Goal: Communication & Community: Answer question/provide support

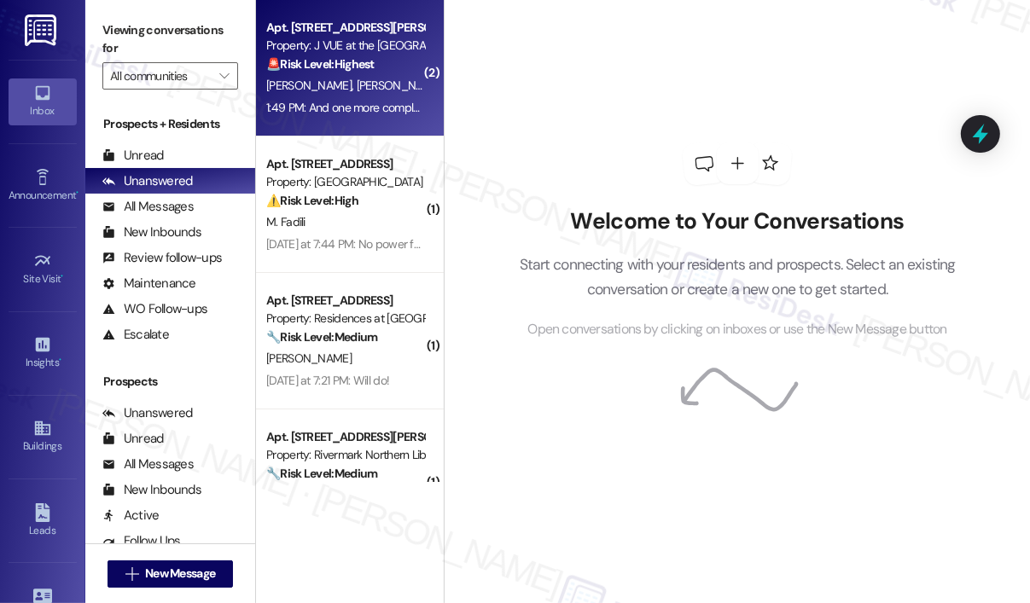
click at [366, 101] on div "1:49 PM: And one more complaint we want to place which is URGENT about rats as …" at bounding box center [793, 107] width 1055 height 15
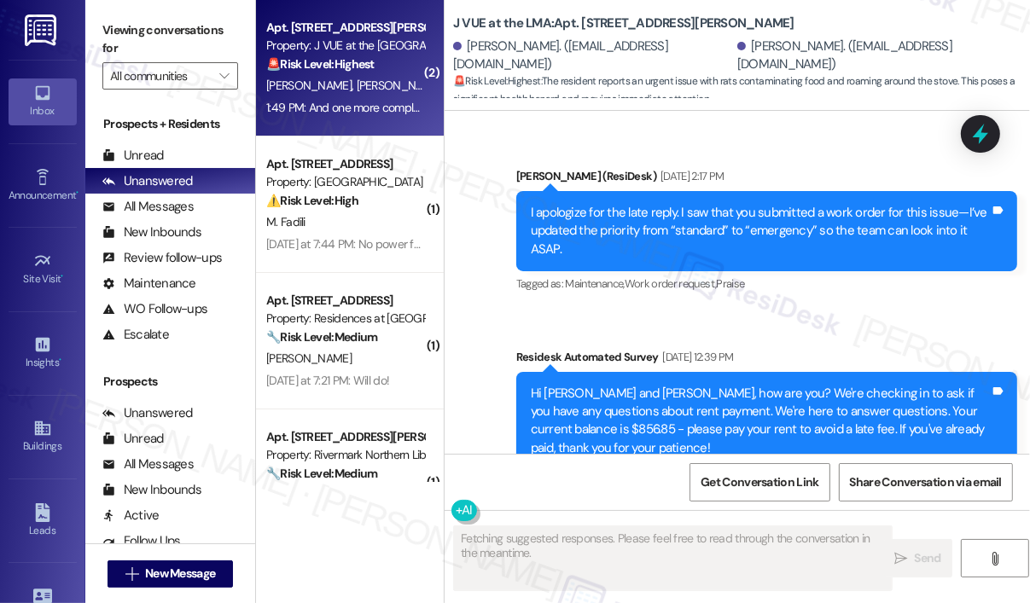
scroll to position [11303, 0]
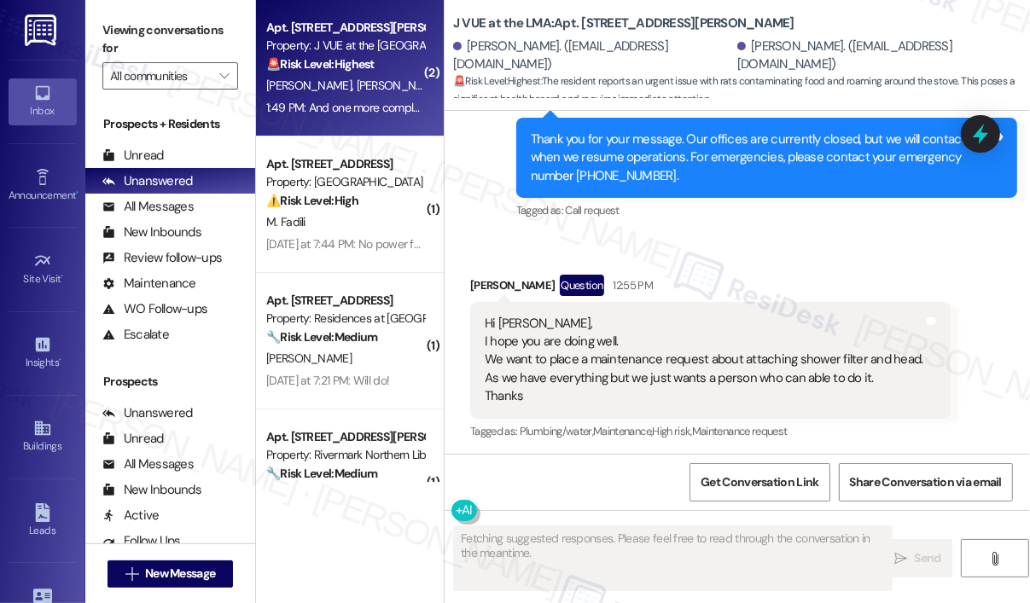
click at [830, 482] on div "Received via SMS [PERSON_NAME] Question Neutral 1:49 PM And one more complaint …" at bounding box center [720, 568] width 526 height 173
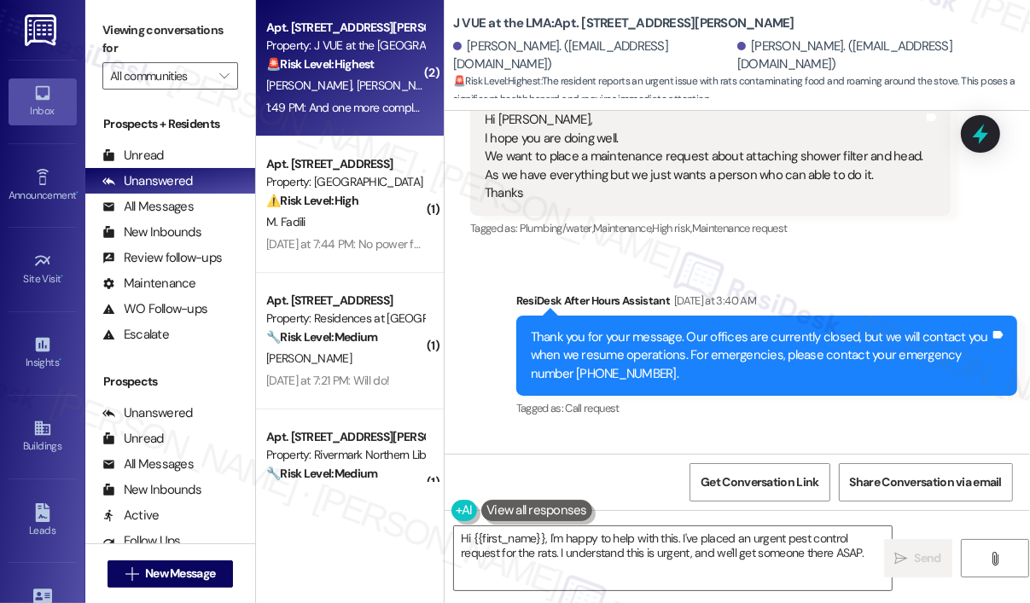
scroll to position [11133, 0]
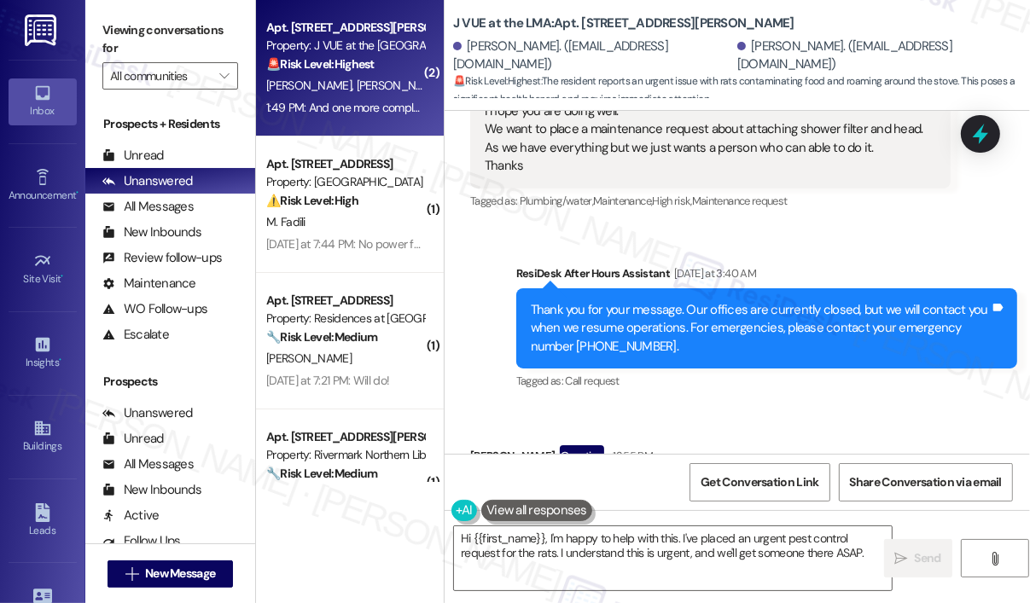
drag, startPoint x: 878, startPoint y: 345, endPoint x: 481, endPoint y: 331, distance: 396.9
click at [481, 473] on div "Hi Jay, I hope you are doing well. We want to place a maintenance request about…" at bounding box center [710, 531] width 480 height 117
copy div "We want to place a maintenance request about attaching shower filter and head. …"
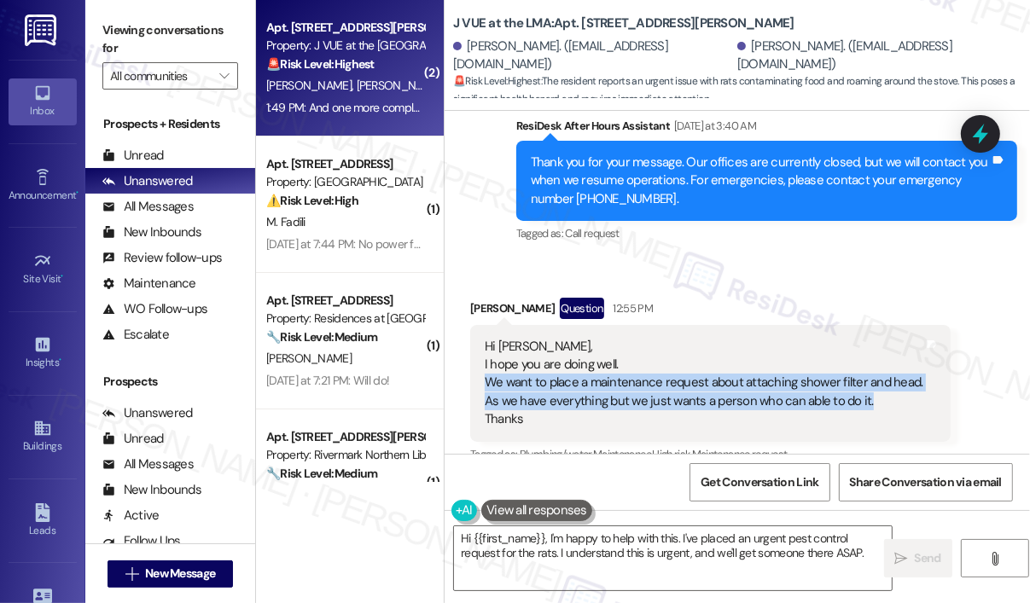
scroll to position [11304, 0]
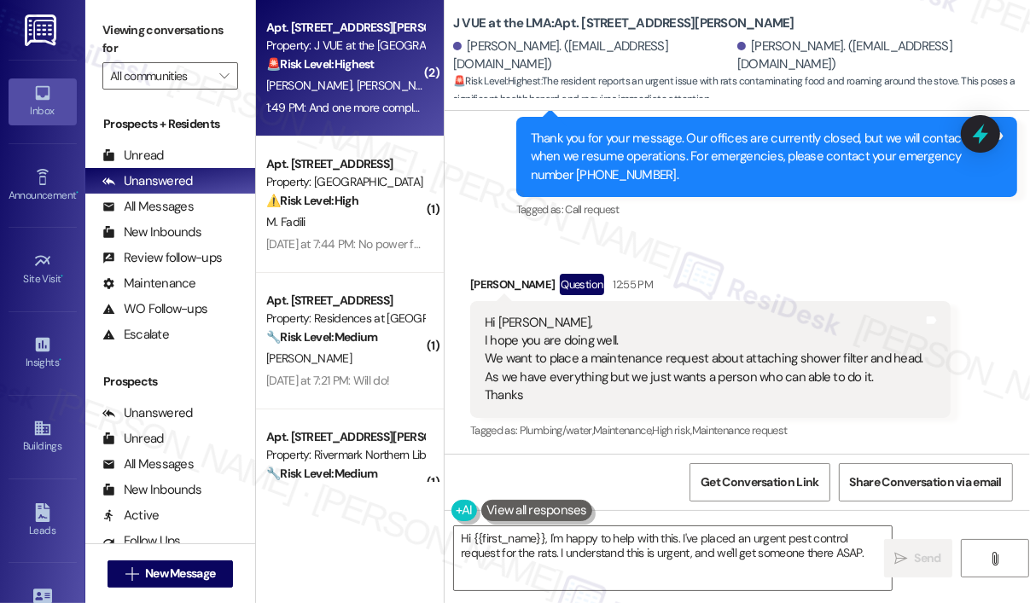
drag, startPoint x: 847, startPoint y: 371, endPoint x: 485, endPoint y: 355, distance: 362.9
click at [485, 548] on div "And one more complaint we want to place which is URGENT about rats as they are …" at bounding box center [714, 575] width 459 height 55
copy div "And one more complaint we want to place which is URGENT about rats as they are …"
click at [744, 553] on textarea "Hi {{first_name}}, I'm happy to help with this. I've placed an urgent pest cont…" at bounding box center [673, 558] width 438 height 64
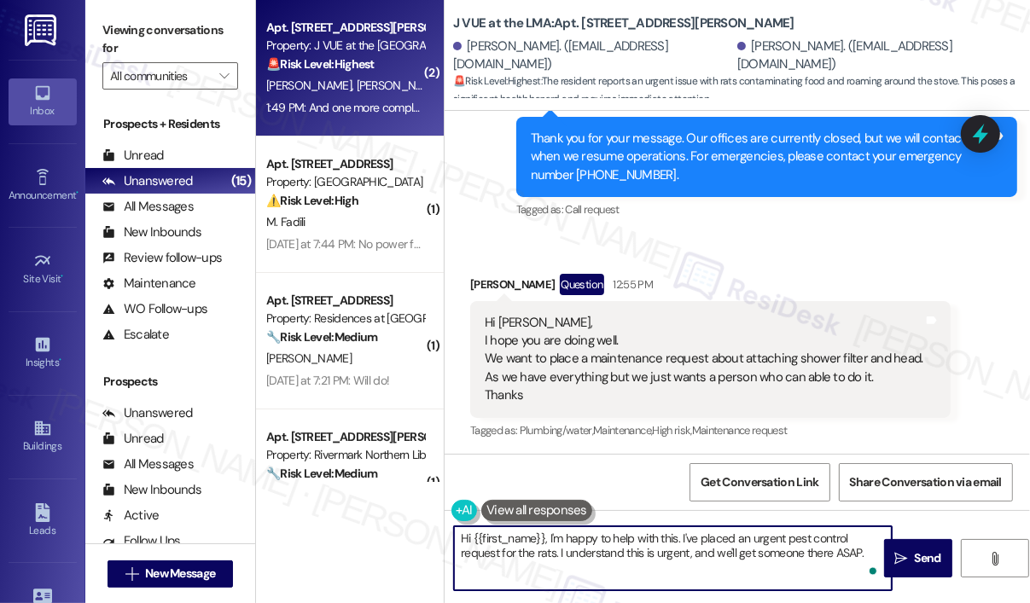
paste textarea "Thank you for reaching out. To help us submit your requests, can you confirm if…"
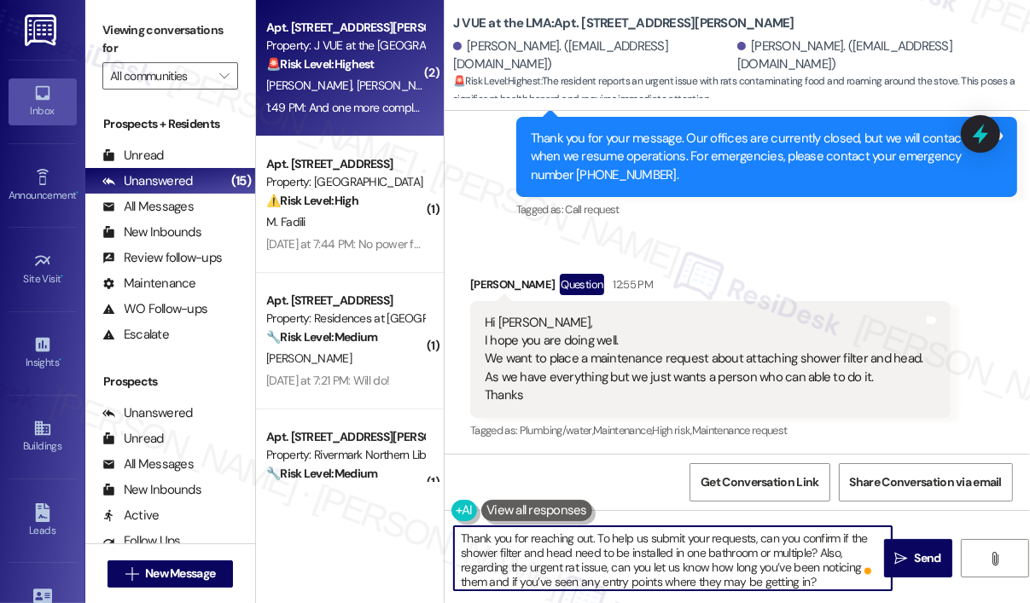
click at [459, 537] on textarea "Thank you for reaching out. To help us submit your requests, can you confirm if…" at bounding box center [673, 558] width 438 height 64
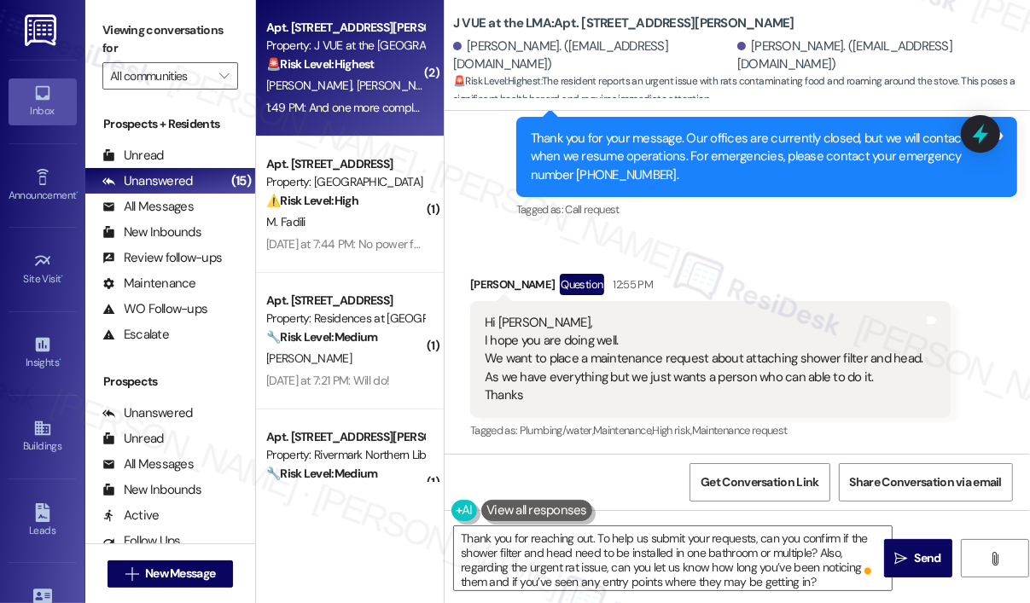
drag, startPoint x: 508, startPoint y: 310, endPoint x: 473, endPoint y: 313, distance: 36.0
click at [473, 494] on div "Radhika Kapadiya Question Neutral 1:49 PM" at bounding box center [720, 515] width 501 height 42
copy div "Radhika"
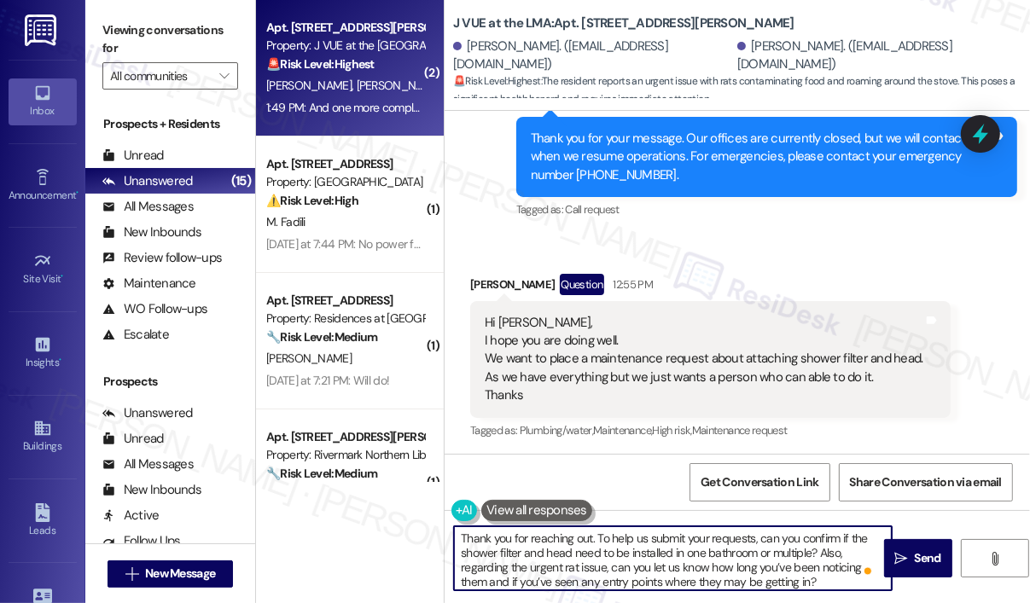
click at [590, 534] on textarea "Thank you for reaching out. To help us submit your requests, can you confirm if…" at bounding box center [673, 558] width 438 height 64
paste textarea "Radhika"
click at [599, 548] on textarea "Thank you for reaching out, Radhika. To help us submit your requests, can you c…" at bounding box center [673, 558] width 438 height 64
click at [644, 569] on textarea "Thank you for reaching out, Radhika. To help us submit your requests, can you c…" at bounding box center [673, 558] width 438 height 64
type textarea "Thank you for reaching out, Radhika. To help us submit your requests, can you c…"
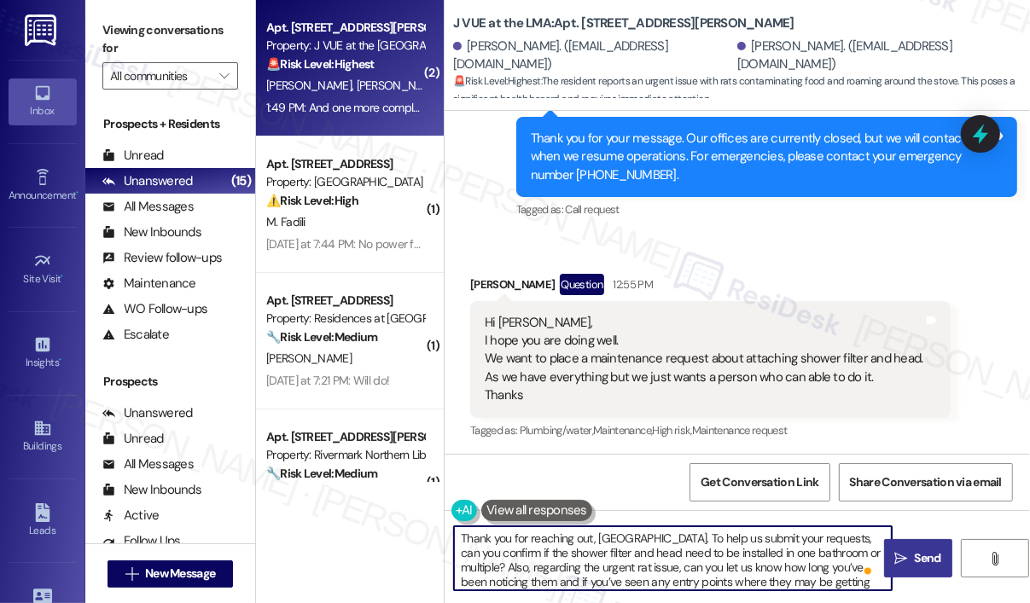
click at [930, 554] on span "Send" at bounding box center [927, 558] width 26 height 18
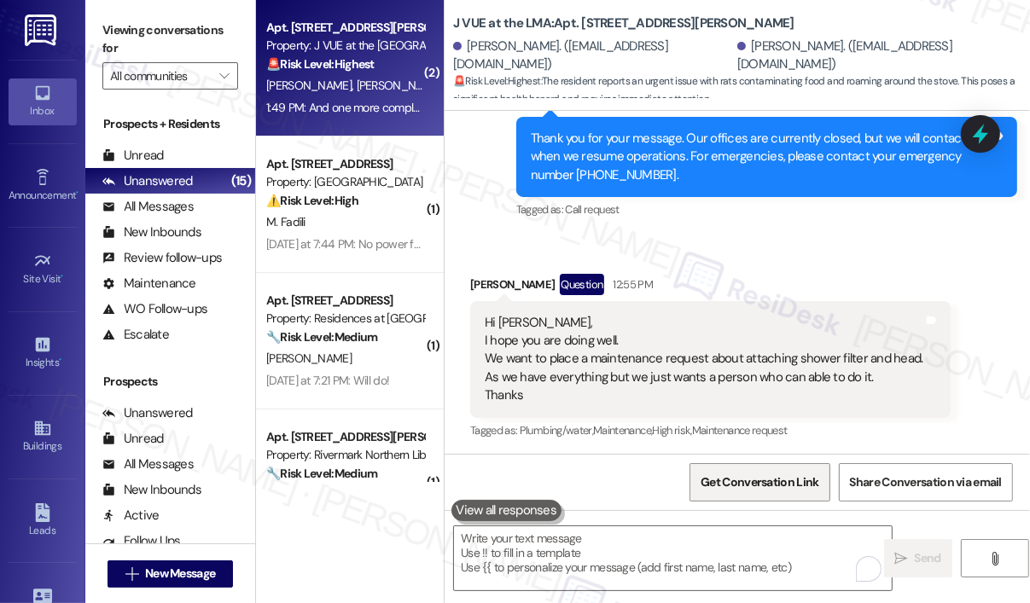
click at [755, 482] on span "Get Conversation Link" at bounding box center [759, 482] width 118 height 18
click at [780, 490] on span "Get Conversation Link" at bounding box center [759, 482] width 118 height 18
click at [778, 484] on span "Get Conversation Link" at bounding box center [759, 482] width 118 height 18
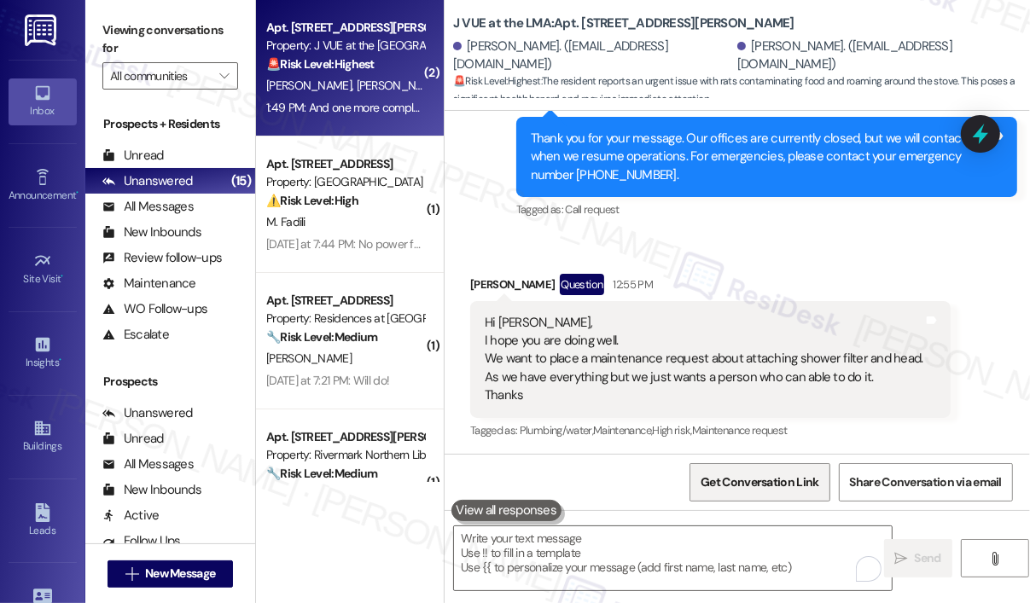
click at [776, 480] on span "Get Conversation Link" at bounding box center [759, 482] width 118 height 18
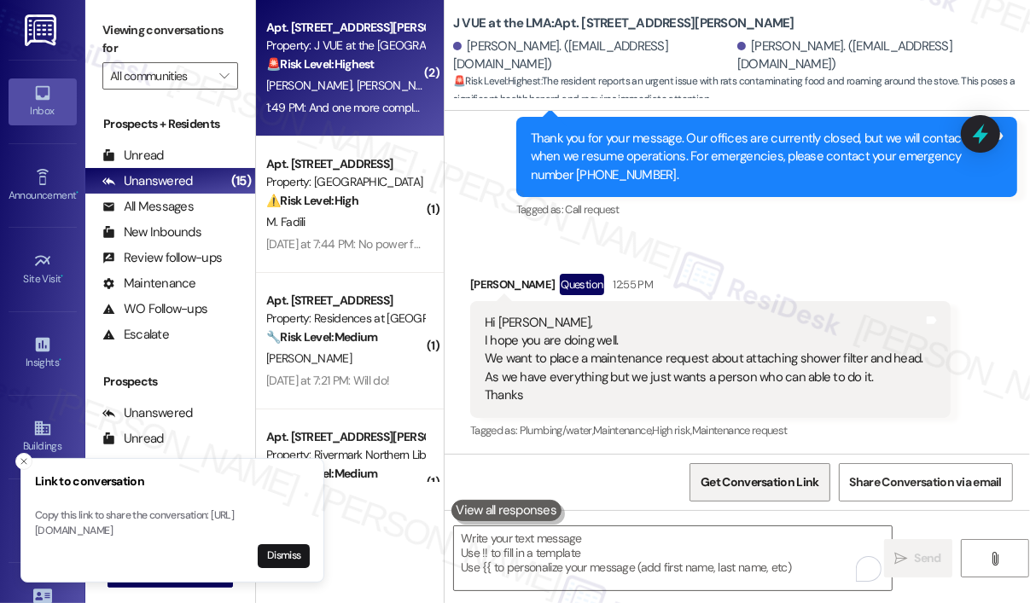
click at [776, 480] on span "Get Conversation Link" at bounding box center [759, 482] width 118 height 18
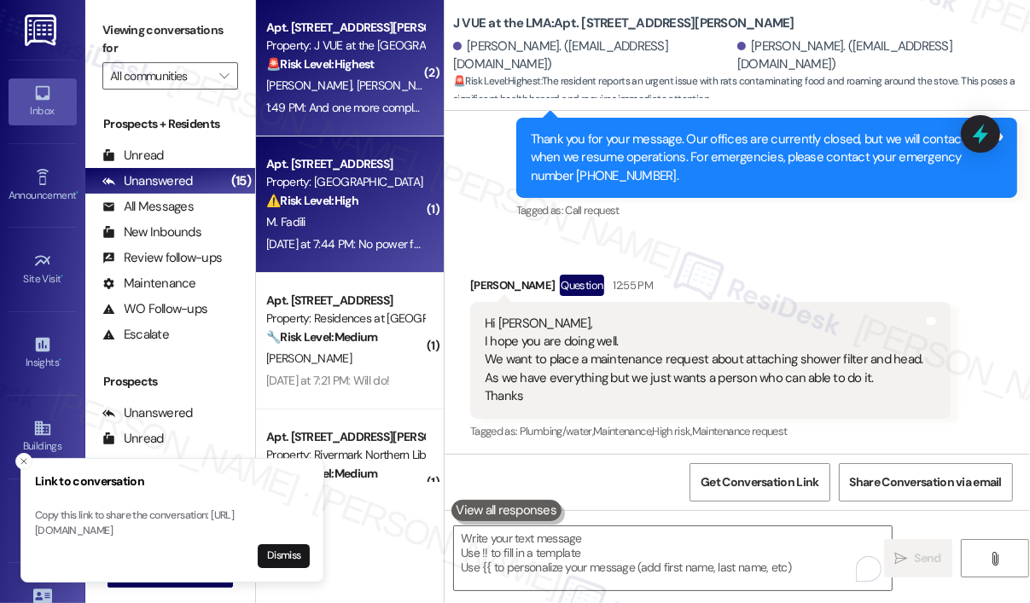
click at [394, 241] on div "Yesterday at 7:44 PM: No power for dishwasher and the water draining slowly Yes…" at bounding box center [449, 243] width 366 height 15
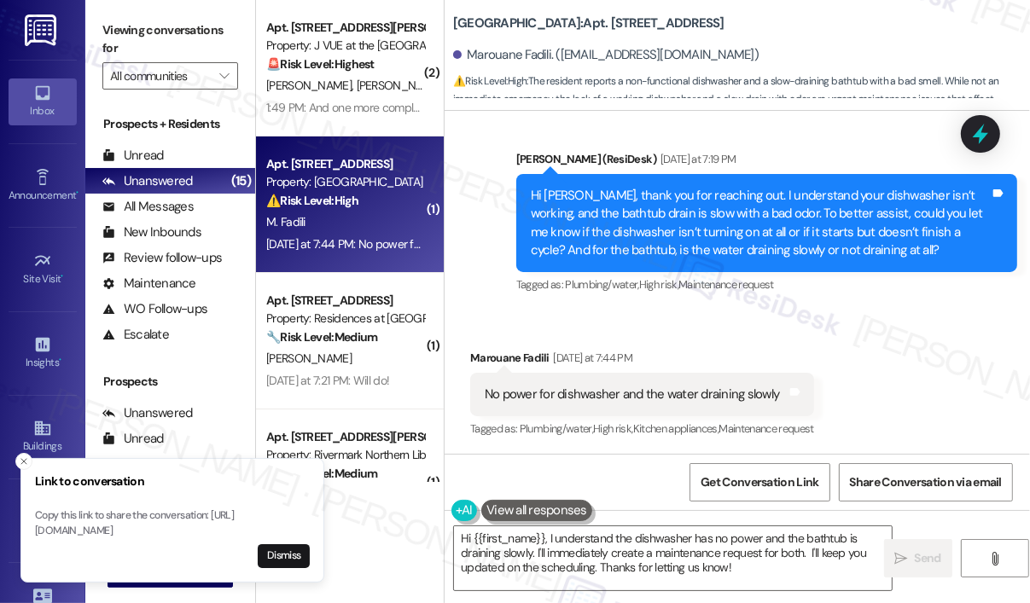
scroll to position [4879, 0]
click at [25, 459] on line "Close toast" at bounding box center [23, 461] width 5 height 5
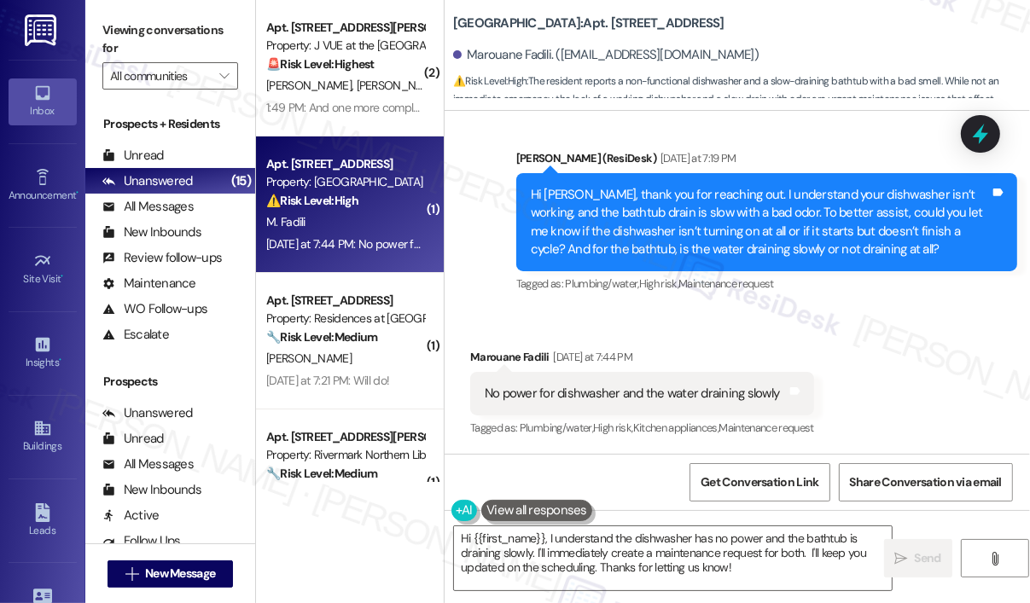
click at [718, 395] on div "No power for dishwasher and the water draining slowly" at bounding box center [632, 394] width 294 height 18
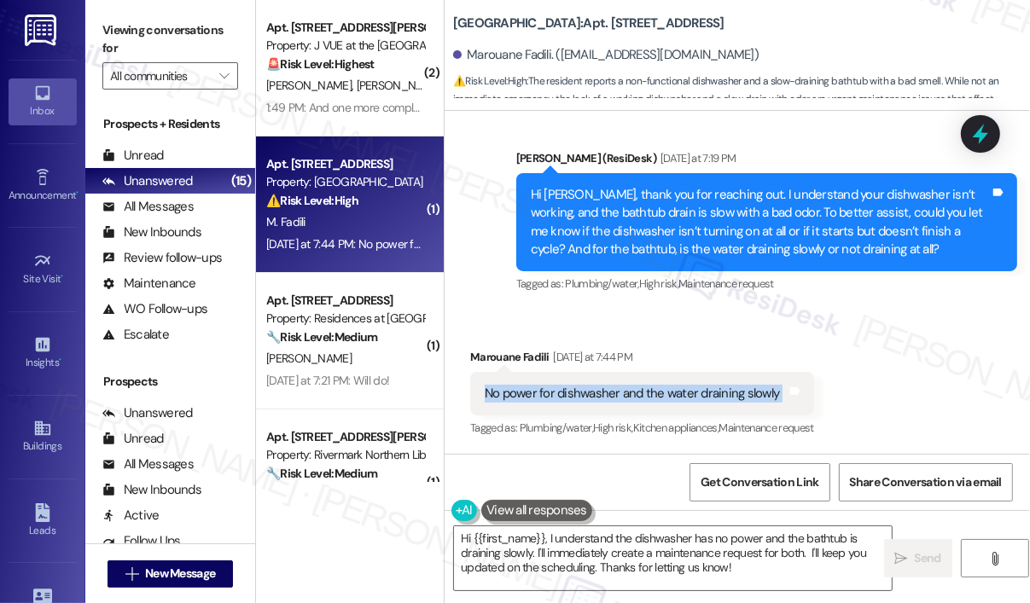
click at [718, 395] on div "No power for dishwasher and the water draining slowly" at bounding box center [632, 394] width 294 height 18
copy div "No power for dishwasher and the water draining slowly Tags and notes"
click at [800, 566] on textarea "Hi {{first_name}}, I understand the dishwasher has no power and the bathtub is …" at bounding box center [673, 558] width 438 height 64
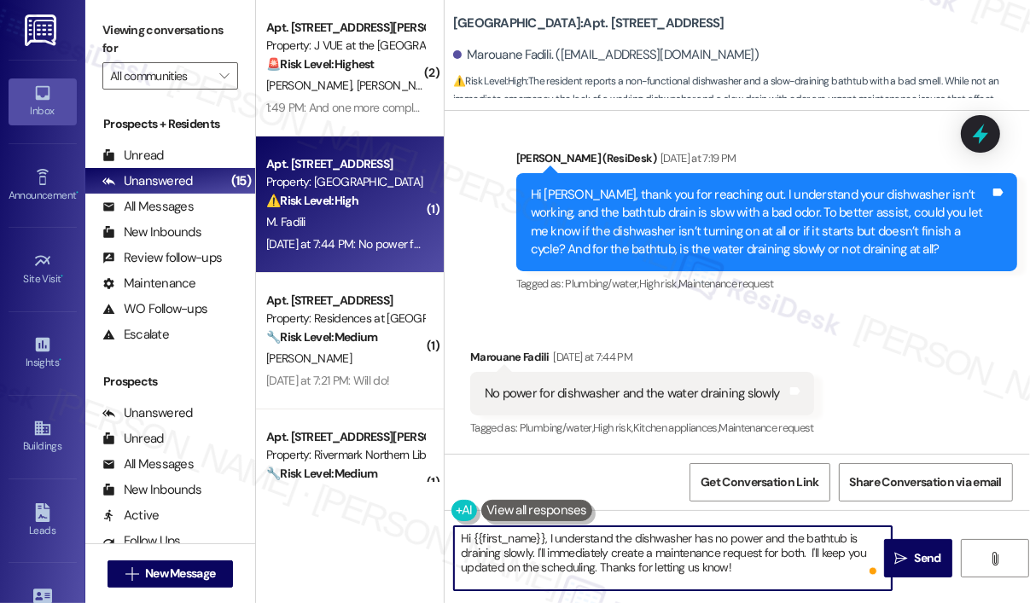
drag, startPoint x: 809, startPoint y: 554, endPoint x: 818, endPoint y: 576, distance: 24.1
click at [818, 577] on textarea "Hi {{first_name}}, I understand the dishwasher has no power and the bathtub is …" at bounding box center [673, 558] width 438 height 64
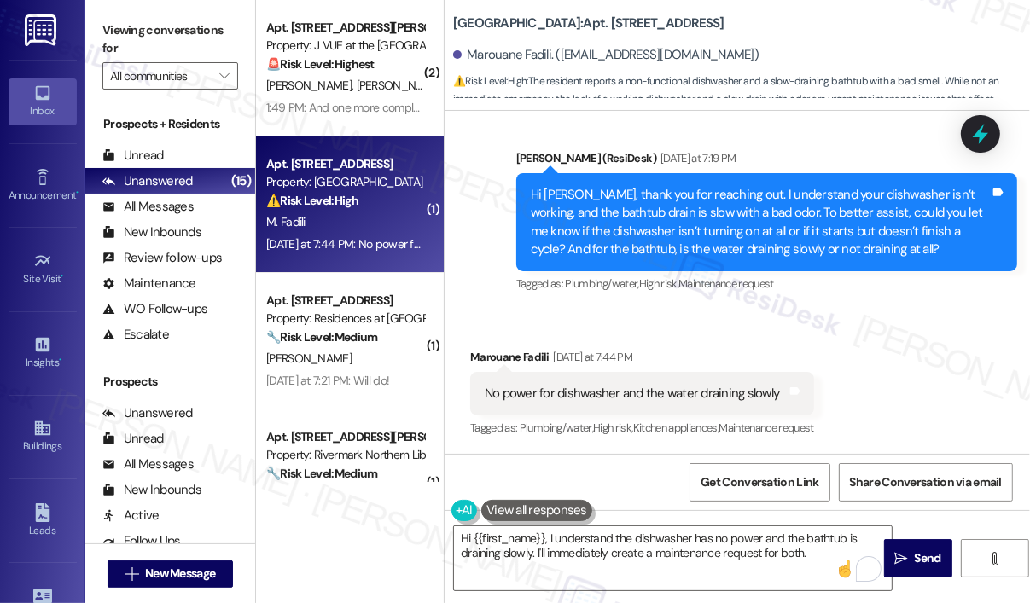
click at [597, 470] on div "Get Conversation Link Share Conversation via email" at bounding box center [736, 482] width 585 height 56
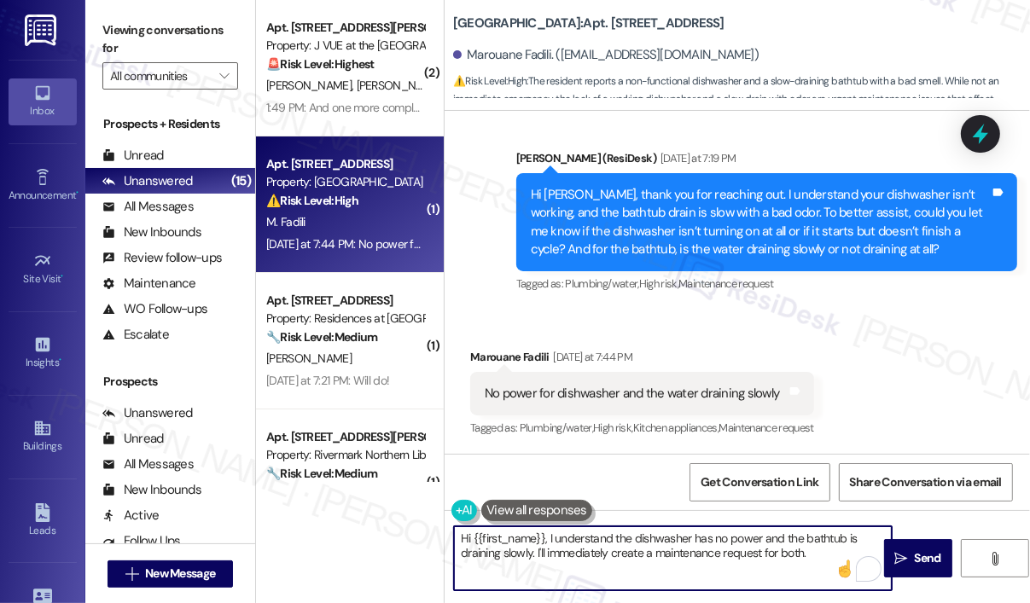
click at [832, 553] on textarea "Hi {{first_name}}, I understand the dishwasher has no power and the bathtub is …" at bounding box center [673, 558] width 438 height 64
paste textarea "Do we have your permission to enter during your absence to address this issue? …"
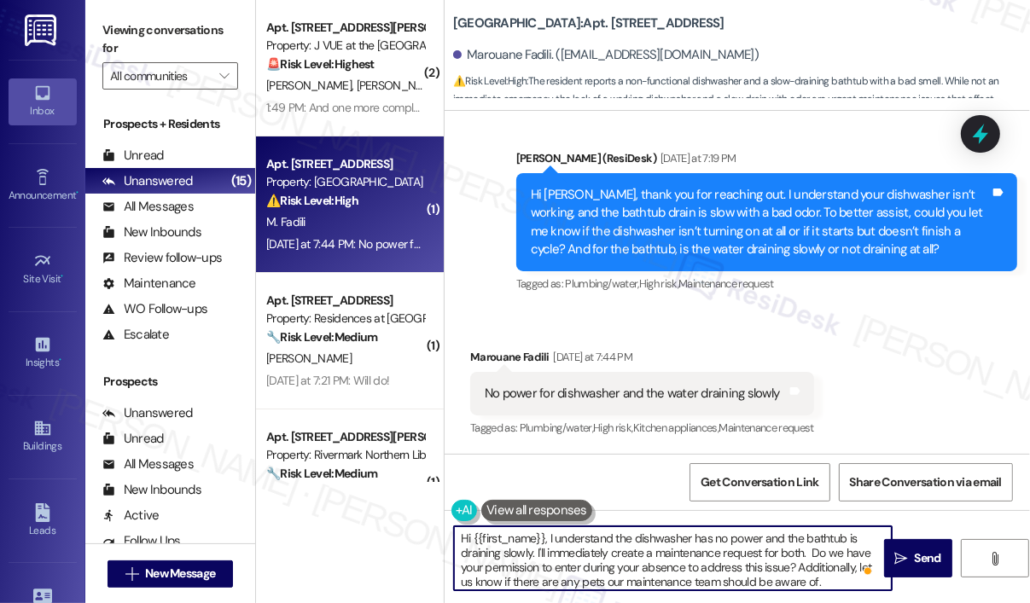
click at [811, 554] on textarea "Hi {{first_name}}, I understand the dishwasher has no power and the bathtub is …" at bounding box center [673, 558] width 438 height 64
click at [673, 568] on textarea "Hi {{first_name}}, I understand the dishwasher has no power and the bathtub is …" at bounding box center [673, 558] width 438 height 64
type textarea "Hi {{first_name}}, I understand the dishwasher has no power and the bathtub is …"
click at [924, 556] on span "Send" at bounding box center [927, 558] width 26 height 18
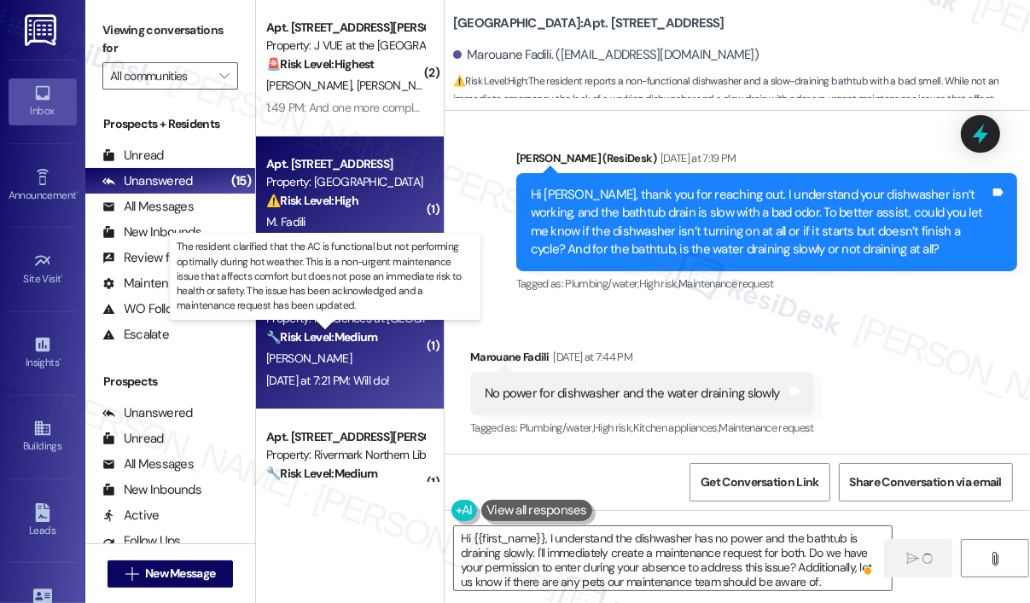
click at [310, 339] on strong "🔧 Risk Level: Medium" at bounding box center [321, 336] width 111 height 15
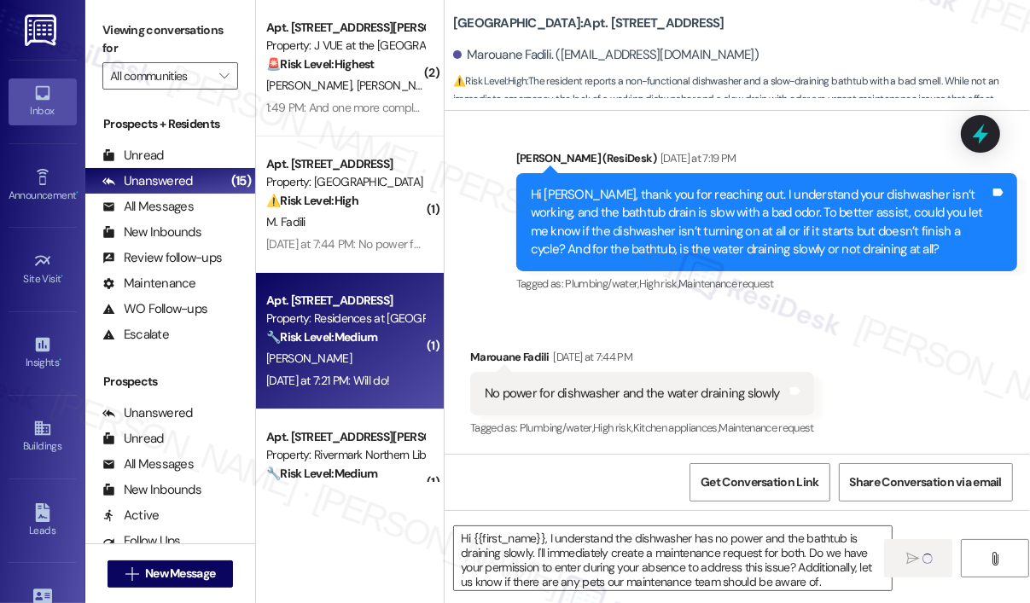
type textarea "Fetching suggested responses. Please feel free to read through the conversation…"
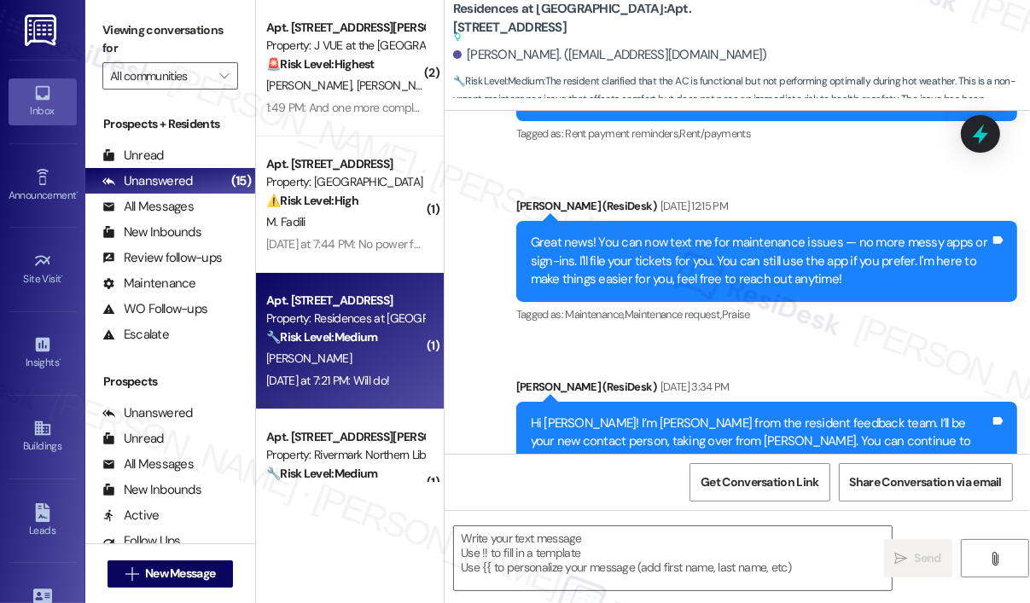
type textarea "Fetching suggested responses. Please feel free to read through the conversation…"
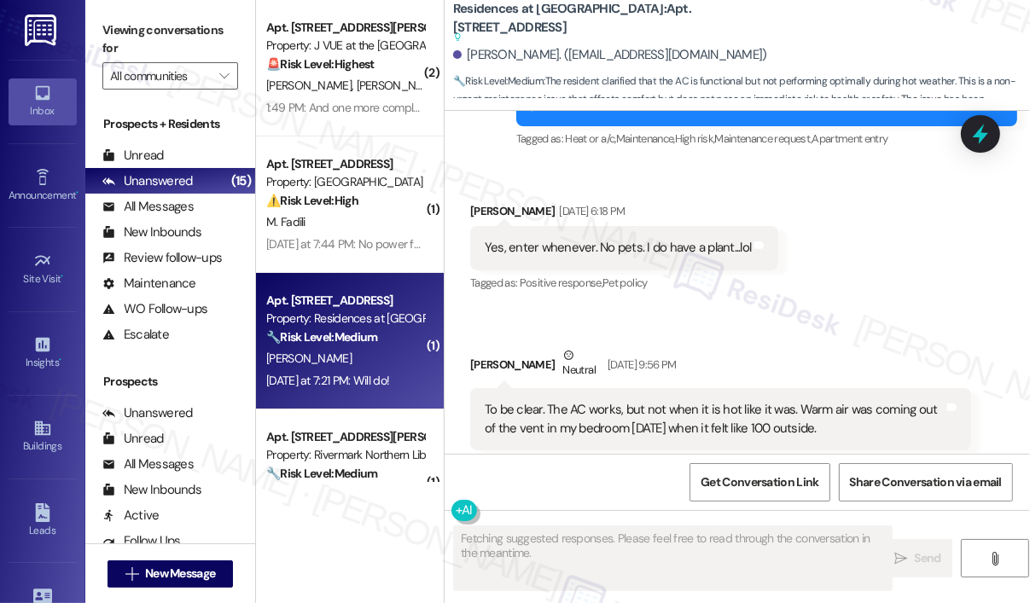
scroll to position [16504, 0]
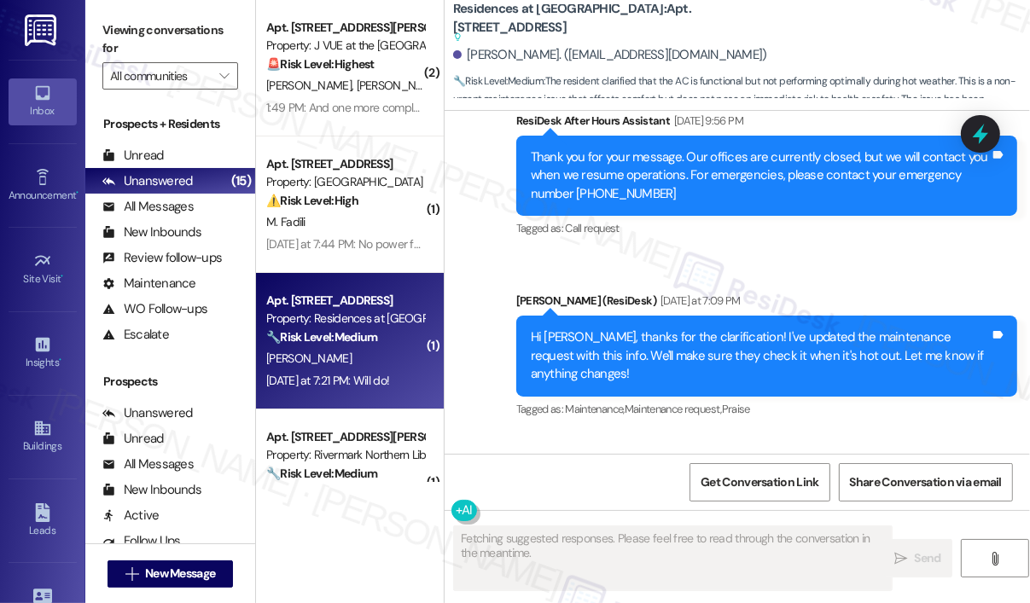
click at [816, 434] on div "Received via SMS David Ambrose Question Yesterday at 7:21 PM Will do! Tags and …" at bounding box center [736, 508] width 585 height 148
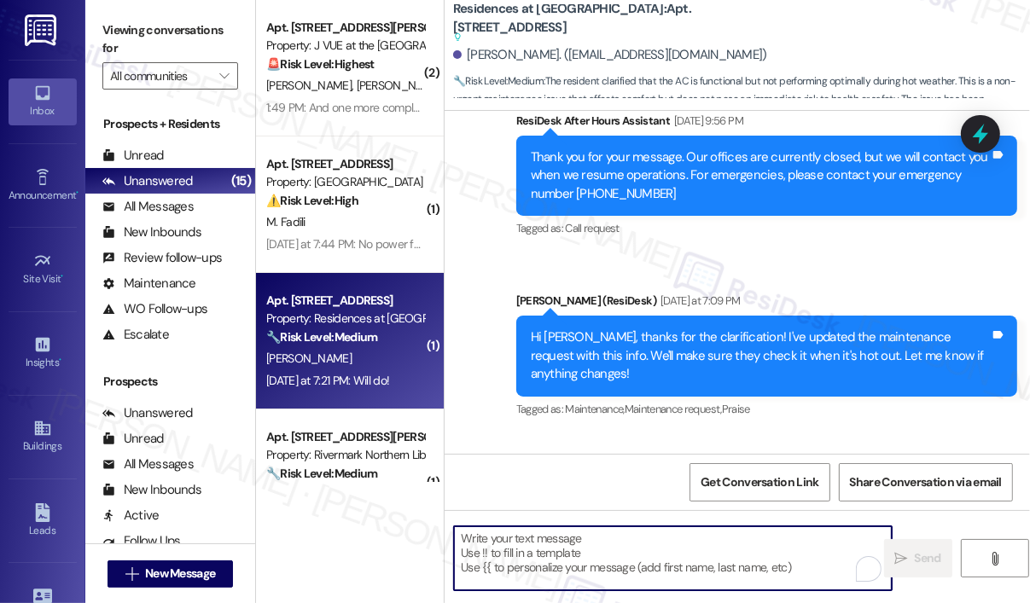
click at [507, 572] on textarea "To enrich screen reader interactions, please activate Accessibility in Grammarl…" at bounding box center [673, 558] width 438 height 64
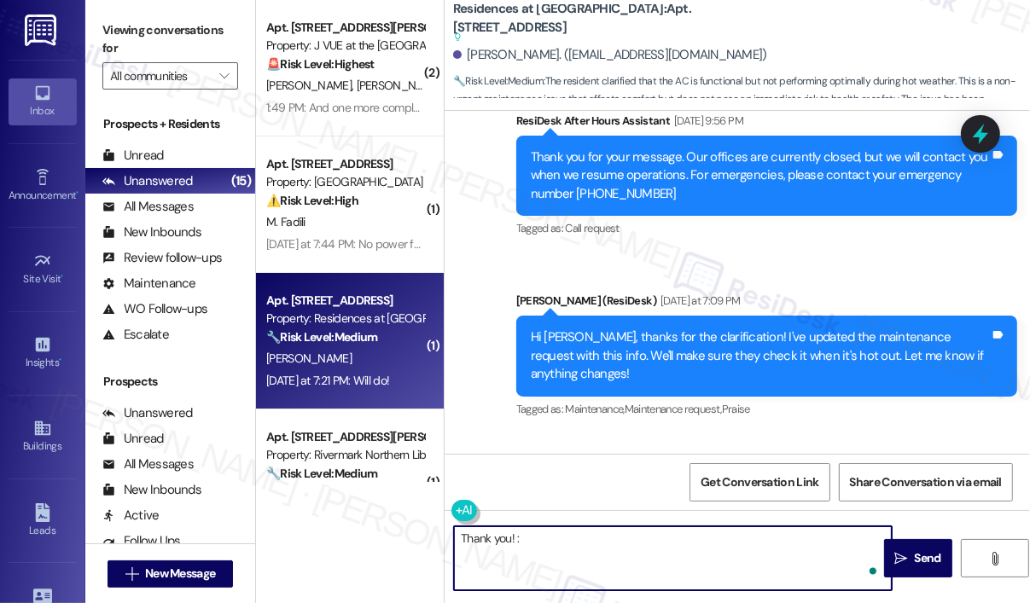
type textarea "Thank you! :)"
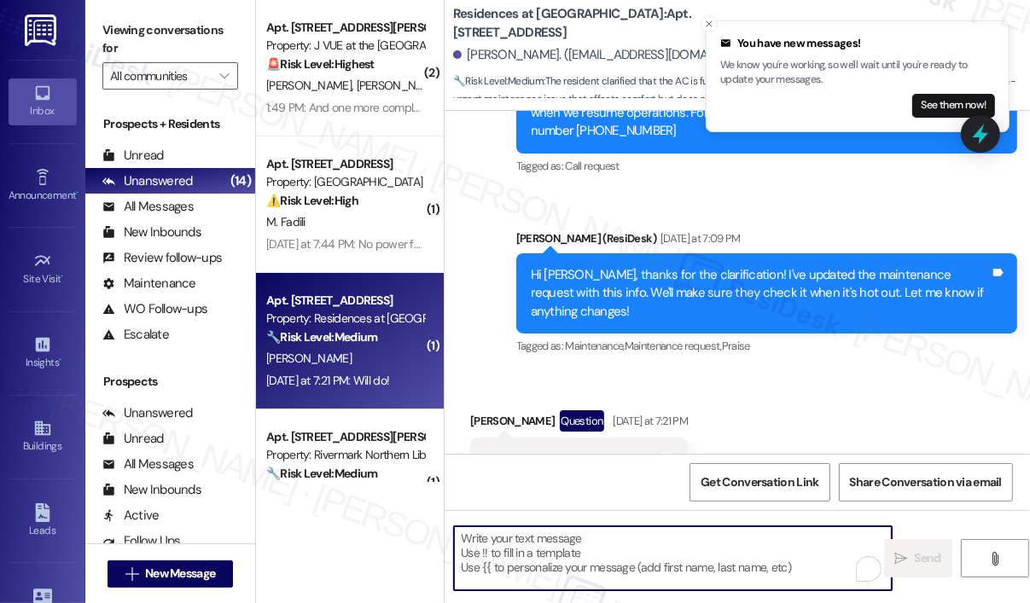
scroll to position [16573, 0]
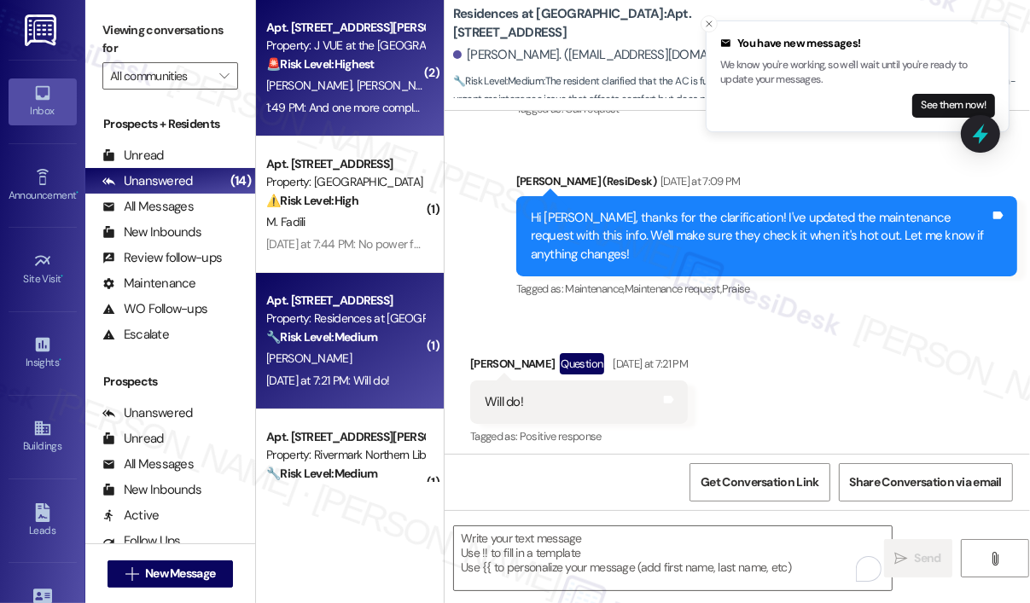
click at [372, 102] on div "1:49 PM: And one more complaint we want to place which is URGENT about rats as …" at bounding box center [793, 107] width 1055 height 15
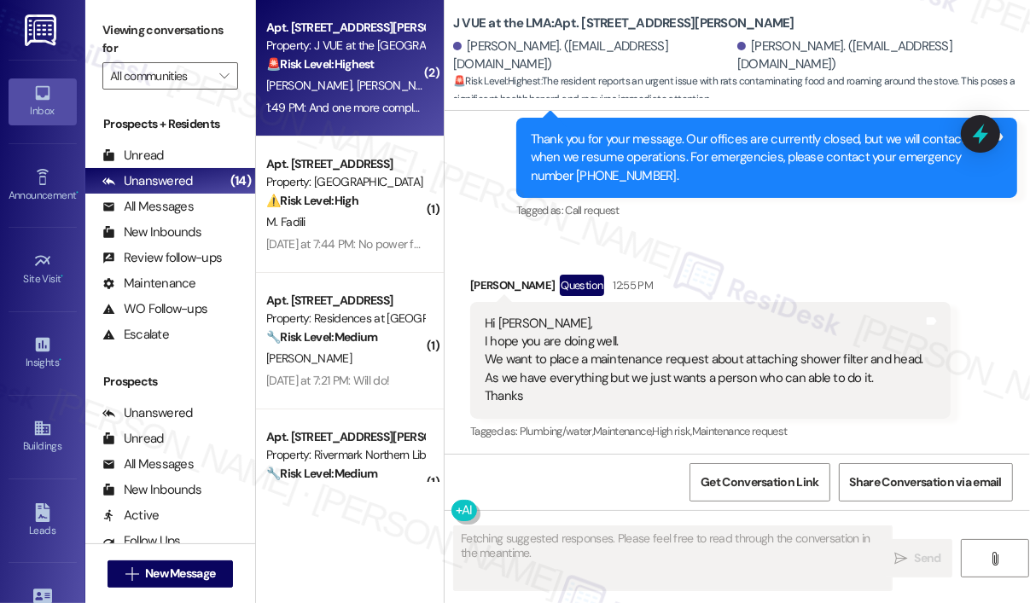
scroll to position [11521, 0]
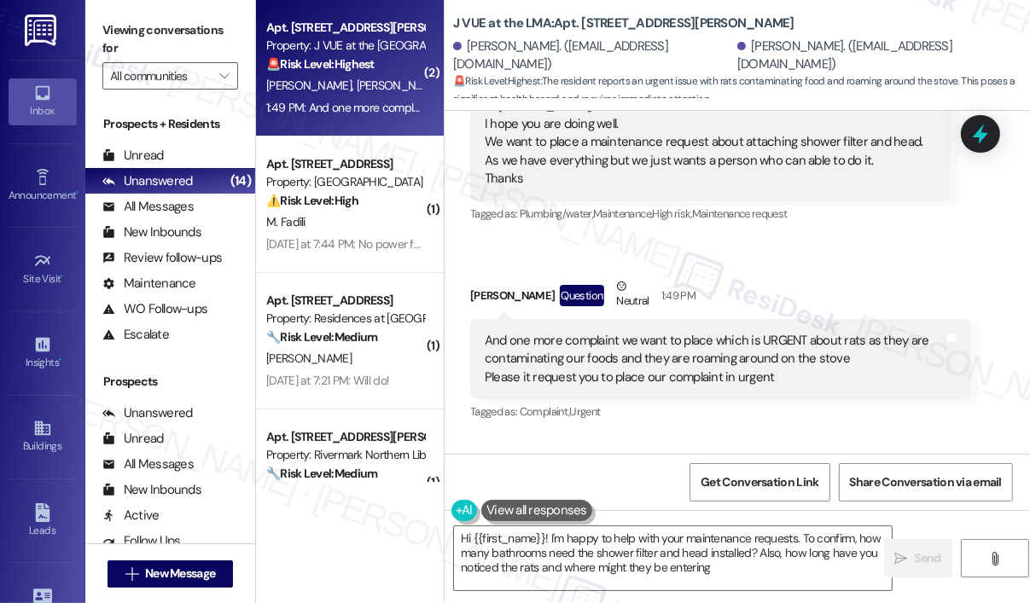
type textarea "Hi {{first_name}}! I'm happy to help with your maintenance requests. To confirm…"
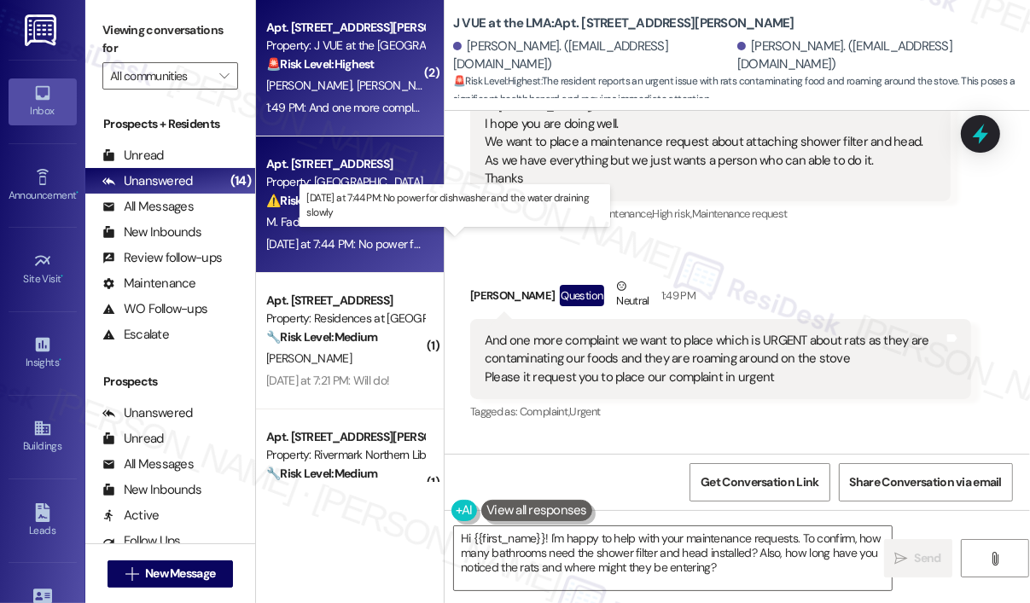
click at [389, 236] on div "Yesterday at 7:44 PM: No power for dishwasher and the water draining slowly Yes…" at bounding box center [449, 243] width 366 height 15
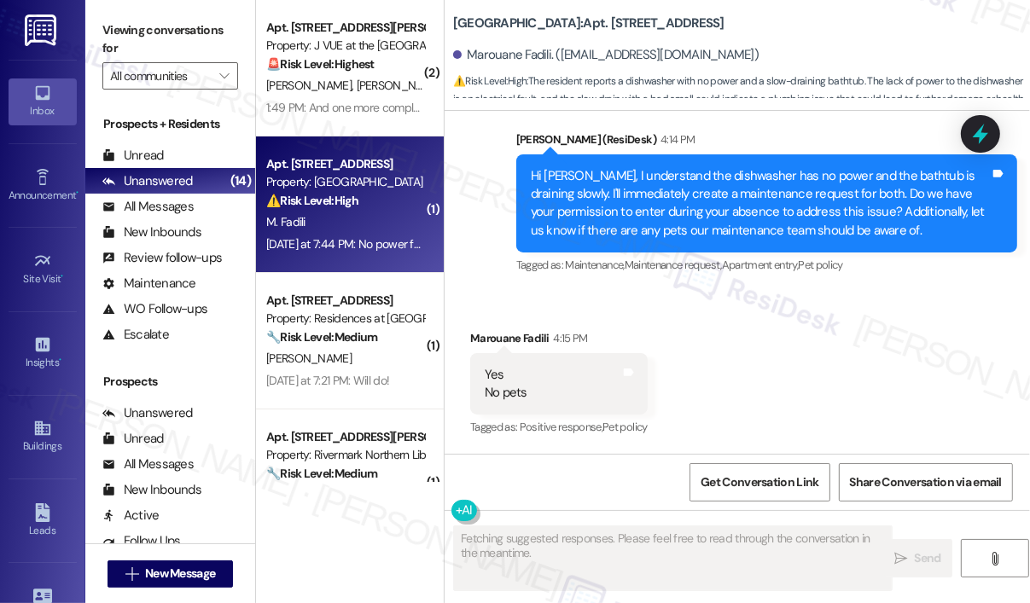
scroll to position [5240, 0]
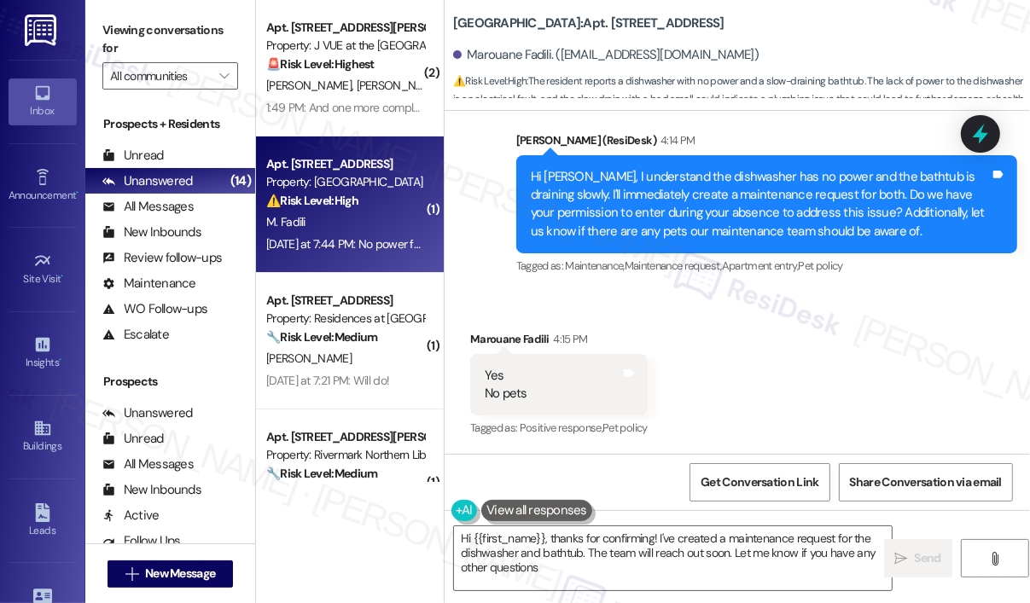
type textarea "Hi {{first_name}}, thanks for confirming! I've created a maintenance request fo…"
click at [225, 74] on icon "" at bounding box center [223, 76] width 9 height 14
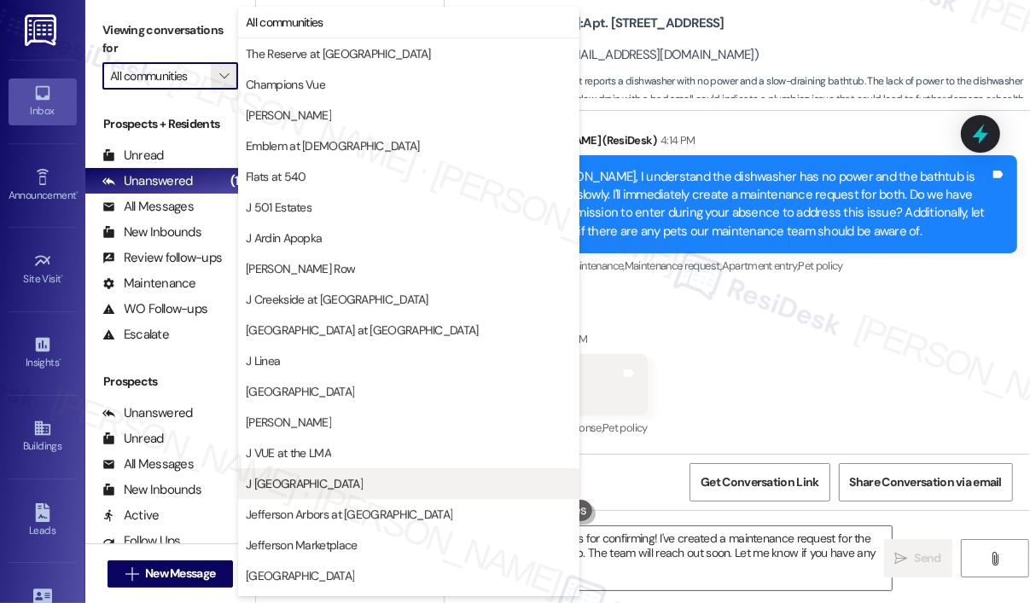
click at [344, 483] on span "J Woburn Heights" at bounding box center [409, 483] width 326 height 17
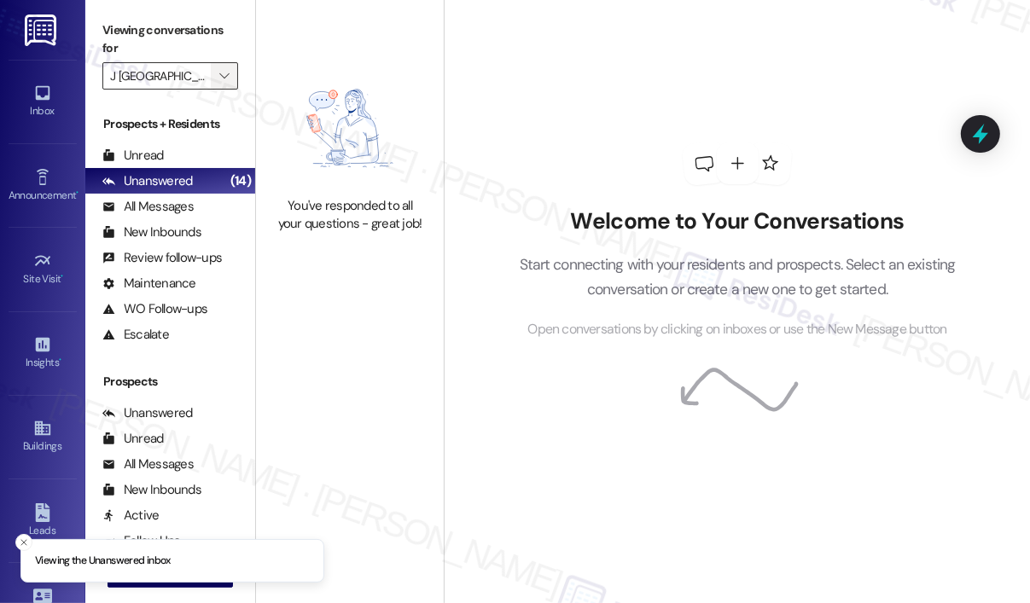
click at [225, 77] on icon "" at bounding box center [223, 76] width 9 height 14
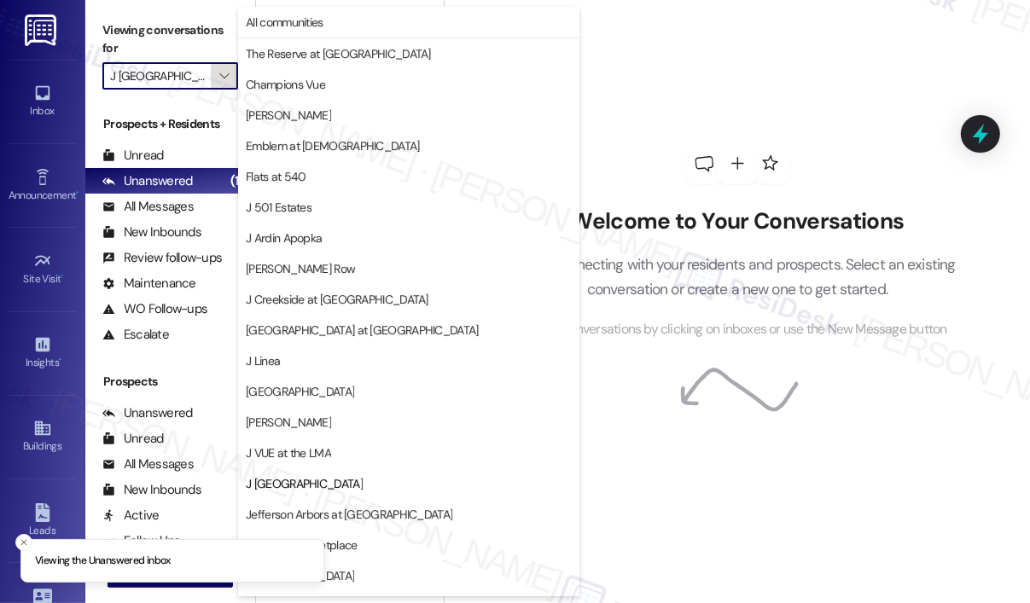
scroll to position [270, 0]
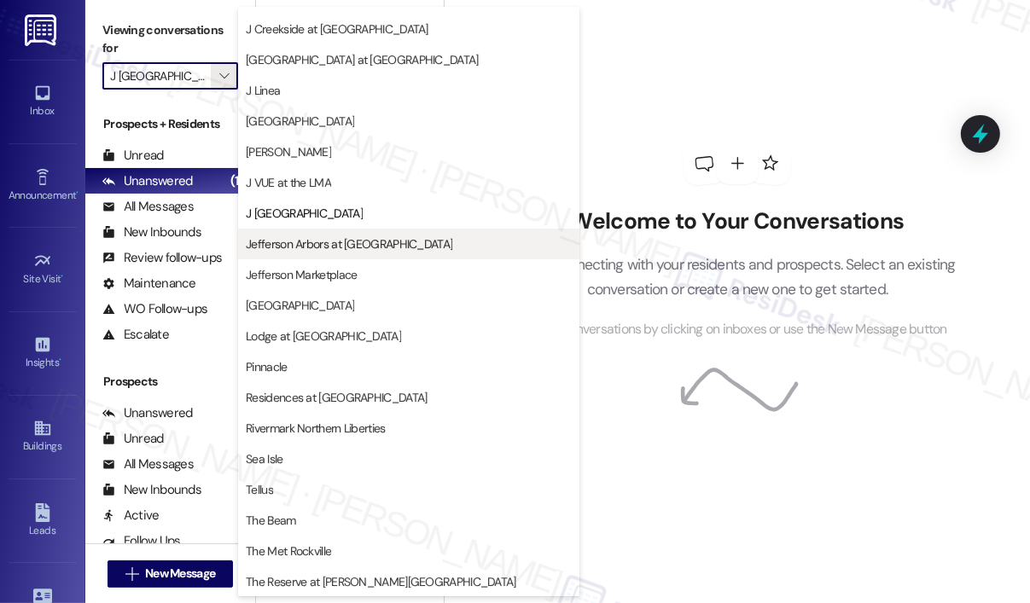
click at [347, 245] on span "Jefferson Arbors at Broadlands" at bounding box center [349, 243] width 206 height 17
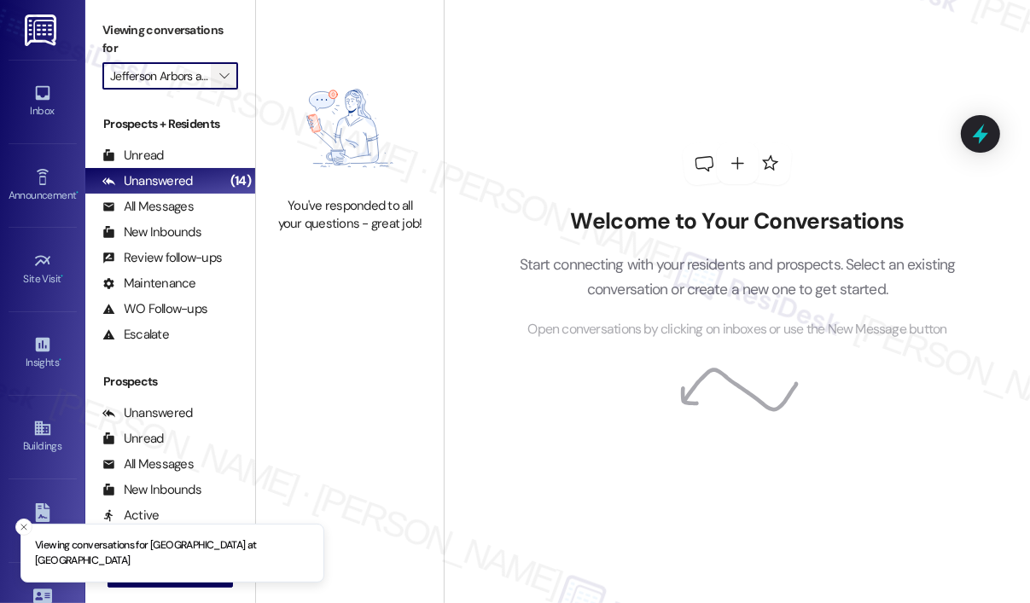
click at [218, 78] on span "" at bounding box center [224, 75] width 16 height 27
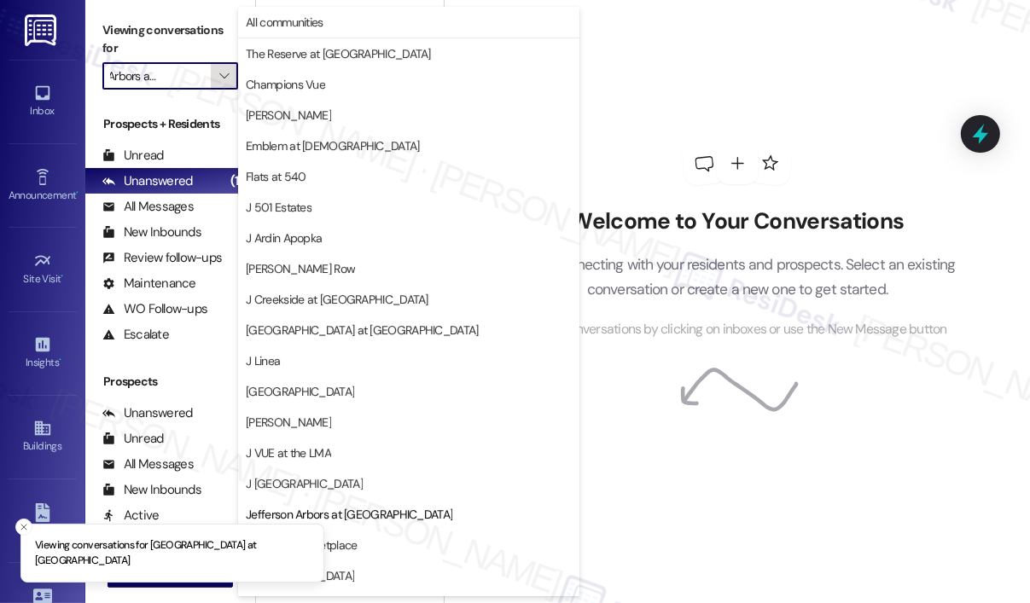
scroll to position [270, 0]
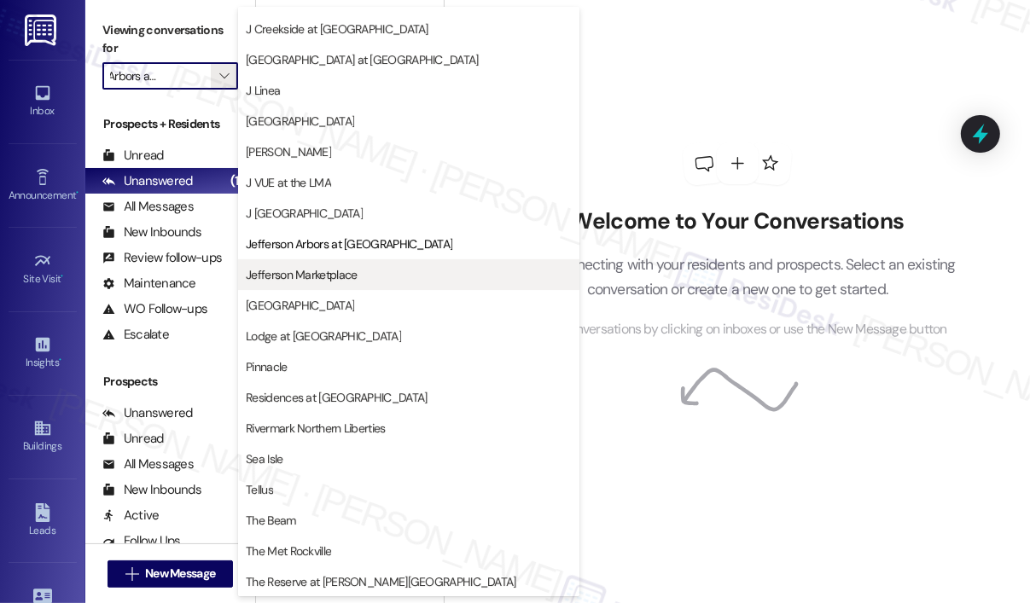
click at [372, 276] on span "Jefferson Marketplace" at bounding box center [409, 274] width 326 height 17
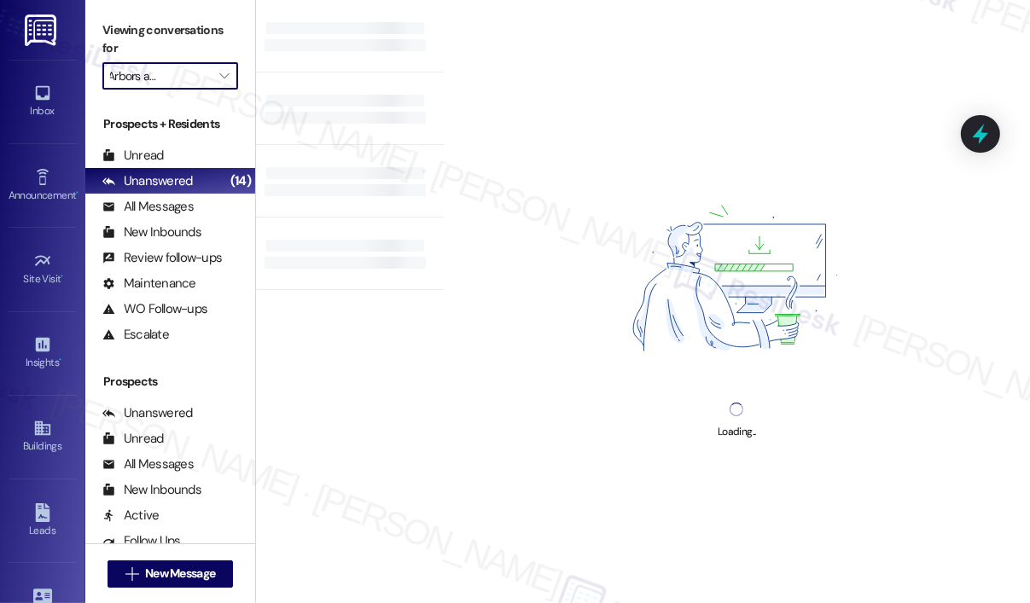
type input "Jefferson Marketplace"
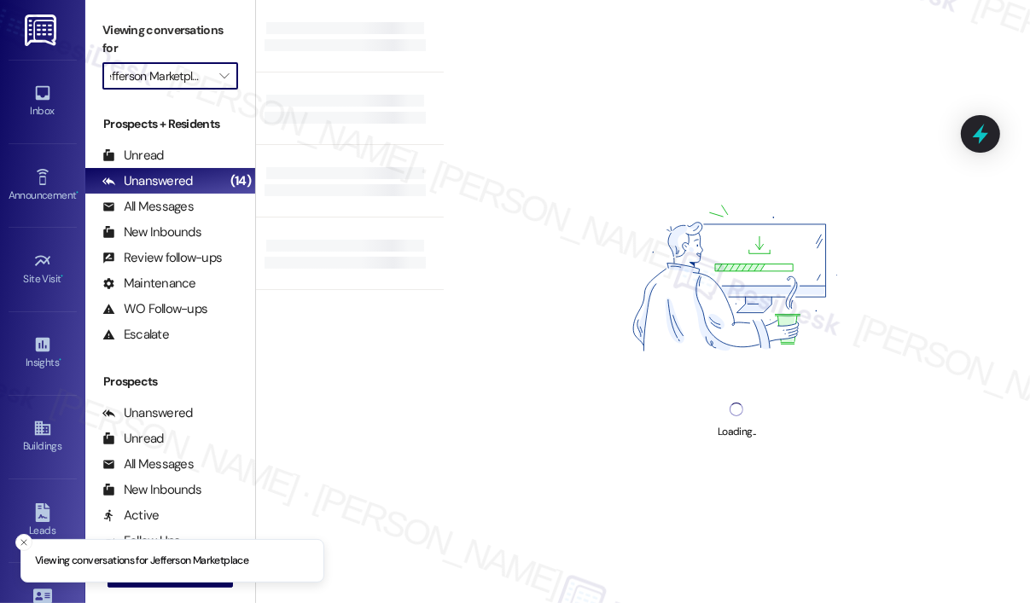
scroll to position [0, 9]
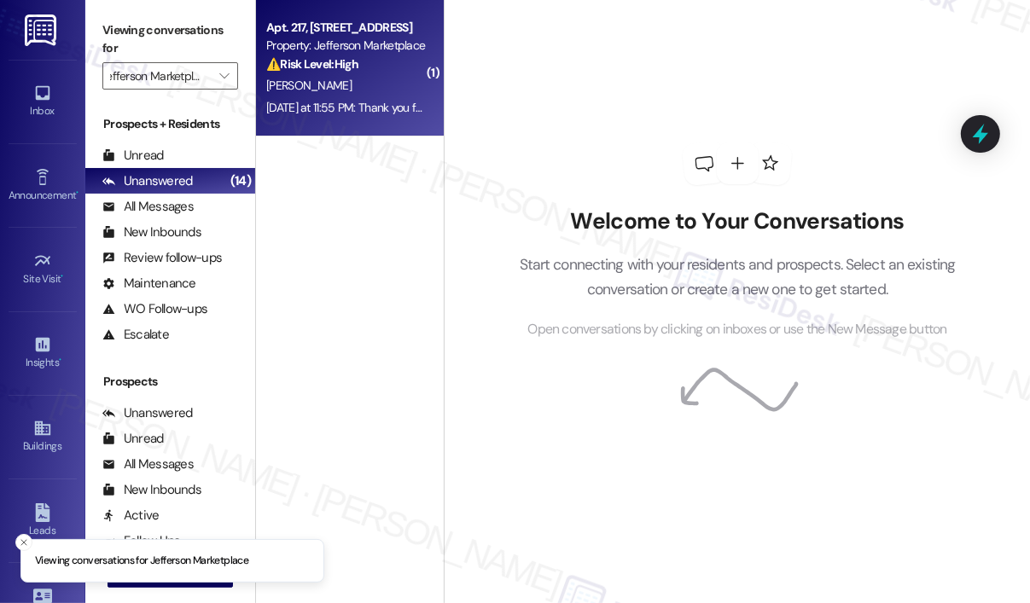
click at [357, 119] on div "Yesterday at 11:55 PM: Thank you for your message. Our offices are currently cl…" at bounding box center [344, 107] width 161 height 21
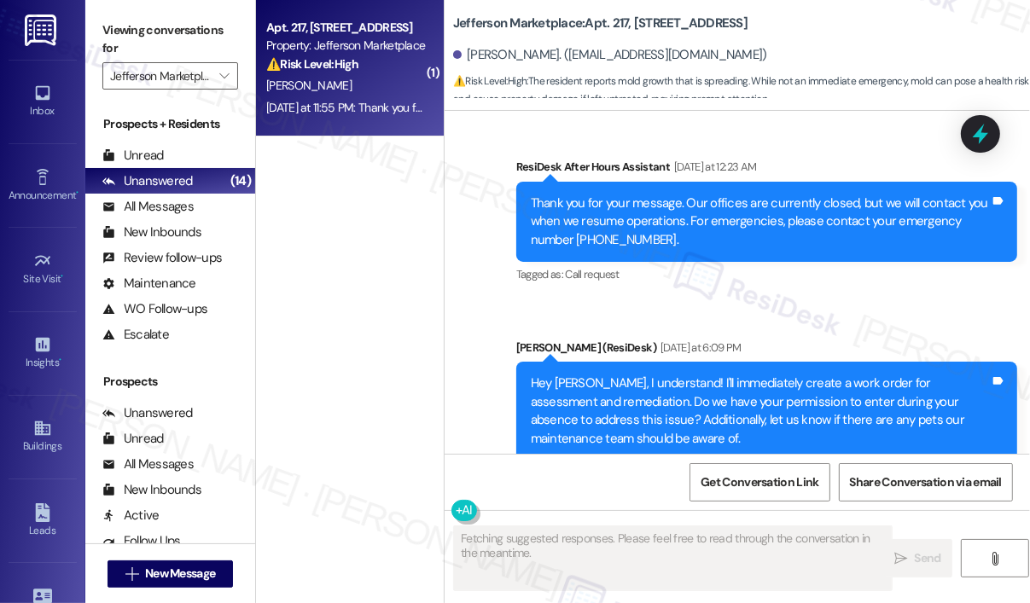
scroll to position [3030, 0]
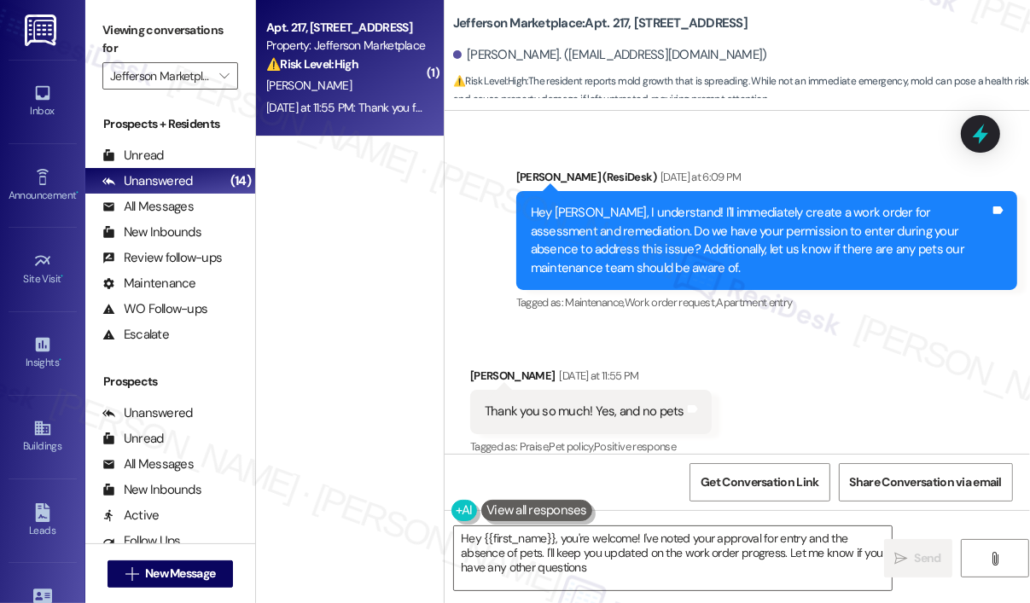
type textarea "Hey {{first_name}}, you're welcome! I've noted your approval for entry and the …"
click at [850, 400] on div "Received via SMS Gene Chong Yesterday at 11:55 PM Thank you so much! Yes, and n…" at bounding box center [736, 400] width 585 height 144
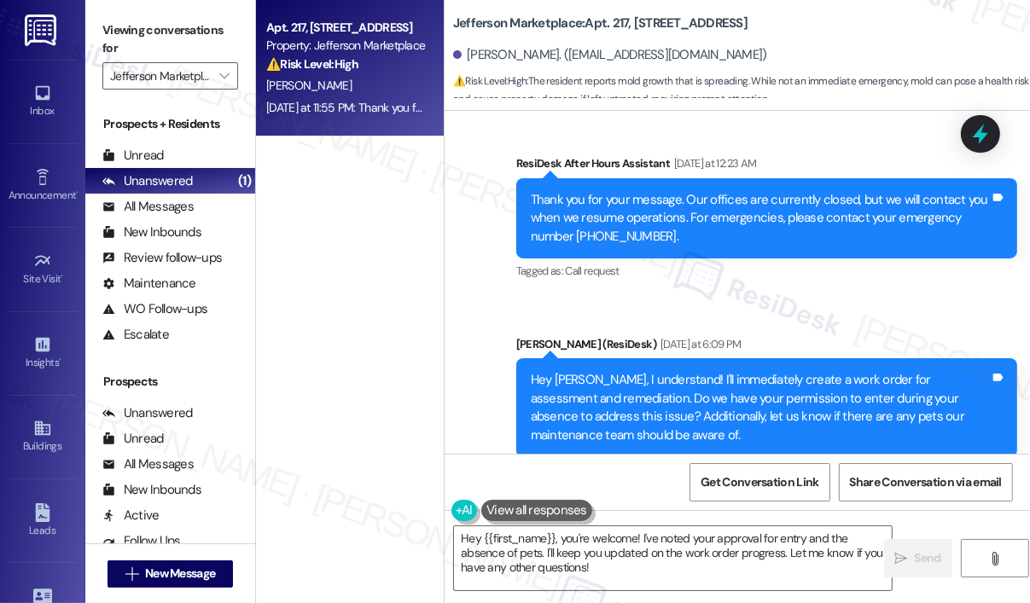
scroll to position [2859, 0]
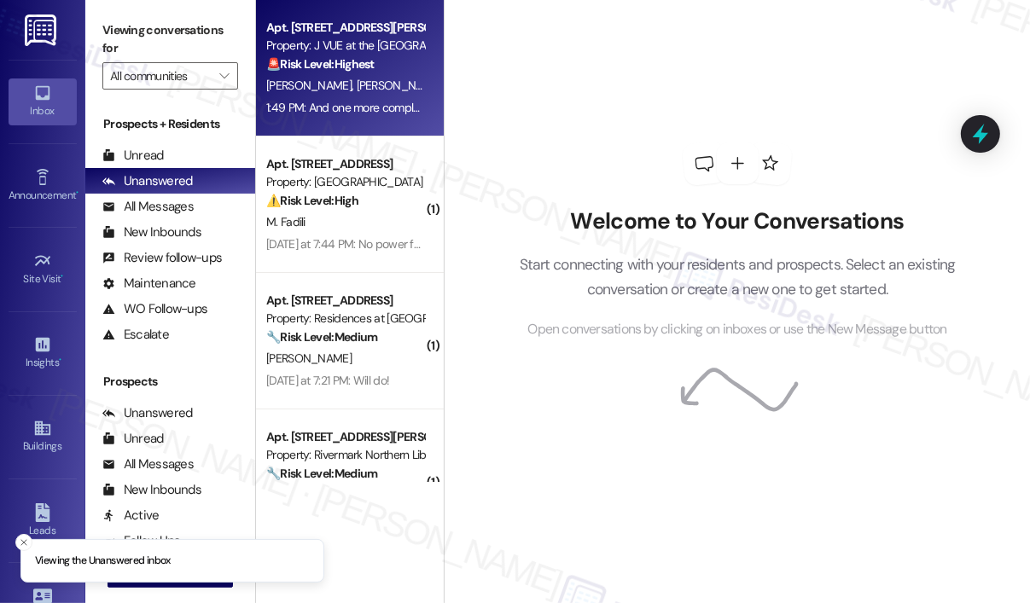
click at [367, 76] on div "D. Mangukiya R. Kapadiya" at bounding box center [344, 85] width 161 height 21
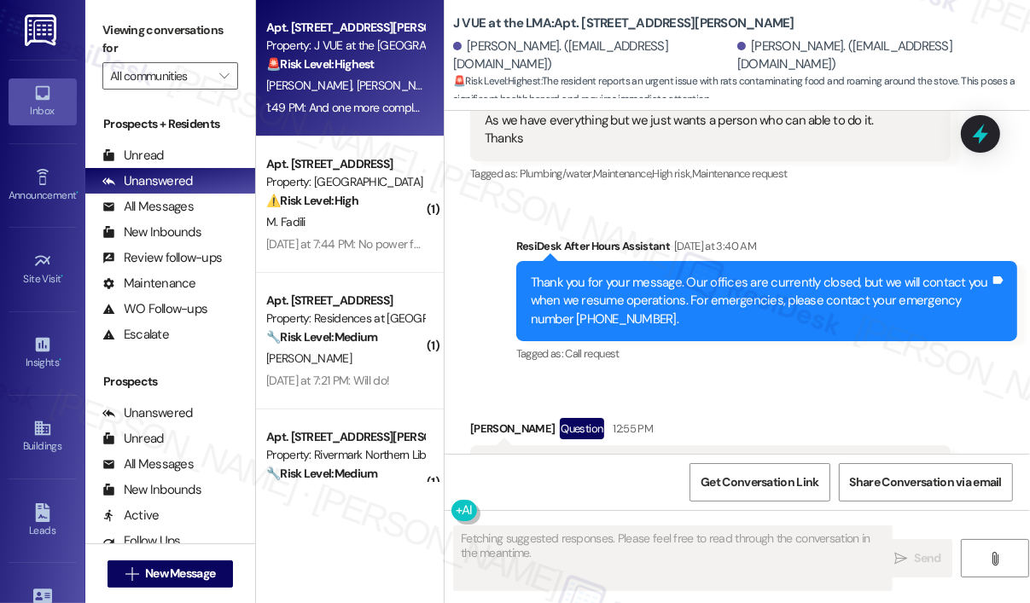
scroll to position [11304, 0]
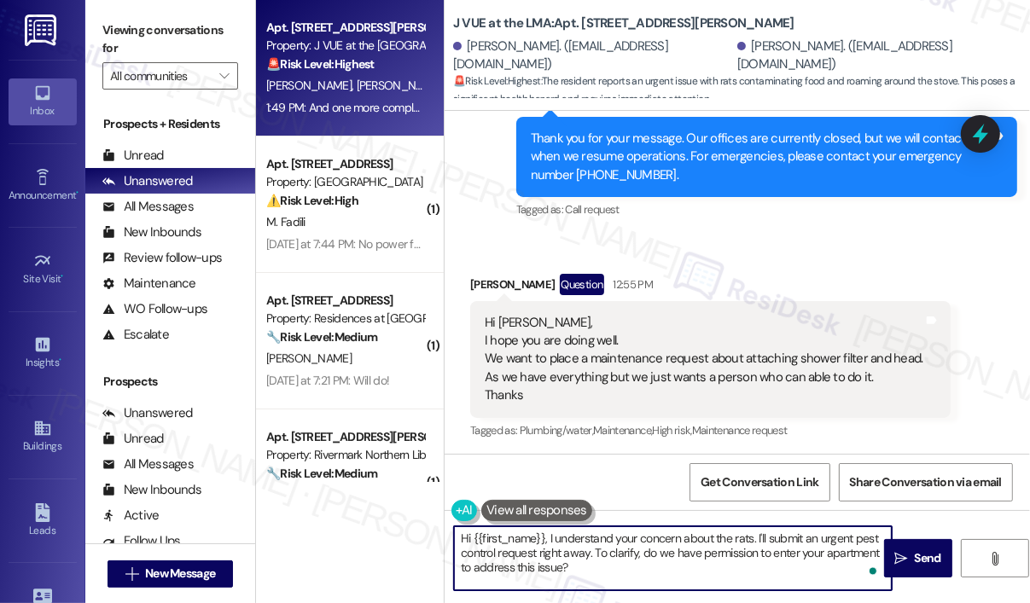
drag, startPoint x: 652, startPoint y: 560, endPoint x: 556, endPoint y: 545, distance: 96.8
click at [549, 543] on textarea "Hi {{first_name}}, I understand your concern about the rats. I'll submit an urg…" at bounding box center [673, 558] width 438 height 64
drag, startPoint x: 543, startPoint y: 537, endPoint x: 584, endPoint y: 595, distance: 71.0
click at [584, 595] on div "Hi {{first_name}}, I understand your concern about the rats. I'll submit an urg…" at bounding box center [736, 574] width 585 height 128
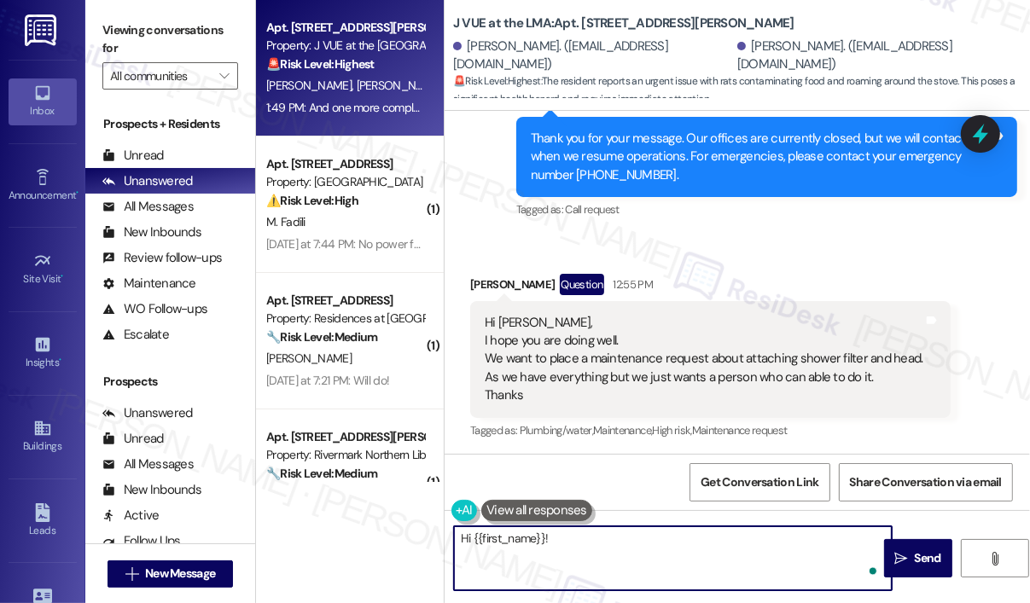
paste textarea "Thank you for reaching out. To help us submit your requests, can you confirm if…"
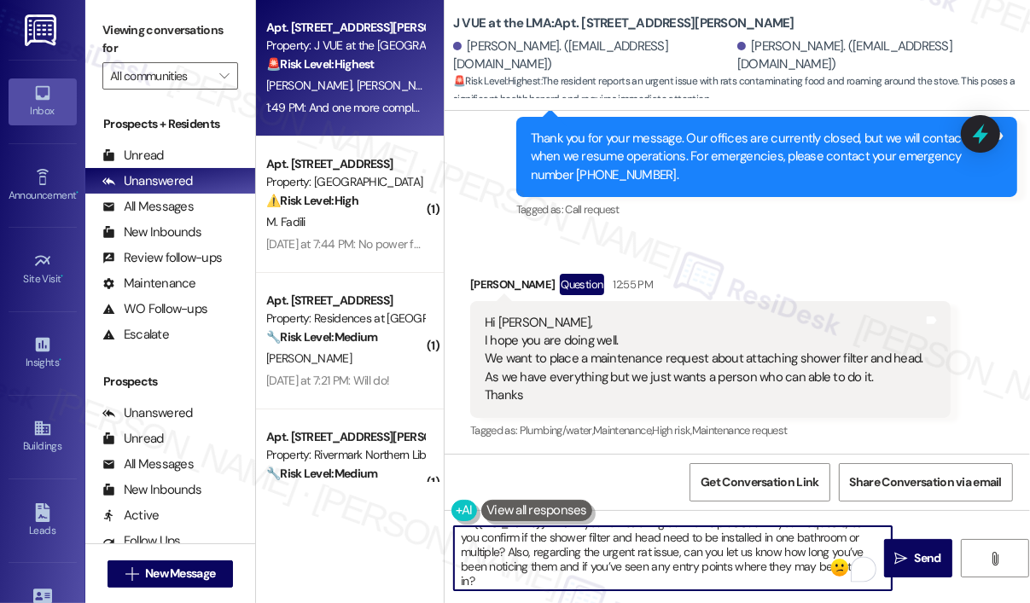
scroll to position [0, 0]
type textarea "Hi {{first_name}}! Thank you for reaching out. To help us submit your requests,…"
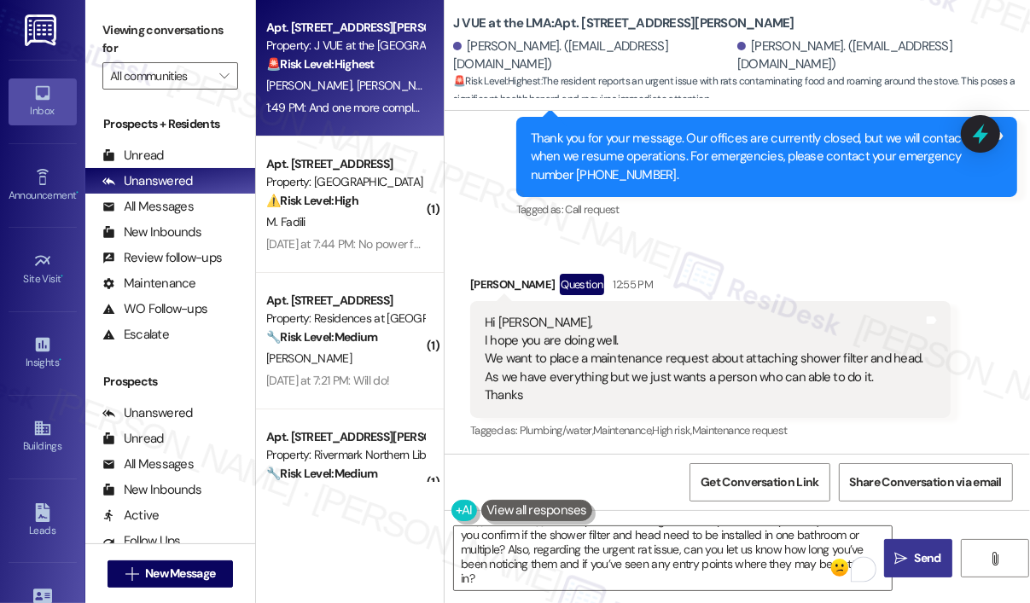
click at [898, 557] on icon "" at bounding box center [900, 559] width 13 height 14
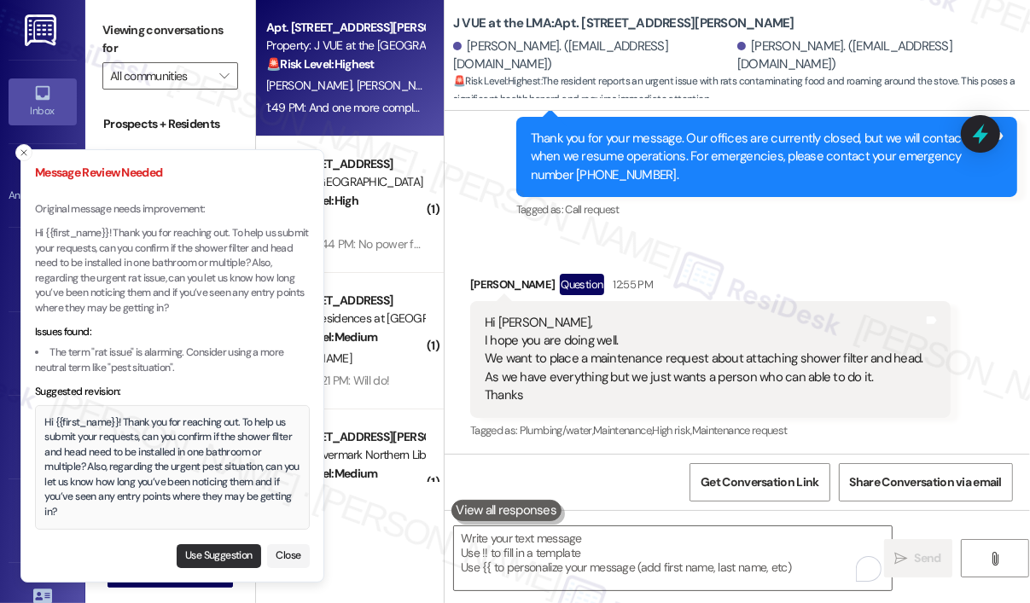
click at [229, 559] on button "Use Suggestion" at bounding box center [219, 556] width 84 height 24
type textarea "Hi {{first_name}}! Thank you for reaching out. To help us submit your requests,…"
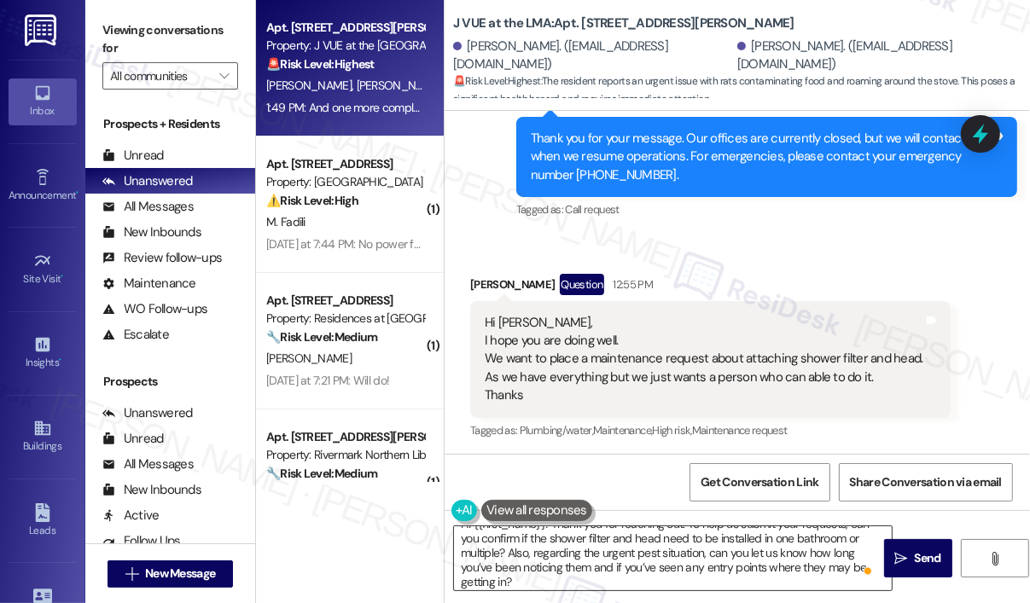
scroll to position [18, 0]
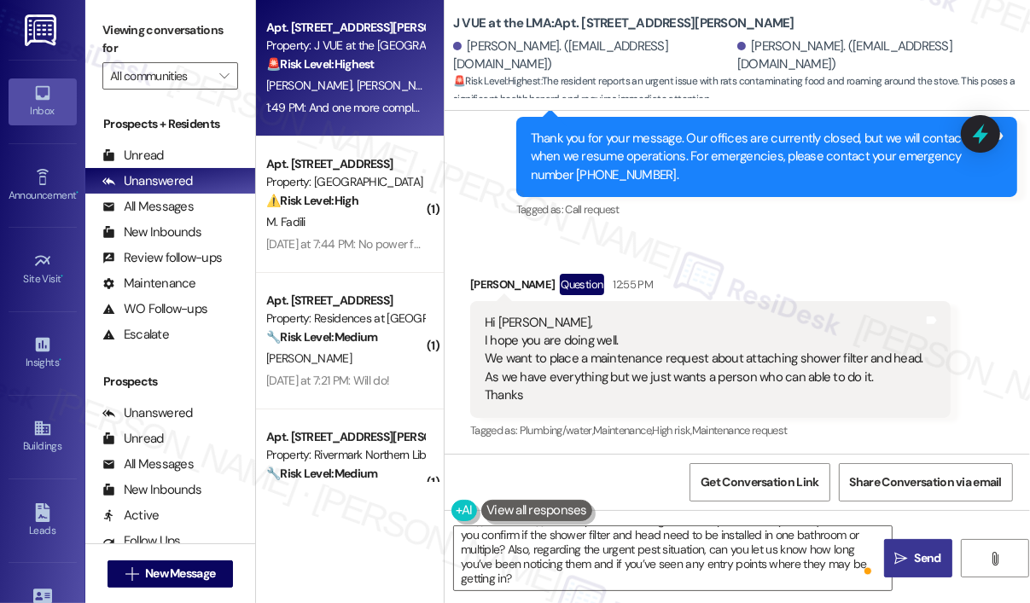
click at [923, 562] on span "Send" at bounding box center [927, 558] width 26 height 18
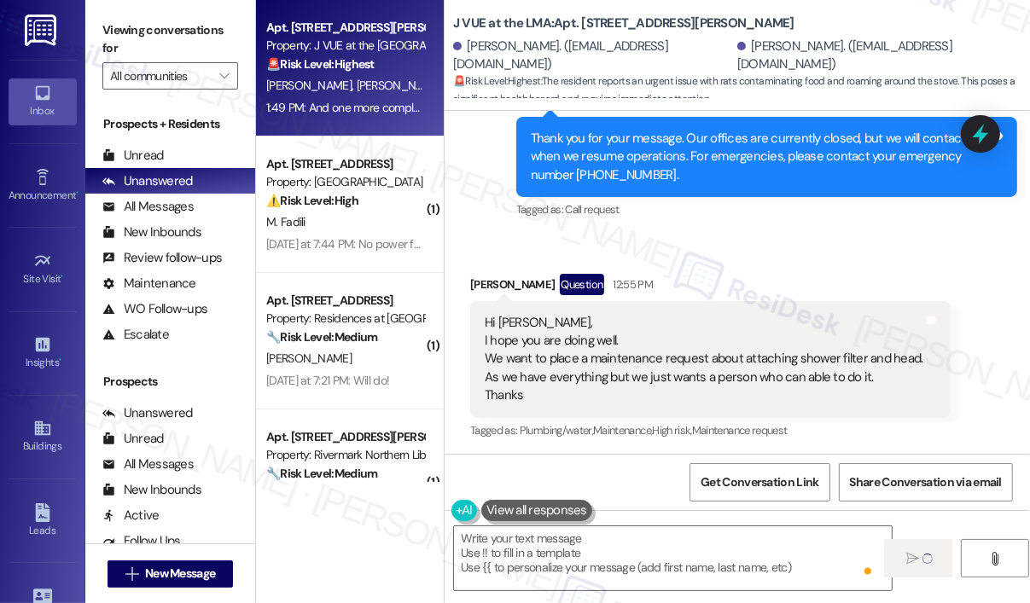
scroll to position [0, 0]
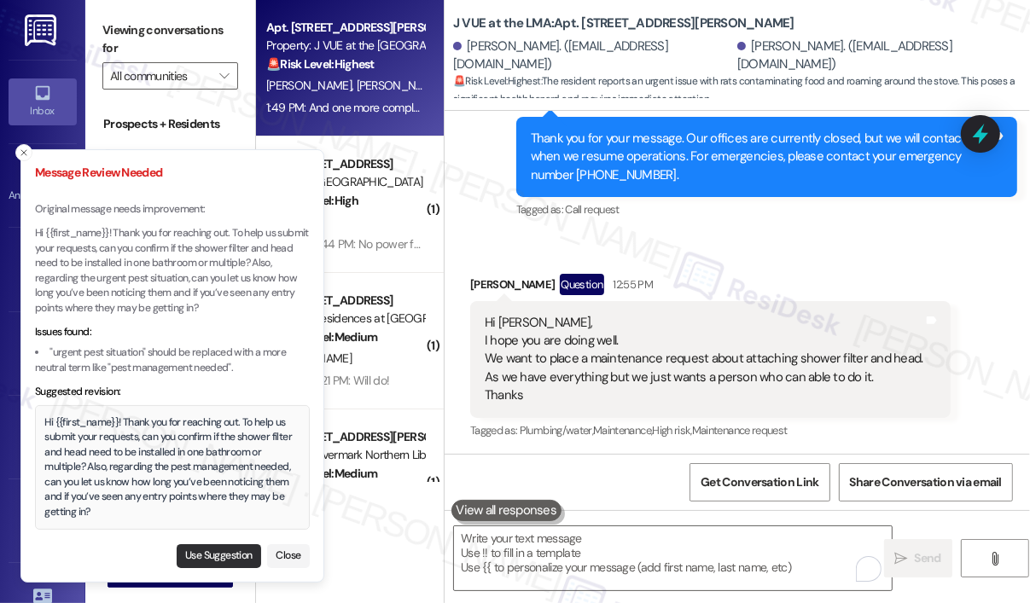
click at [212, 555] on button "Use Suggestion" at bounding box center [219, 556] width 84 height 24
type textarea "Hi {{first_name}}! Thank you for reaching out. To help us submit your requests,…"
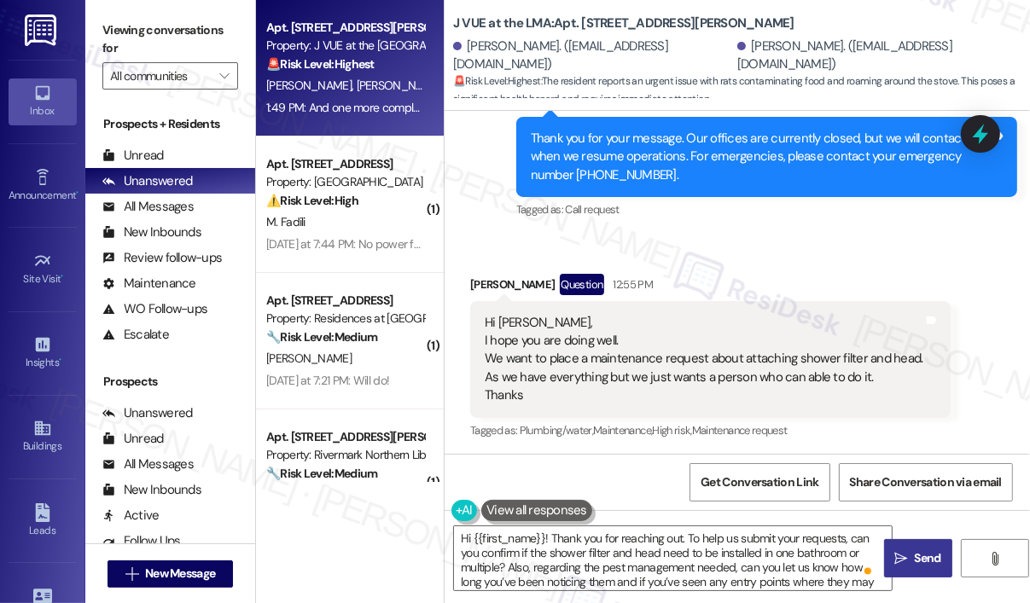
click at [928, 555] on span "Send" at bounding box center [927, 558] width 26 height 18
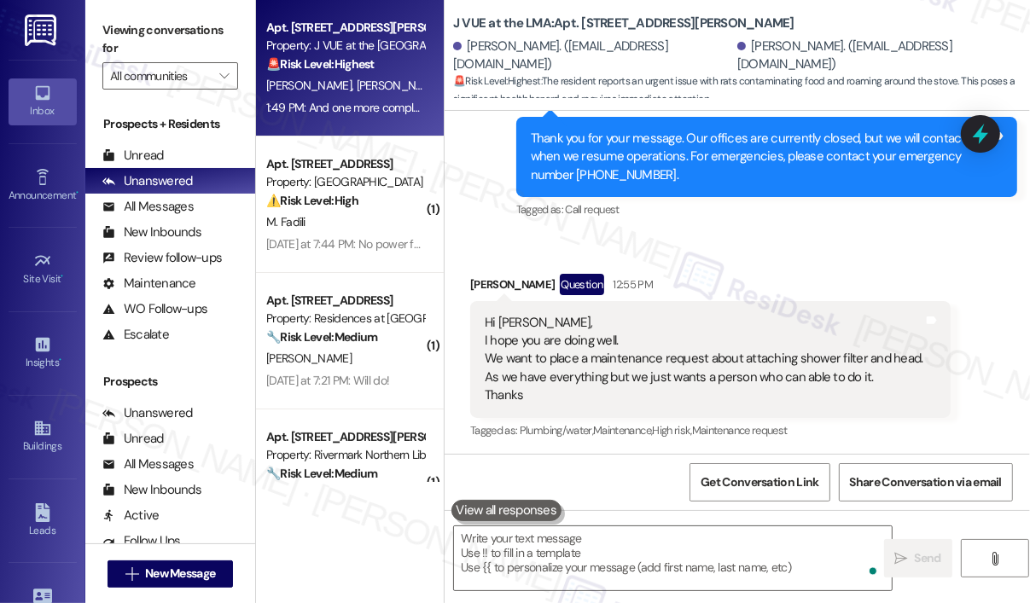
scroll to position [11303, 0]
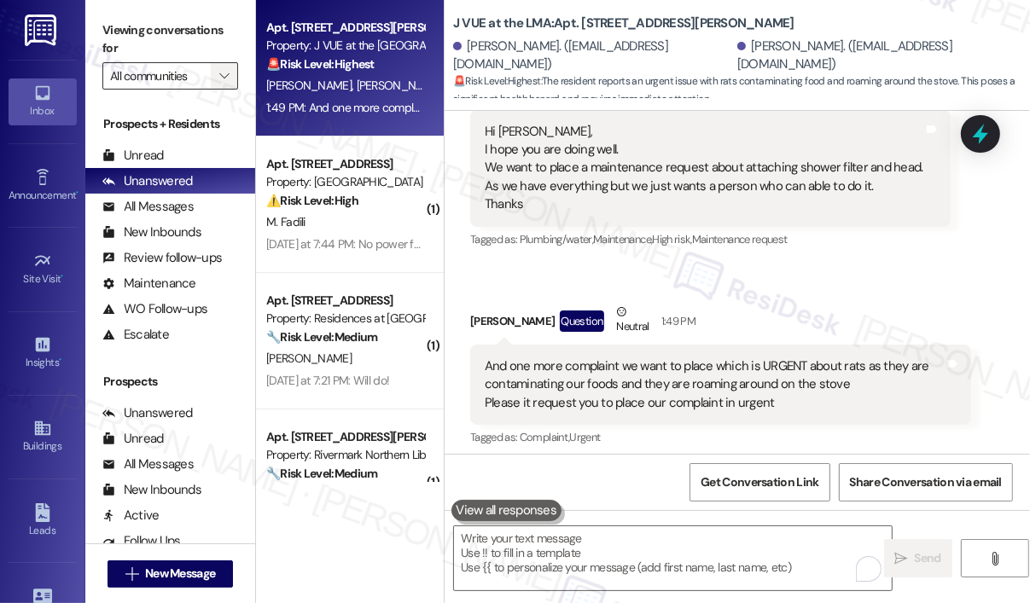
click at [231, 72] on span "" at bounding box center [224, 75] width 16 height 27
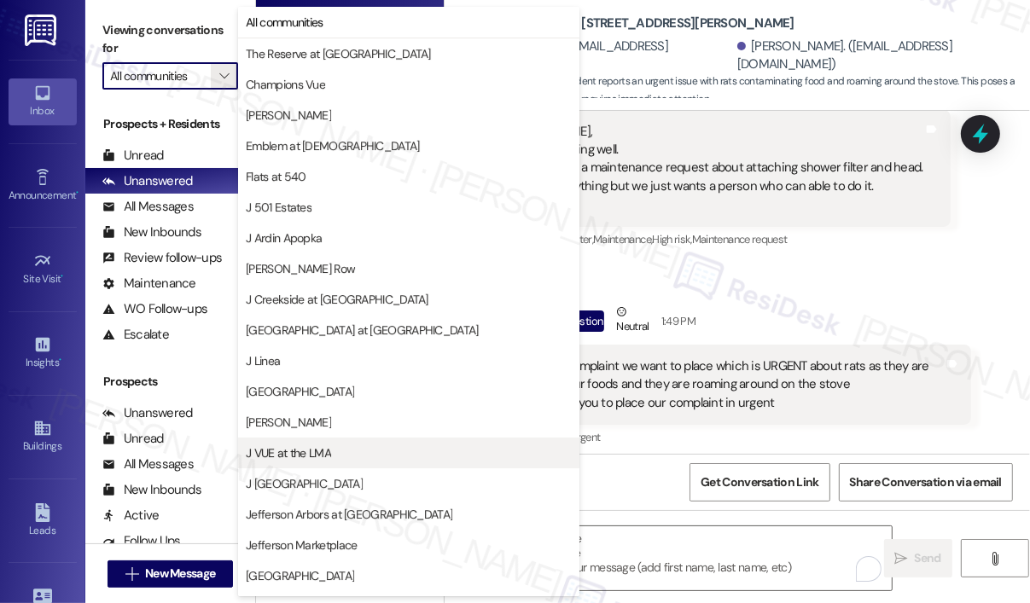
click at [359, 450] on span "J VUE at the LMA" at bounding box center [409, 452] width 326 height 17
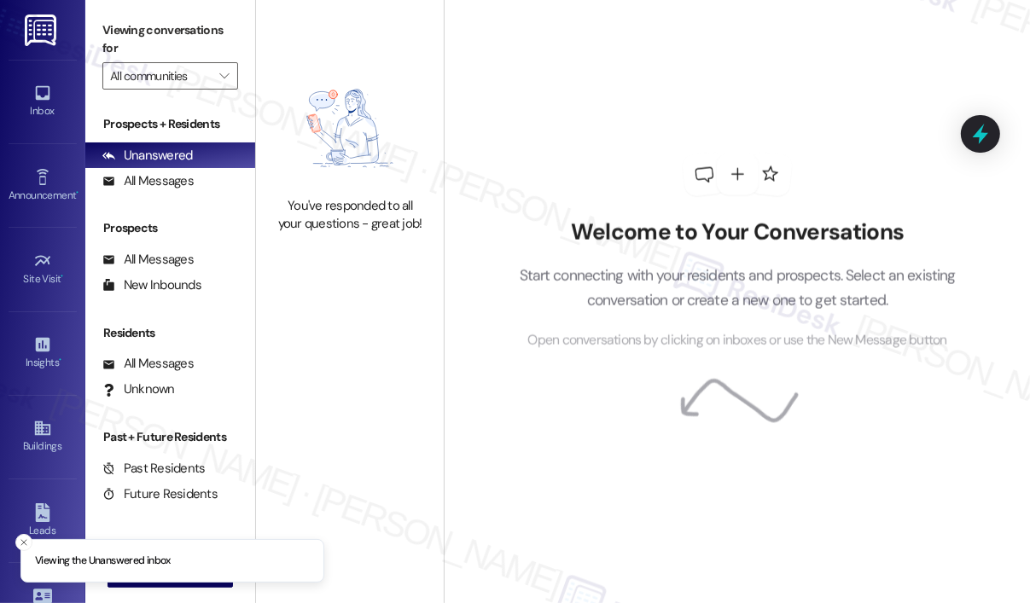
type input "J VUE at the LMA"
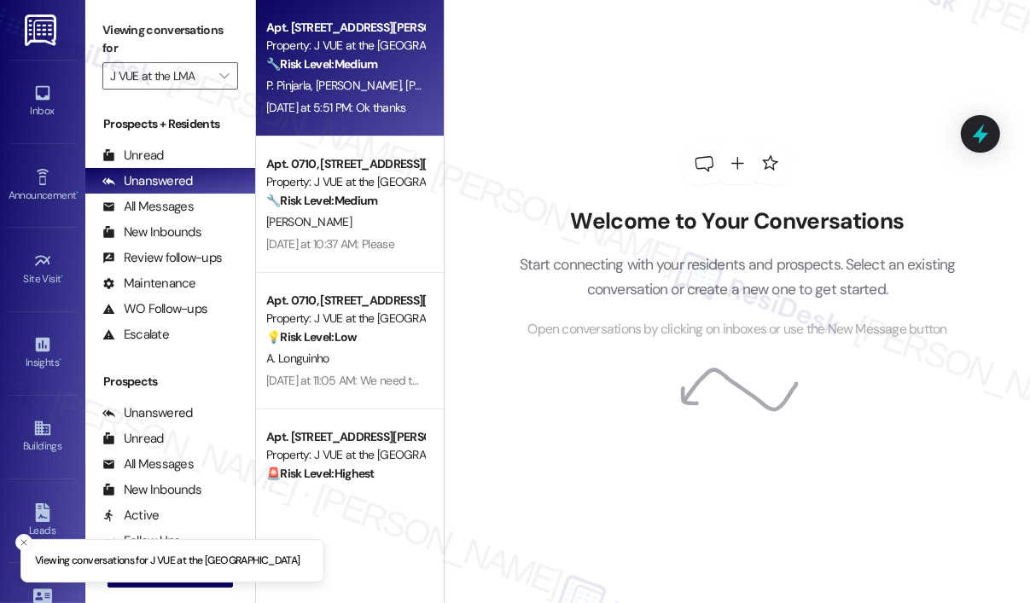
click at [352, 54] on div "Property: J VUE at the [GEOGRAPHIC_DATA]" at bounding box center [345, 46] width 158 height 18
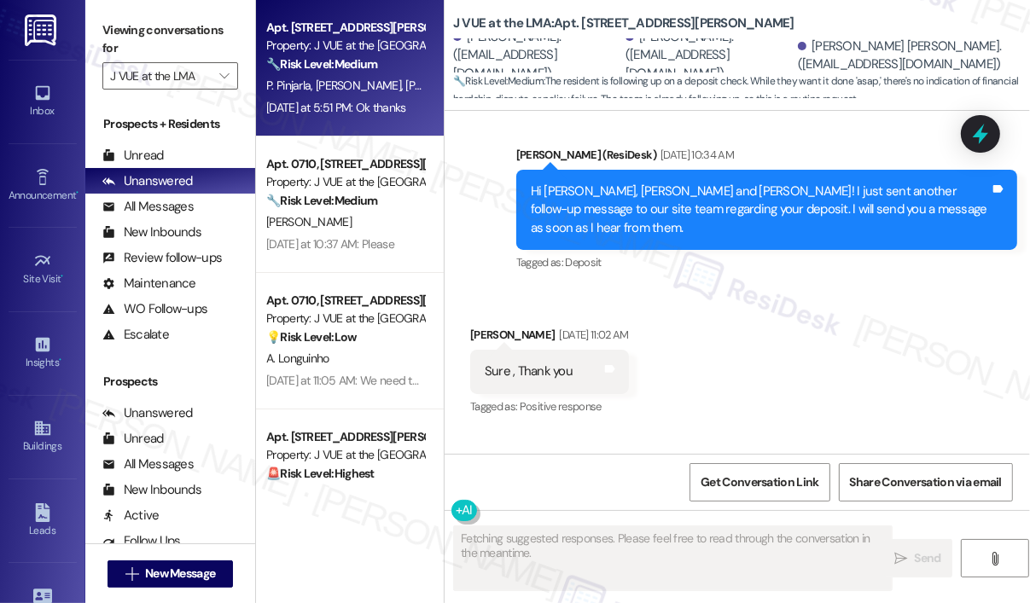
scroll to position [10377, 0]
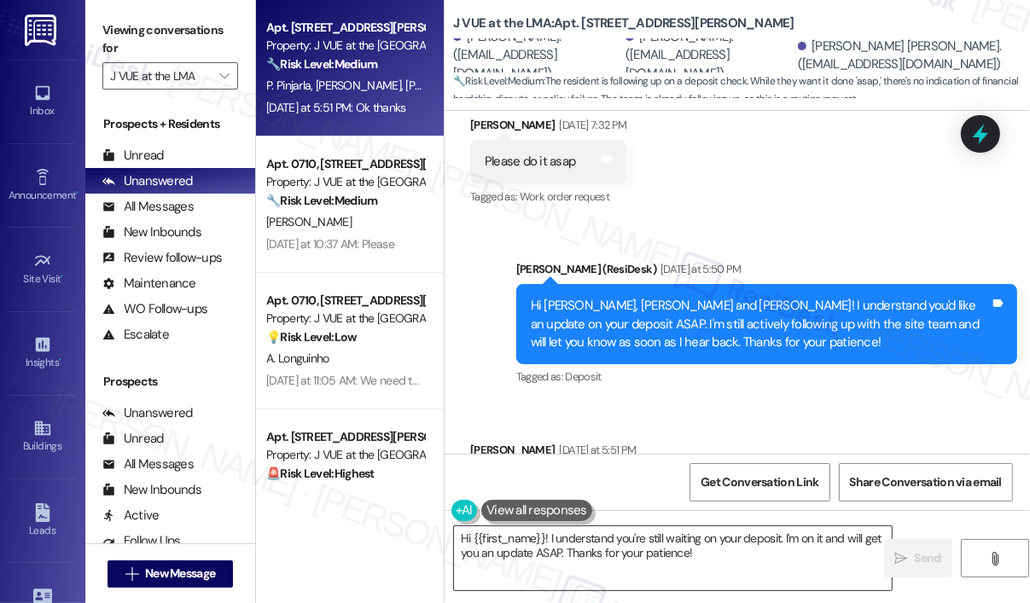
click at [635, 553] on textarea "Hi {{first_name}}! I understand you're still waiting on your deposit. I'm on it…" at bounding box center [673, 558] width 438 height 64
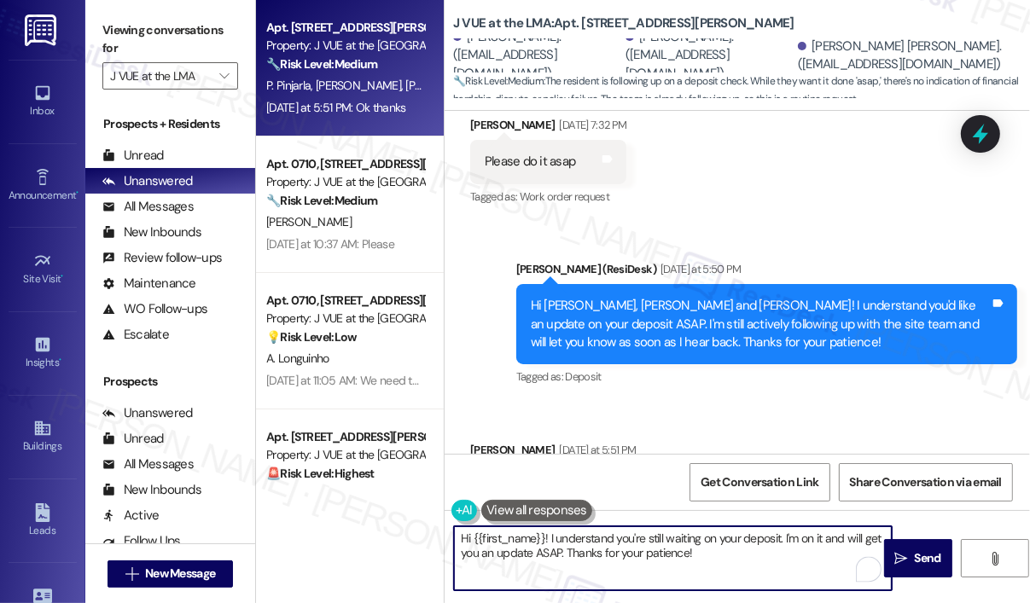
drag, startPoint x: 740, startPoint y: 556, endPoint x: 445, endPoint y: 530, distance: 295.5
click at [445, 530] on div "Hi {{first_name}}! I understand you're still waiting on your deposit. I'm on it…" at bounding box center [663, 558] width 439 height 66
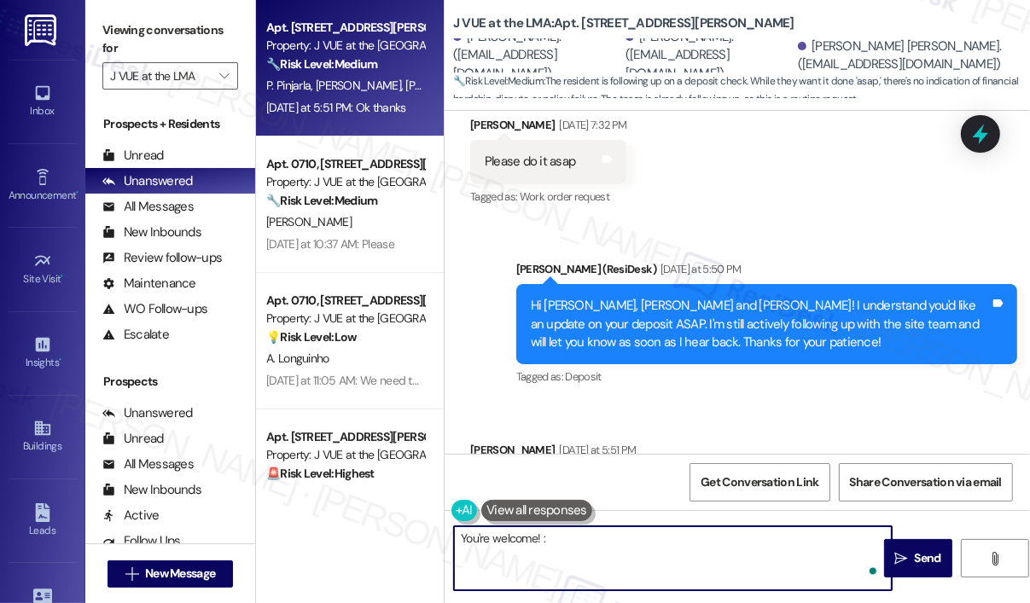
type textarea "You're welcome! :)"
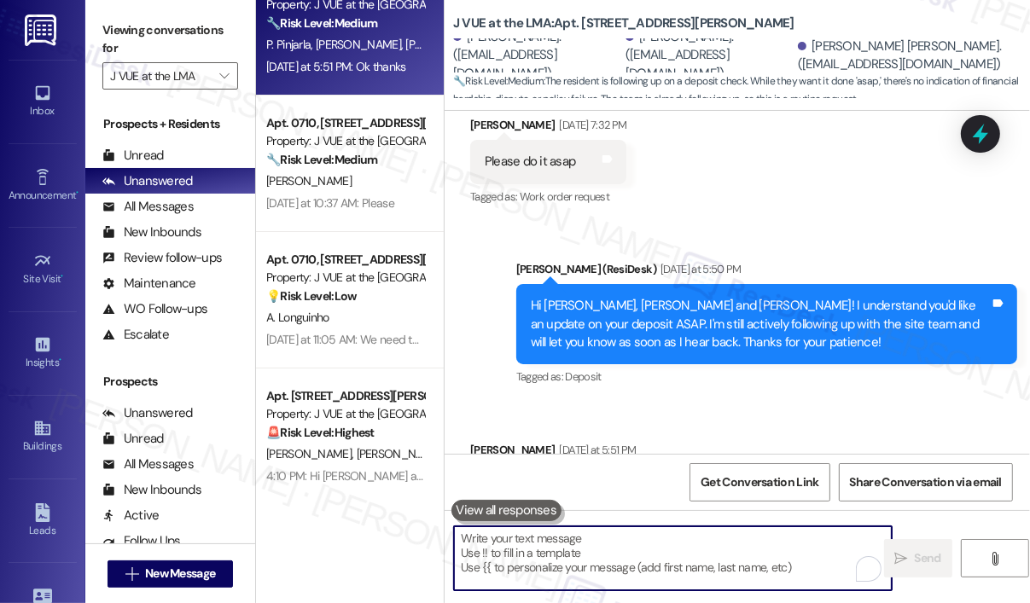
scroll to position [171, 0]
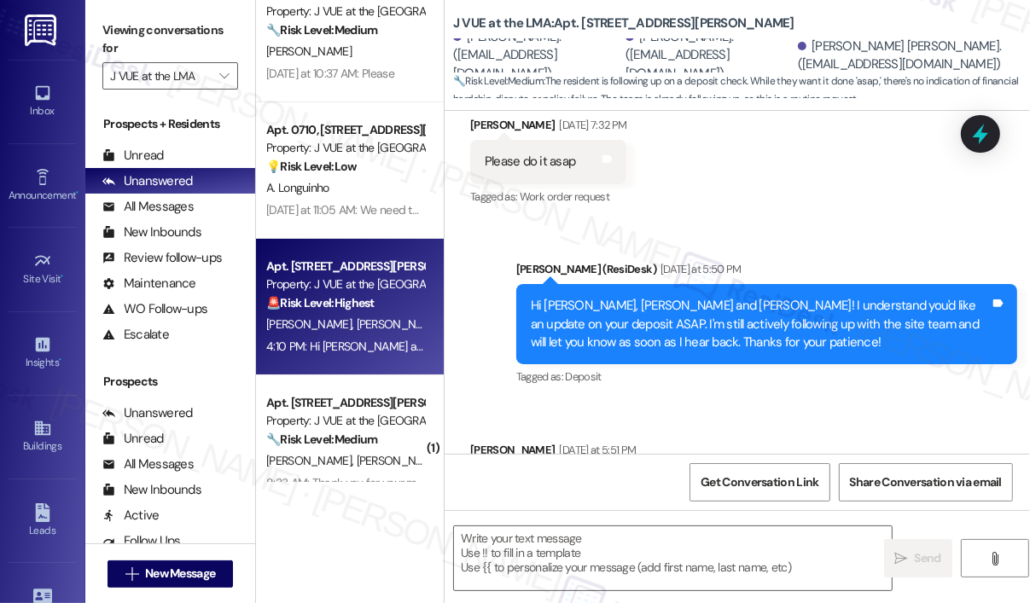
type textarea "Fetching suggested responses. Please feel free to read through the conversation…"
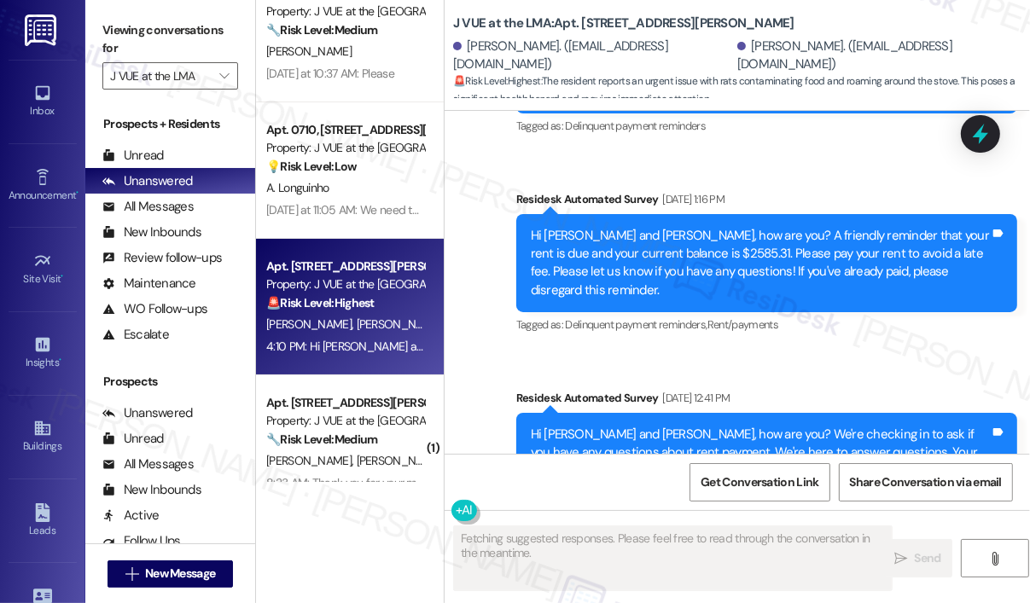
scroll to position [200, 0]
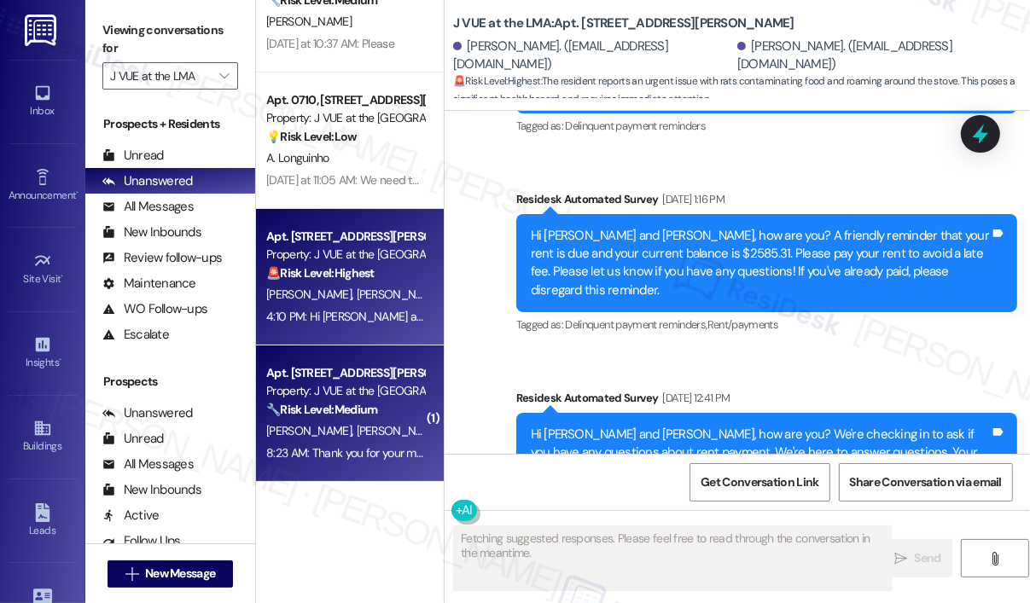
click at [368, 402] on strong "🔧 Risk Level: Medium" at bounding box center [321, 409] width 111 height 15
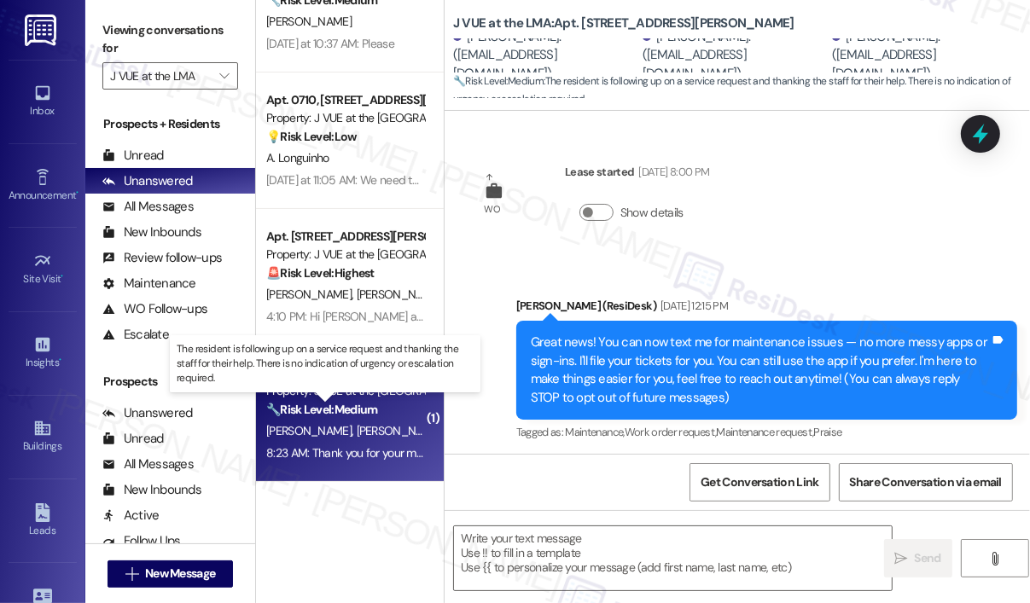
scroll to position [6729, 0]
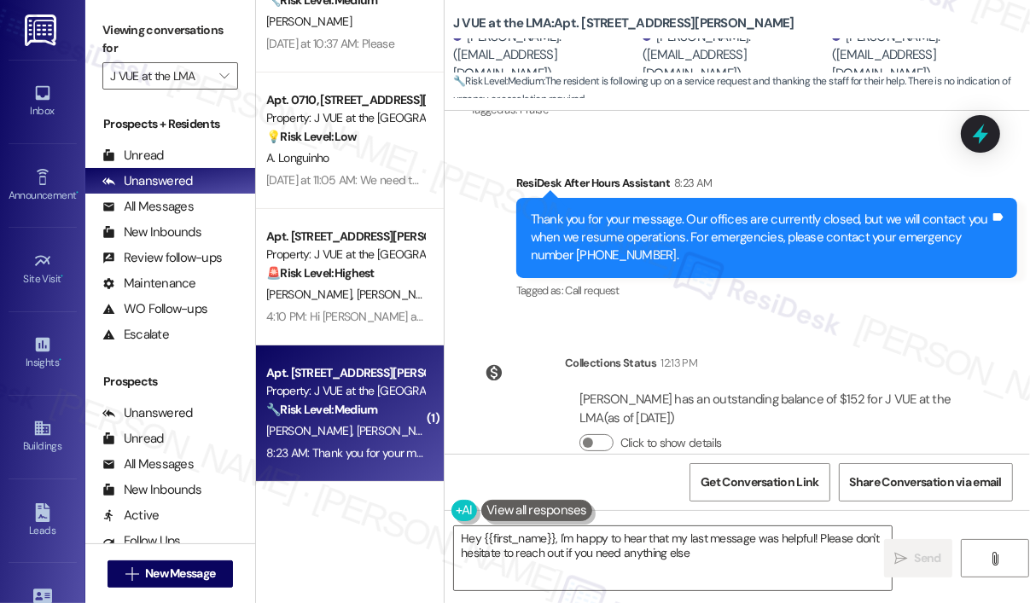
type textarea "Hey {{first_name}}, I'm happy to hear that my last message was helpful! Please …"
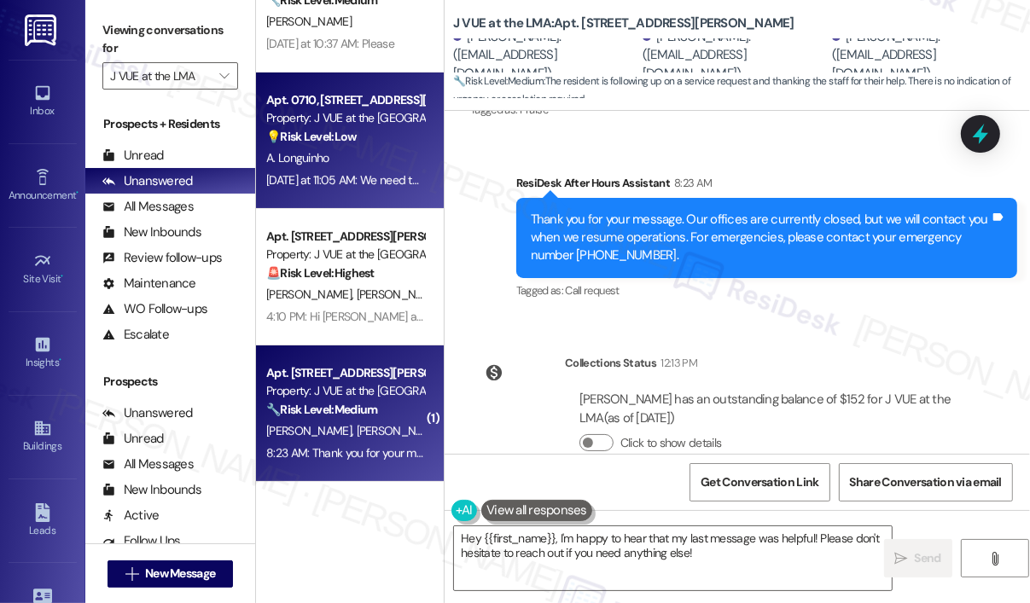
click at [406, 160] on div "A. Longuinho" at bounding box center [344, 158] width 161 height 21
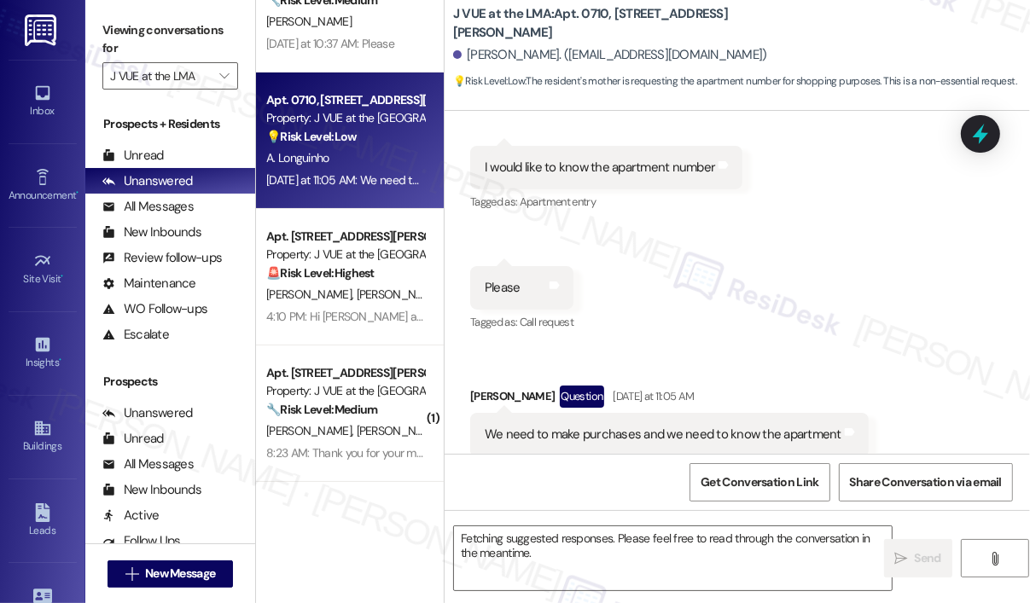
scroll to position [372, 0]
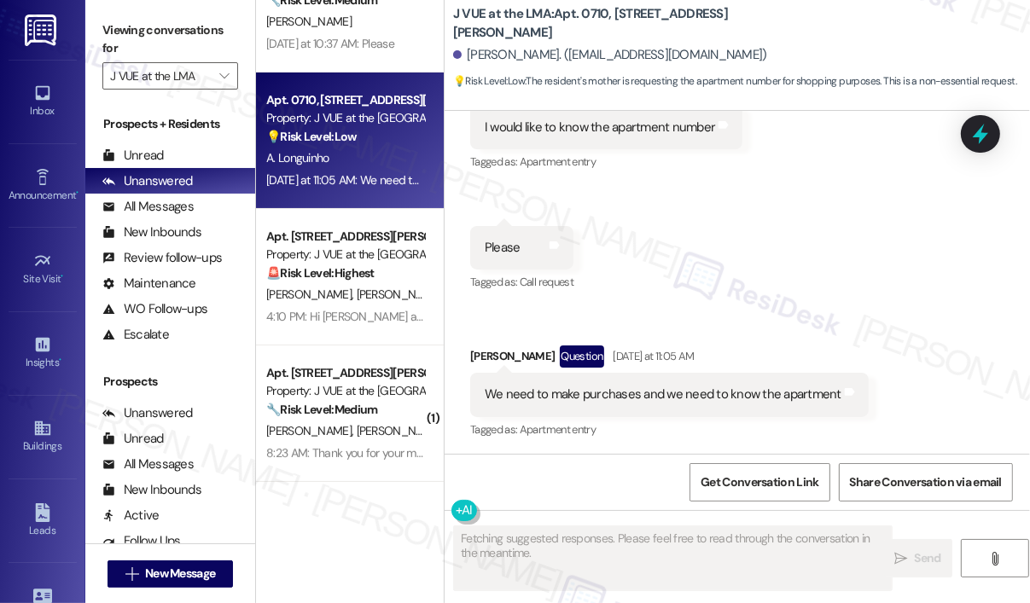
click at [722, 207] on div "Received via SMS Aurea Longuinho Yesterday at 10:47 AM Hello Tags and notes Rec…" at bounding box center [736, 153] width 585 height 601
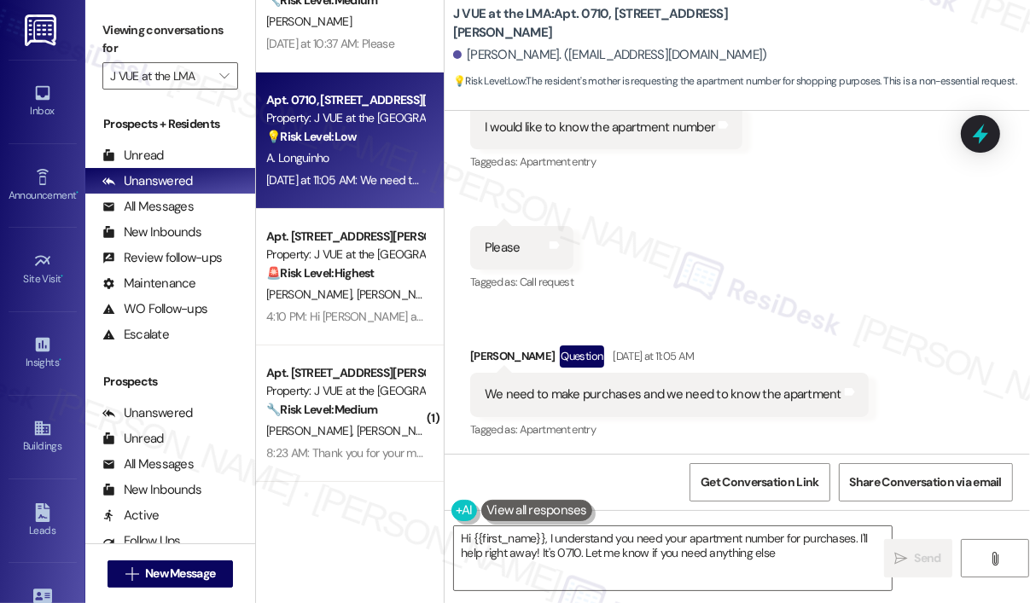
type textarea "Hi {{first_name}}, I understand you need your apartment number for purchases. I…"
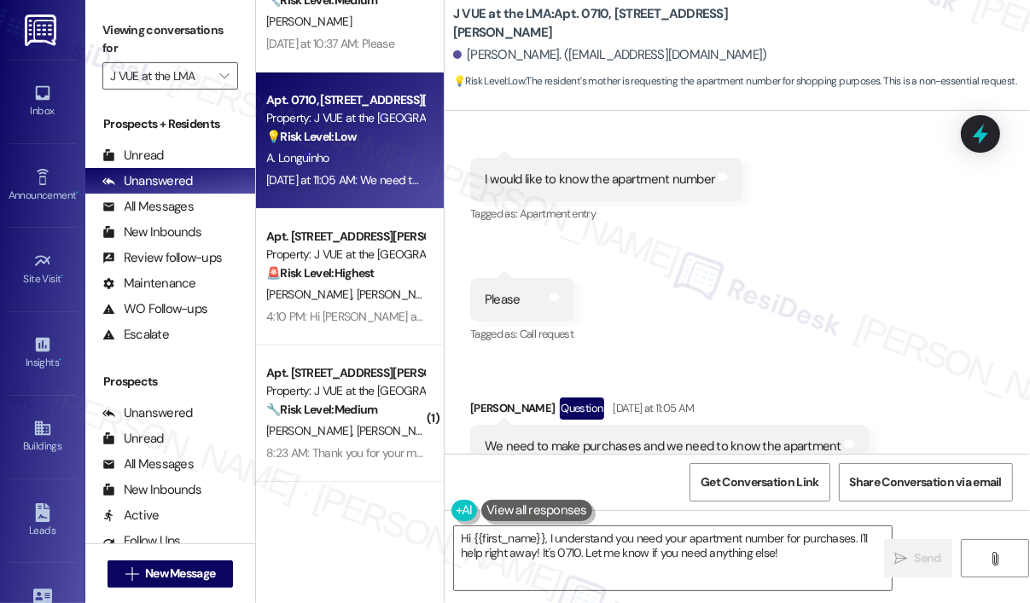
scroll to position [373, 0]
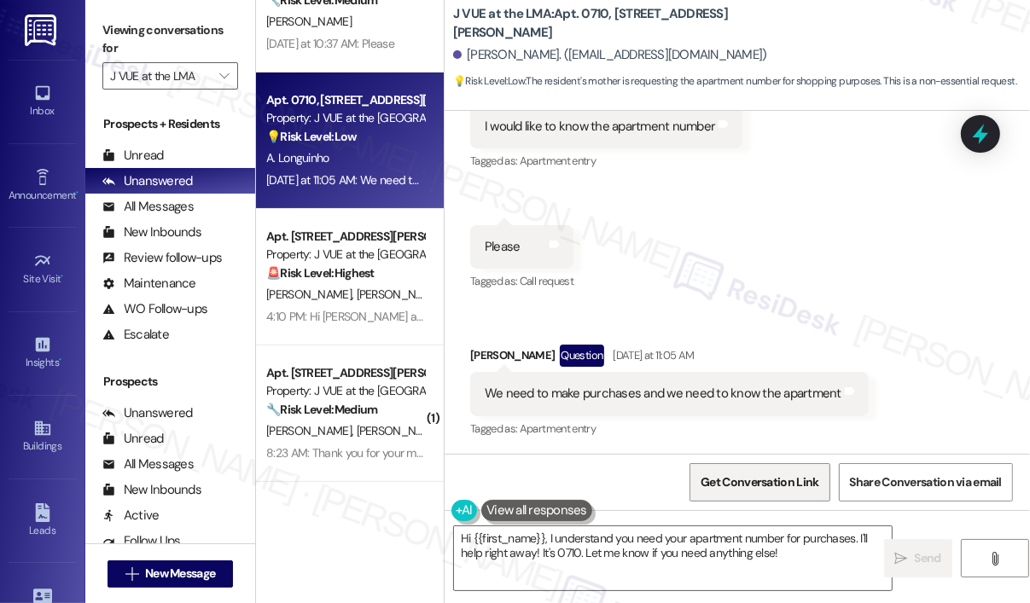
click at [781, 482] on span "Get Conversation Link" at bounding box center [759, 482] width 118 height 18
click at [791, 289] on div "Received via SMS Aurea Longuinho Yesterday at 10:47 AM Hello Tags and notes Rec…" at bounding box center [736, 152] width 585 height 601
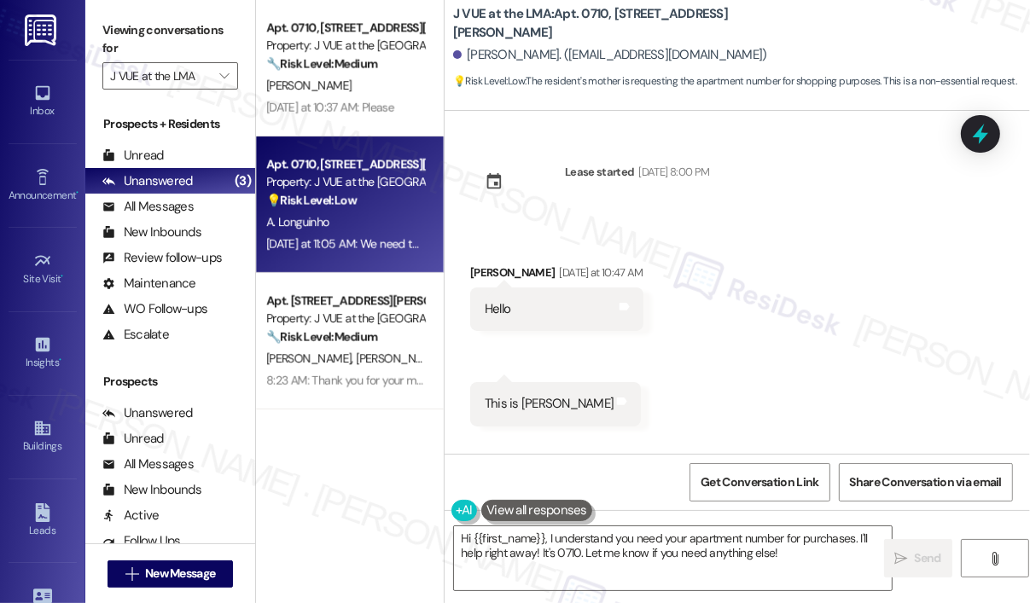
scroll to position [373, 0]
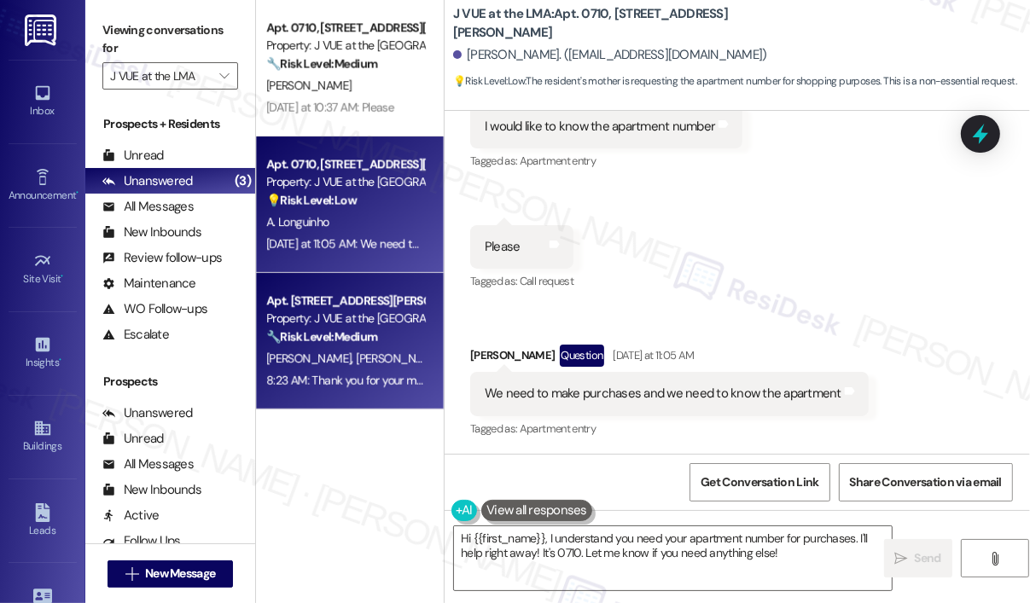
click at [409, 330] on div "🔧 Risk Level: Medium The resident is following up on a service request and than…" at bounding box center [345, 337] width 158 height 18
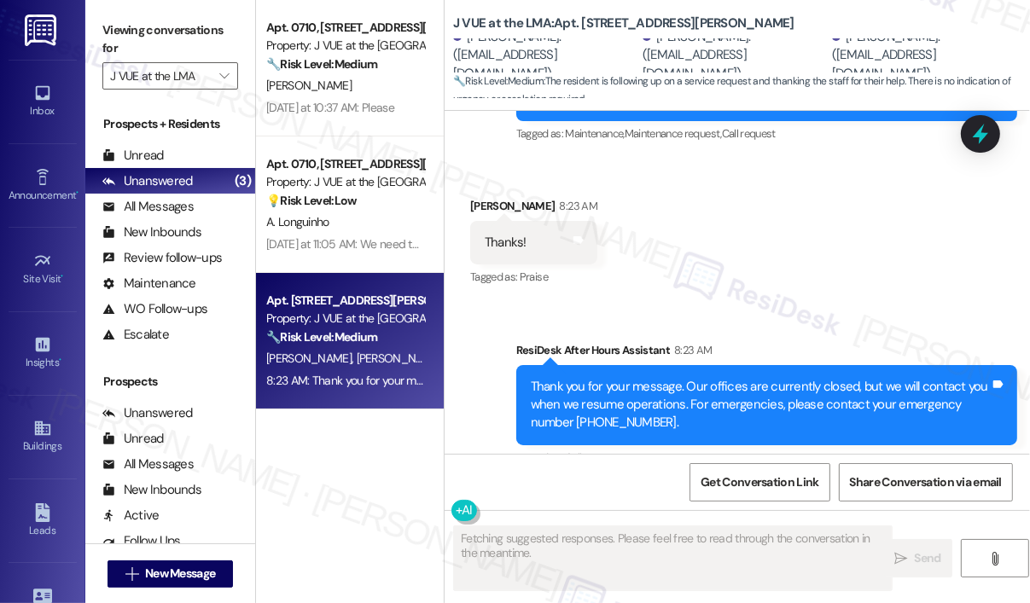
scroll to position [6558, 0]
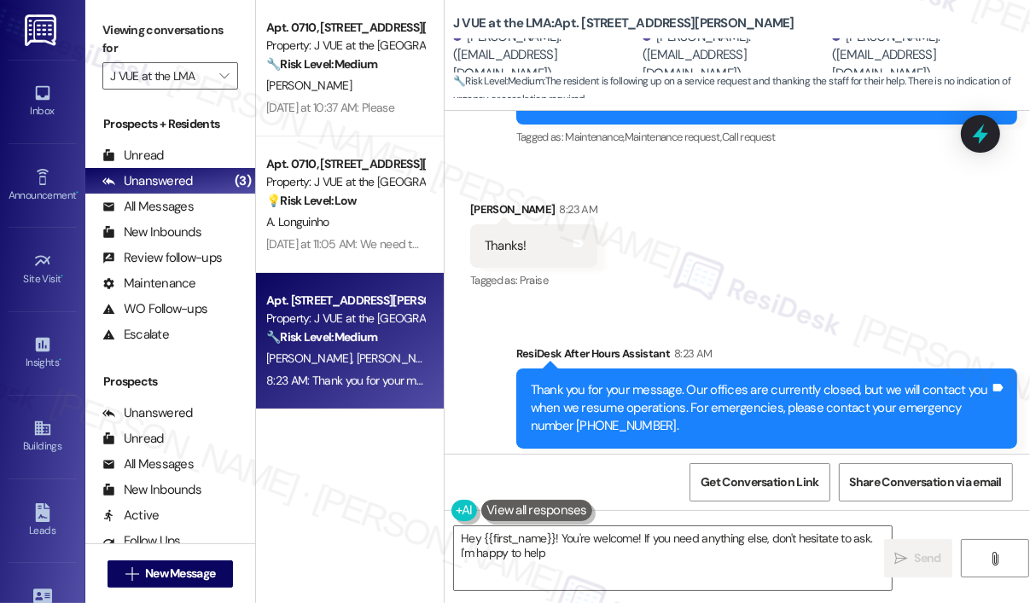
type textarea "Hey {{first_name}}! You're welcome! If you need anything else, don't hesitate t…"
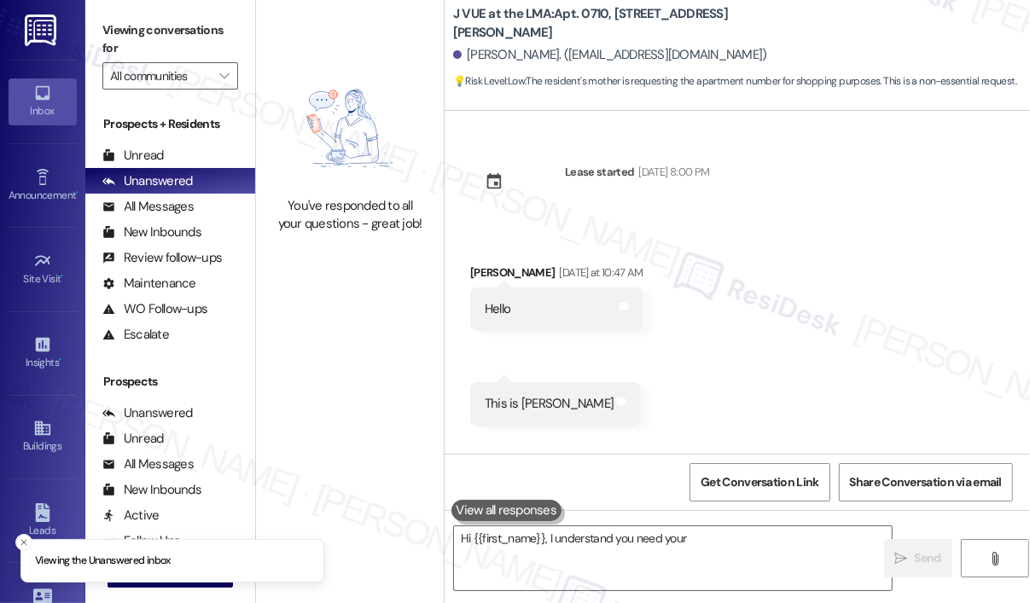
type textarea "Hi {{first_name}}, I understand you need your apartment"
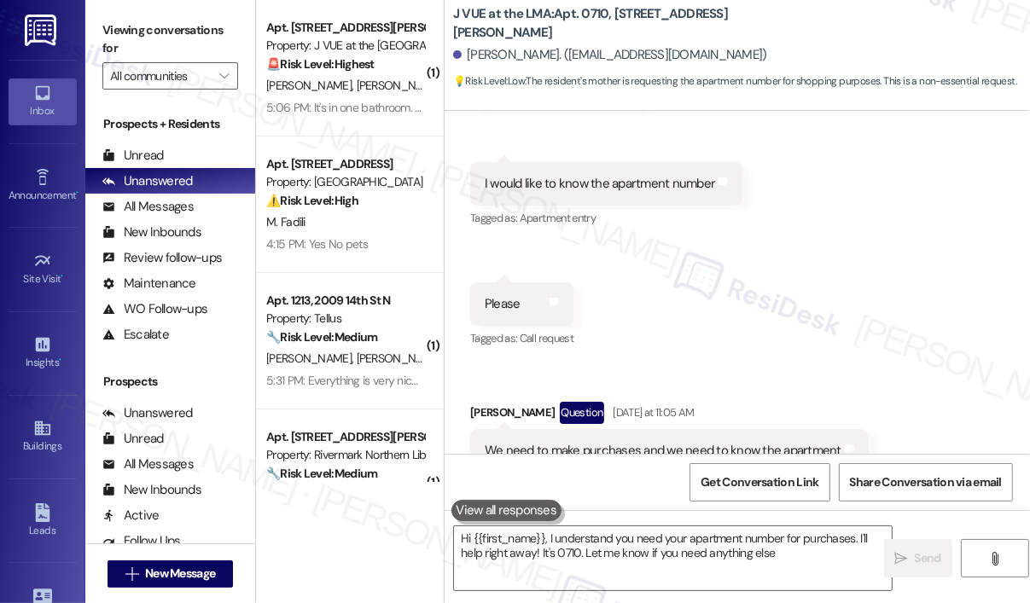
type textarea "Hi {{first_name}}, I understand you need your apartment number for purchases. I…"
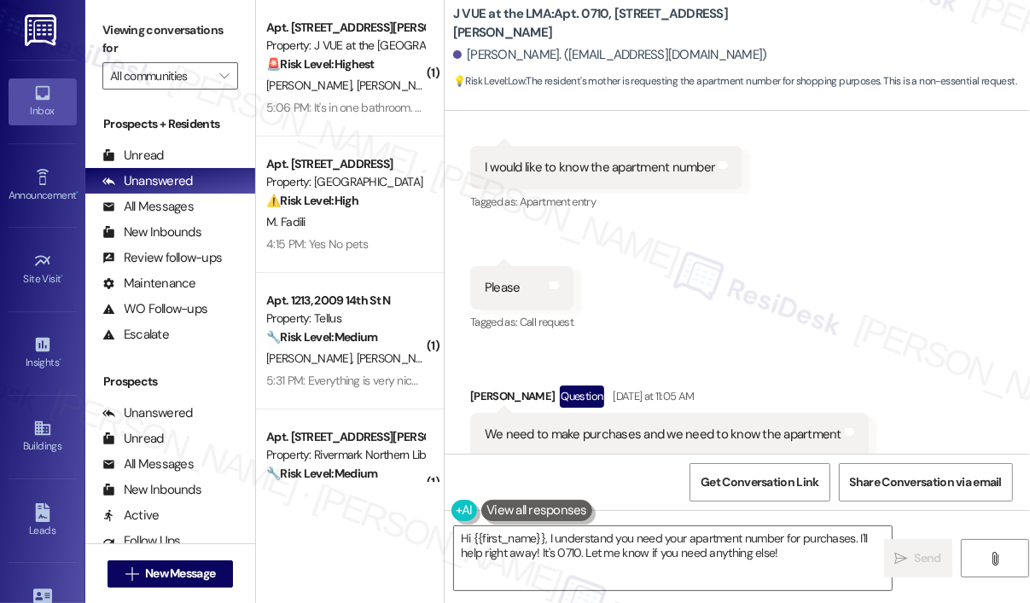
scroll to position [372, 0]
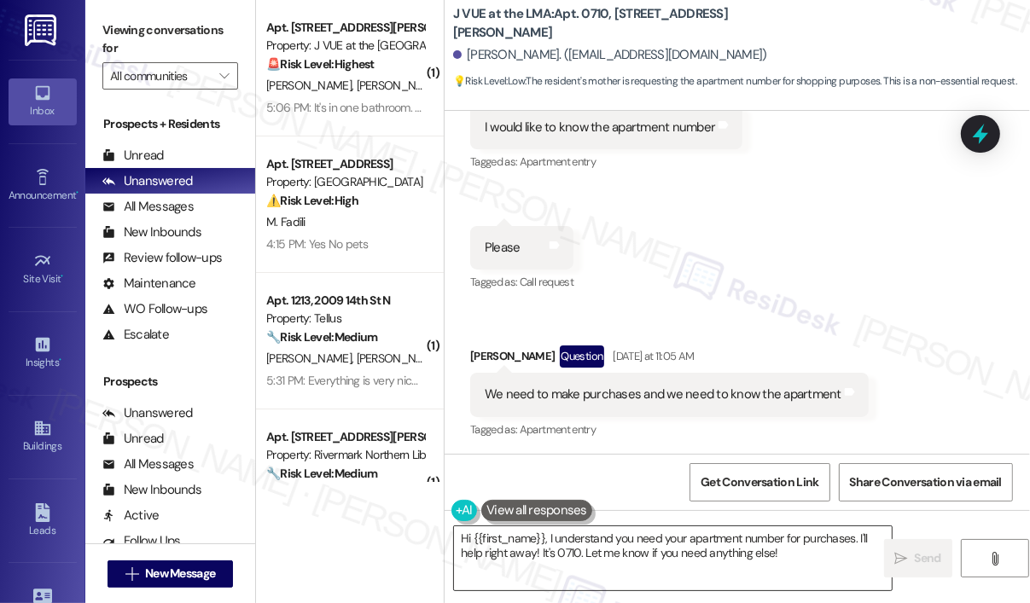
click at [797, 552] on textarea "Hi {{first_name}}, I understand you need your apartment number for purchases. I…" at bounding box center [673, 558] width 438 height 64
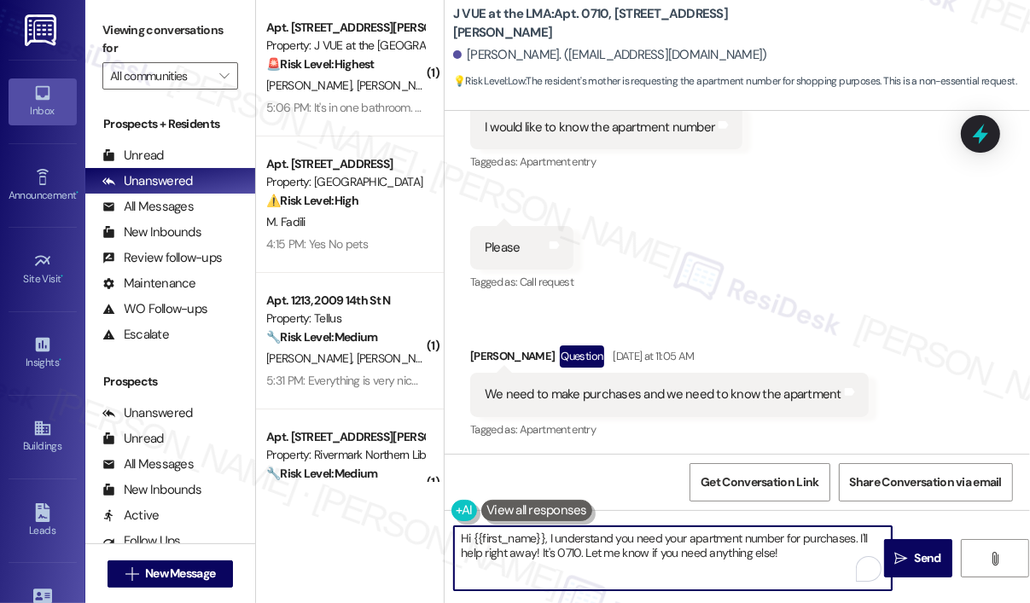
click at [798, 550] on textarea "Hi {{first_name}}, I understand you need your apartment number for purchases. I…" at bounding box center [673, 558] width 438 height 64
click at [912, 559] on span "Send" at bounding box center [927, 558] width 33 height 18
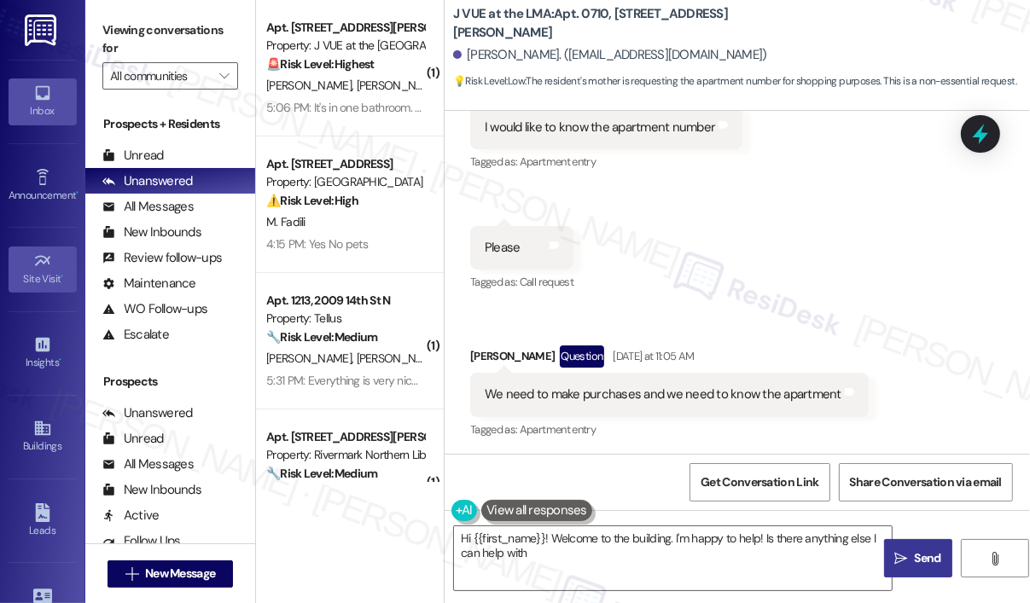
type textarea "Hi {{first_name}}! Welcome to the building. I'm happy to help! Is there anythin…"
click at [792, 214] on div "Received via SMS Aurea Longuinho Yesterday at 10:47 AM Hello Tags and notes Rec…" at bounding box center [736, 153] width 585 height 601
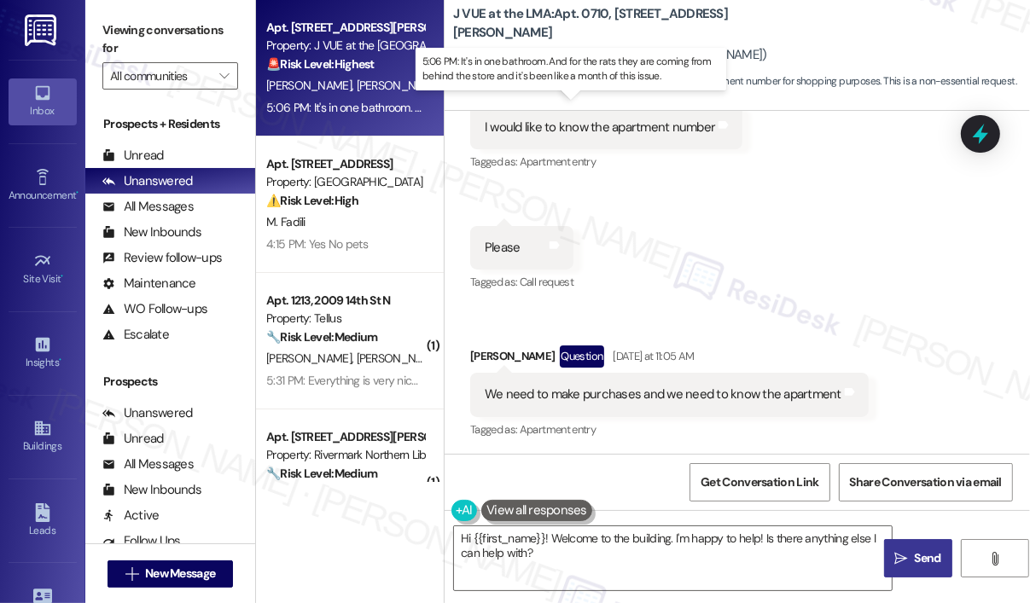
click at [371, 112] on div "5:06 PM: It's in one bathroom. And for the rats they are coming from behind the…" at bounding box center [571, 107] width 610 height 15
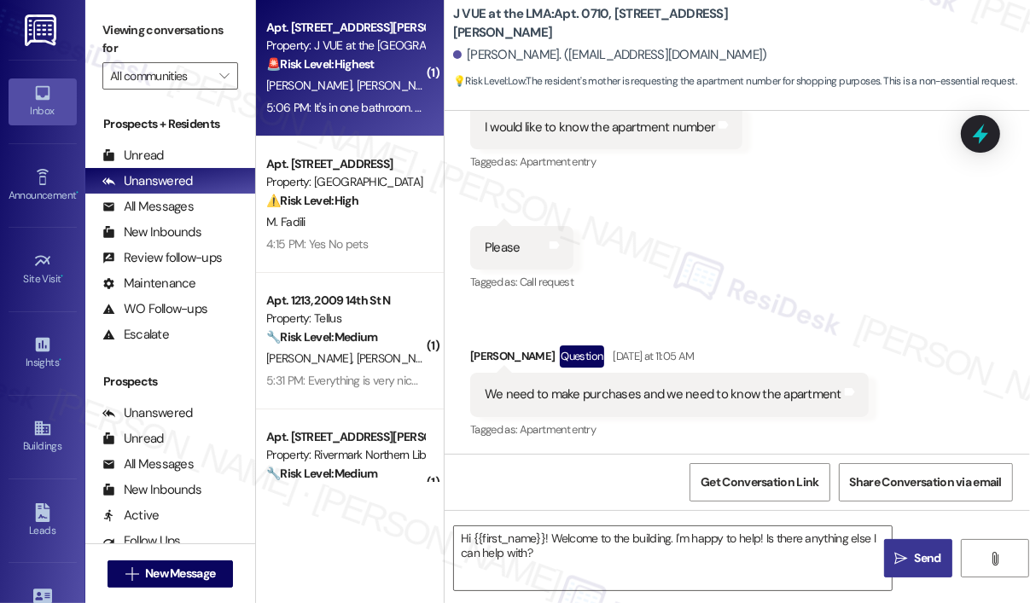
type textarea "Fetching suggested responses. Please feel free to read through the conversation…"
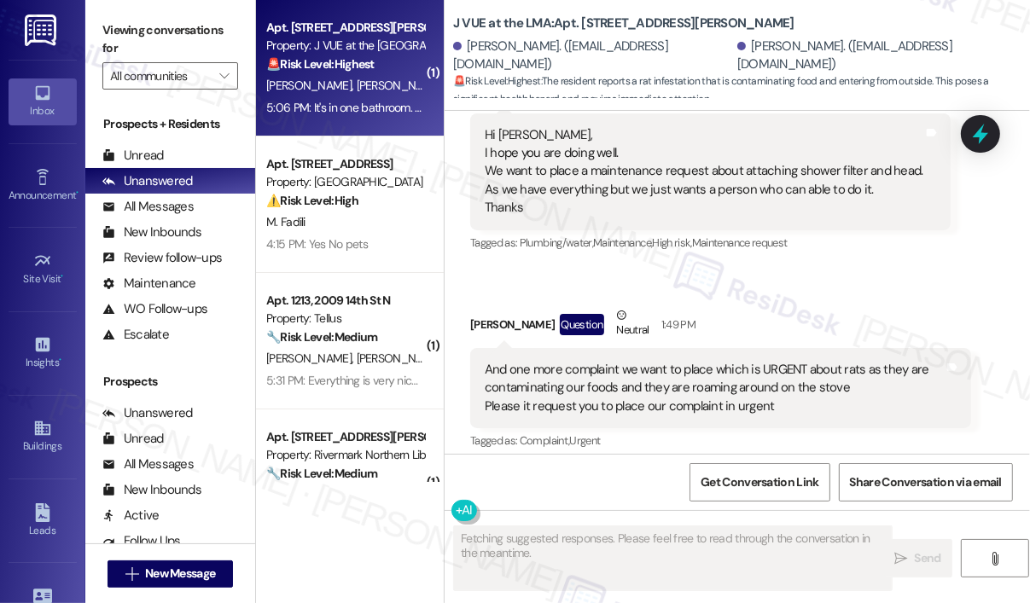
scroll to position [11700, 0]
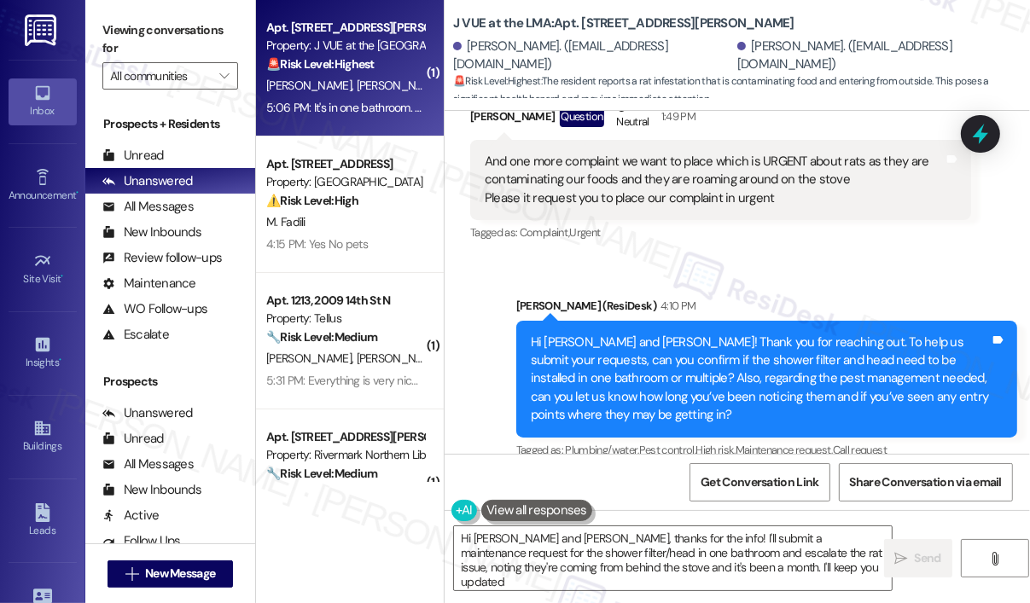
type textarea "Hi Drashti and Radhika, thanks for the info! I'll submit a maintenance request …"
click at [652, 475] on div "Received [STREET_ADDRESS][PERSON_NAME]:06 PM It's in one bathroom. And for the …" at bounding box center [736, 565] width 585 height 181
click at [665, 475] on div "Received [STREET_ADDRESS][PERSON_NAME]:06 PM It's in one bathroom. And for the …" at bounding box center [736, 565] width 585 height 181
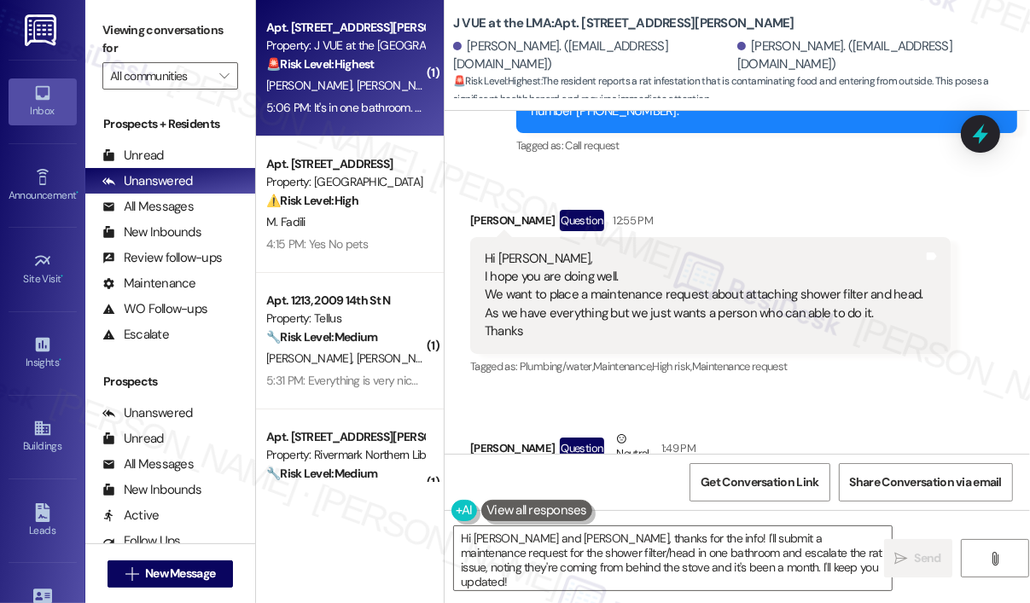
scroll to position [11359, 0]
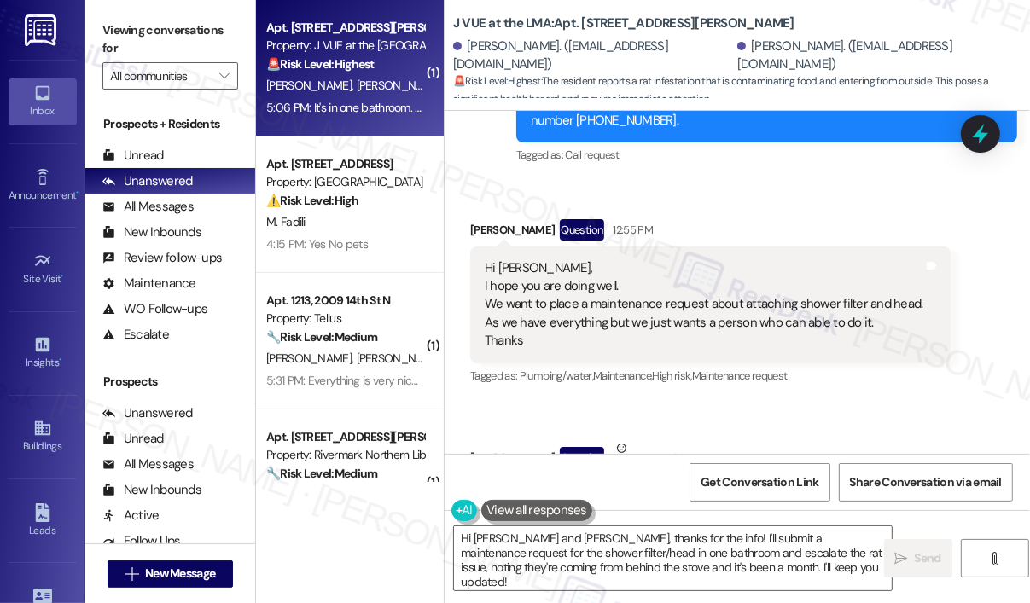
drag, startPoint x: 826, startPoint y: 228, endPoint x: 798, endPoint y: 215, distance: 30.9
click at [826, 427] on div "Received via SMS Radhika Kapadiya Question Neutral 1:49 PM And one more complai…" at bounding box center [720, 513] width 526 height 173
click at [862, 439] on div "Radhika Kapadiya Question Neutral 1:49 PM" at bounding box center [720, 460] width 501 height 42
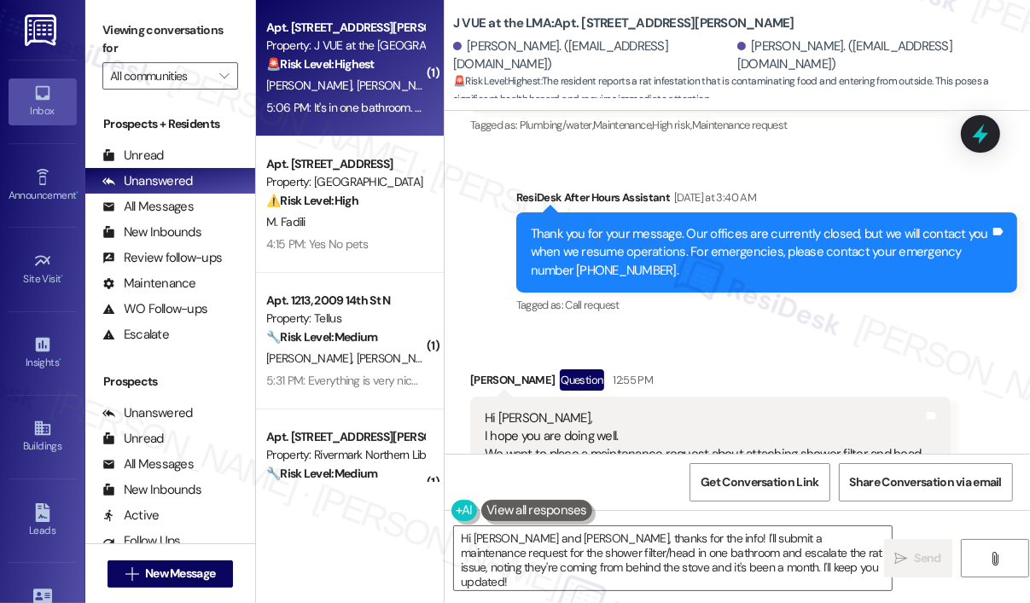
scroll to position [11188, 0]
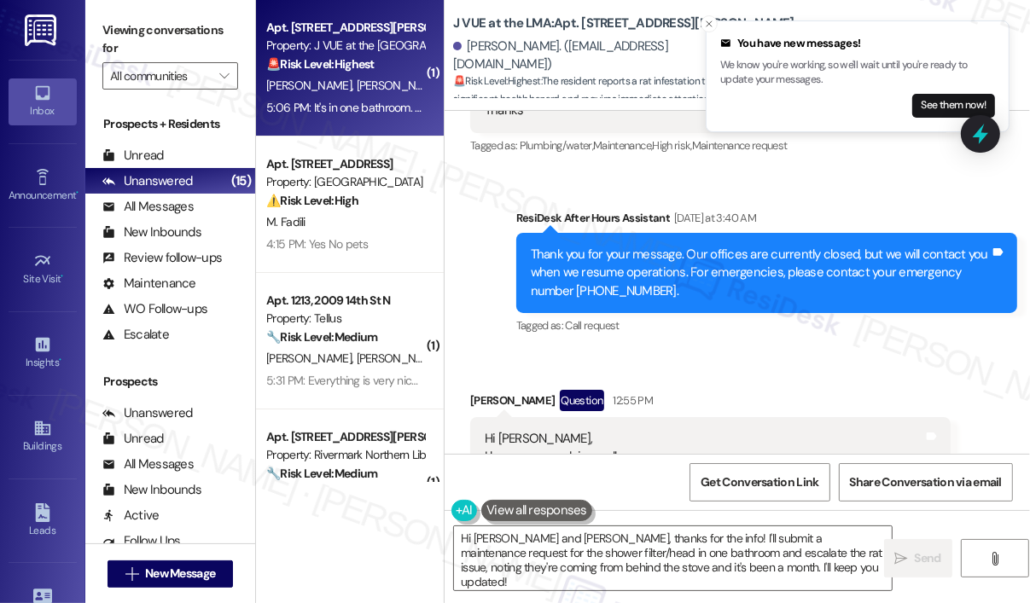
click at [737, 351] on div "Received via SMS Radhika Kapadiya Question 12:55 PM Hi Jay, I hope you are doin…" at bounding box center [736, 560] width 585 height 419
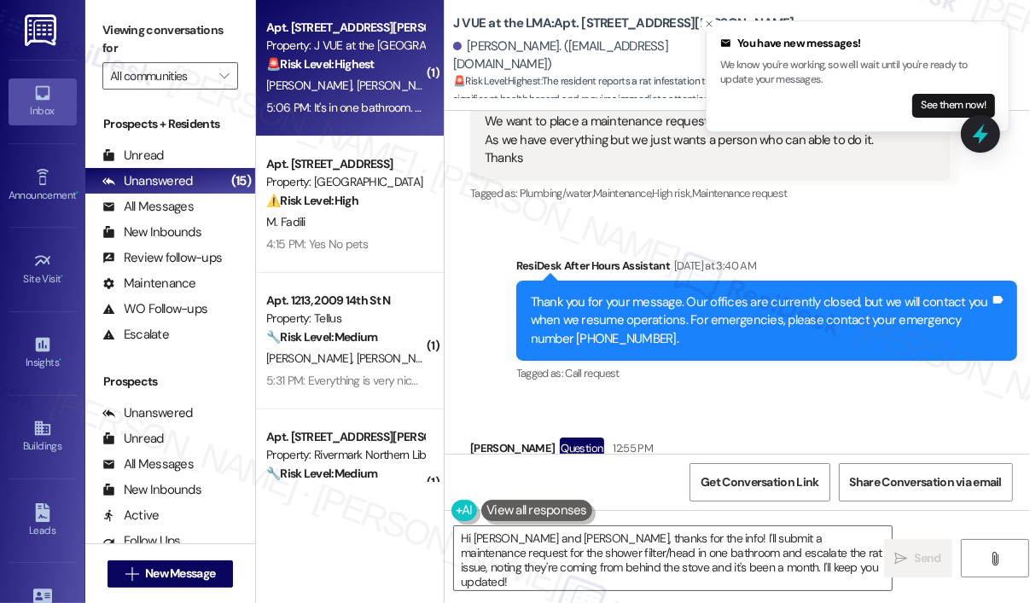
scroll to position [11103, 0]
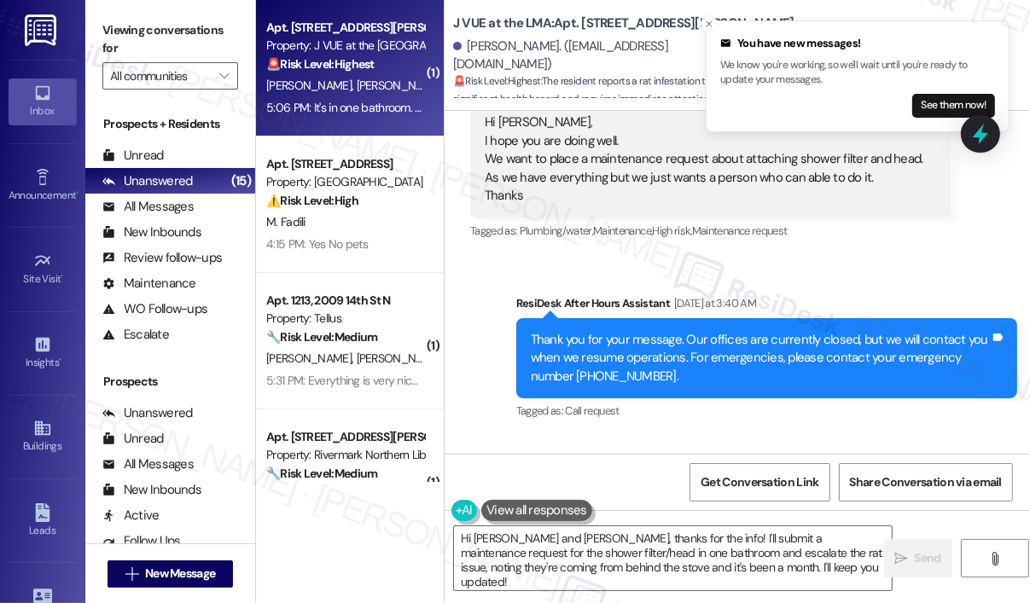
click at [710, 24] on icon "Close toast" at bounding box center [709, 24] width 10 height 10
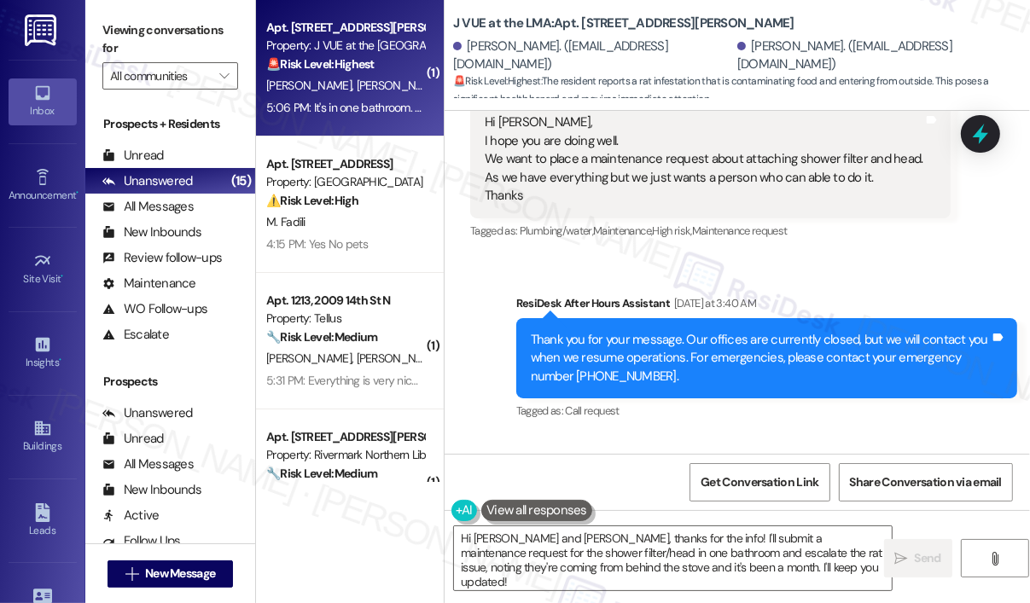
click at [725, 281] on div "Sent via SMS ResiDesk After Hours Assistant Yesterday at 3:40 AM Thank you for …" at bounding box center [766, 358] width 526 height 155
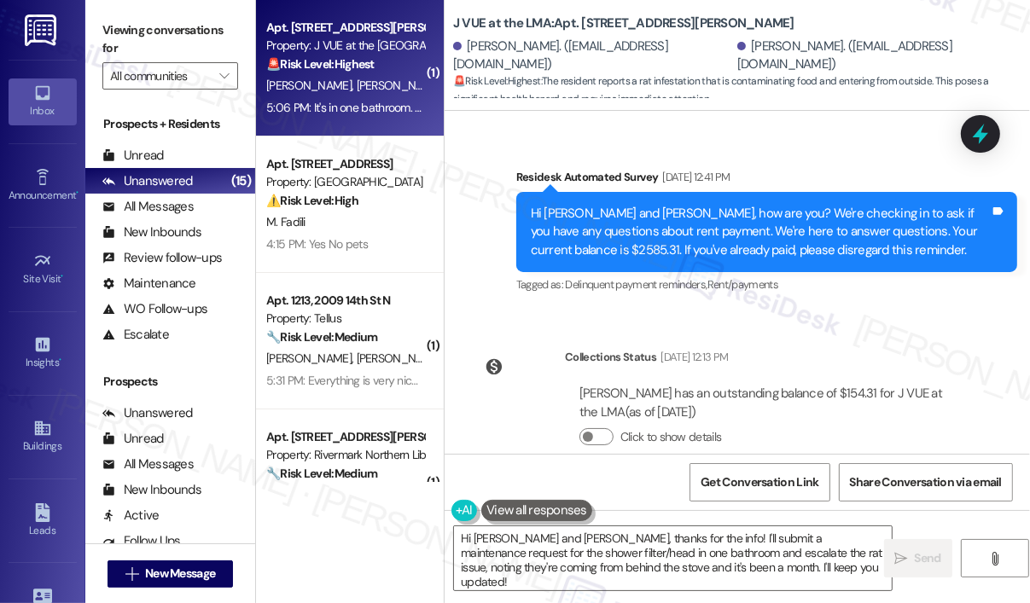
scroll to position [10678, 0]
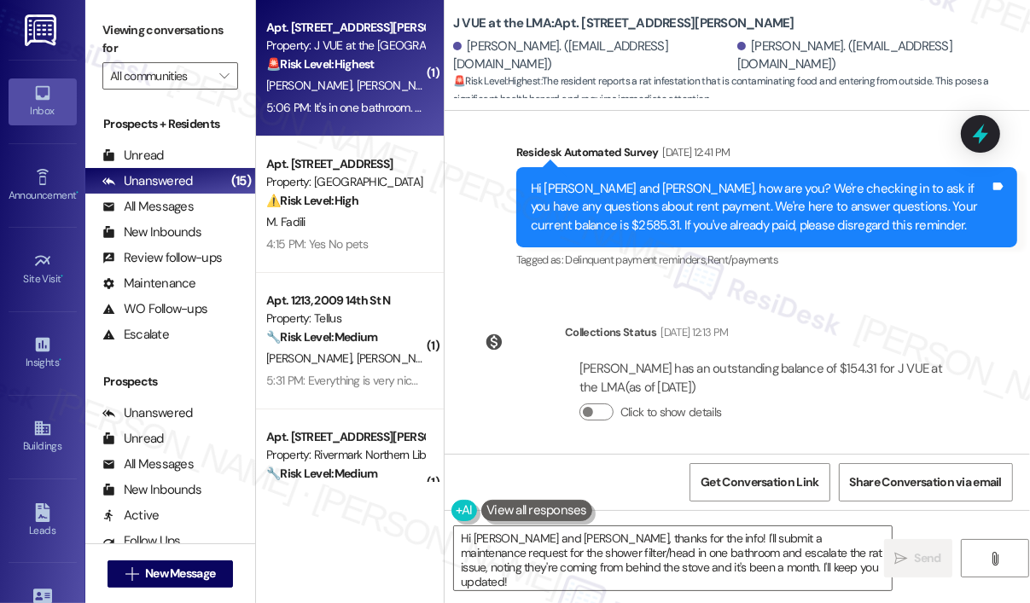
drag, startPoint x: 877, startPoint y: 404, endPoint x: 486, endPoint y: 380, distance: 391.5
click at [486, 538] on div "Hi Jay, I hope you are doing well. We want to place a maintenance request about…" at bounding box center [704, 583] width 438 height 91
copy div "We want to place a maintenance request about attaching shower filter and head. …"
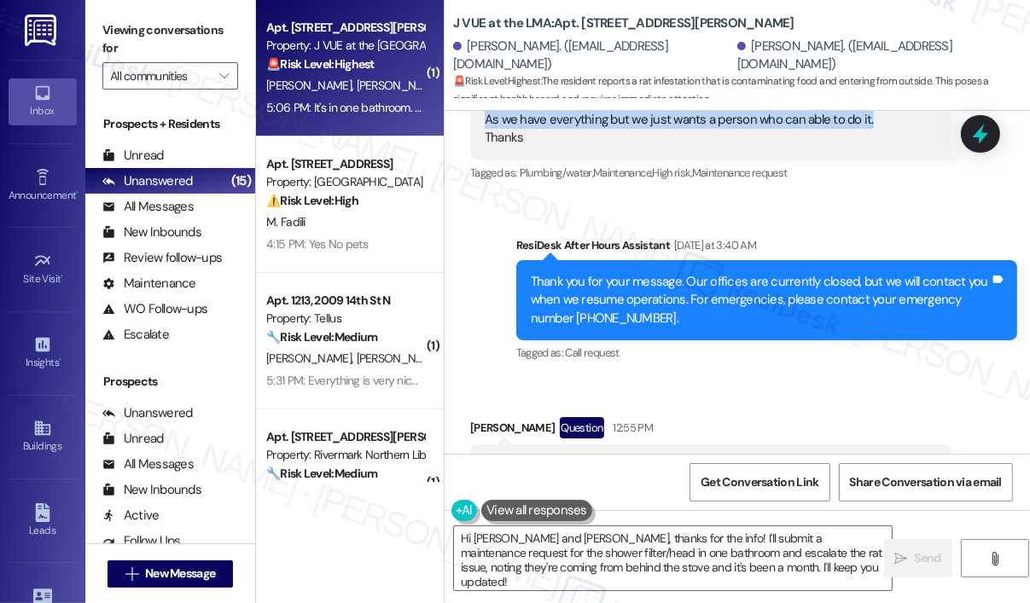
scroll to position [11190, 0]
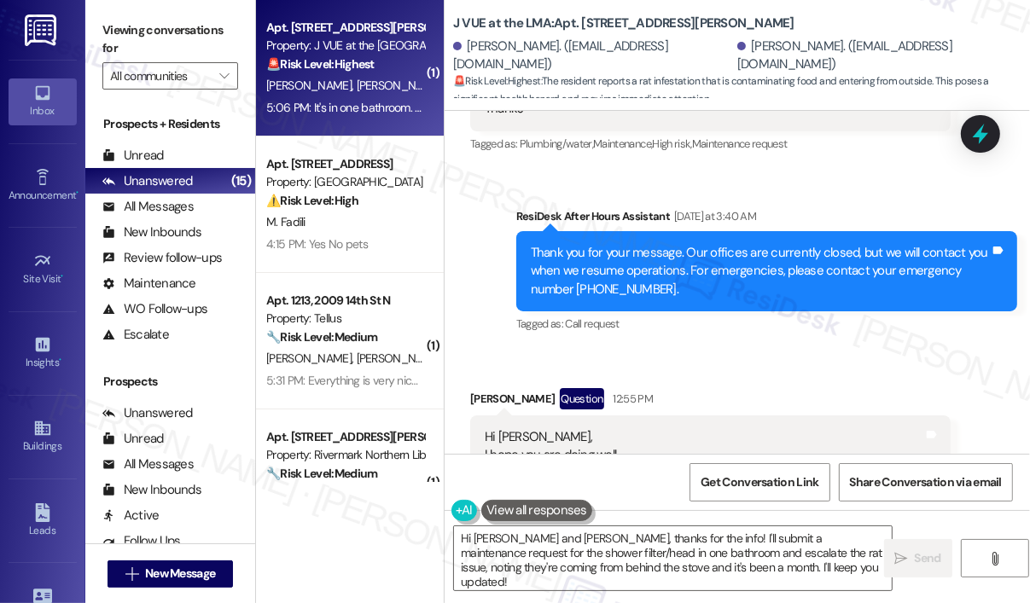
drag, startPoint x: 878, startPoint y: 292, endPoint x: 487, endPoint y: 276, distance: 391.0
click at [487, 428] on div "Hi Jay, I hope you are doing well. We want to place a maintenance request about…" at bounding box center [704, 473] width 438 height 91
copy div "We want to place a maintenance request about attaching shower filter and head. …"
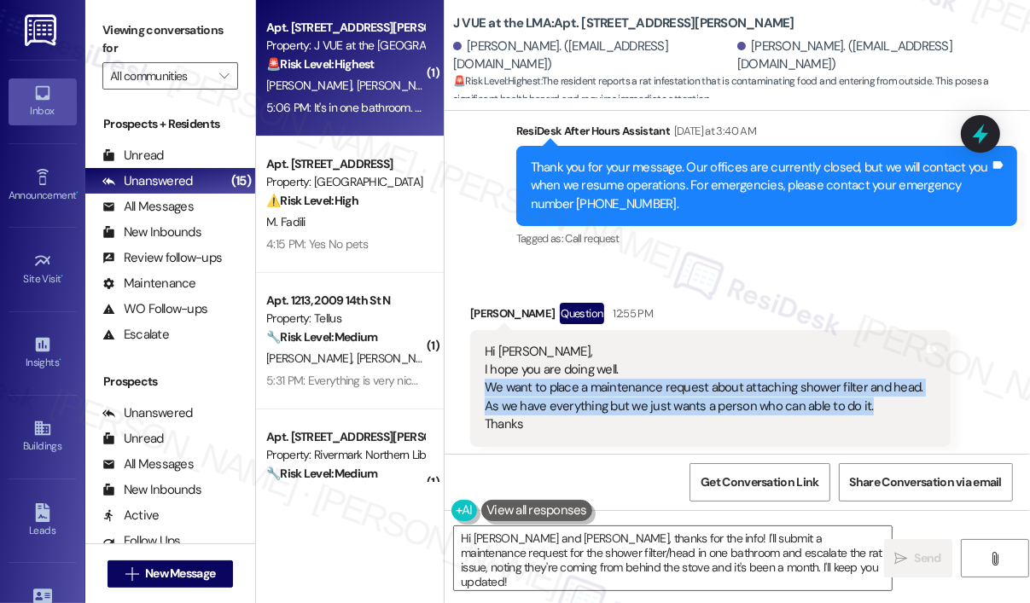
scroll to position [11360, 0]
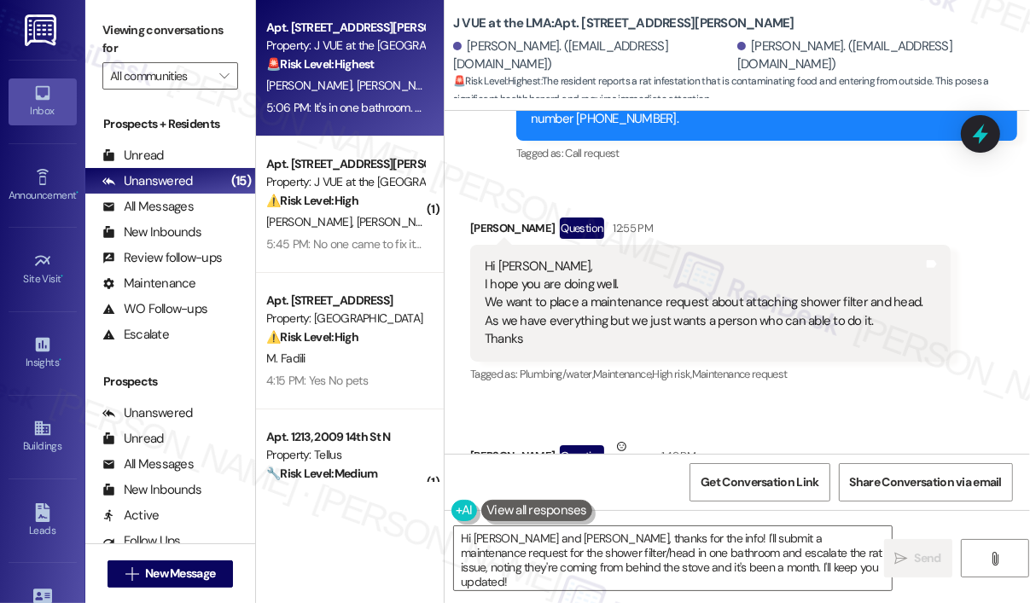
drag, startPoint x: 848, startPoint y: 317, endPoint x: 475, endPoint y: 299, distance: 373.2
click at [475, 479] on div "And one more complaint we want to place which is URGENT about rats as they are …" at bounding box center [720, 519] width 501 height 80
copy div "And one more complaint we want to place which is URGENT about rats as they are …"
click at [785, 218] on div "Received via SMS Radhika Kapadiya Question 12:55 PM Hi Jay, I hope you are doin…" at bounding box center [736, 388] width 585 height 419
click at [969, 129] on icon at bounding box center [980, 133] width 29 height 29
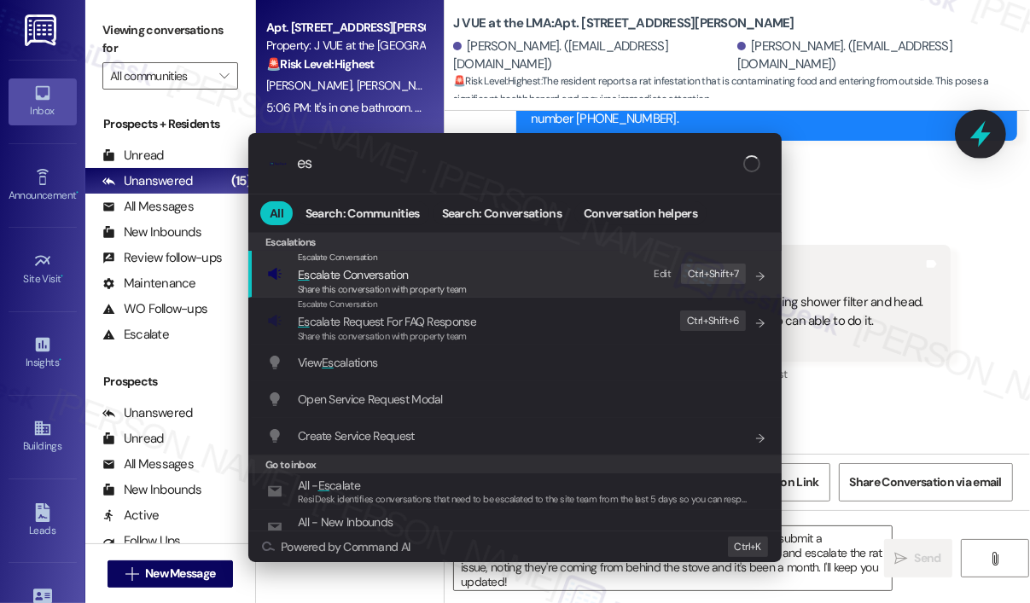
type input "e"
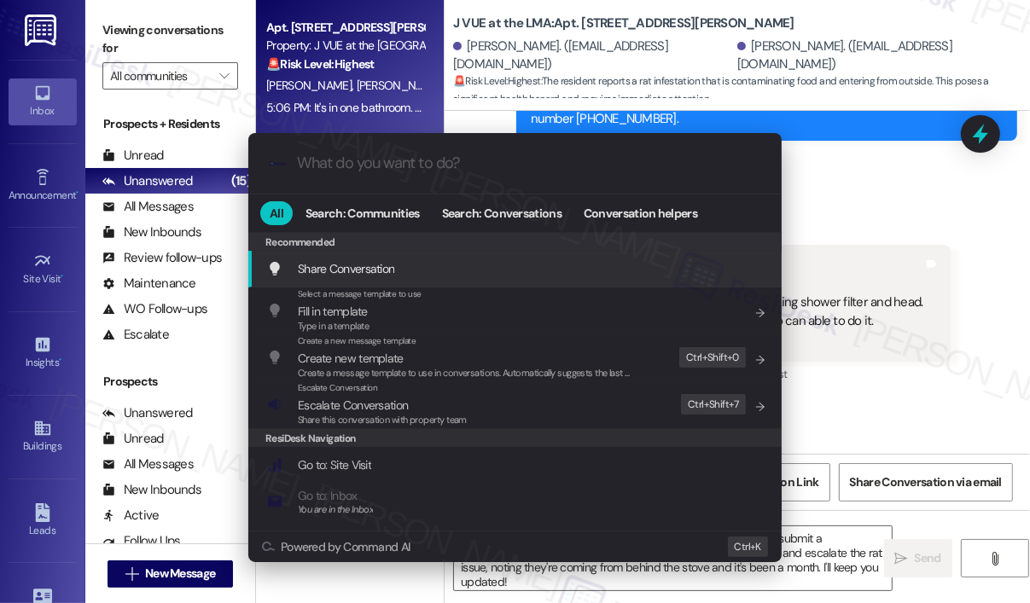
click at [918, 229] on div ".cls-1{fill:#0a055f;}.cls-2{fill:#0cc4c4;} resideskLogoBlueOrange All Search: C…" at bounding box center [515, 301] width 1030 height 603
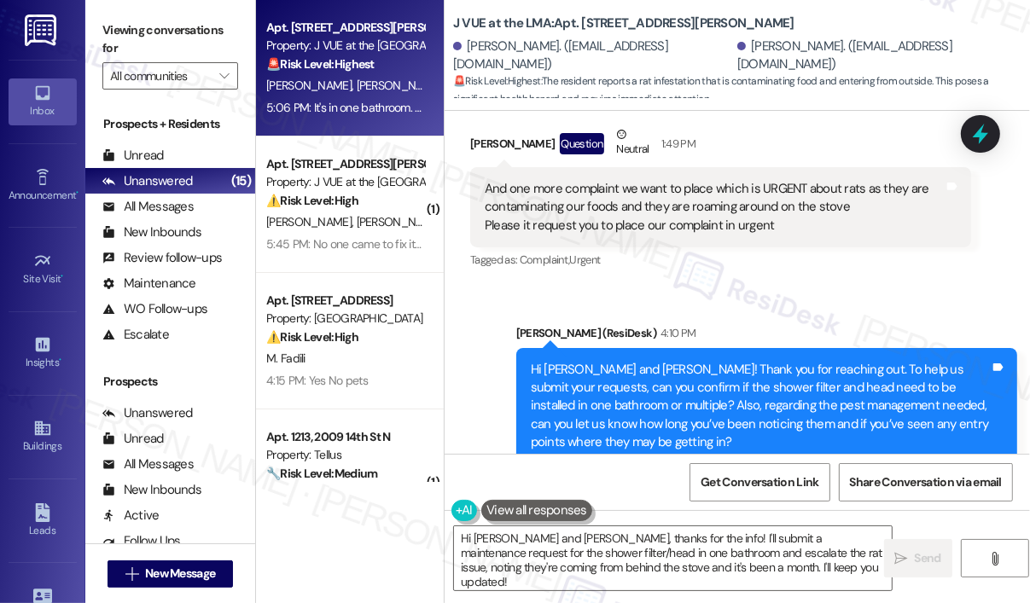
scroll to position [11701, 0]
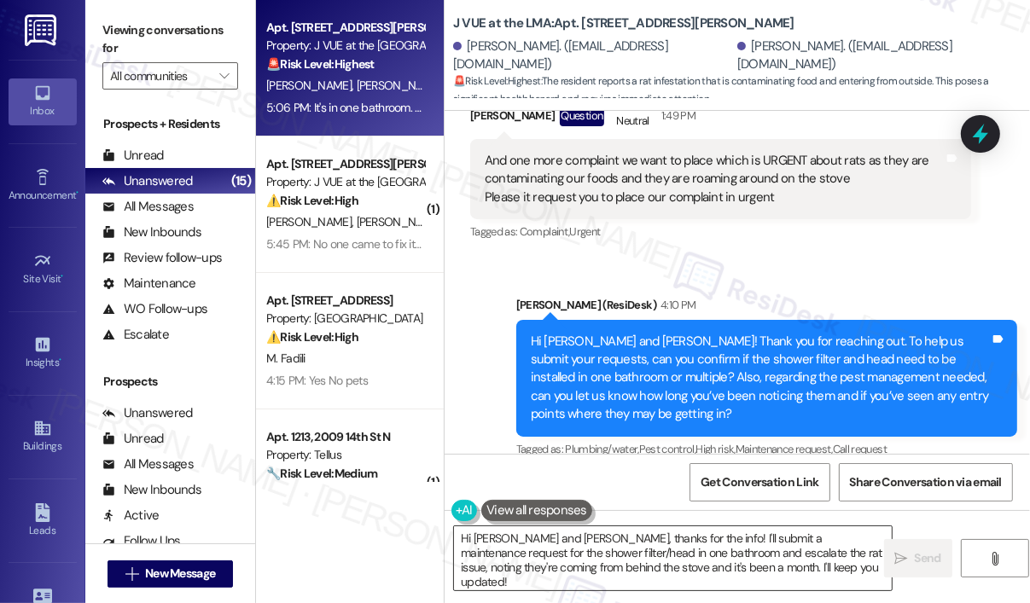
click at [809, 564] on textarea "Hi Drashti and Radhika, thanks for the info! I'll submit a maintenance request …" at bounding box center [673, 558] width 438 height 64
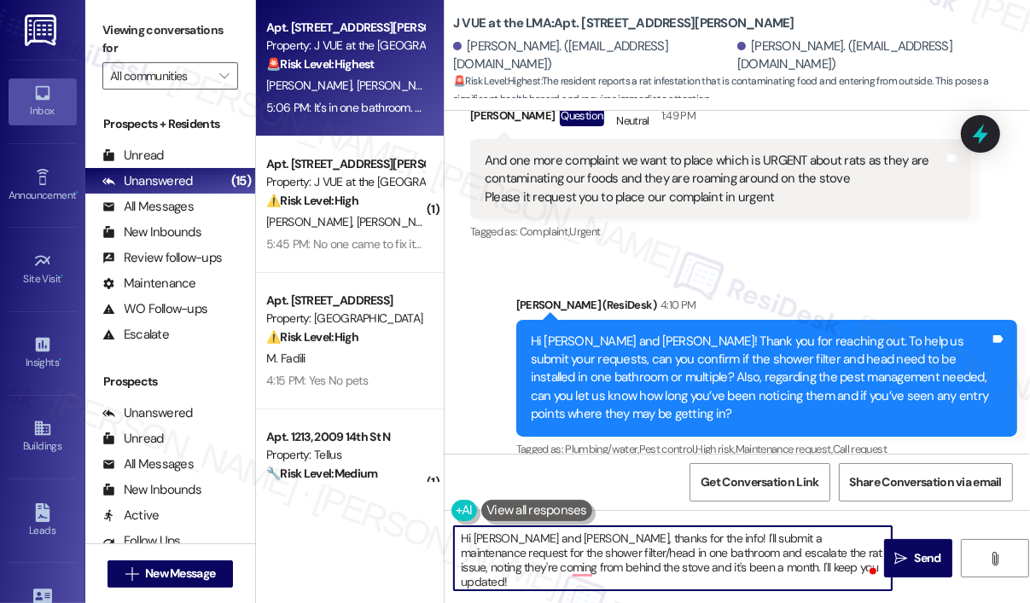
drag, startPoint x: 809, startPoint y: 564, endPoint x: 780, endPoint y: 560, distance: 29.3
click at [780, 560] on textarea "Hi Drashti and Radhika, thanks for the info! I'll submit a maintenance request …" at bounding box center [673, 558] width 438 height 64
click at [800, 568] on textarea "Hi Drashti and Radhika, thanks for the info! I'll submit a maintenance request …" at bounding box center [673, 558] width 438 height 64
drag, startPoint x: 800, startPoint y: 568, endPoint x: 686, endPoint y: 570, distance: 114.3
click at [686, 570] on textarea "Hi Drashti and Radhika, thanks for the info! I'll submit a maintenance request …" at bounding box center [673, 558] width 438 height 64
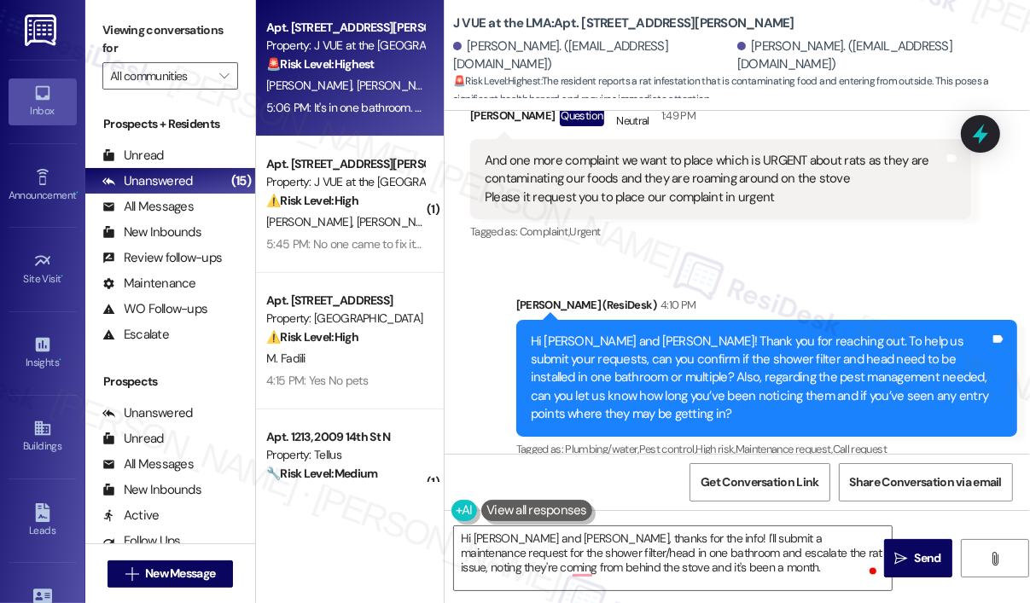
click at [478, 258] on div "Sent via SMS Jay (ResiDesk) 4:10 PM Hi Drashti and Radhika! Thank you for reach…" at bounding box center [736, 366] width 585 height 217
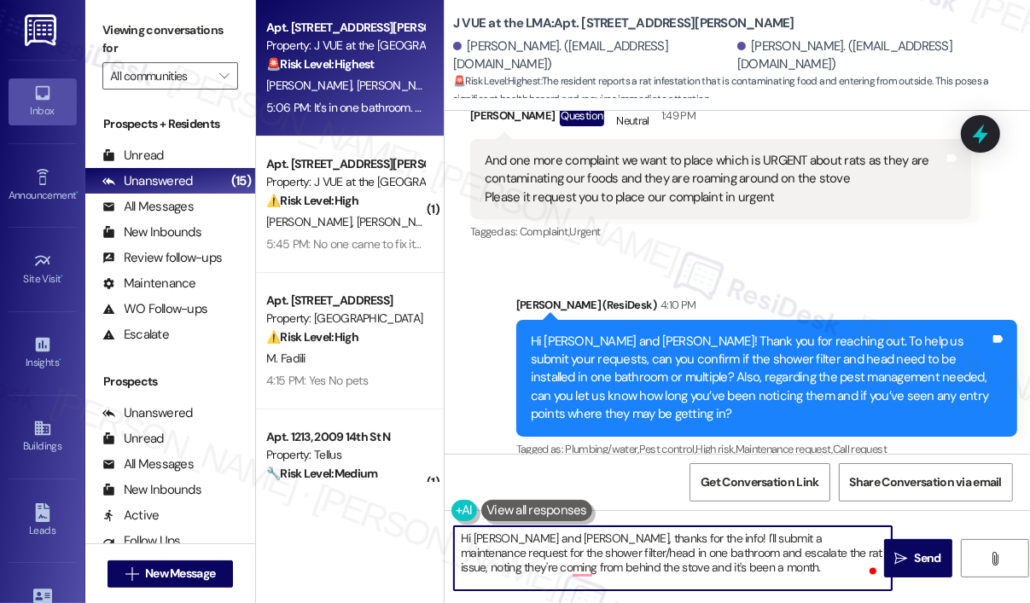
click at [699, 572] on textarea "Hi Drashti and Radhika, thanks for the info! I'll submit a maintenance request …" at bounding box center [673, 558] width 438 height 64
drag, startPoint x: 702, startPoint y: 572, endPoint x: 792, endPoint y: 582, distance: 90.9
click at [764, 548] on textarea "Hi Drashti and Radhika, thanks for the info! I'll submit a maintenance request …" at bounding box center [673, 558] width 438 height 64
paste textarea "Do we have your permission to enter during your absence to address this issue? …"
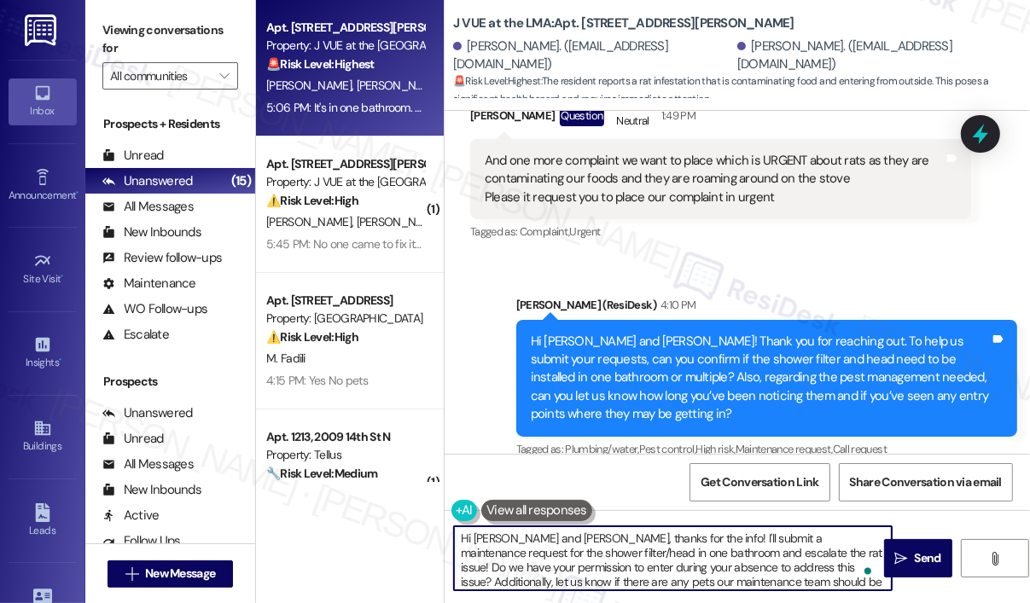
click at [785, 559] on textarea "Hi Drashti and Radhika, thanks for the info! I'll submit a maintenance request …" at bounding box center [673, 558] width 438 height 64
type textarea "Hi Drashti and Radhika, thanks for the info! I'll submit a maintenance request …"
click at [926, 555] on span "Send" at bounding box center [927, 558] width 26 height 18
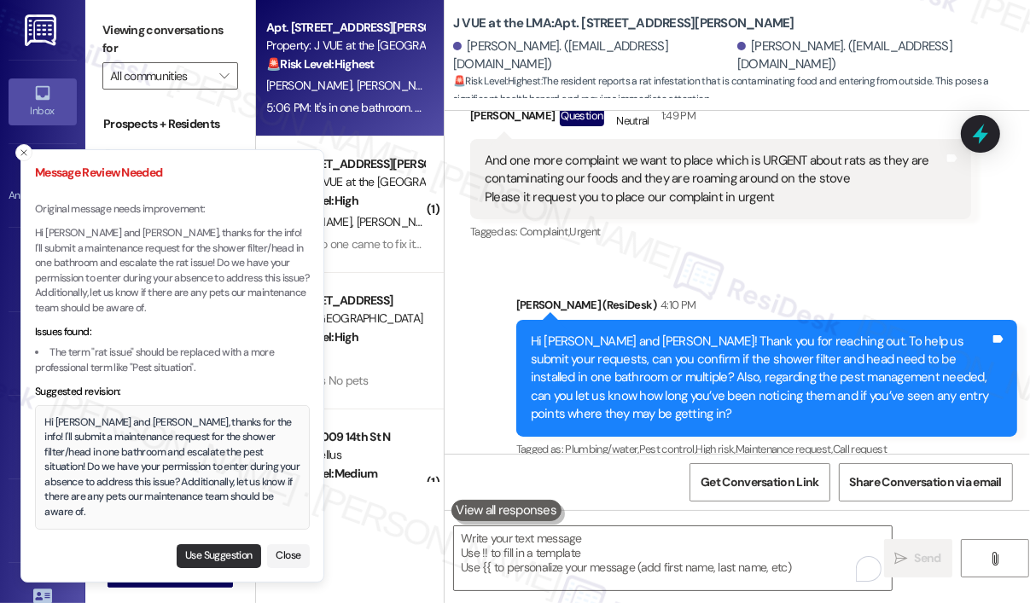
click at [229, 553] on button "Use Suggestion" at bounding box center [219, 556] width 84 height 24
type textarea "Hi Drashti and Radhika, thanks for the info! I'll submit a maintenance request …"
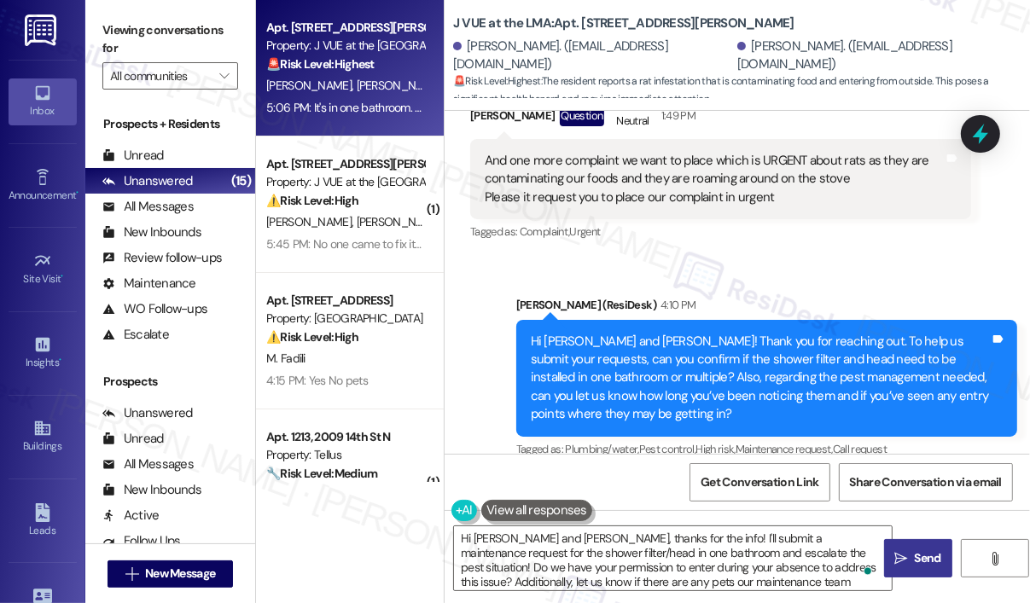
click at [802, 283] on div "Sent via SMS Jay (ResiDesk) 4:10 PM Hi Drashti and Radhika! Thank you for reach…" at bounding box center [766, 378] width 526 height 191
click at [789, 500] on div "Received via SMS Radhika Kapadiya 5:06 PM It's in one bathroom. And for the rat…" at bounding box center [720, 577] width 526 height 155
click at [740, 513] on div "Radhika Kapadiya 5:06 PM" at bounding box center [720, 525] width 501 height 24
click at [824, 582] on textarea "Hi Drashti and Radhika, thanks for the info! I'll submit a maintenance request …" at bounding box center [673, 558] width 438 height 64
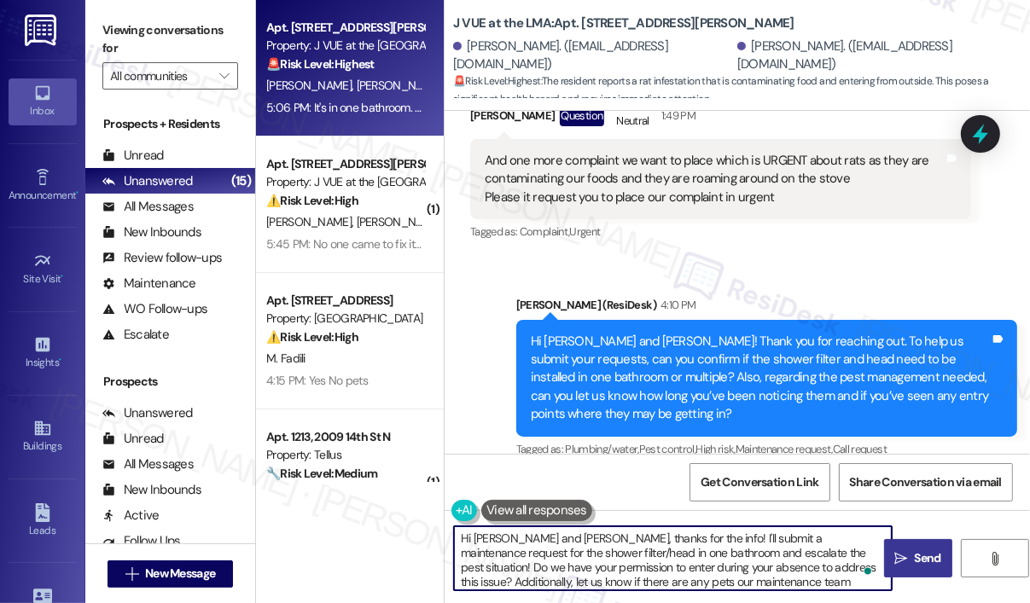
click at [894, 561] on icon "" at bounding box center [900, 559] width 13 height 14
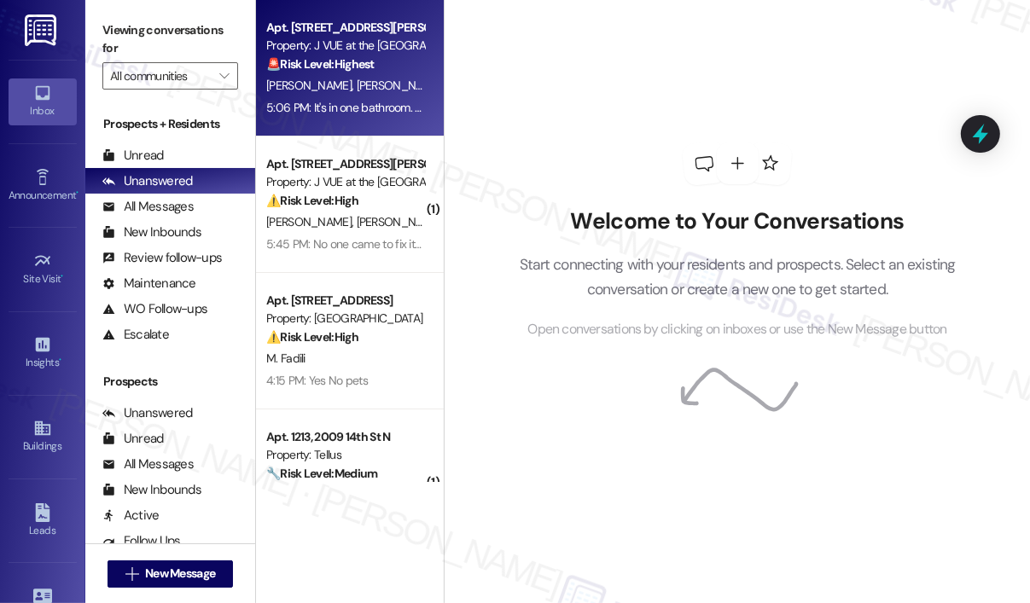
click at [371, 87] on span "[PERSON_NAME]" at bounding box center [399, 85] width 85 height 15
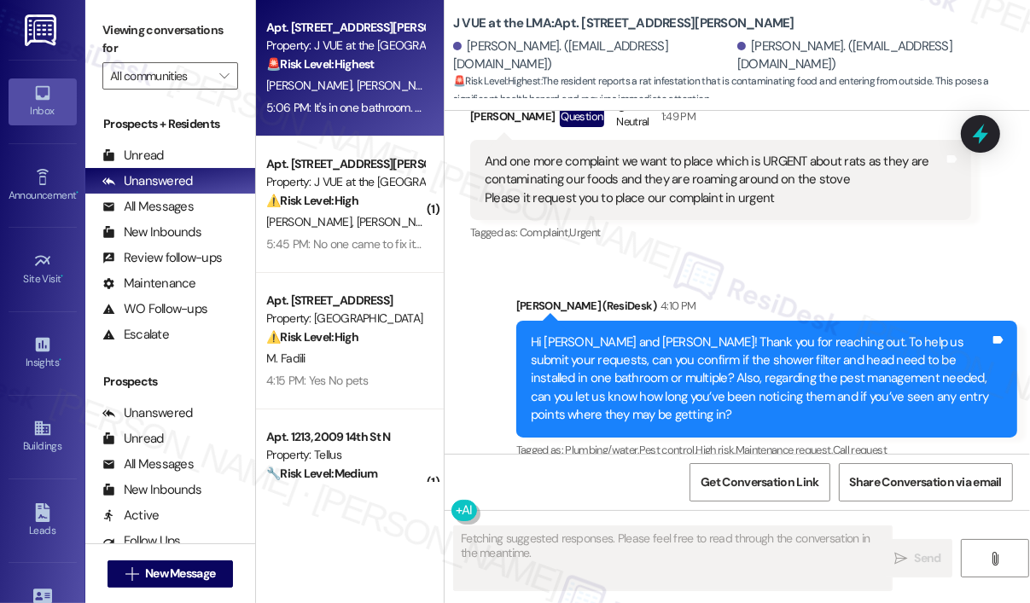
scroll to position [11701, 0]
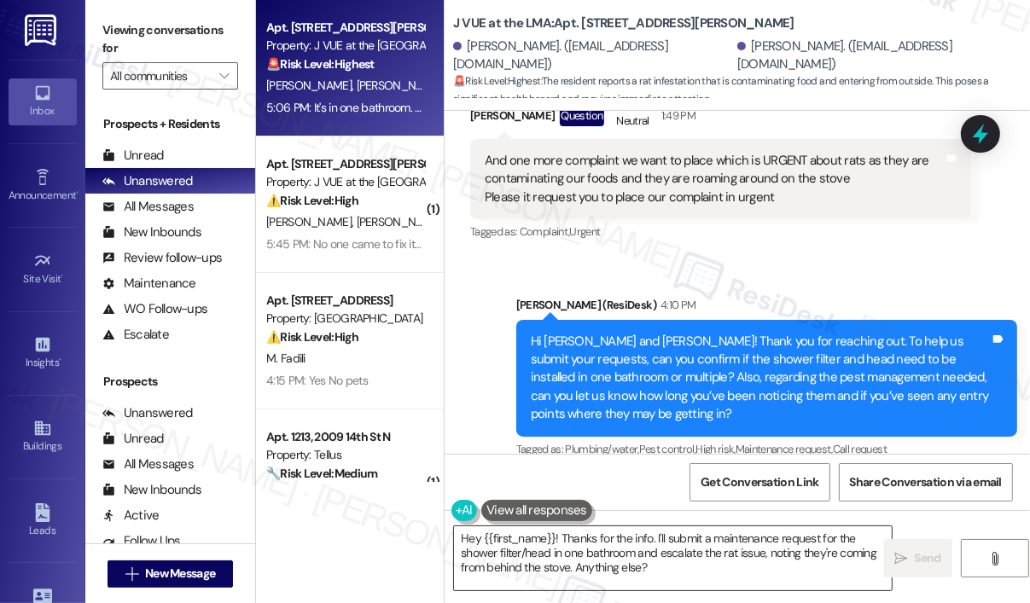
click at [717, 573] on textarea "Hey {{first_name}}! Thanks for the info. I'll submit a maintenance request for …" at bounding box center [673, 558] width 438 height 64
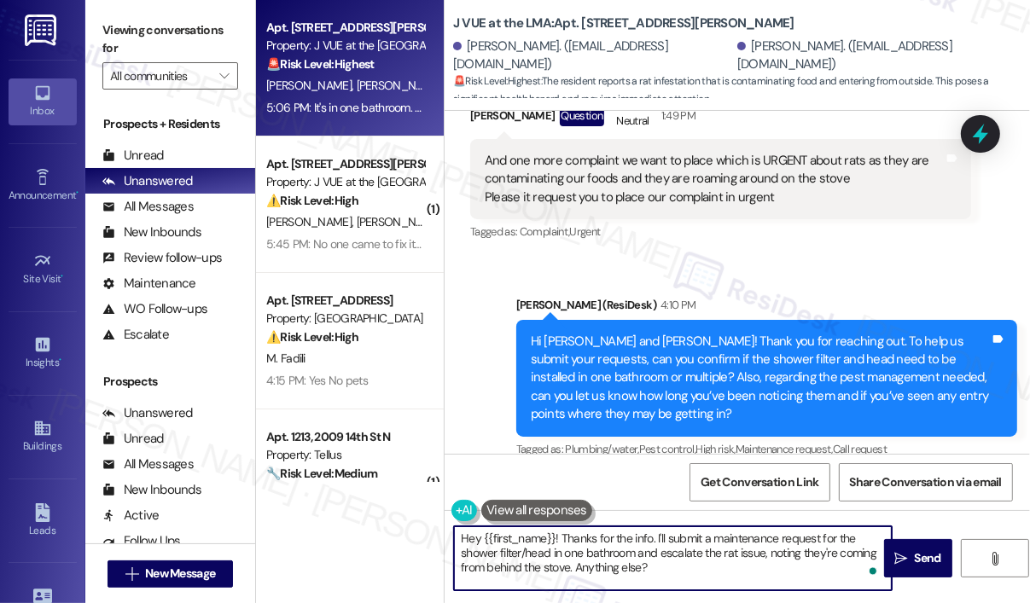
drag, startPoint x: 717, startPoint y: 573, endPoint x: 764, endPoint y: 554, distance: 51.3
click at [764, 554] on textarea "Hey {{first_name}}! Thanks for the info. I'll submit a maintenance request for …" at bounding box center [673, 558] width 438 height 64
paste textarea "Do we have your permission to enter during your absence to address this issue? …"
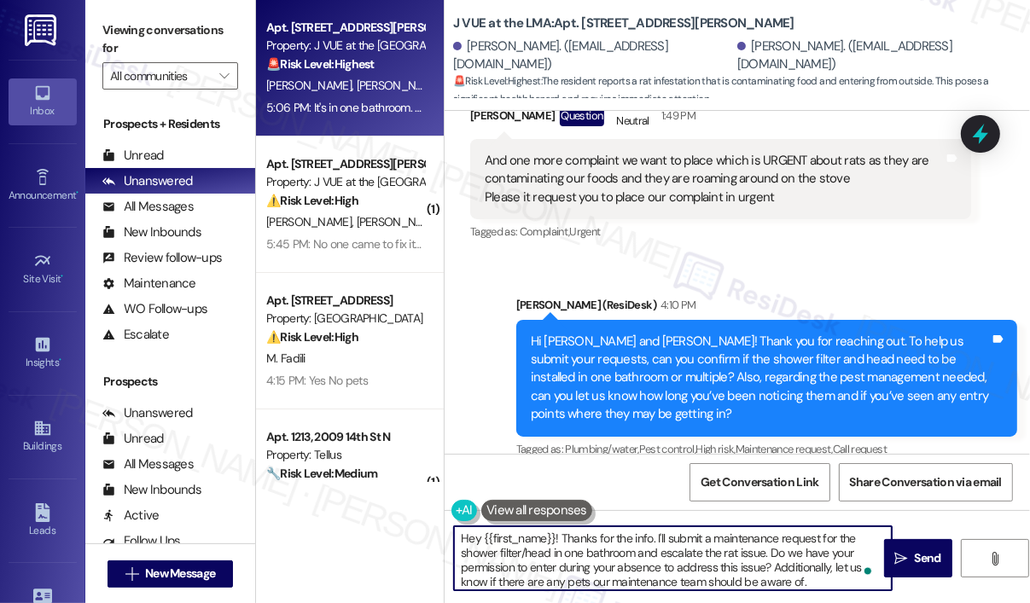
drag, startPoint x: 840, startPoint y: 577, endPoint x: 453, endPoint y: 541, distance: 389.0
click at [454, 541] on textarea "Hey {{first_name}}! Thanks for the info. I'll submit a maintenance request for …" at bounding box center [673, 558] width 438 height 64
click at [689, 552] on textarea "Hey {{first_name}}! Thanks for the info. I'll submit a maintenance request for …" at bounding box center [673, 558] width 438 height 64
type textarea "Hey {{first_name}}! Thanks for the info. I'll submit a maintenance request for …"
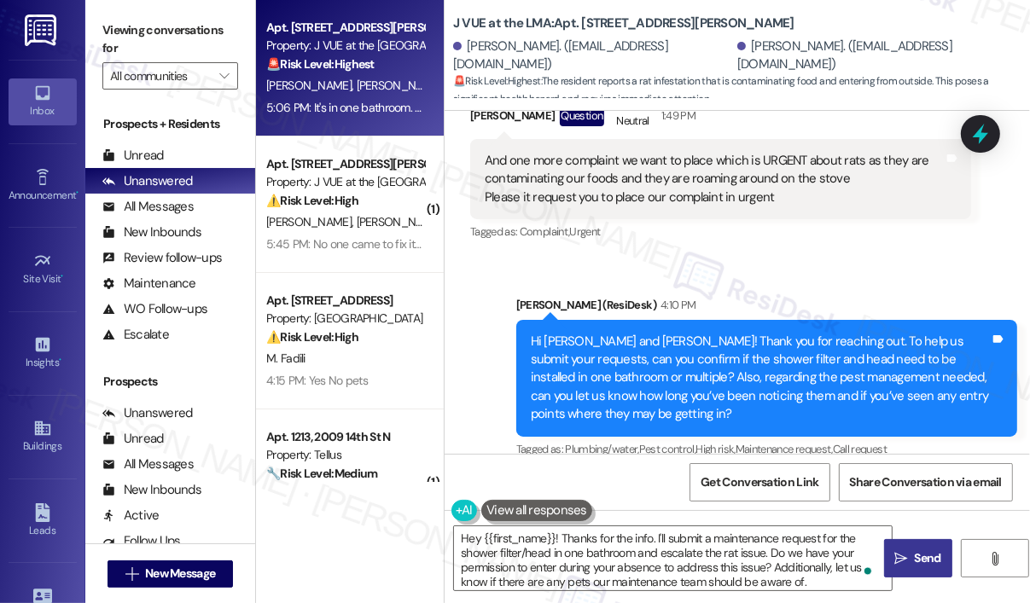
click at [914, 565] on span "Send" at bounding box center [927, 558] width 26 height 18
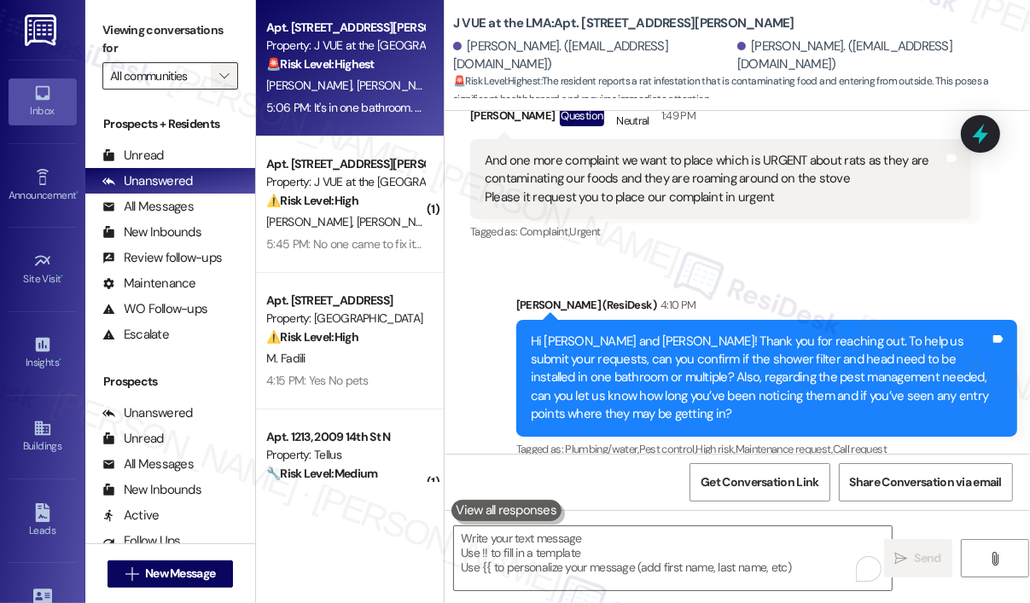
click at [222, 84] on span "" at bounding box center [224, 75] width 16 height 27
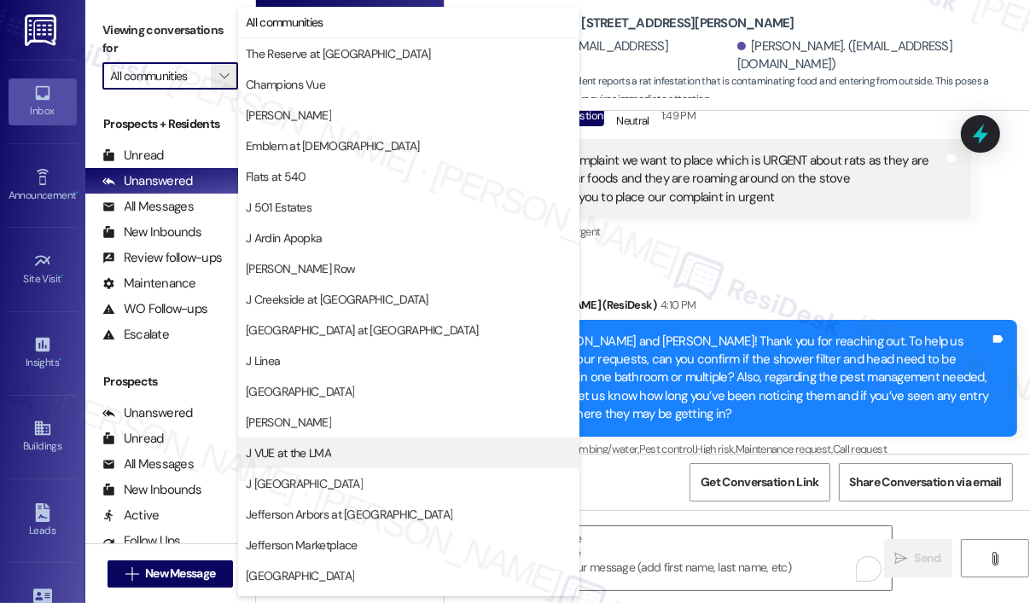
click at [309, 446] on span "J VUE at the LMA" at bounding box center [288, 452] width 85 height 17
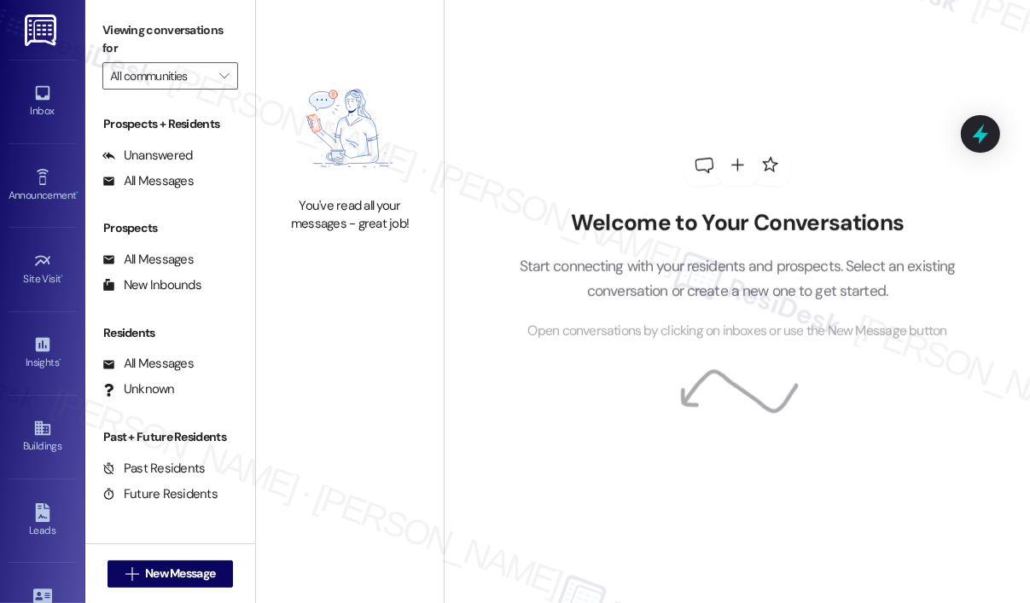
type input "J VUE at the LMA"
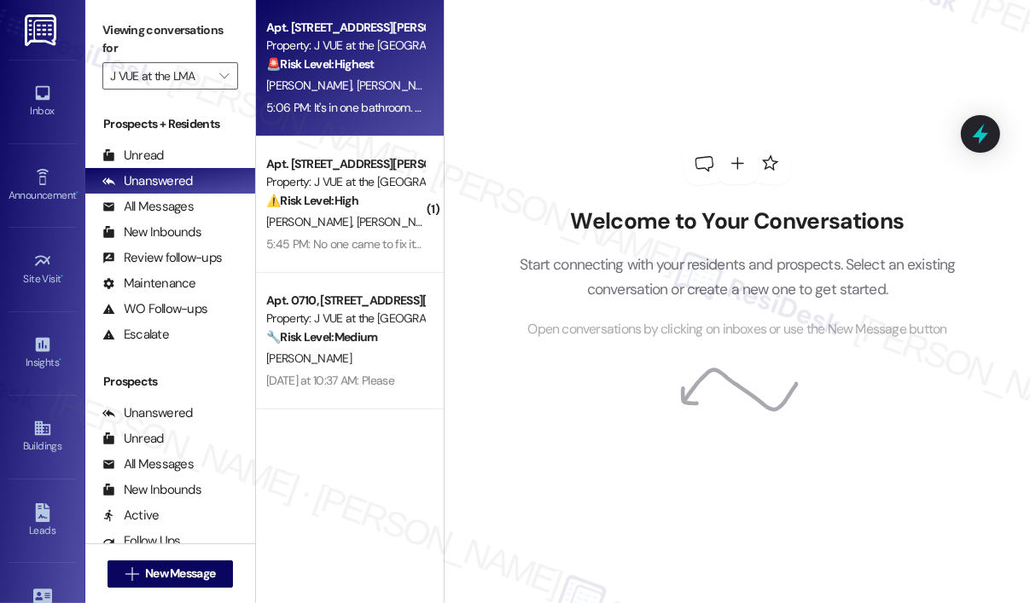
click at [340, 74] on div "Apt. [STREET_ADDRESS][PERSON_NAME] Property: J VUE at the LMA 🚨 Risk Level: Hig…" at bounding box center [344, 46] width 161 height 58
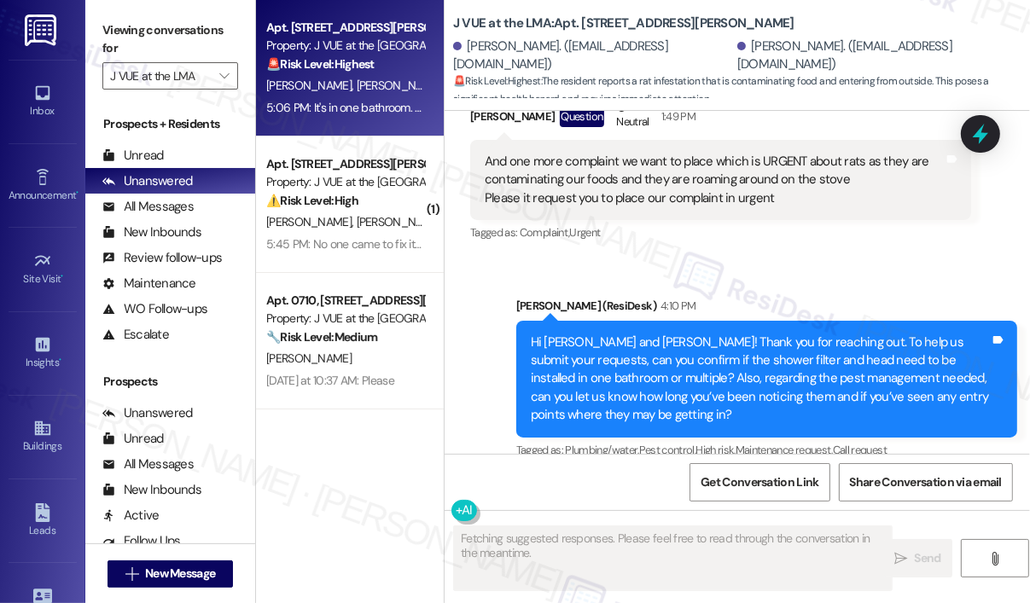
scroll to position [11701, 0]
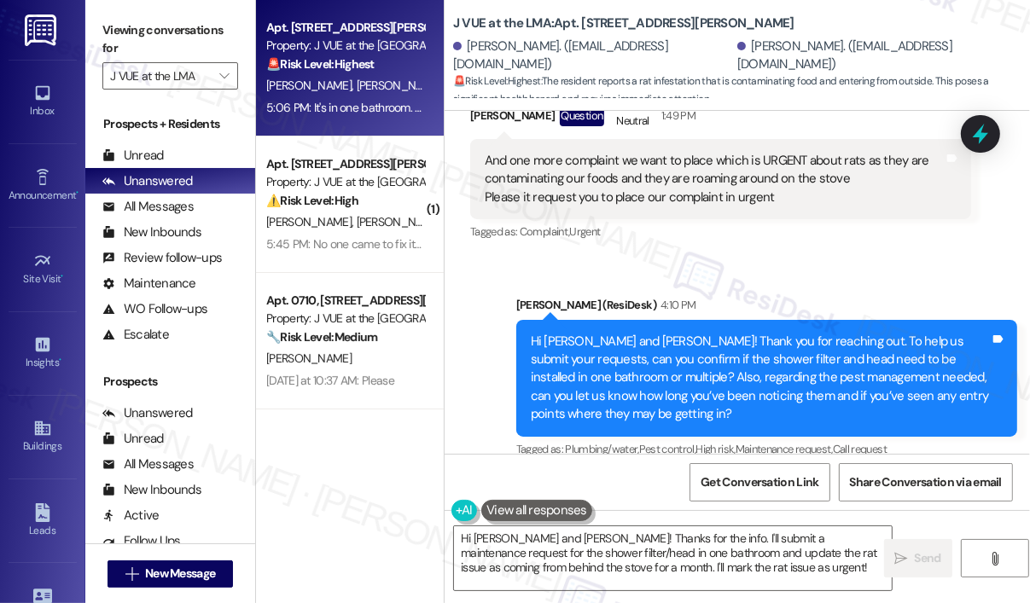
click at [804, 474] on div "Received [STREET_ADDRESS][PERSON_NAME]:06 PM It's in one bathroom. And for the …" at bounding box center [736, 564] width 585 height 181
click at [717, 500] on div "Received [STREET_ADDRESS][PERSON_NAME]:06 PM It's in one bathroom. And for the …" at bounding box center [720, 577] width 526 height 155
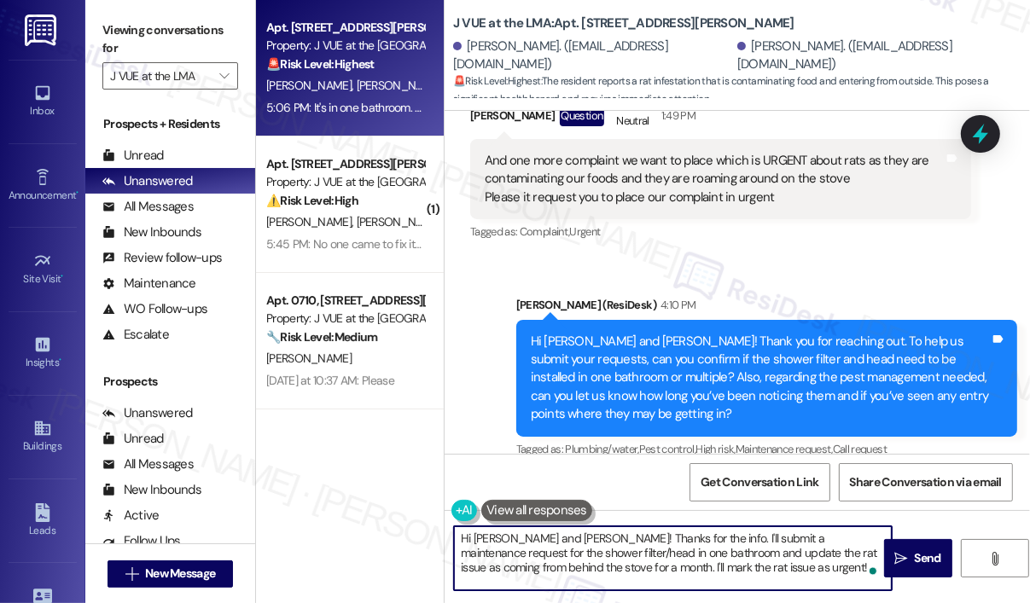
drag, startPoint x: 747, startPoint y: 579, endPoint x: 458, endPoint y: 531, distance: 293.1
click at [458, 531] on textarea "Hi [PERSON_NAME] and [PERSON_NAME]! Thanks for the info. I'll submit a maintena…" at bounding box center [673, 558] width 438 height 64
paste textarea "ey {{first_name}}! Thanks for the info. I'll submit a maintenance request for t…"
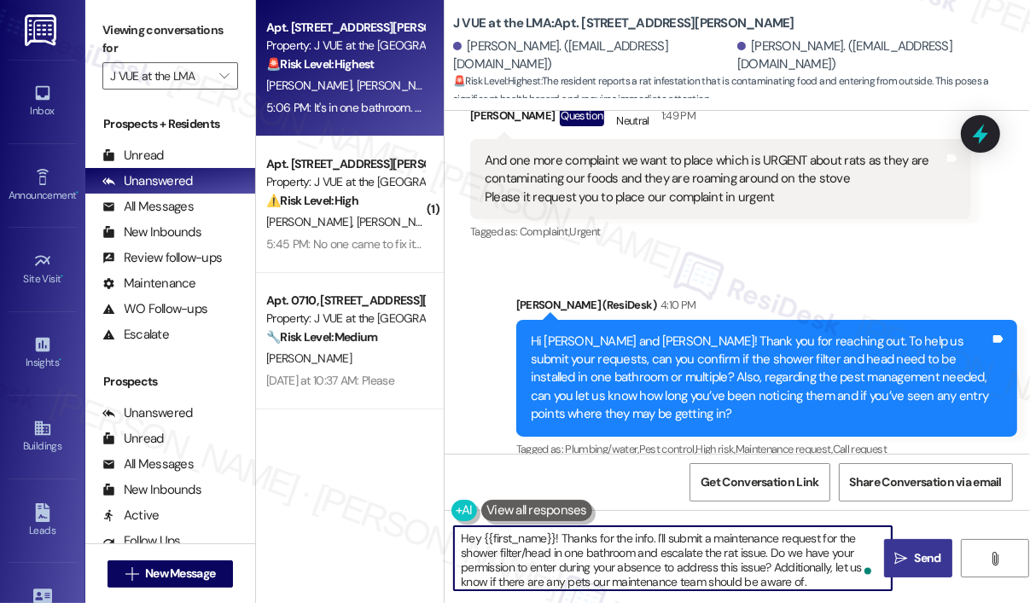
type textarea "Hey {{first_name}}! Thanks for the info. I'll submit a maintenance request for …"
click at [901, 554] on icon "" at bounding box center [900, 559] width 13 height 14
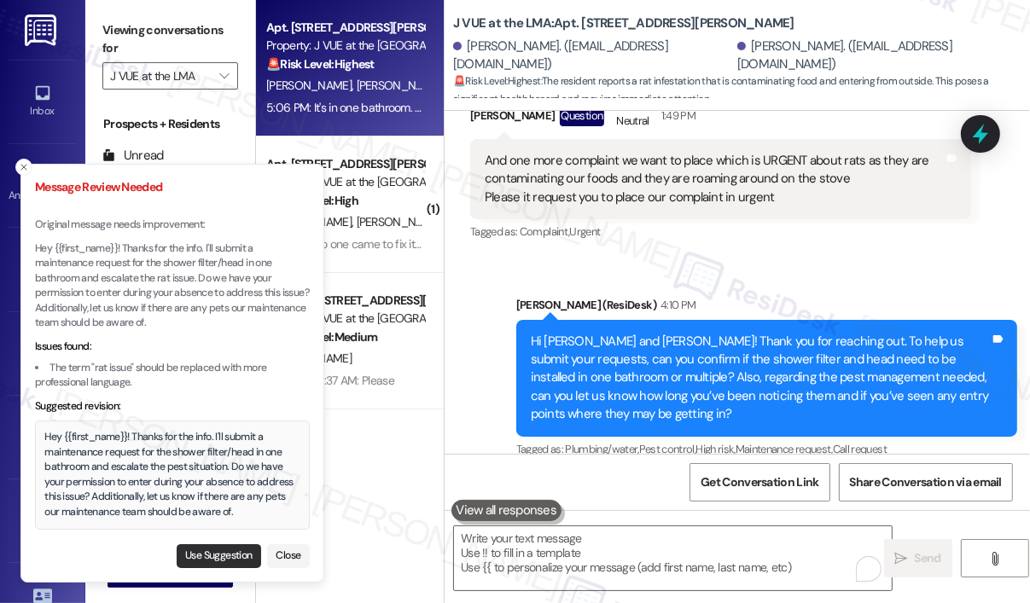
click at [241, 559] on button "Use Suggestion" at bounding box center [219, 556] width 84 height 24
type textarea "Hey {{first_name}}! Thanks for the info. I'll submit a maintenance request for …"
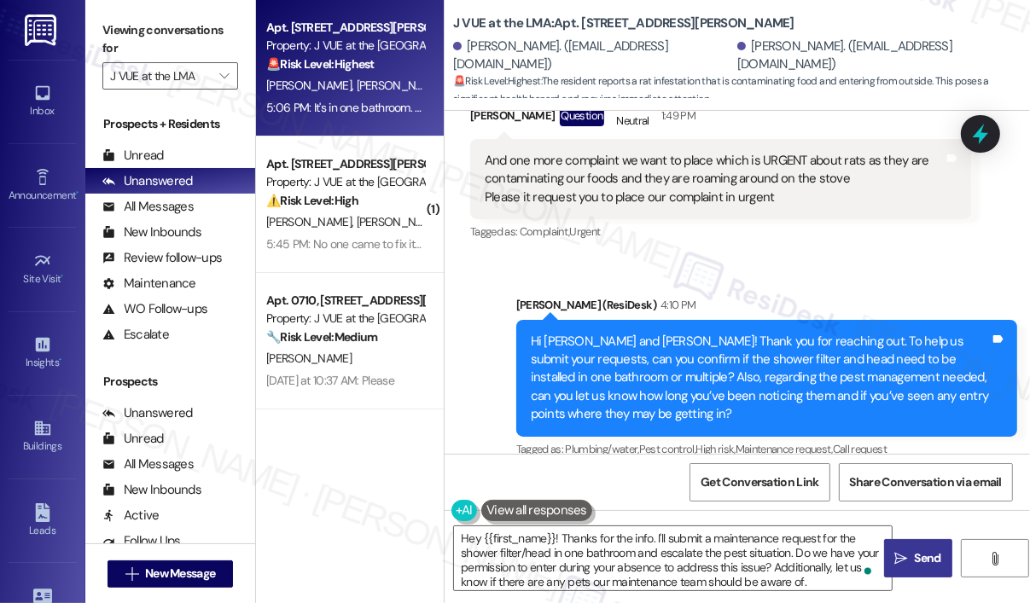
click at [918, 554] on span "Send" at bounding box center [927, 558] width 26 height 18
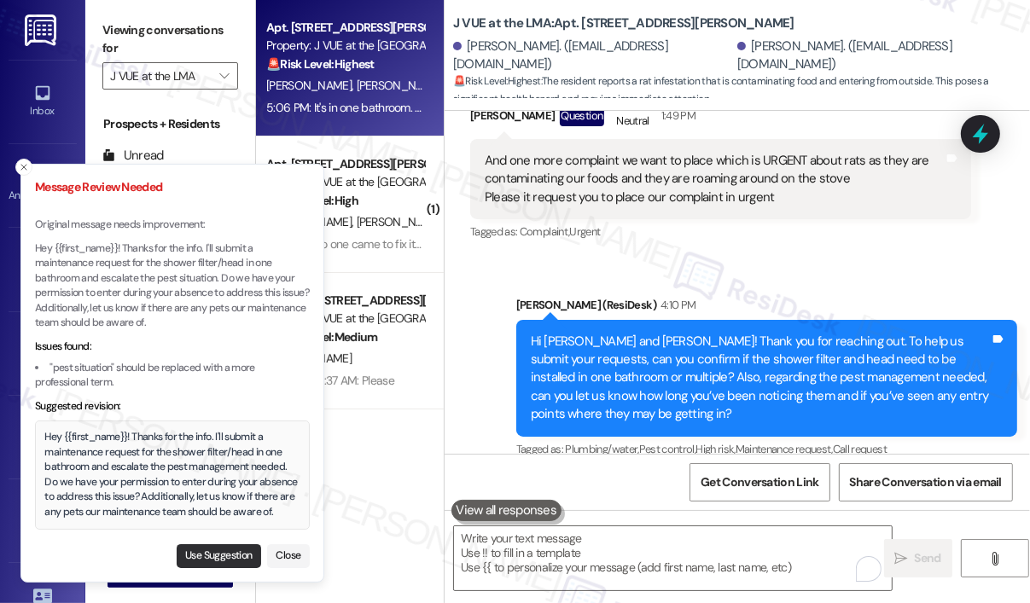
click at [223, 555] on button "Use Suggestion" at bounding box center [219, 556] width 84 height 24
type textarea "Hey {{first_name}}! Thanks for the info. I'll submit a maintenance request for …"
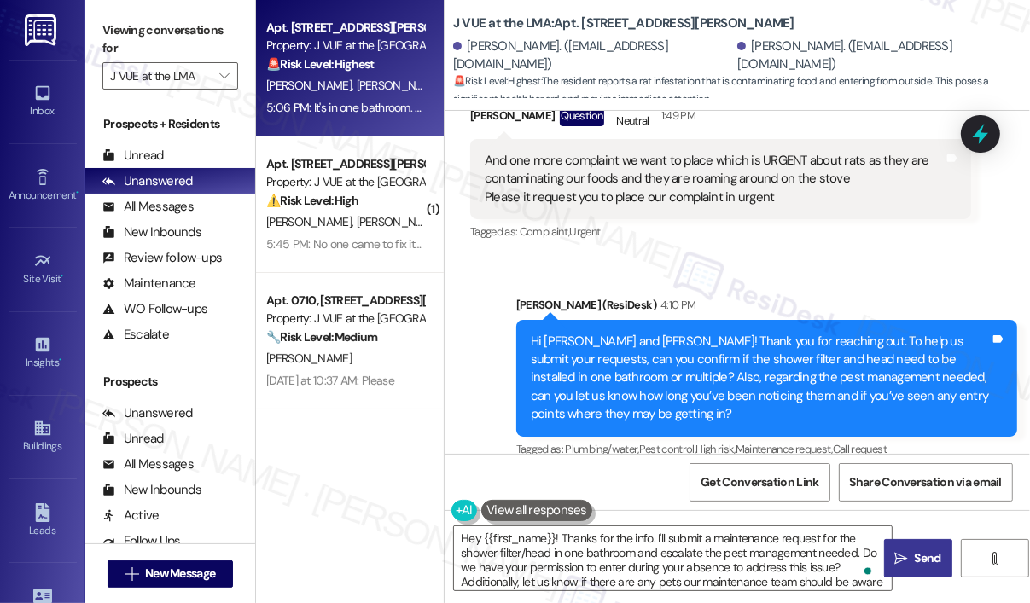
click at [899, 562] on icon "" at bounding box center [900, 559] width 13 height 14
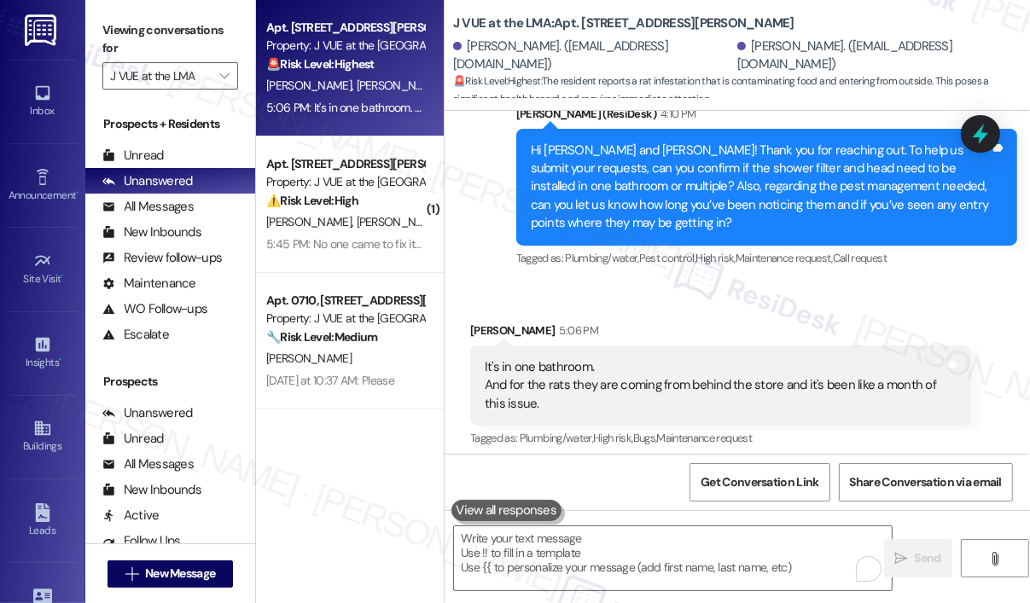
scroll to position [11893, 0]
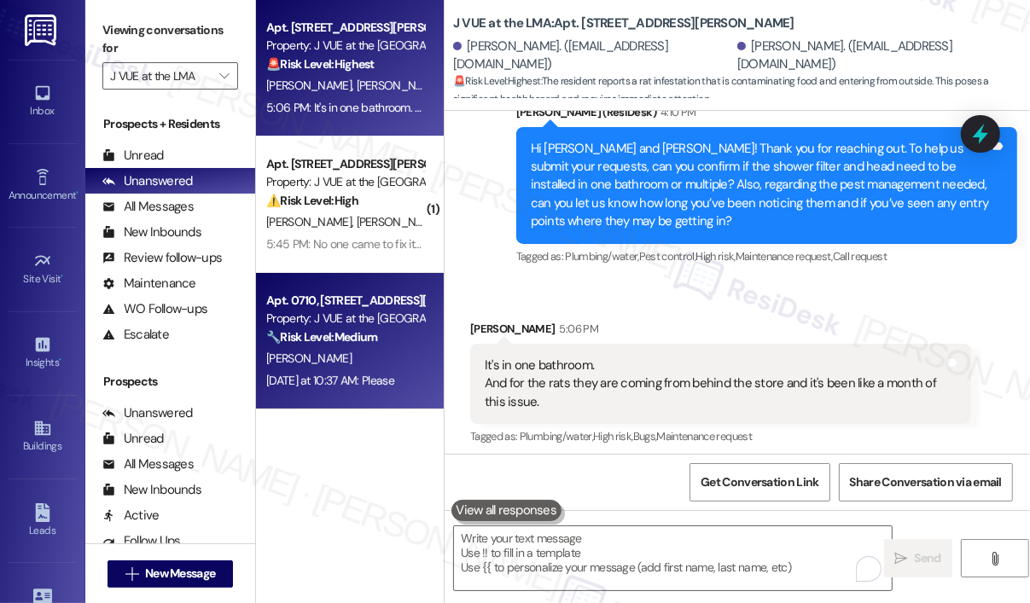
click at [403, 340] on div "🔧 Risk Level: Medium The resident is asking for their apartment number. This is…" at bounding box center [345, 337] width 158 height 18
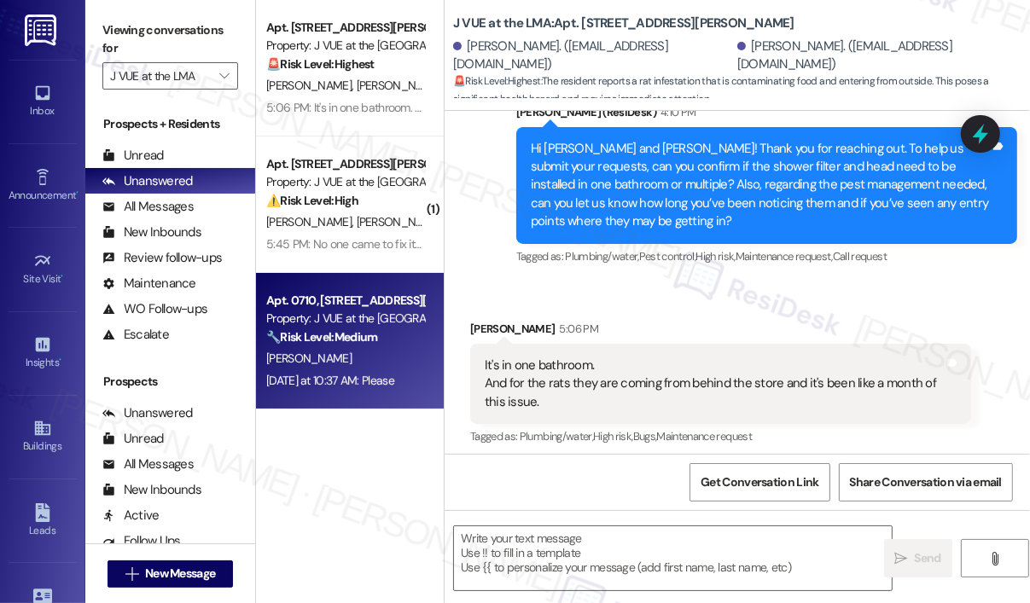
type textarea "Fetching suggested responses. Please feel free to read through the conversation…"
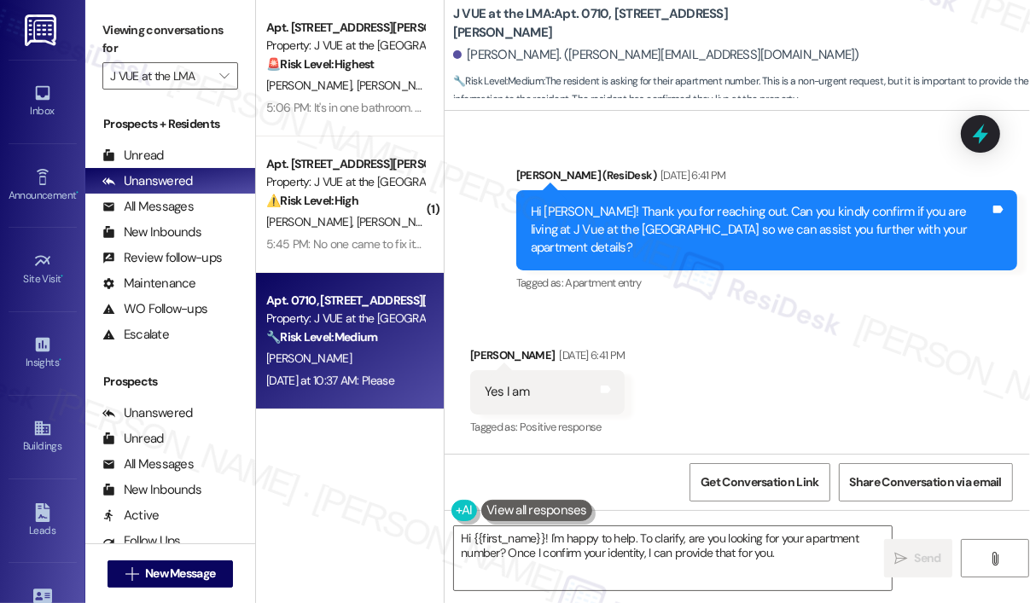
scroll to position [429, 0]
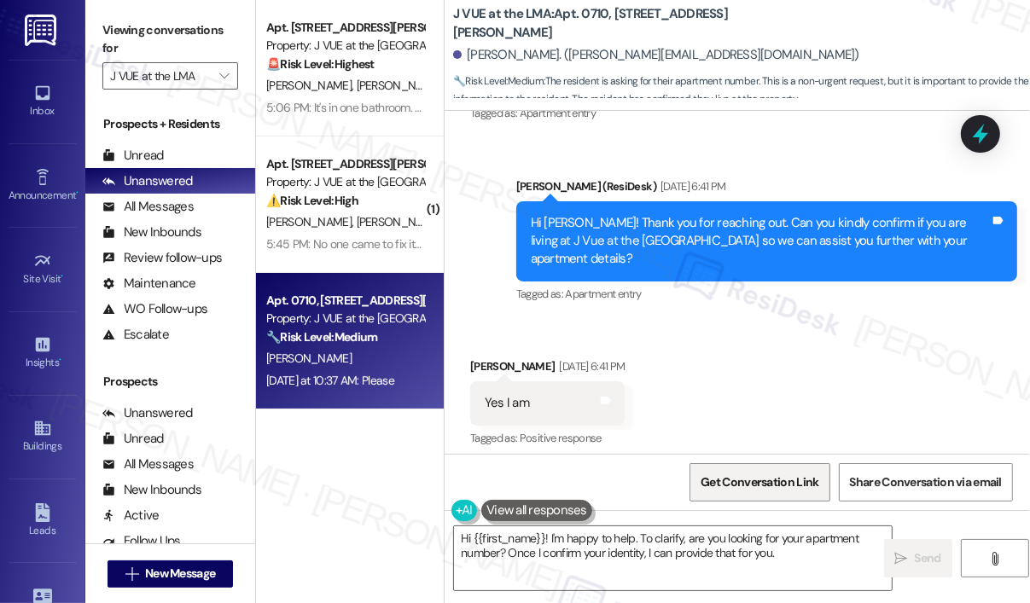
click at [778, 477] on span "Get Conversation Link" at bounding box center [759, 482] width 118 height 18
click at [775, 471] on span "Get Conversation Link" at bounding box center [759, 482] width 125 height 37
click at [746, 398] on div "Received via SMS [PERSON_NAME] [DATE] 6:41 PM Yes I am Tags and notes Tagged as…" at bounding box center [736, 523] width 585 height 408
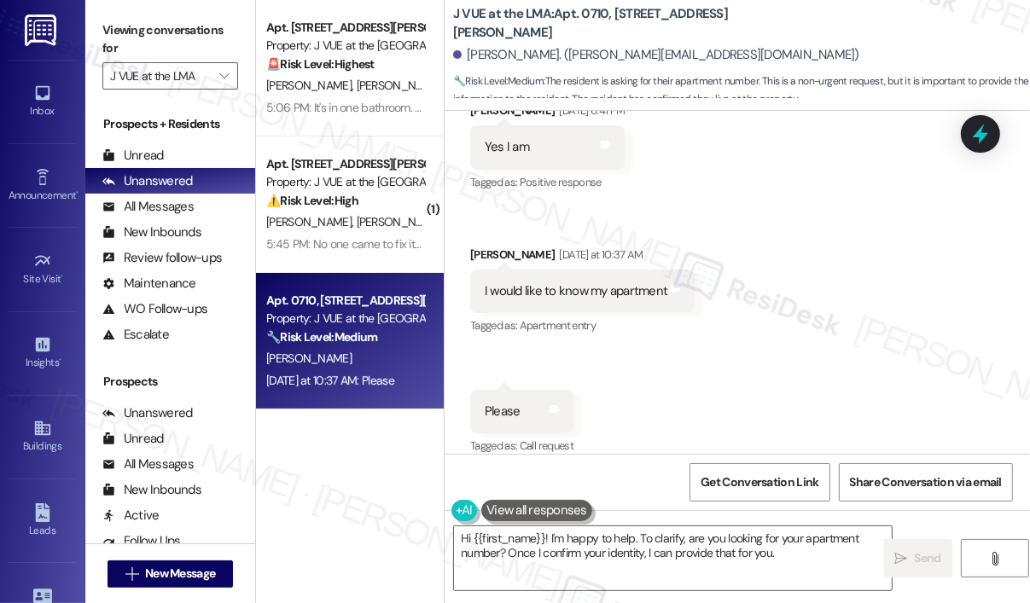
click at [597, 282] on div "I would like to know my apartment" at bounding box center [576, 291] width 183 height 18
click at [598, 282] on div "I would like to know my apartment" at bounding box center [576, 291] width 183 height 18
copy div "I would like to know my apartment Tags and notes"
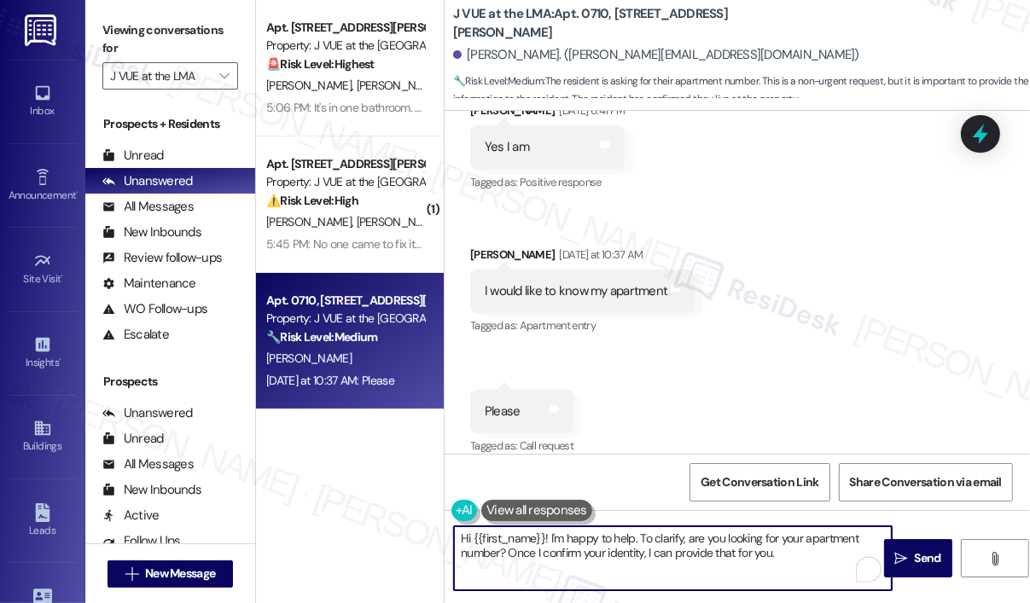
drag, startPoint x: 787, startPoint y: 559, endPoint x: 549, endPoint y: 542, distance: 238.6
click at [549, 542] on textarea "Hi {{first_name}}! I'm happy to help. To clarify, are you looking for your apar…" at bounding box center [673, 558] width 438 height 64
paste textarea "Thank you for reaching out. Do you have a copy of your lease agreement? Your ap…"
type textarea "Hi {{first_name}}! Thank you for reaching out. Do you have a copy of your lease…"
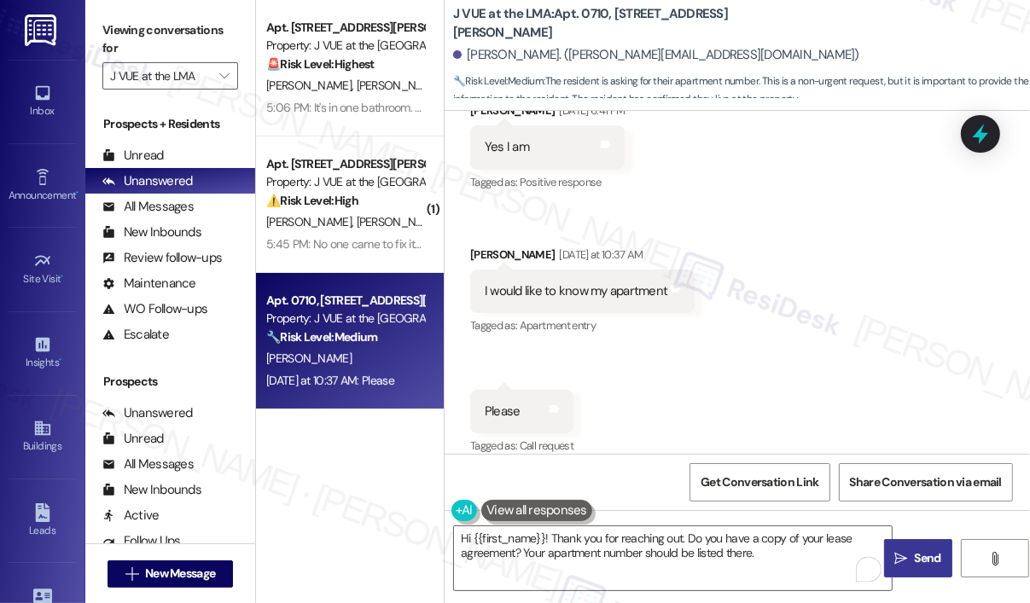
click at [921, 555] on span "Send" at bounding box center [927, 558] width 26 height 18
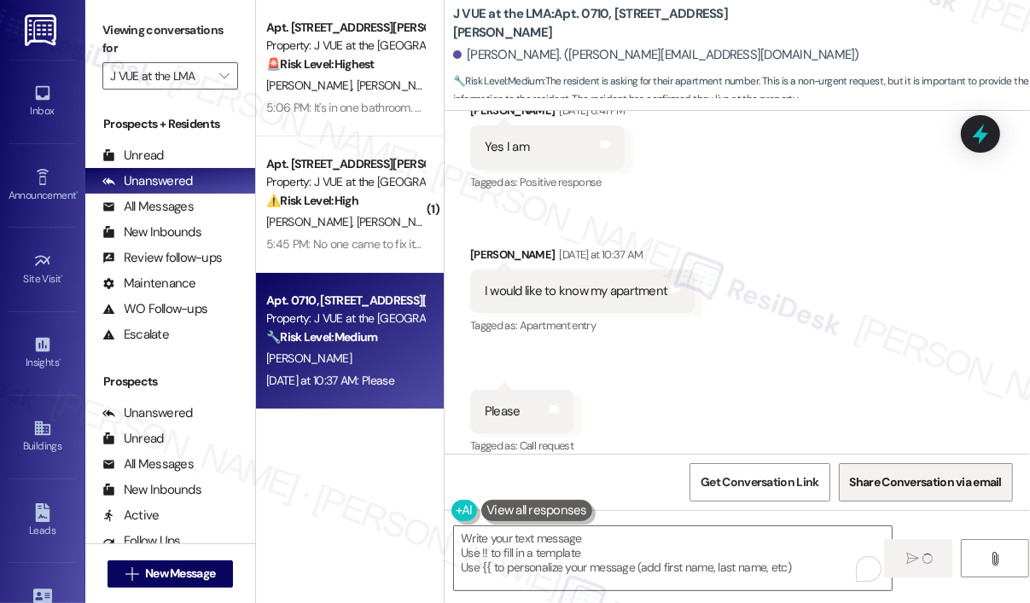
scroll to position [684, 0]
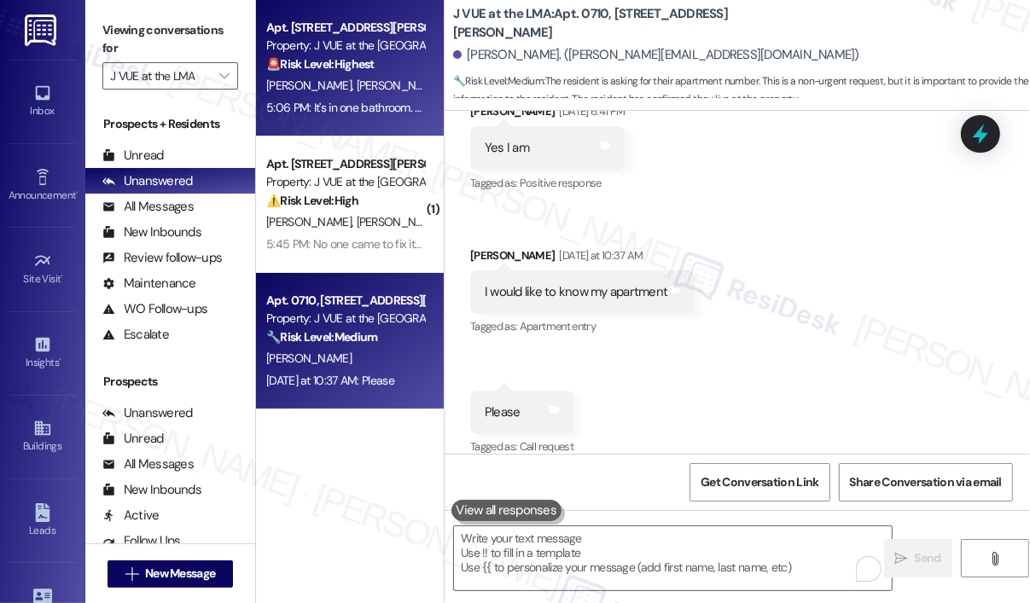
click at [357, 93] on span "[PERSON_NAME]" at bounding box center [399, 85] width 85 height 15
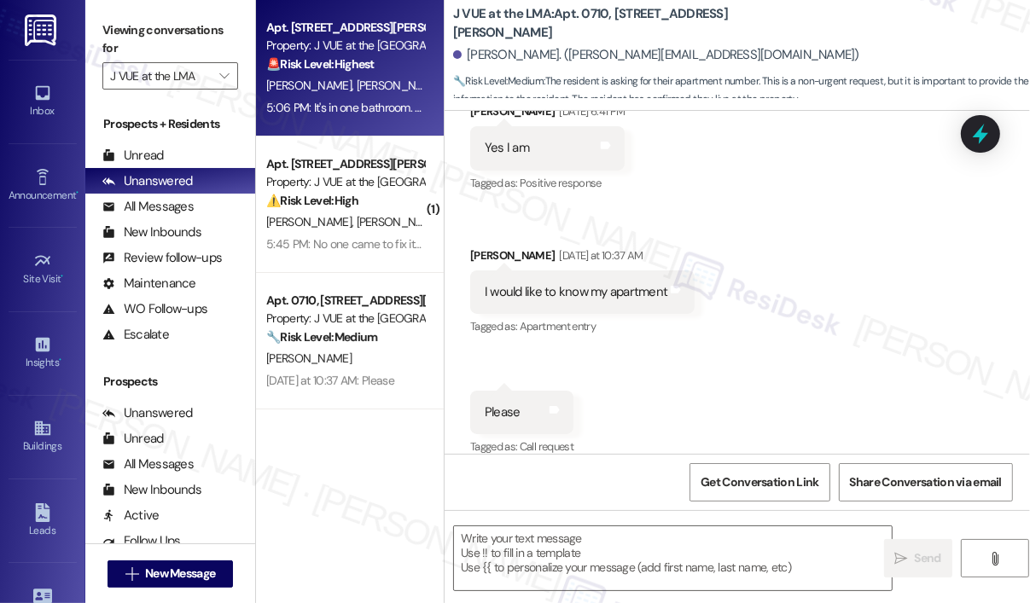
type textarea "Fetching suggested responses. Please feel free to read through the conversation…"
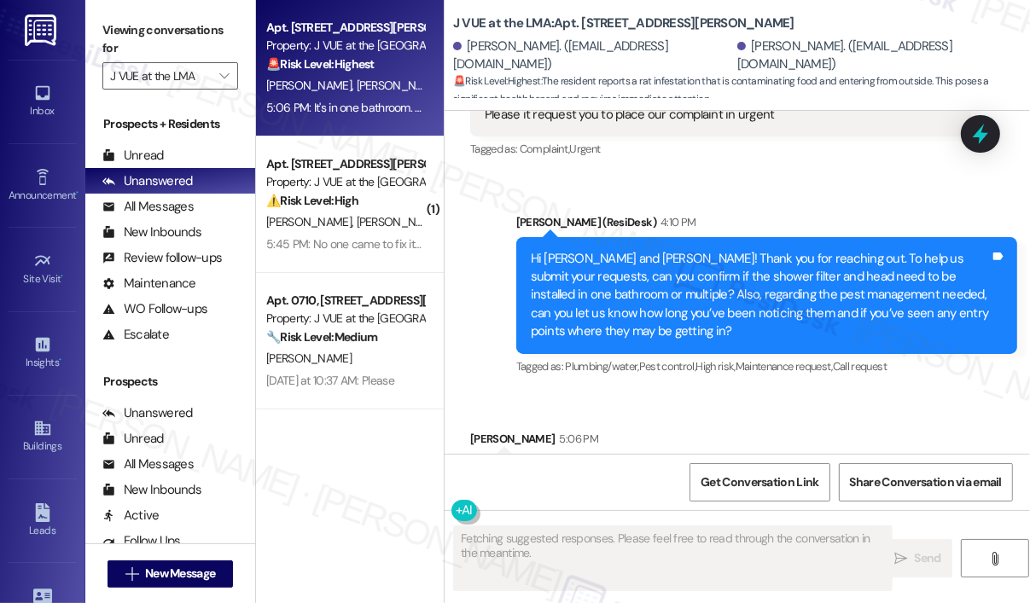
scroll to position [11936, 0]
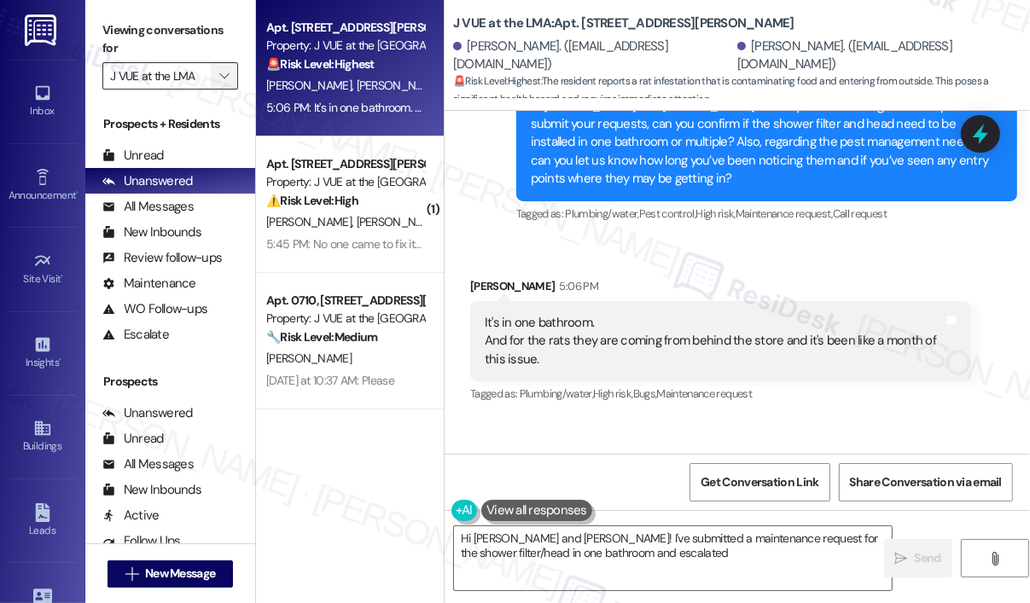
click at [227, 78] on icon "" at bounding box center [223, 76] width 9 height 14
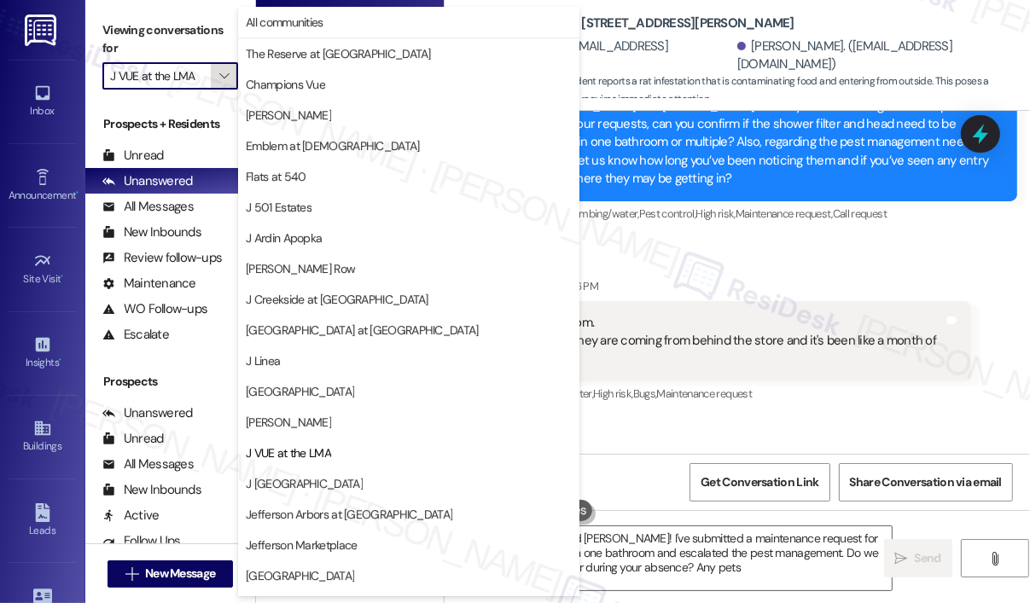
type textarea "Hi Drashti and Radhika! I've submitted a maintenance request for the shower fil…"
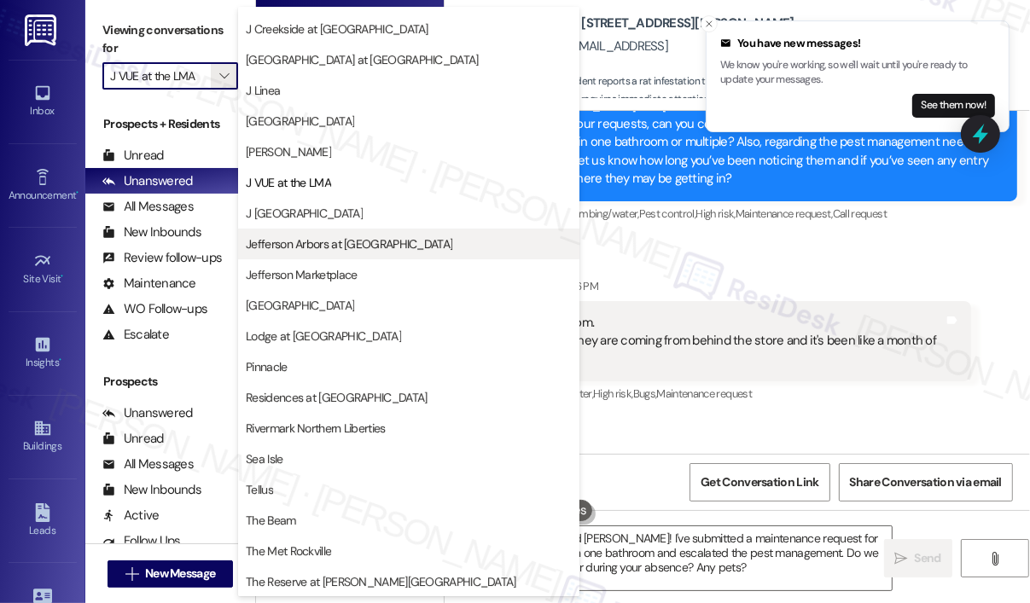
scroll to position [12055, 0]
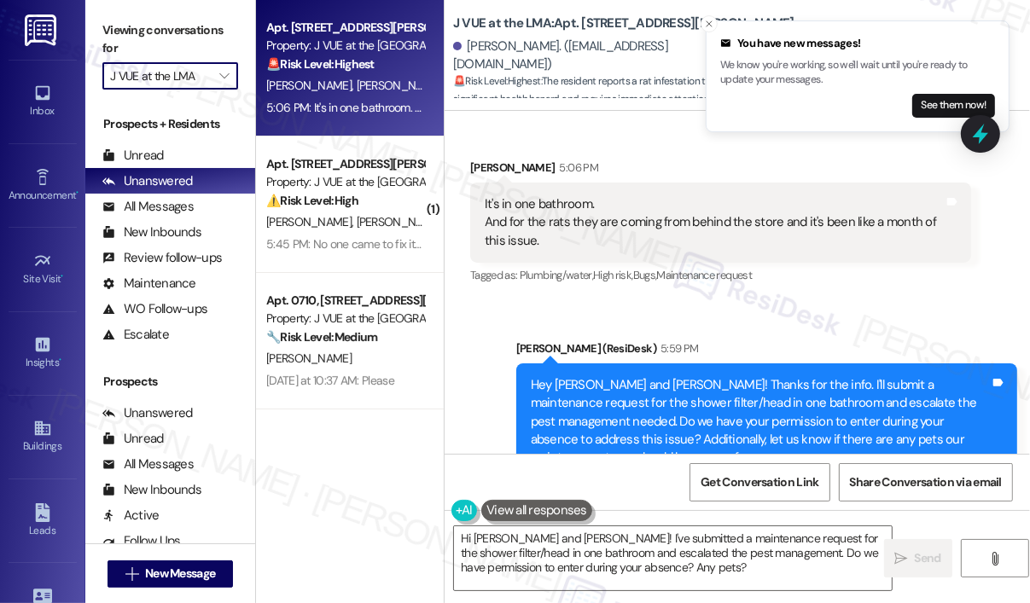
click at [379, 456] on div "Apt. 1114, 75 Saint Alphonsus St Property: J VUE at the LMA 🚨 Risk Level: Highe…" at bounding box center [350, 241] width 188 height 482
click at [878, 537] on div "Received via SMS Radhika Kapadiya 6:06 PM Yes Tags and notes" at bounding box center [736, 596] width 585 height 119
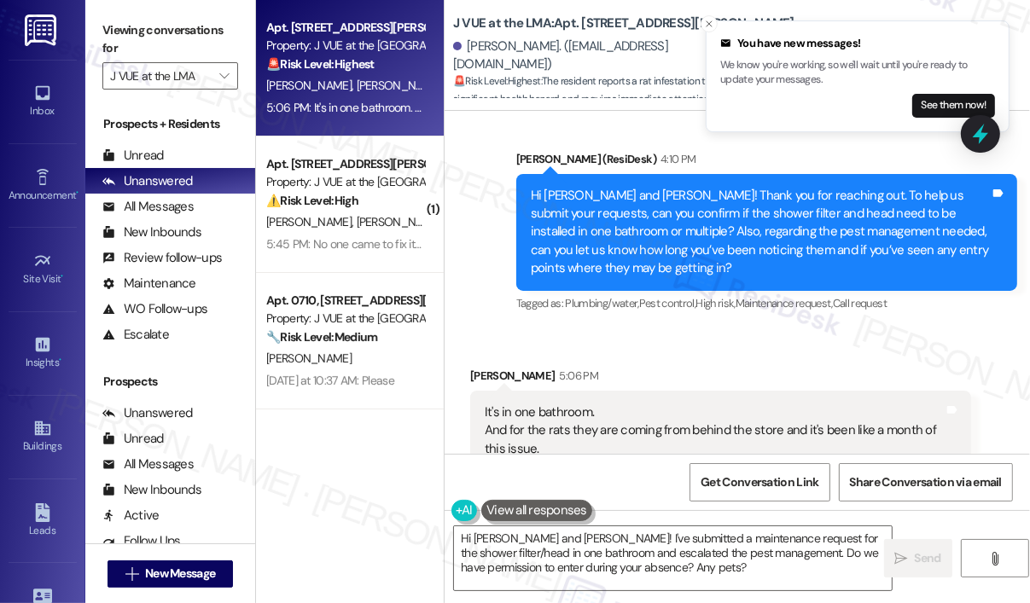
scroll to position [11714, 0]
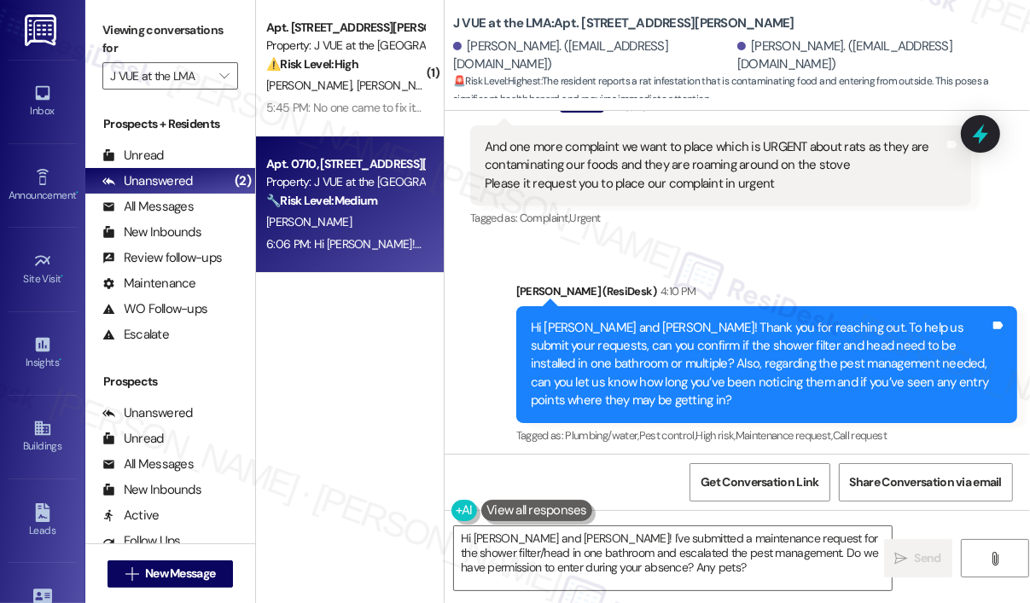
click at [341, 186] on div "Property: J VUE at the [GEOGRAPHIC_DATA]" at bounding box center [345, 182] width 158 height 18
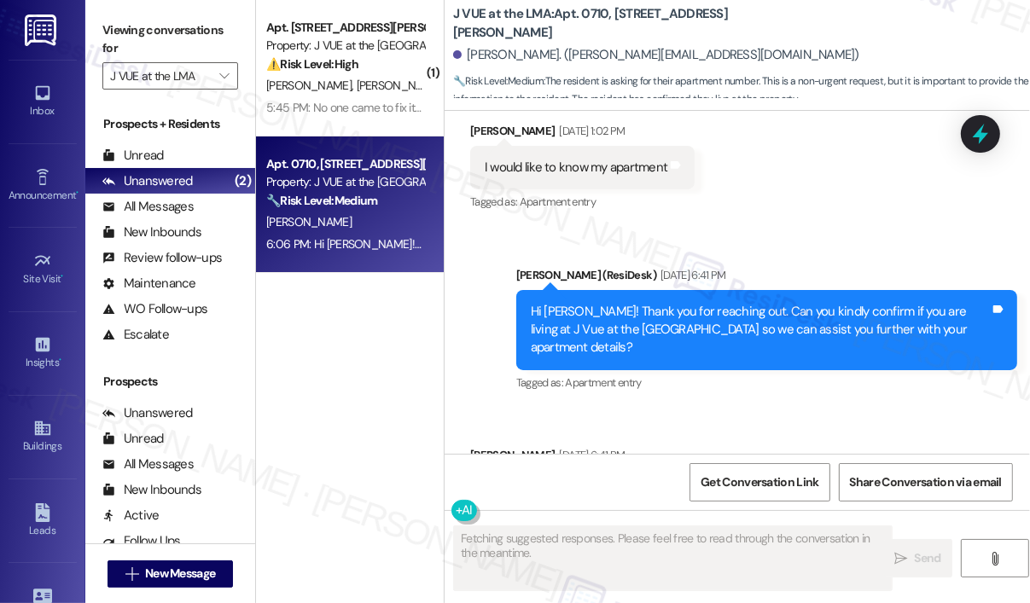
scroll to position [258, 0]
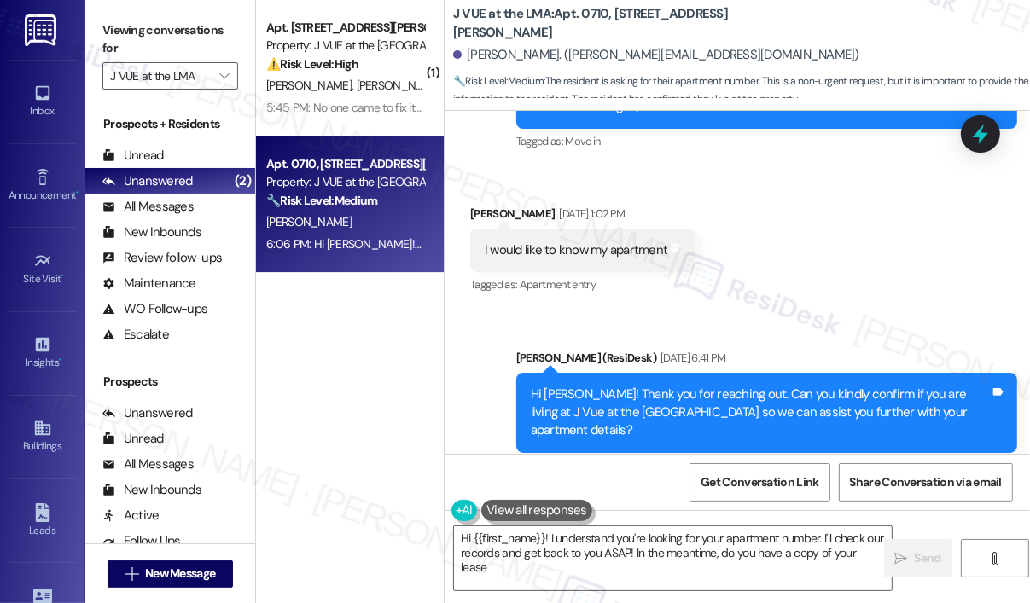
type textarea "Hi {{first_name}}! I understand you're looking for your apartment number. I'll …"
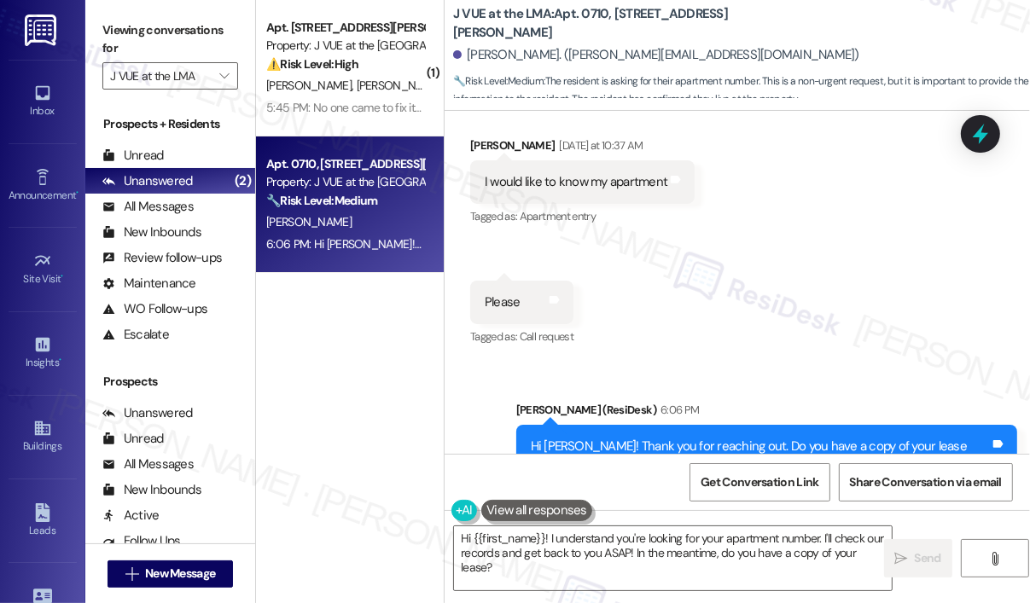
scroll to position [846, 0]
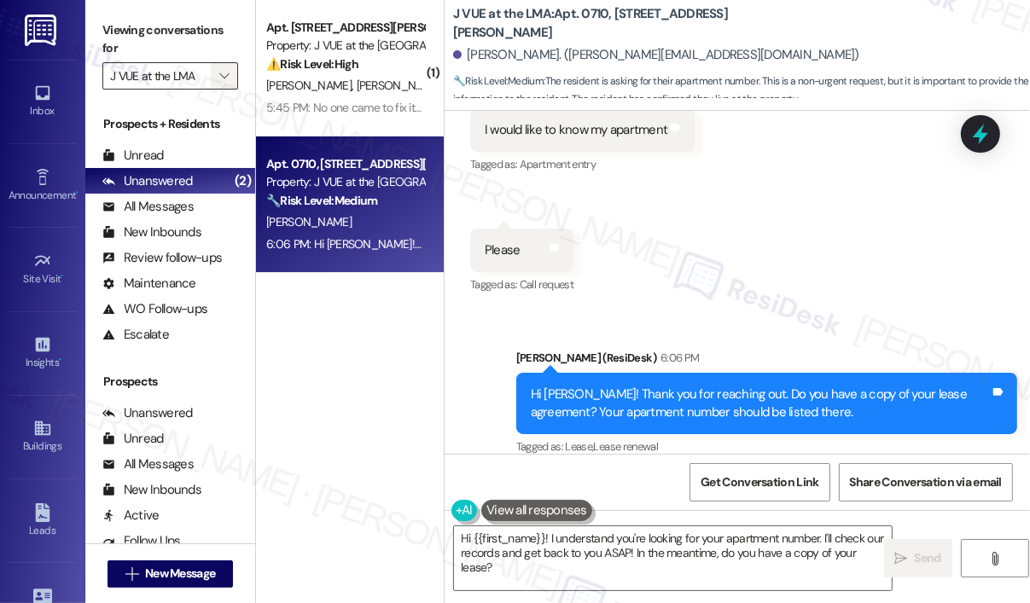
click at [230, 78] on span "" at bounding box center [224, 75] width 16 height 27
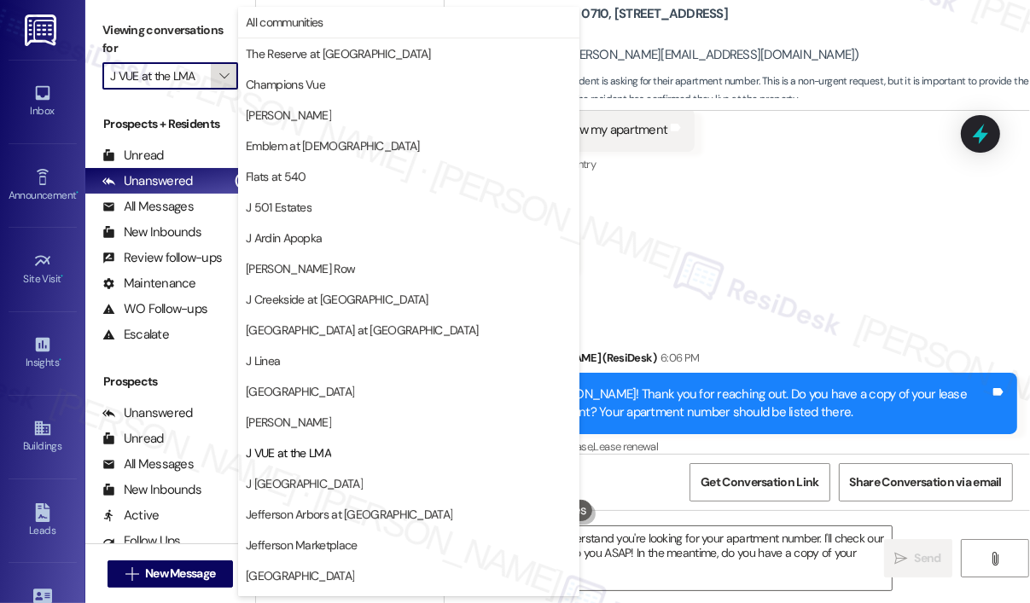
scroll to position [270, 0]
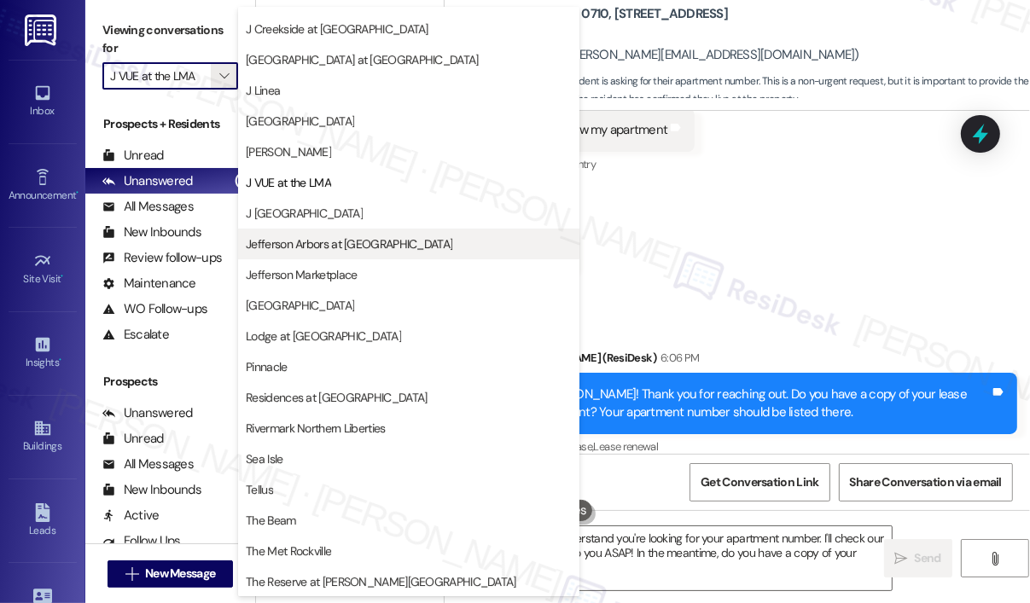
click at [281, 235] on span "Jefferson Arbors at Broadlands" at bounding box center [349, 243] width 206 height 17
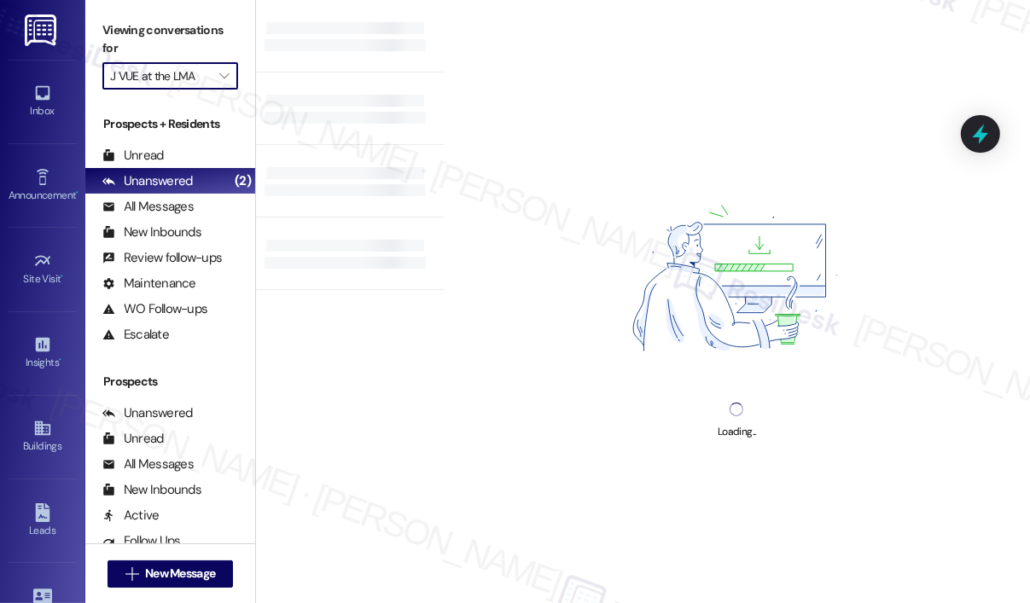
type input "Jefferson Arbors at Broadlands"
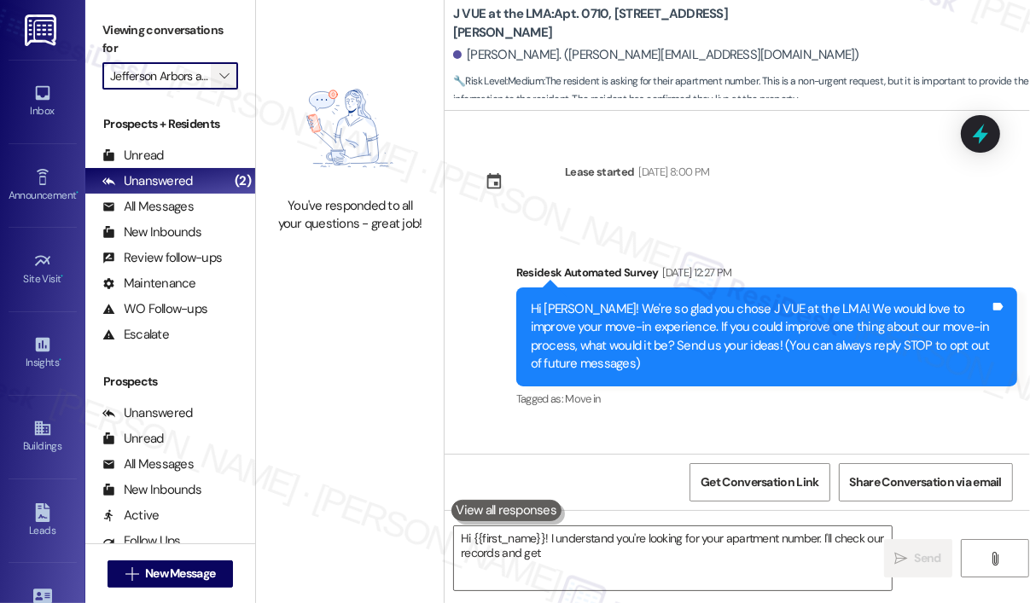
scroll to position [522, 0]
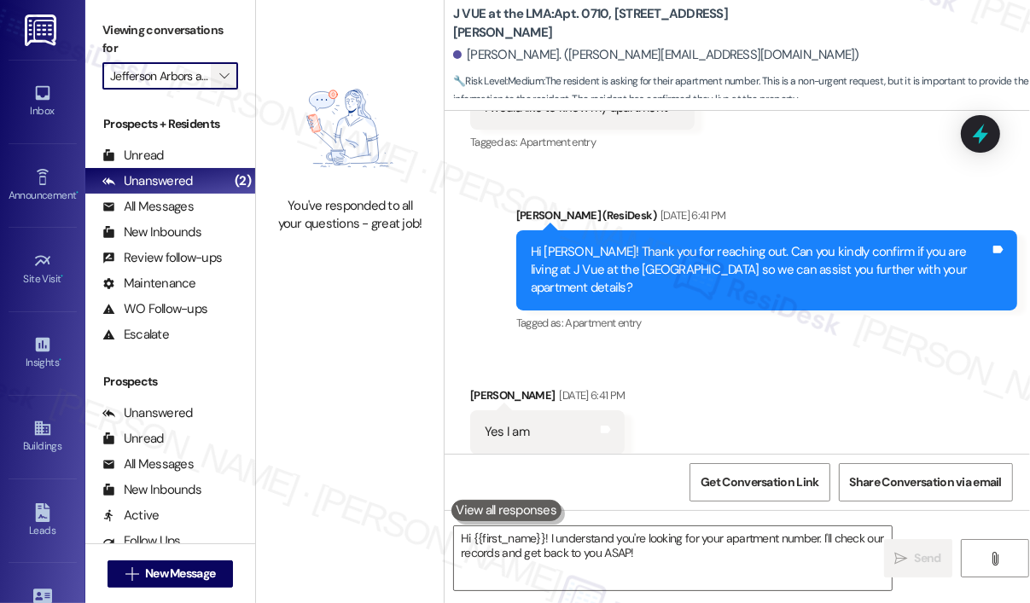
click at [222, 81] on icon "" at bounding box center [223, 76] width 9 height 14
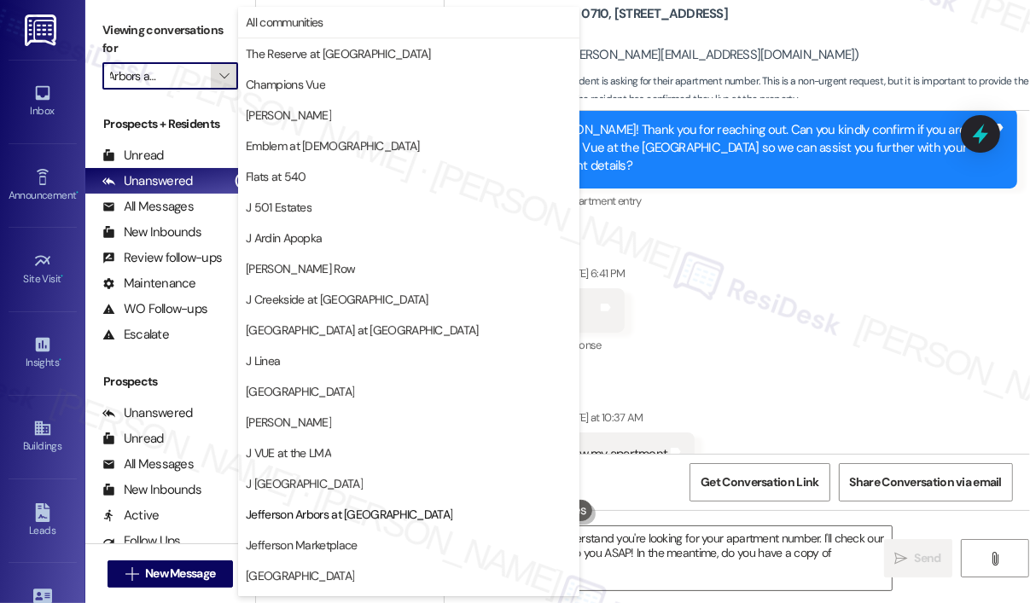
scroll to position [684, 0]
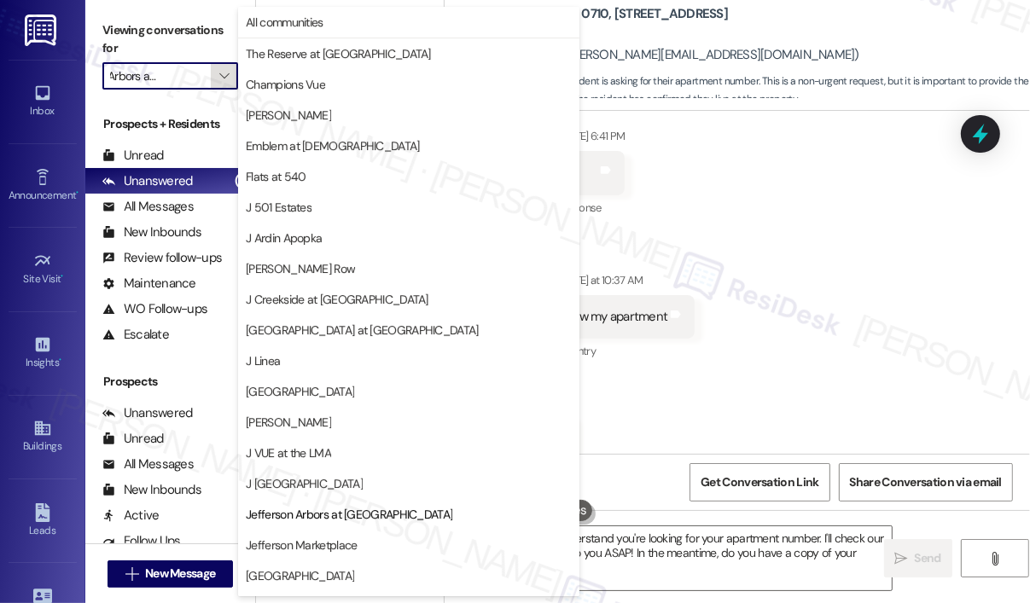
type textarea "Hi {{first_name}}! I understand you're looking for your apartment number. I'll …"
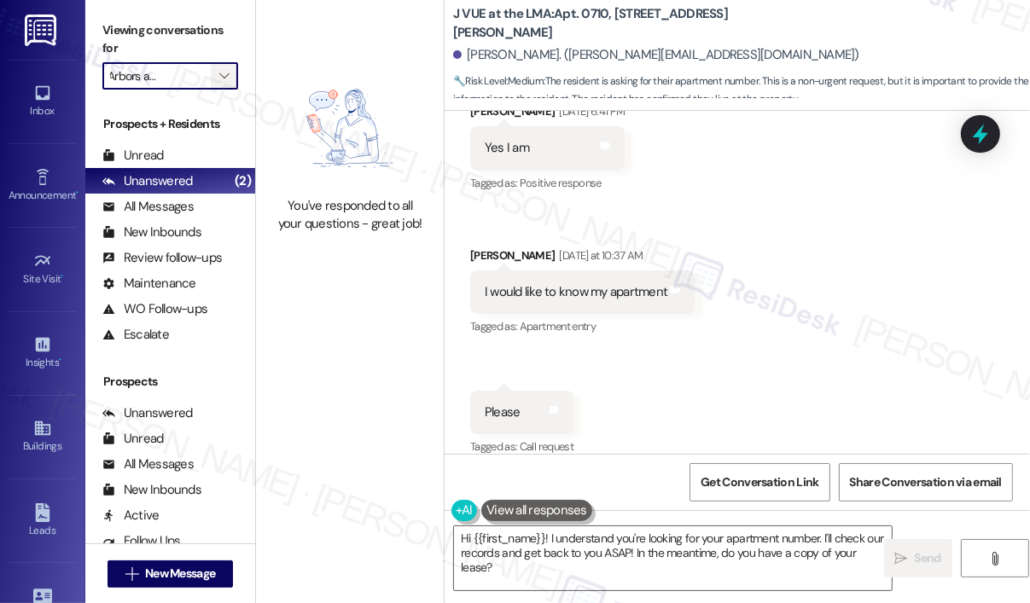
click at [229, 75] on icon "" at bounding box center [223, 76] width 9 height 14
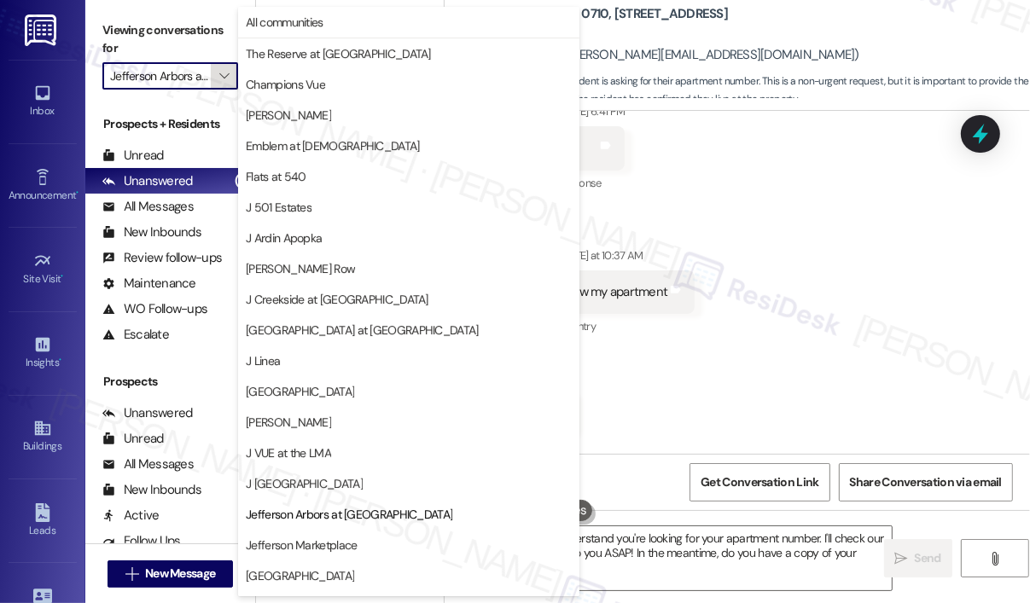
scroll to position [270, 0]
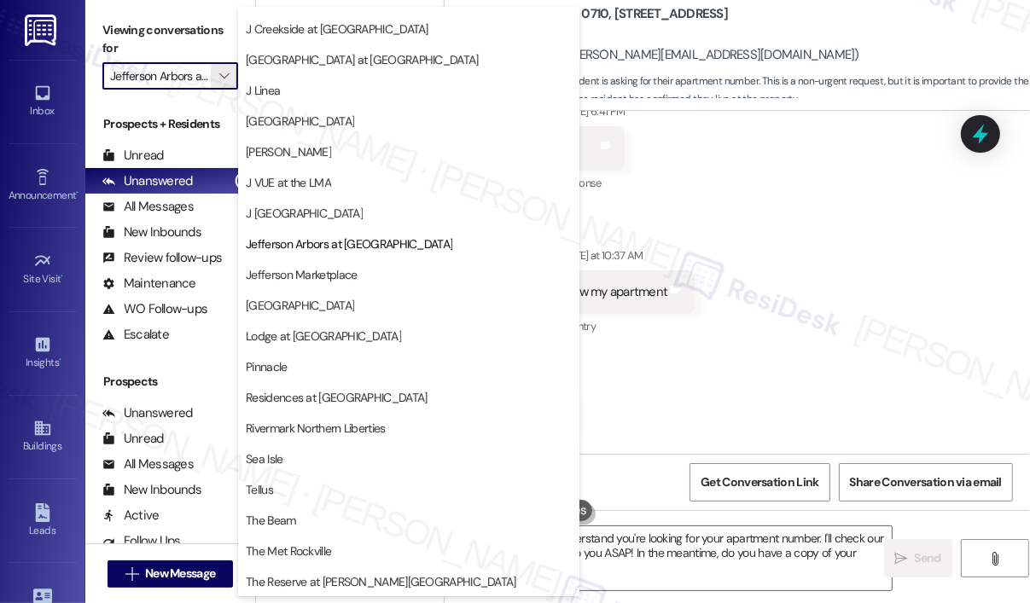
click at [302, 397] on span "Residences at Annapolis Junction" at bounding box center [336, 397] width 181 height 17
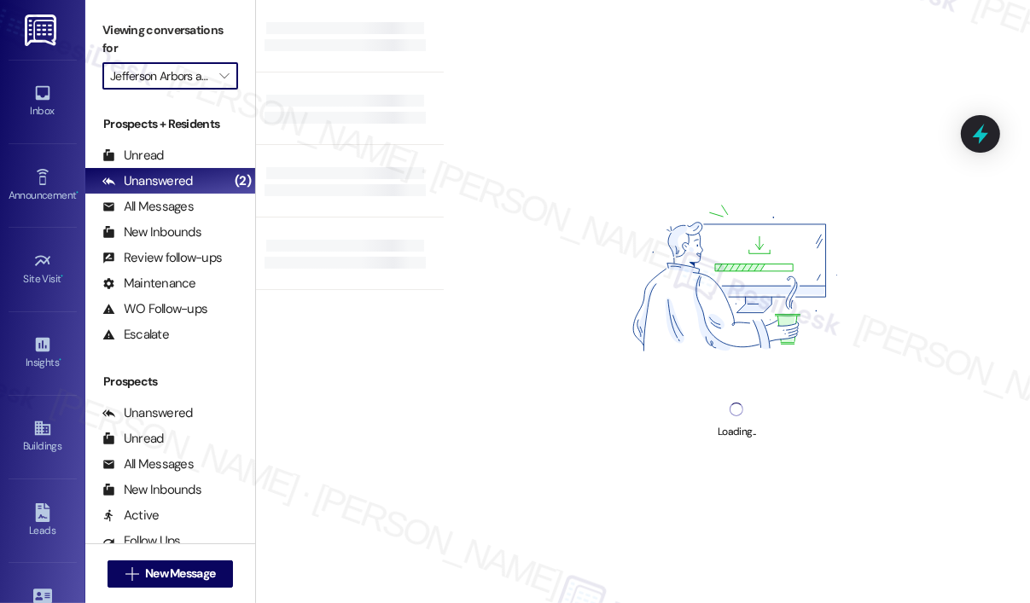
type input "Residences at Annapolis Junction"
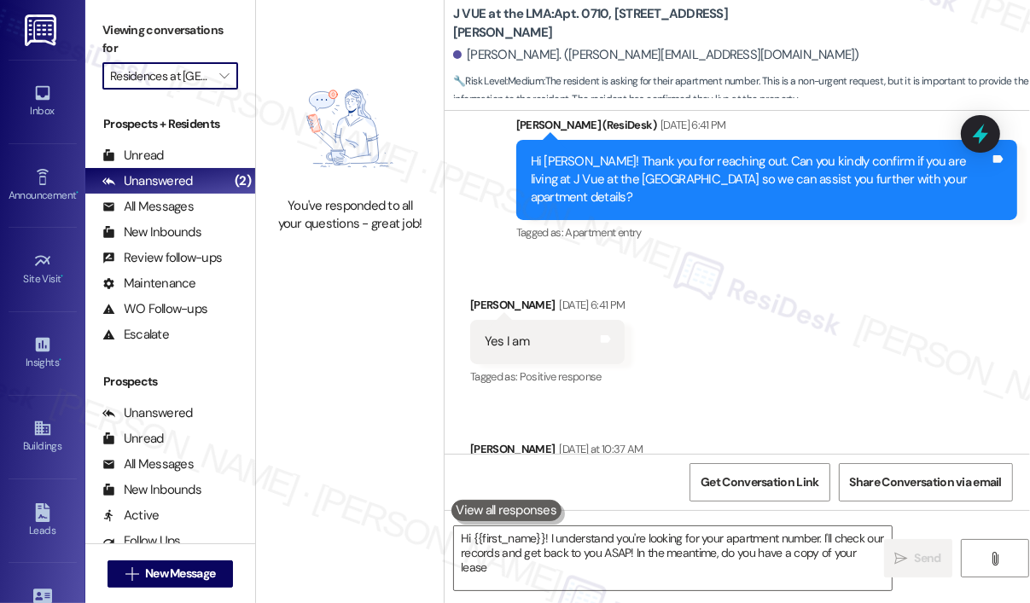
type textarea "Hi {{first_name}}! I understand you're looking for your apartment number. I'll …"
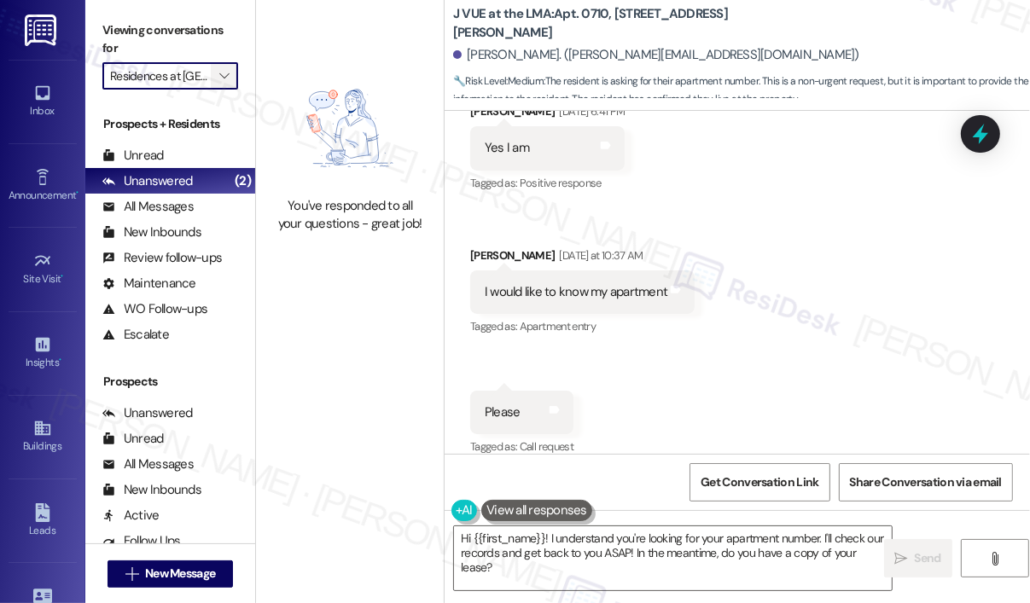
click at [226, 69] on icon "" at bounding box center [223, 76] width 9 height 14
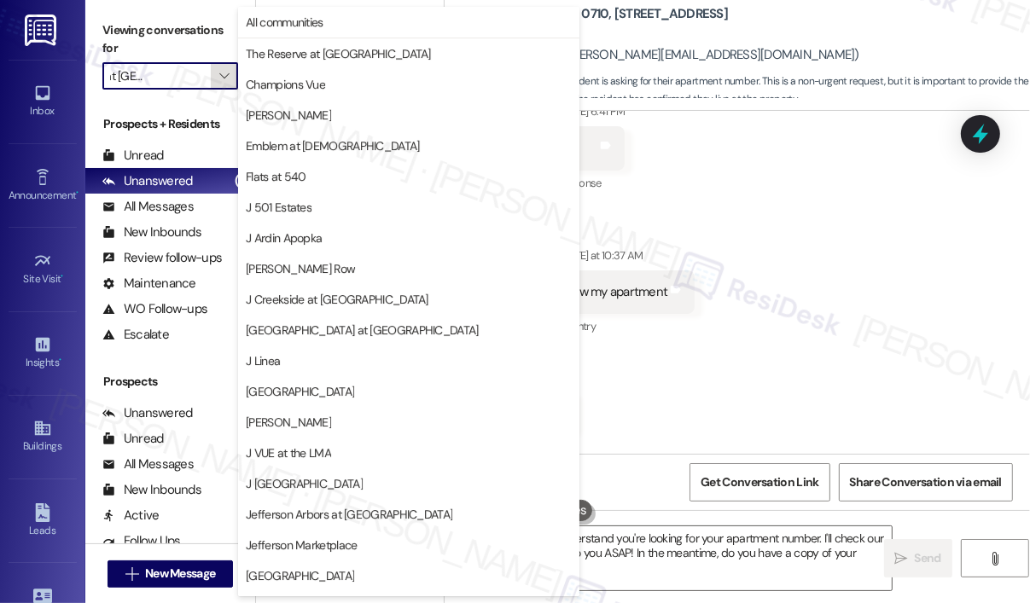
scroll to position [270, 0]
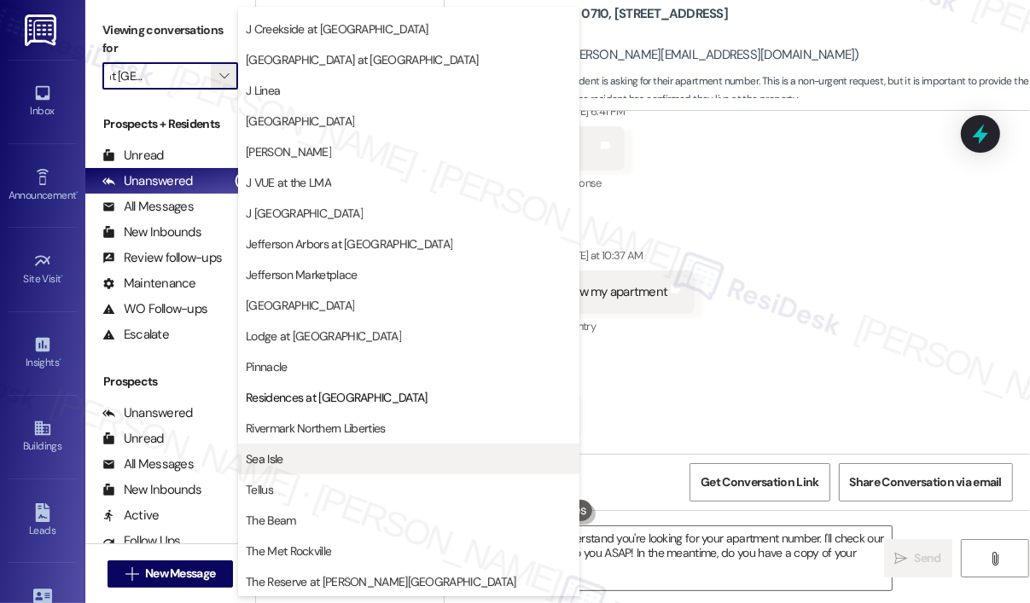
click at [277, 460] on span "Sea Isle" at bounding box center [264, 458] width 37 height 17
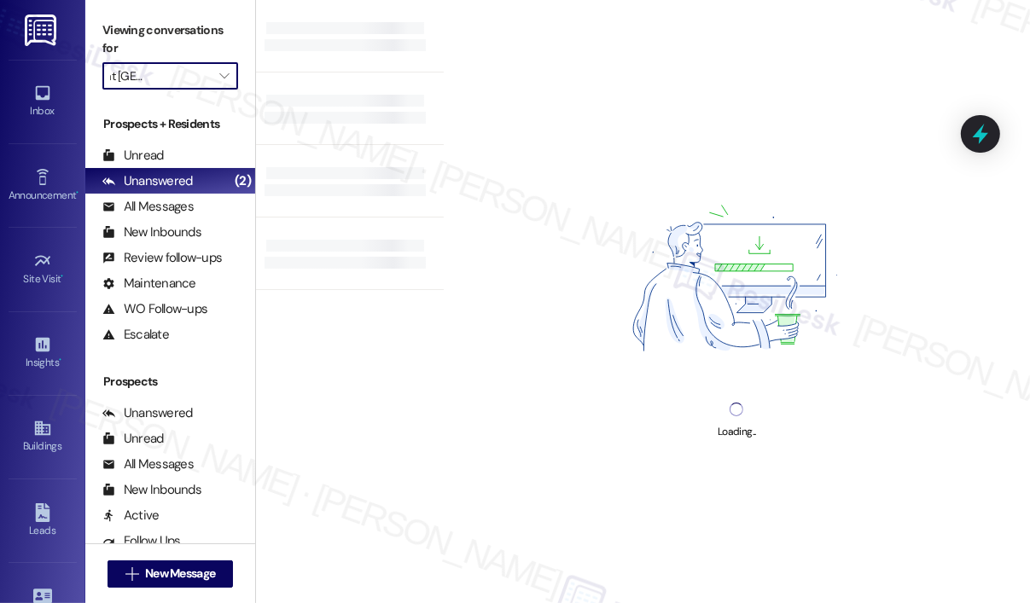
type input "Sea Isle"
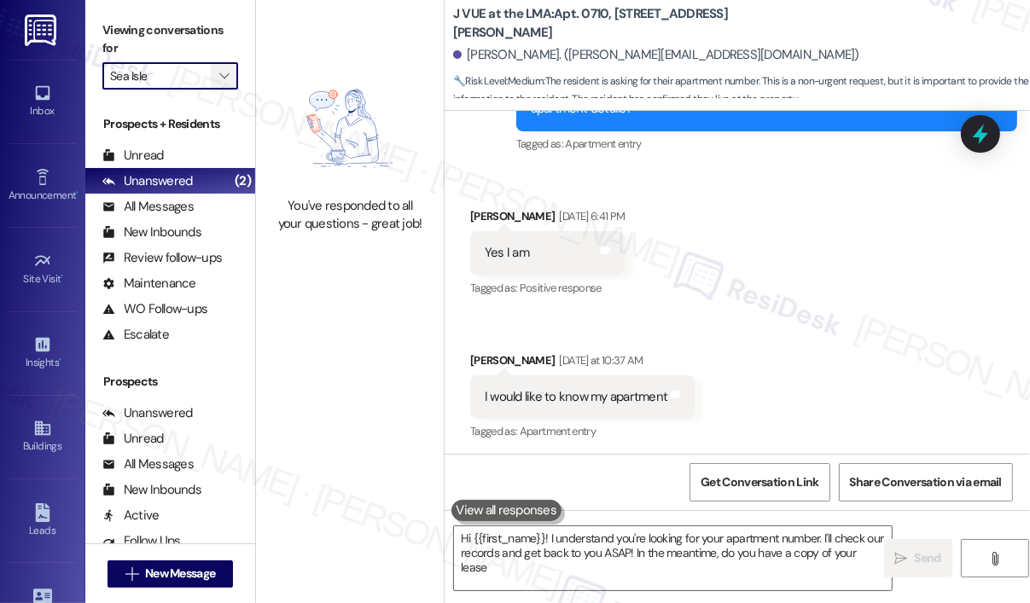
type textarea "Hi {{first_name}}! I understand you're looking for your apartment number. I'll …"
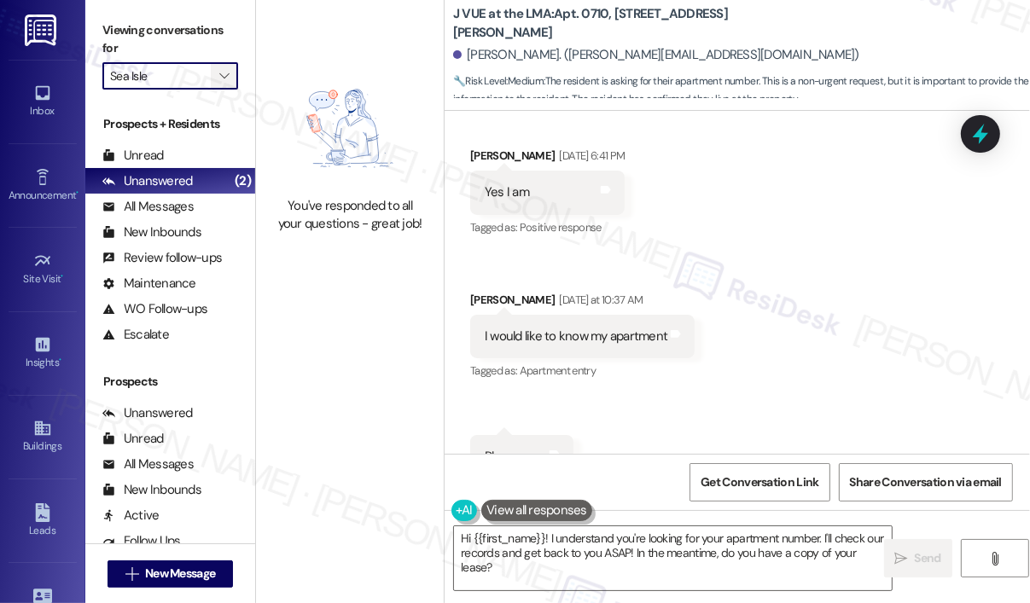
scroll to position [684, 0]
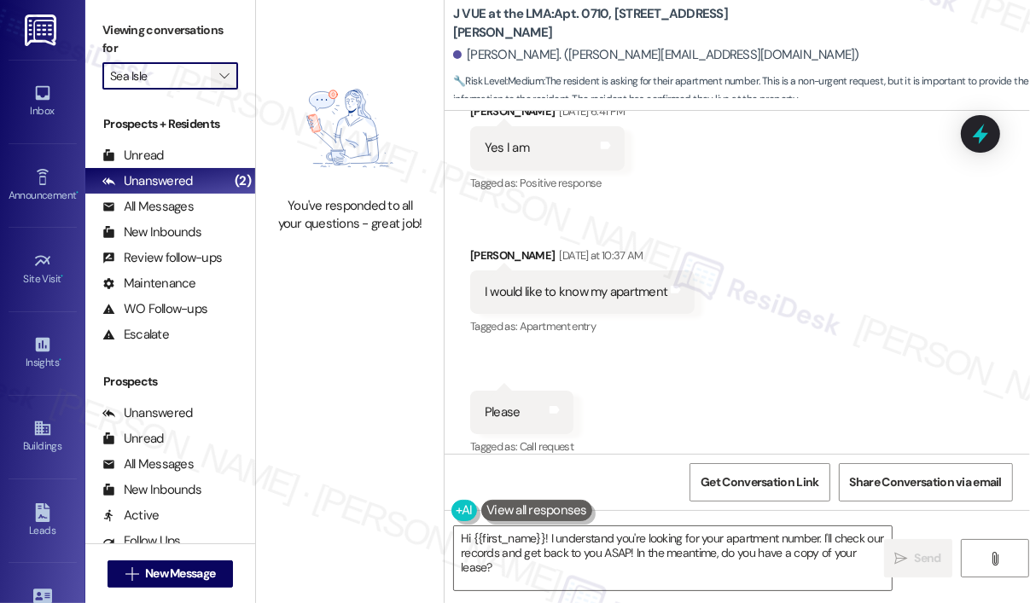
click at [222, 77] on icon "" at bounding box center [223, 76] width 9 height 14
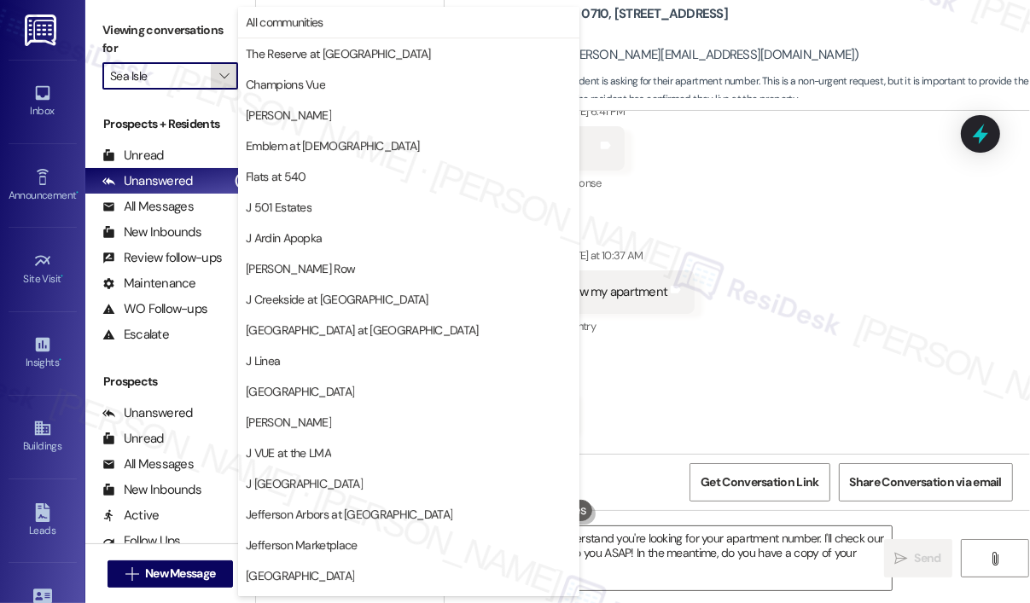
scroll to position [270, 0]
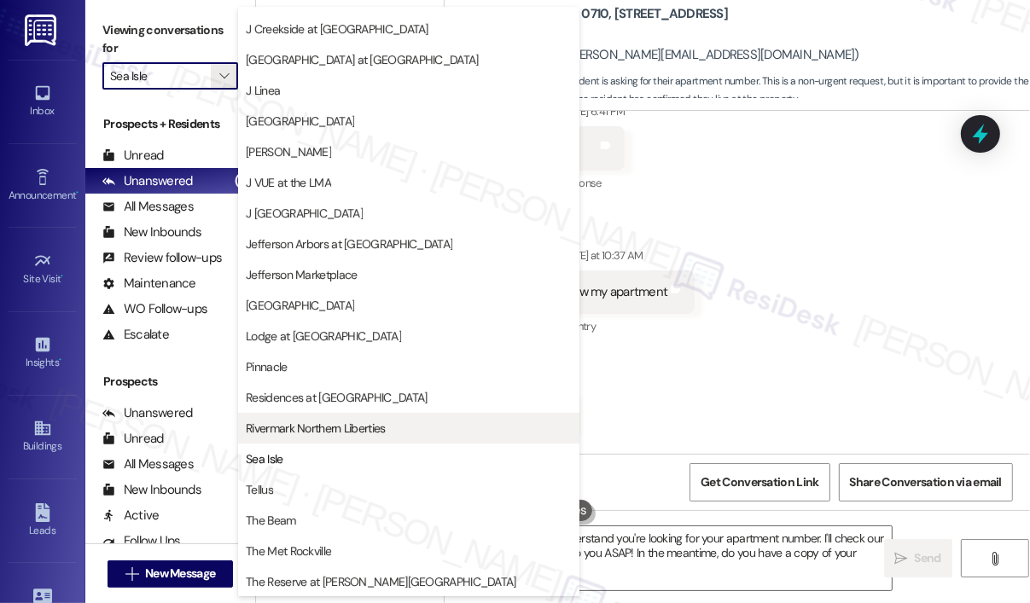
click at [321, 432] on span "Rivermark Northern Liberties" at bounding box center [315, 428] width 139 height 17
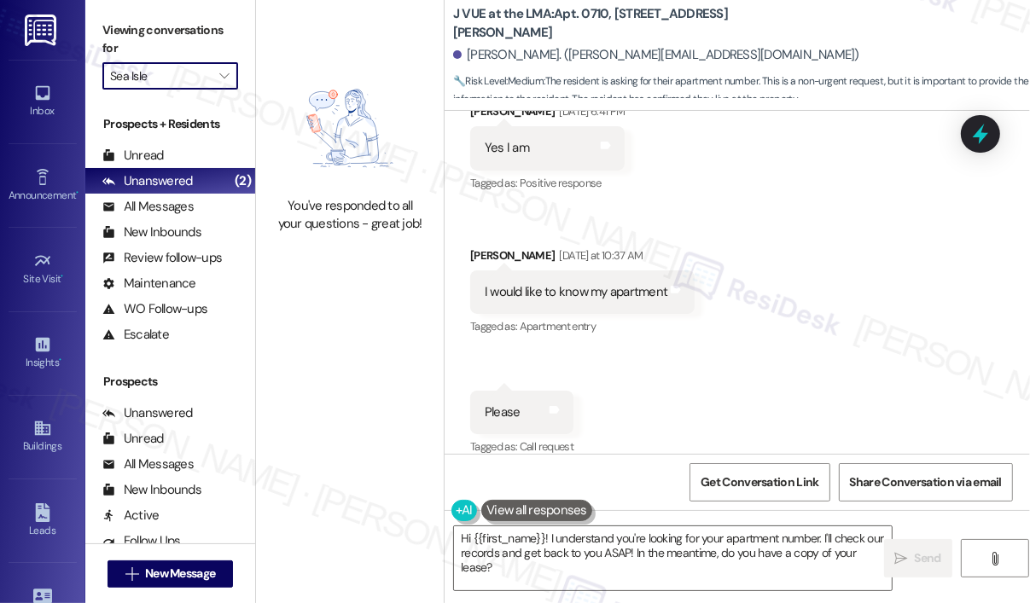
type input "Rivermark Northern Liberties"
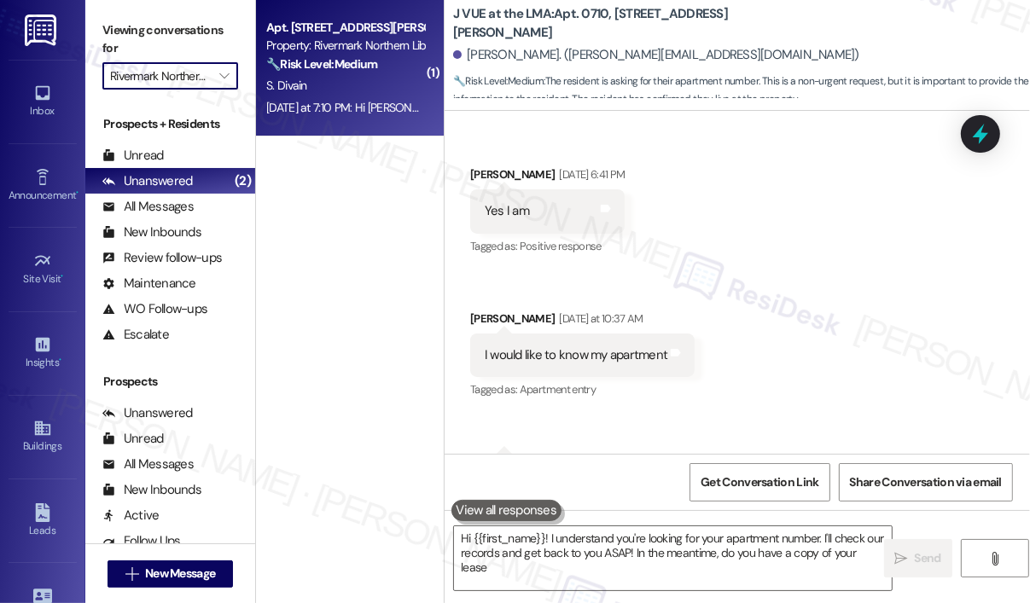
type textarea "Hi {{first_name}}! I understand you're looking for your apartment number. I'll …"
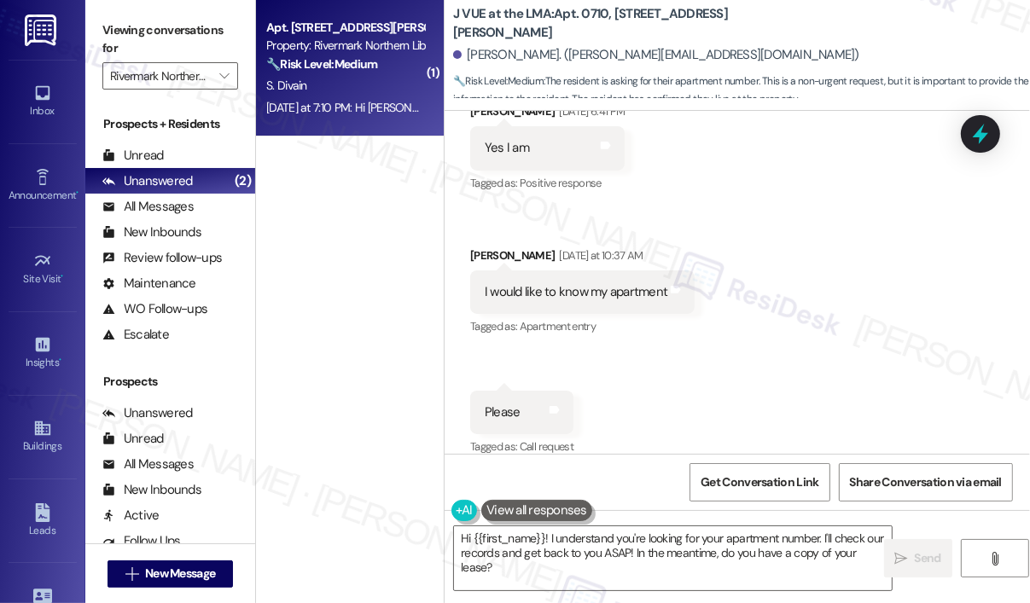
click at [348, 113] on div "Yesterday at 7:10 PM: Hi Jay, Unfortunately, the maintenance staff informed me …" at bounding box center [916, 107] width 1301 height 15
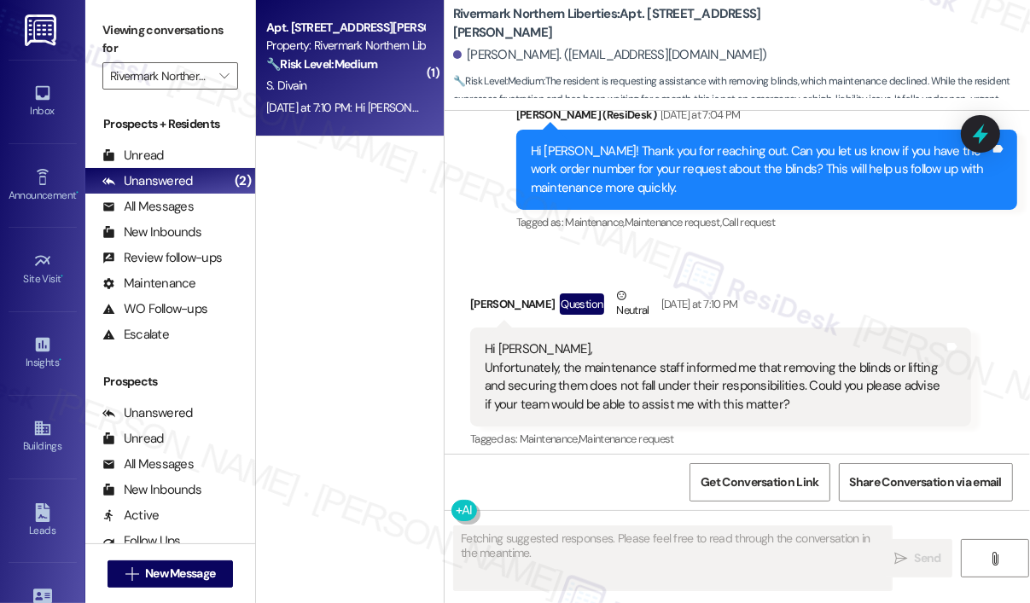
scroll to position [3276, 0]
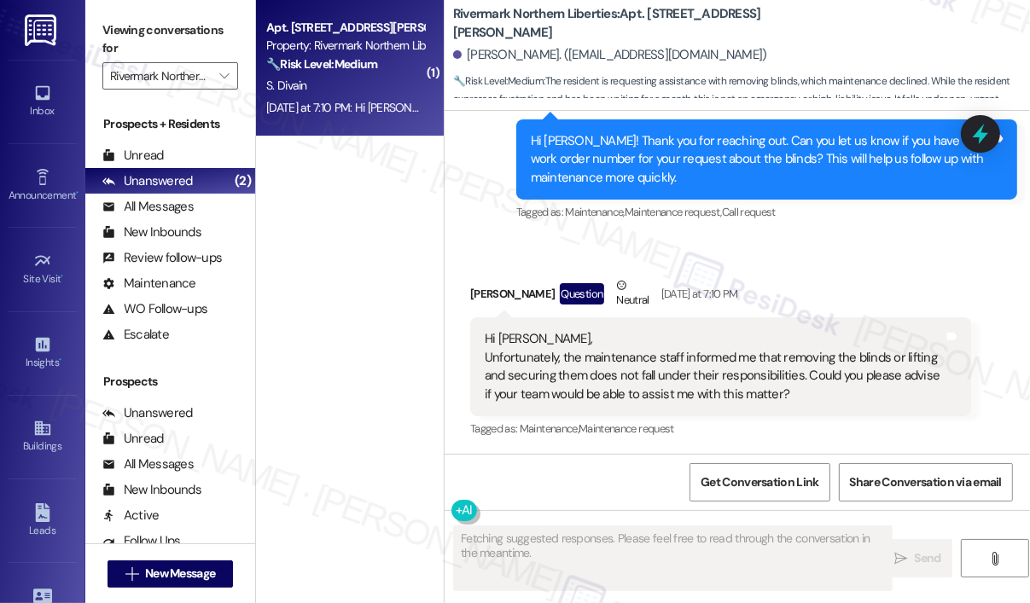
click at [794, 256] on div "Received via SMS Sasha Divain Question Neutral Yesterday at 7:10 PM Hi Jay, Unf…" at bounding box center [736, 346] width 585 height 217
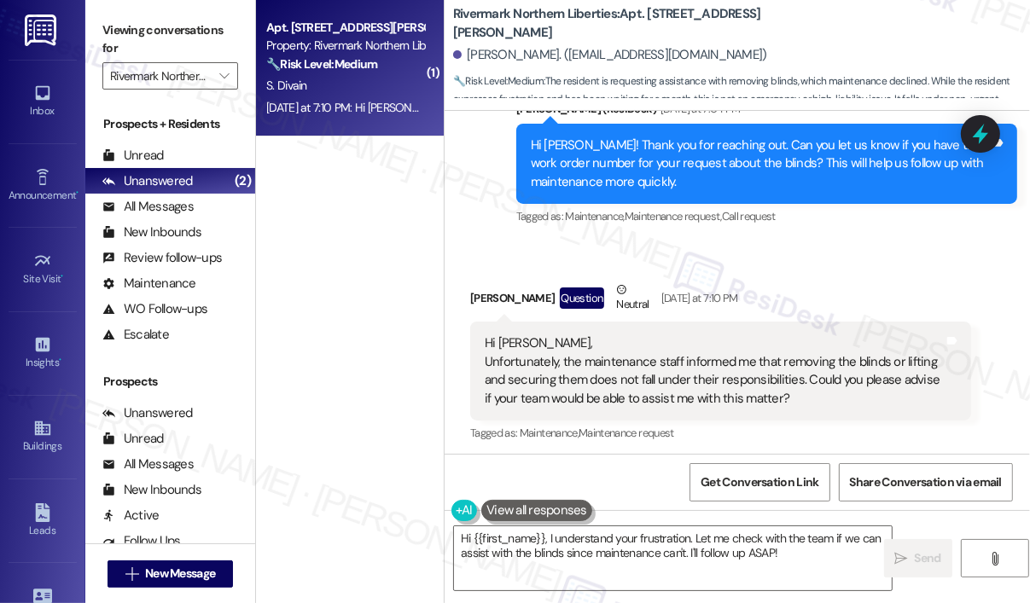
scroll to position [3277, 0]
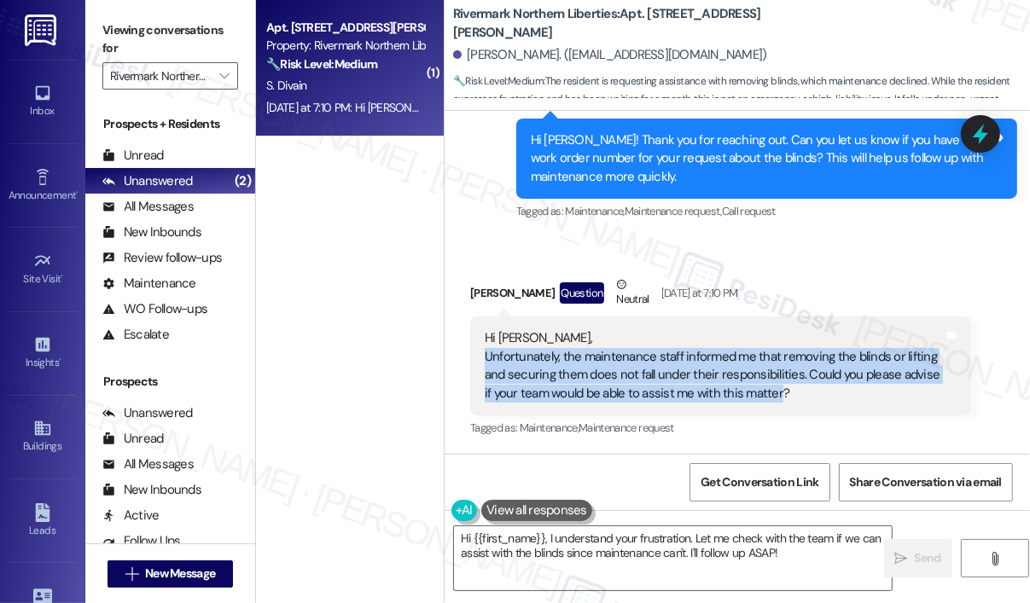
drag, startPoint x: 768, startPoint y: 394, endPoint x: 486, endPoint y: 354, distance: 284.3
click at [486, 354] on div "Hi Jay, Unfortunately, the maintenance staff informed me that removing the blin…" at bounding box center [714, 365] width 459 height 73
copy div "Unfortunately, the maintenance staff informed me that removing the blinds or li…"
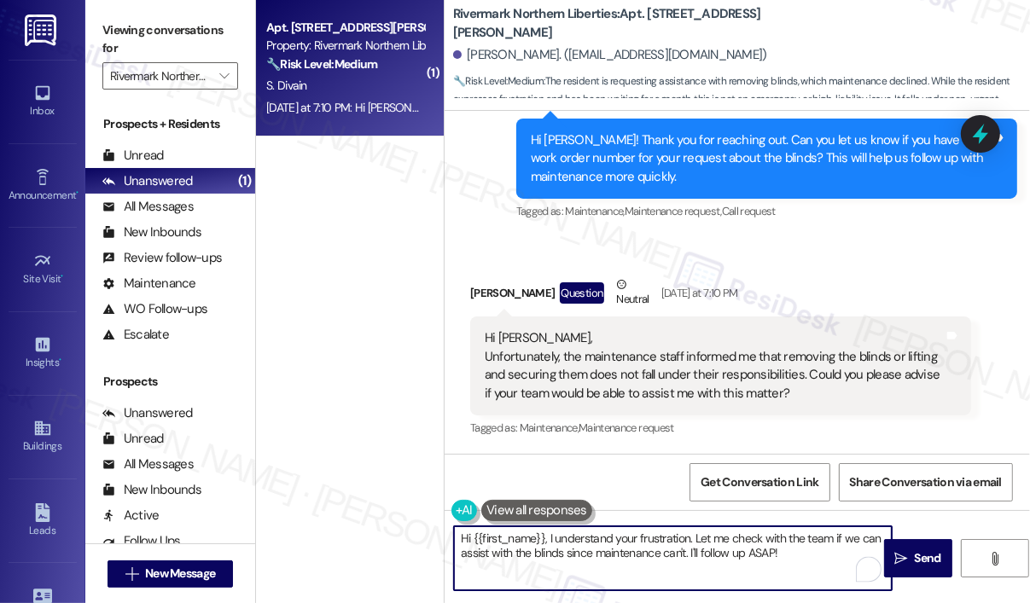
drag, startPoint x: 801, startPoint y: 556, endPoint x: 543, endPoint y: 531, distance: 258.8
click at [543, 531] on textarea "Hi {{first_name}}, I understand your frustration. Let me check with the team if…" at bounding box center [673, 558] width 438 height 64
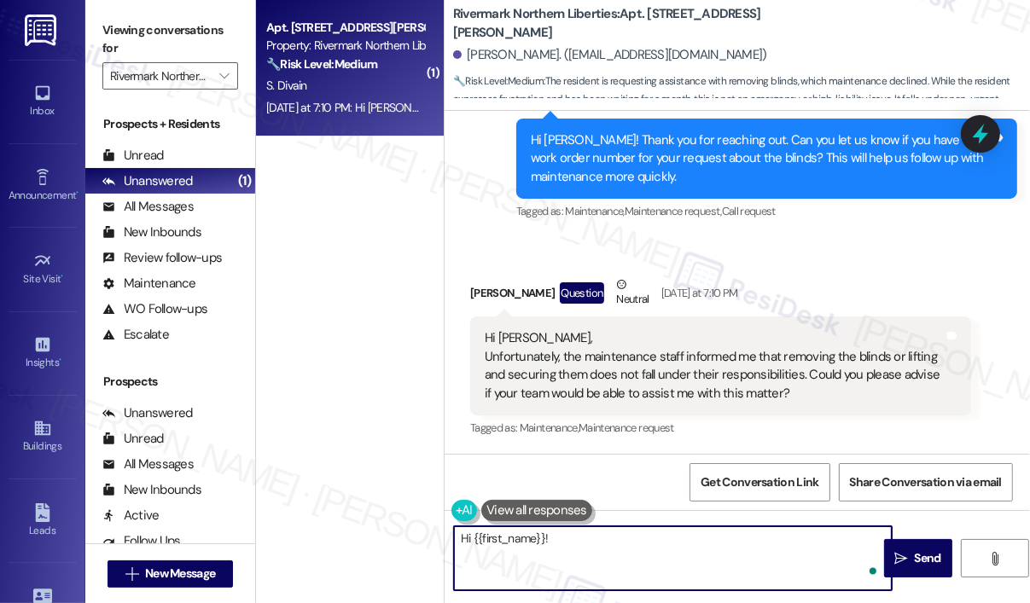
paste textarea "Thank you for reaching out. I work under the same team, though I am offsite, bu…"
type textarea "Hi {{first_name}}! Thank you for reaching out. I work under the same team, thou…"
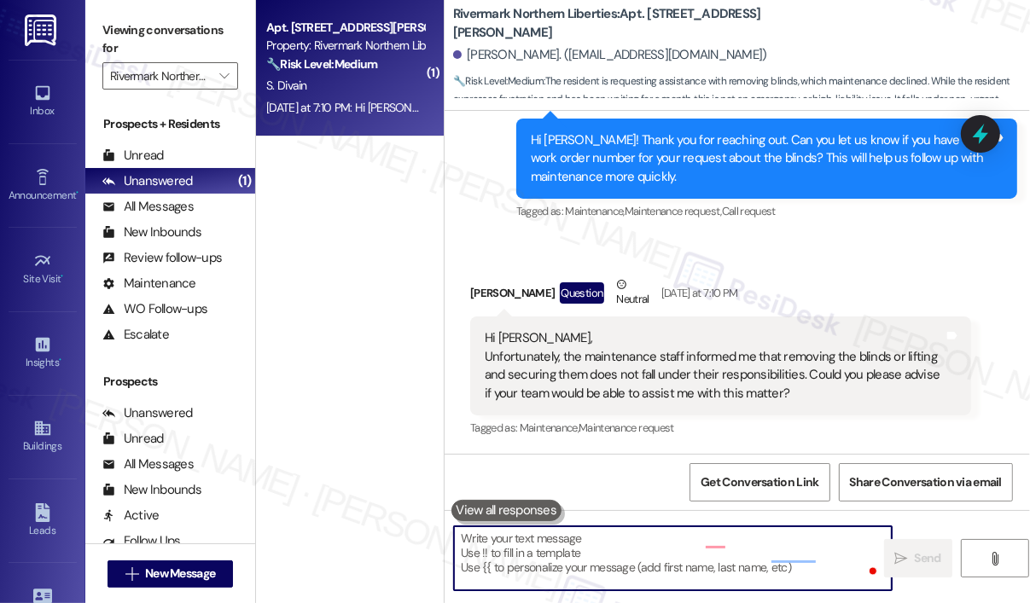
scroll to position [3276, 0]
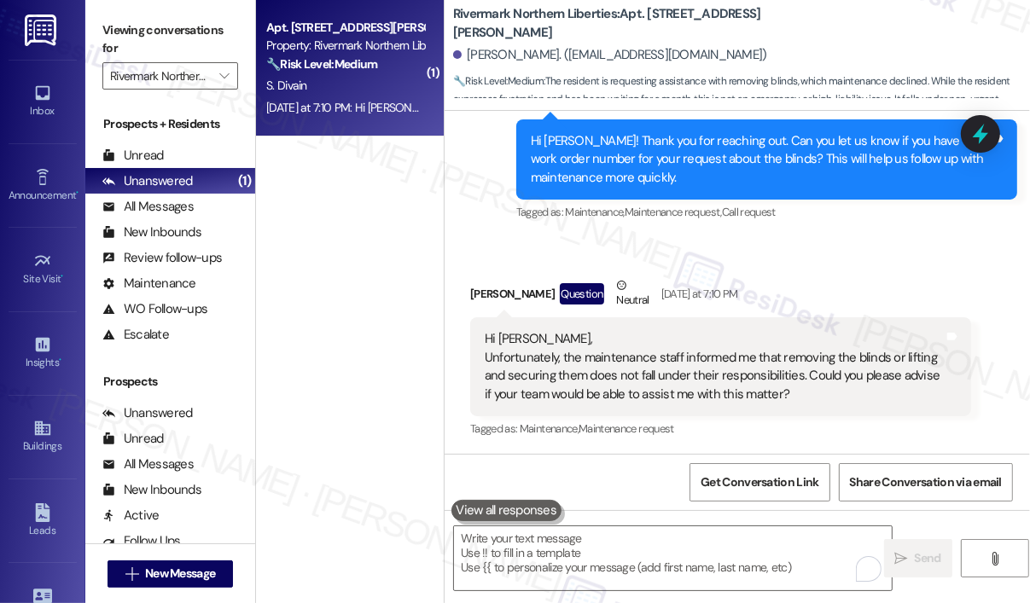
click at [802, 224] on div "Sent via SMS Jay (ResiDesk) Yesterday at 7:04 PM Hi Sasha! Thank you for reachi…" at bounding box center [766, 160] width 526 height 155
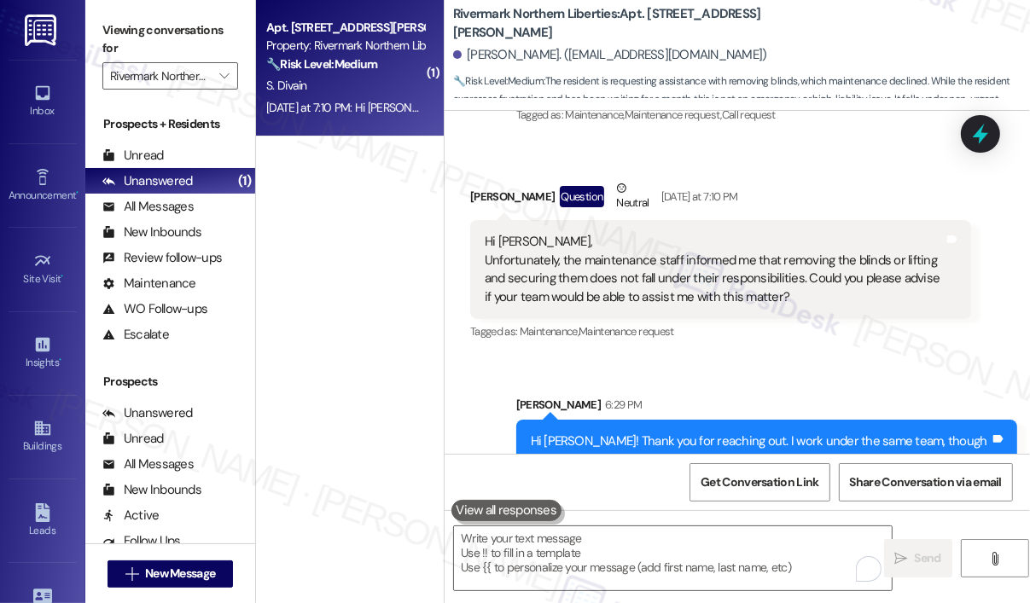
scroll to position [3470, 0]
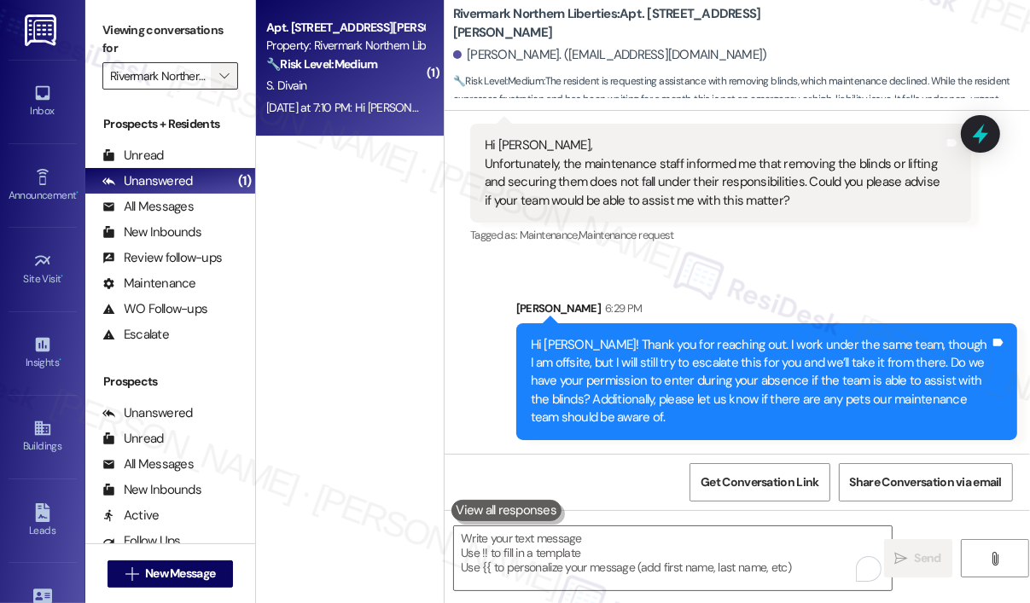
click at [222, 88] on span "" at bounding box center [224, 75] width 16 height 27
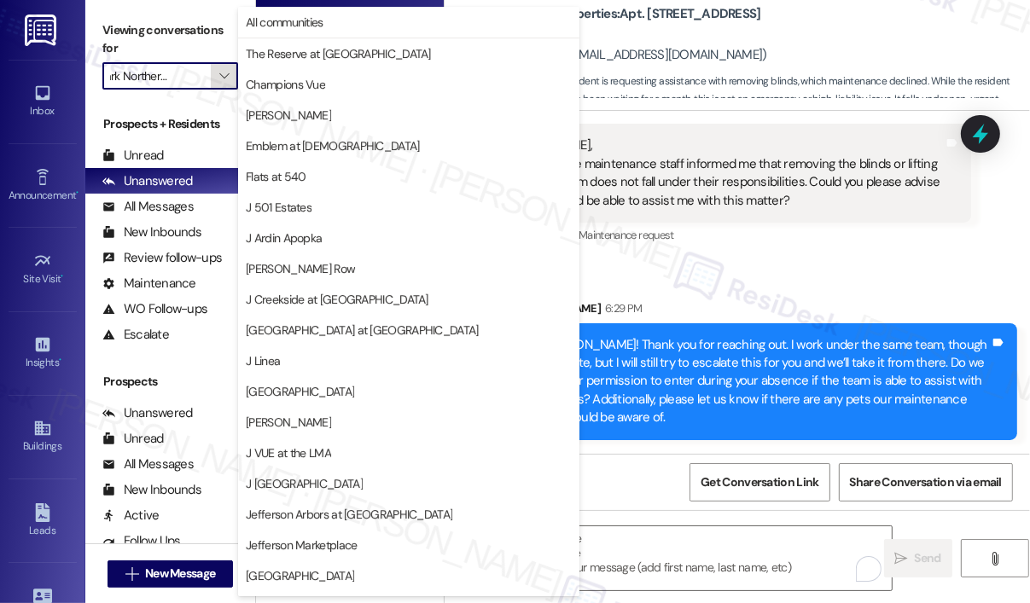
scroll to position [270, 0]
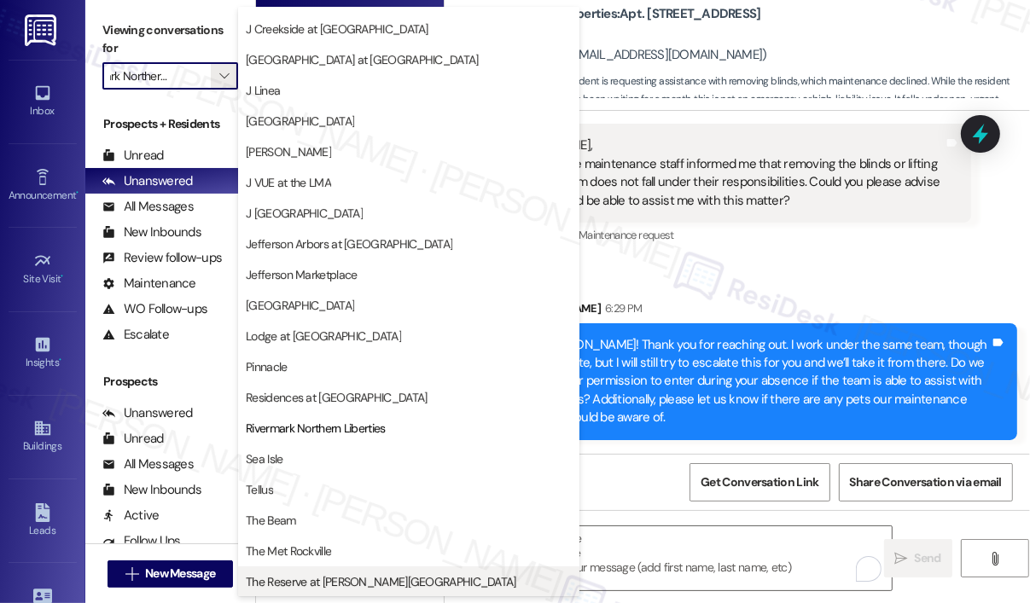
click at [368, 577] on span "The Reserve at Patterson Place" at bounding box center [381, 581] width 270 height 17
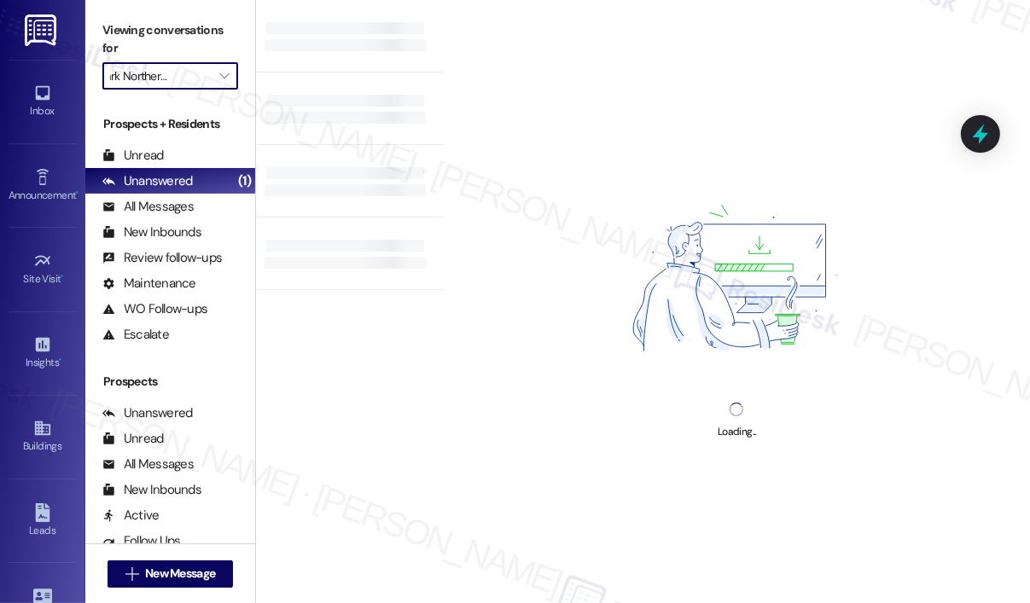
type input "The Reserve at Patterson Place"
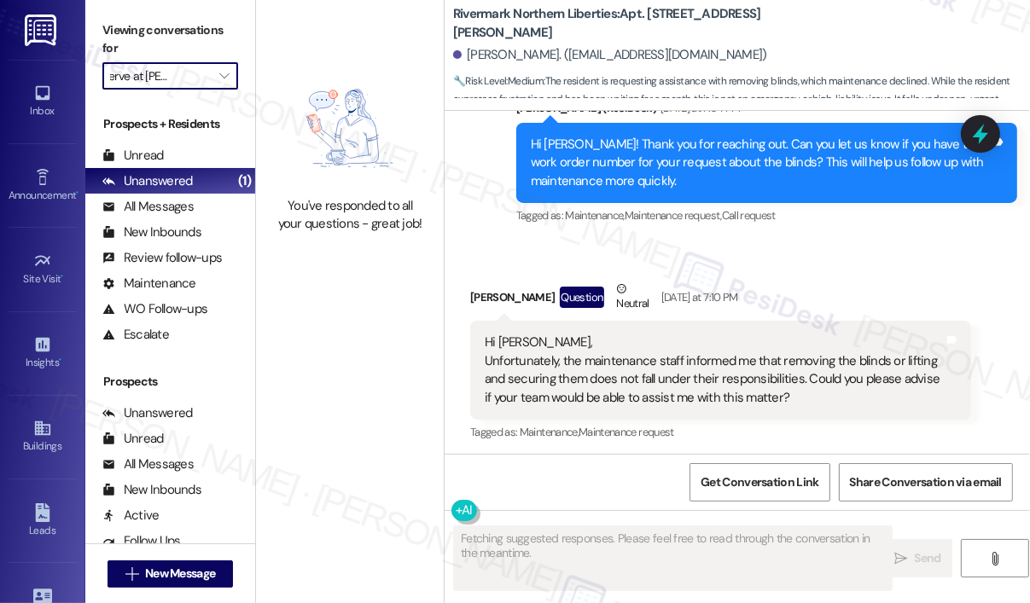
scroll to position [3276, 0]
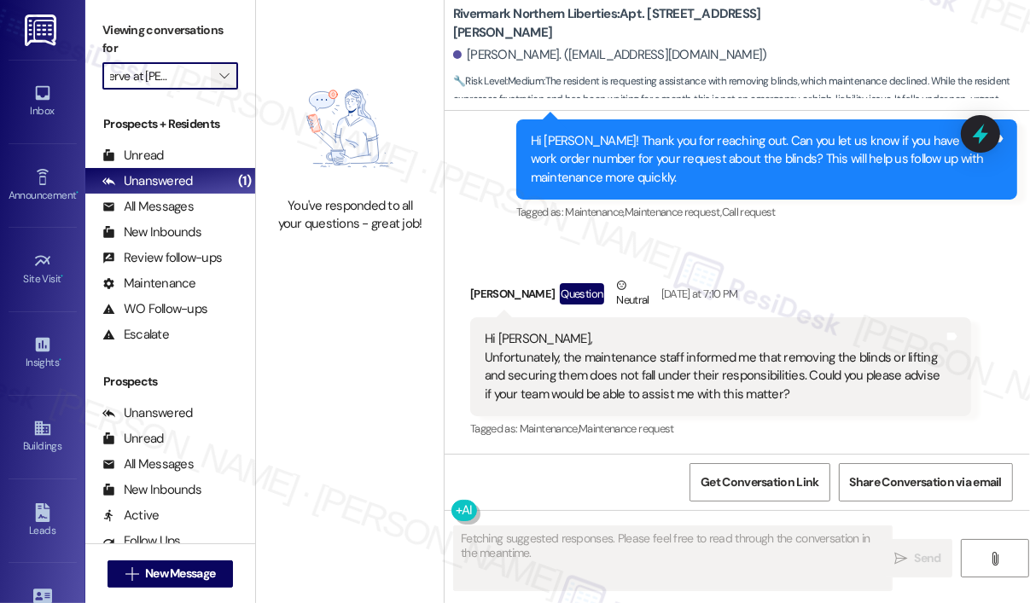
click at [226, 78] on icon "" at bounding box center [223, 76] width 9 height 14
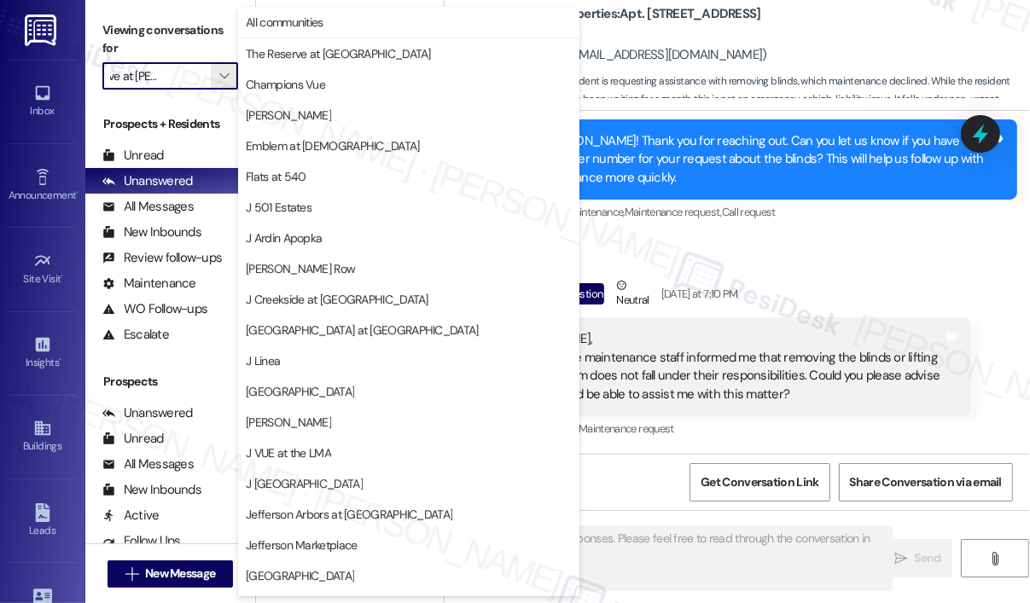
scroll to position [270, 0]
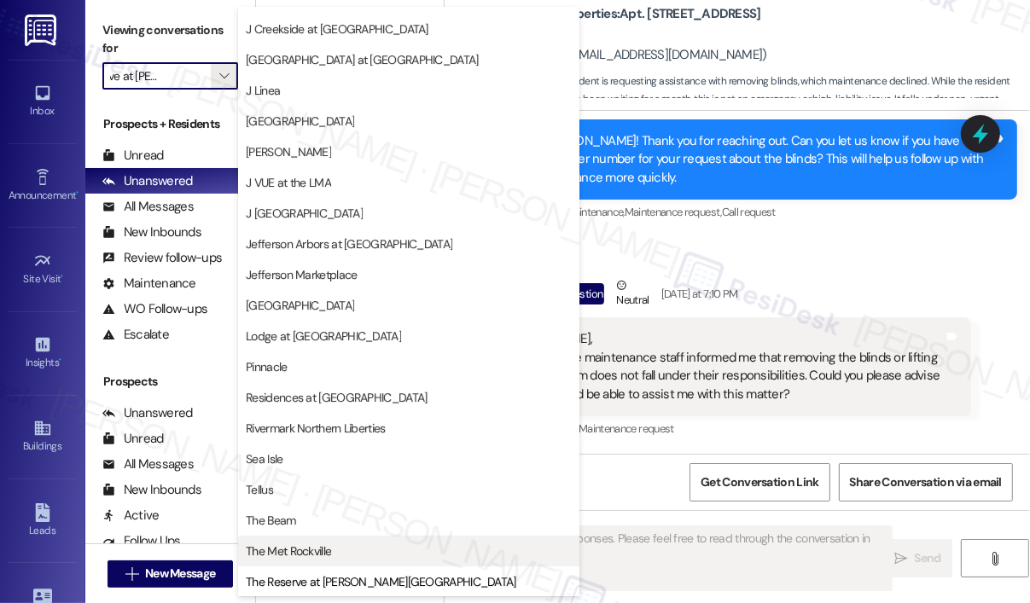
click at [321, 550] on span "The Met Rockville" at bounding box center [288, 551] width 85 height 17
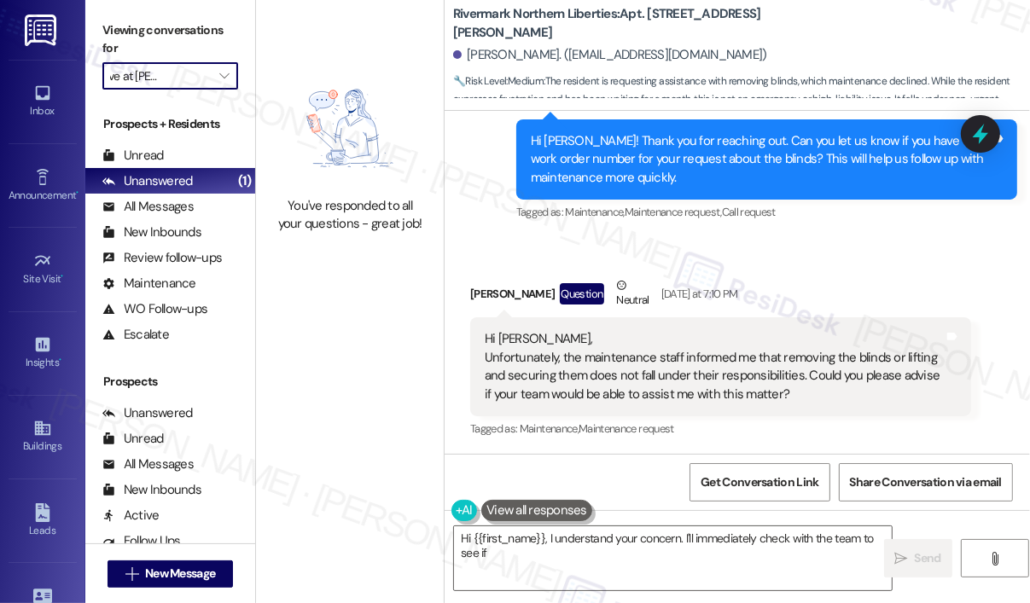
type textarea "Hi {{first_name}}, I understand your concern. I'll immediately check with the t…"
type input "The Met Rockville"
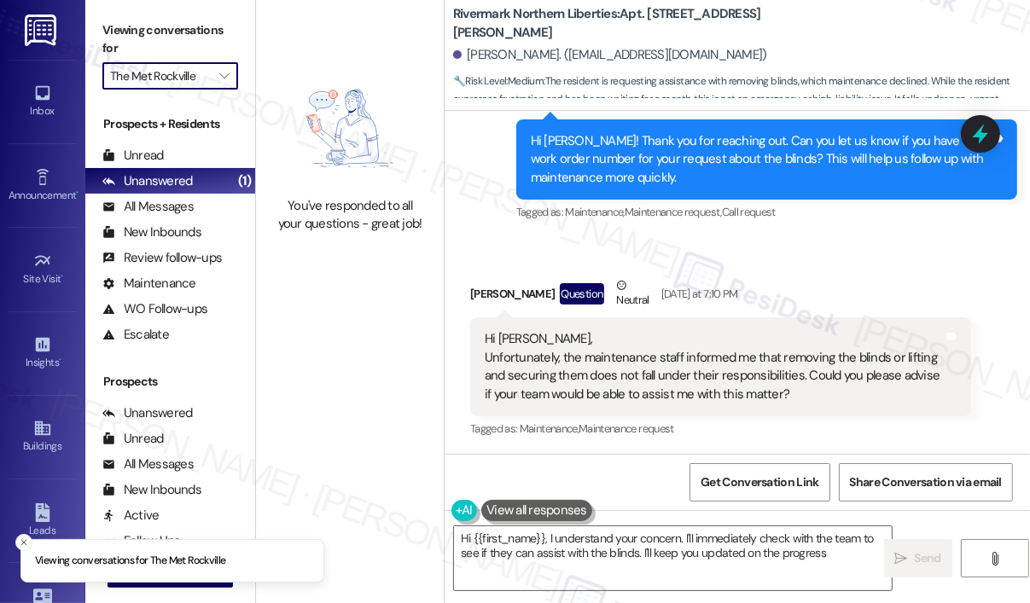
type textarea "Hi {{first_name}}, I understand your concern. I'll immediately check with the t…"
click at [228, 69] on icon "" at bounding box center [223, 76] width 9 height 14
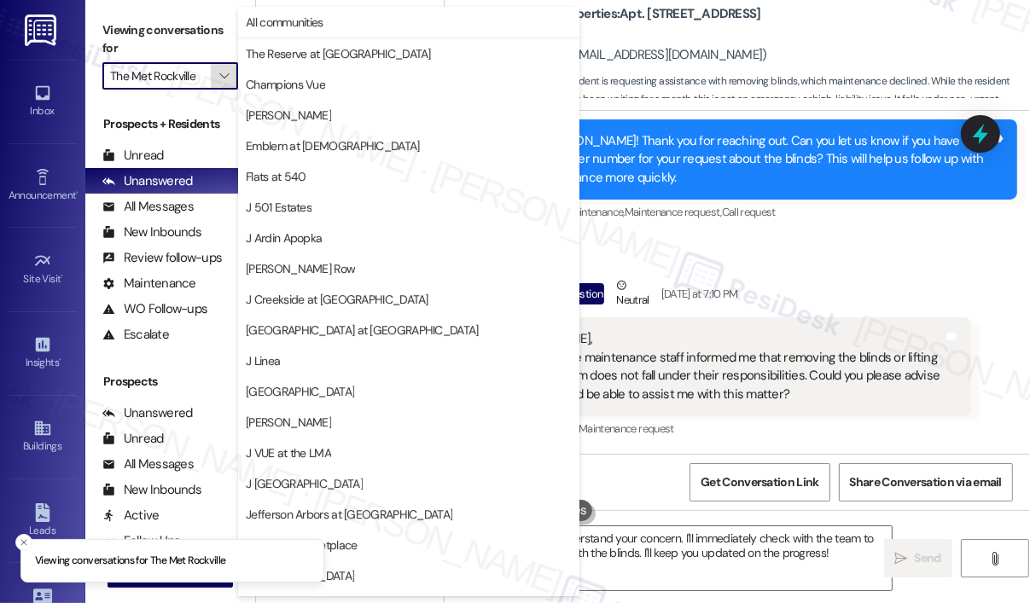
scroll to position [270, 0]
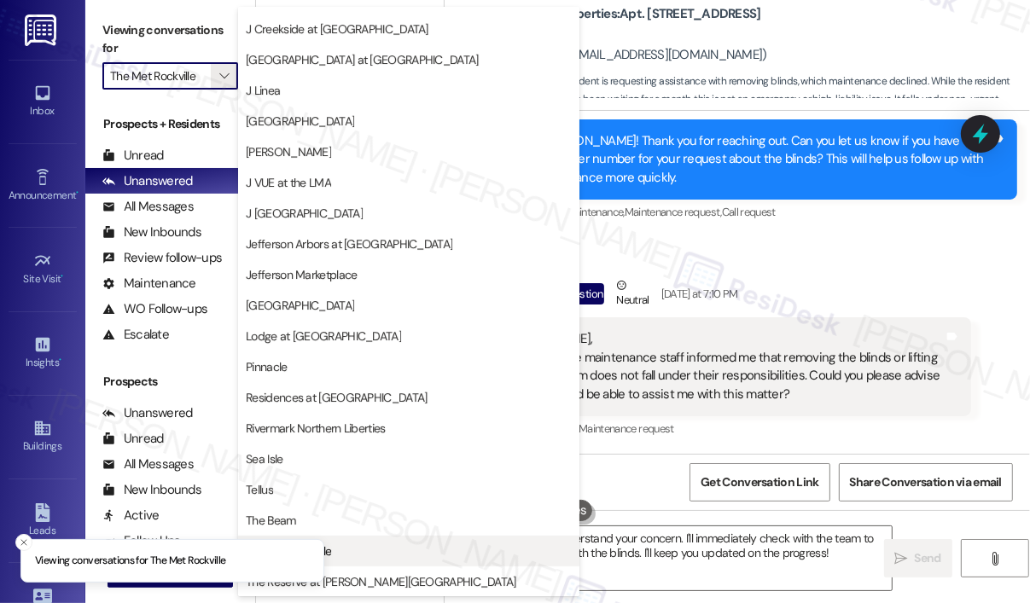
click at [377, 541] on button "The Met Rockville" at bounding box center [408, 551] width 341 height 31
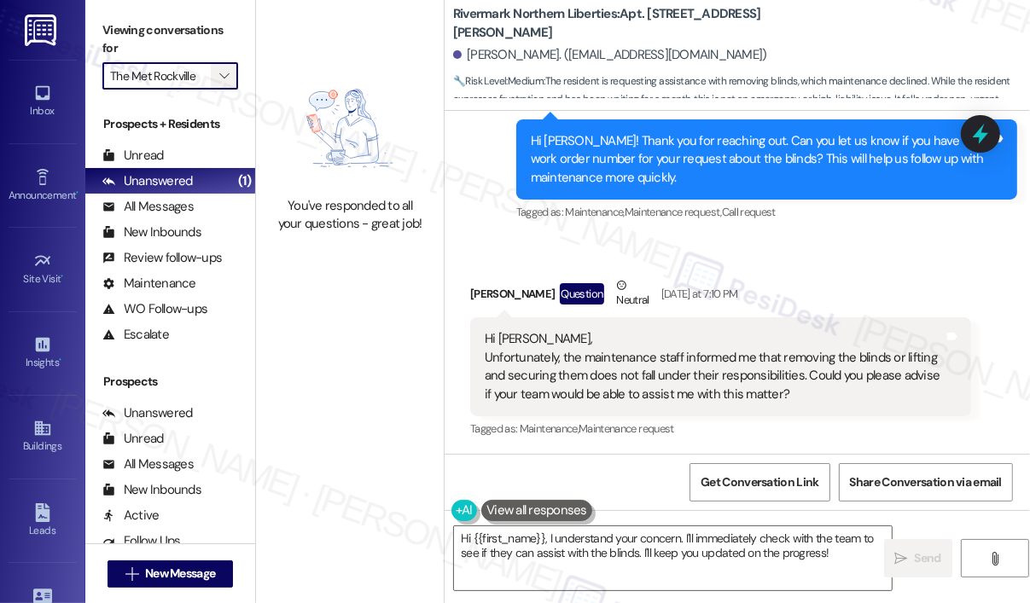
click at [225, 86] on span "" at bounding box center [224, 75] width 16 height 27
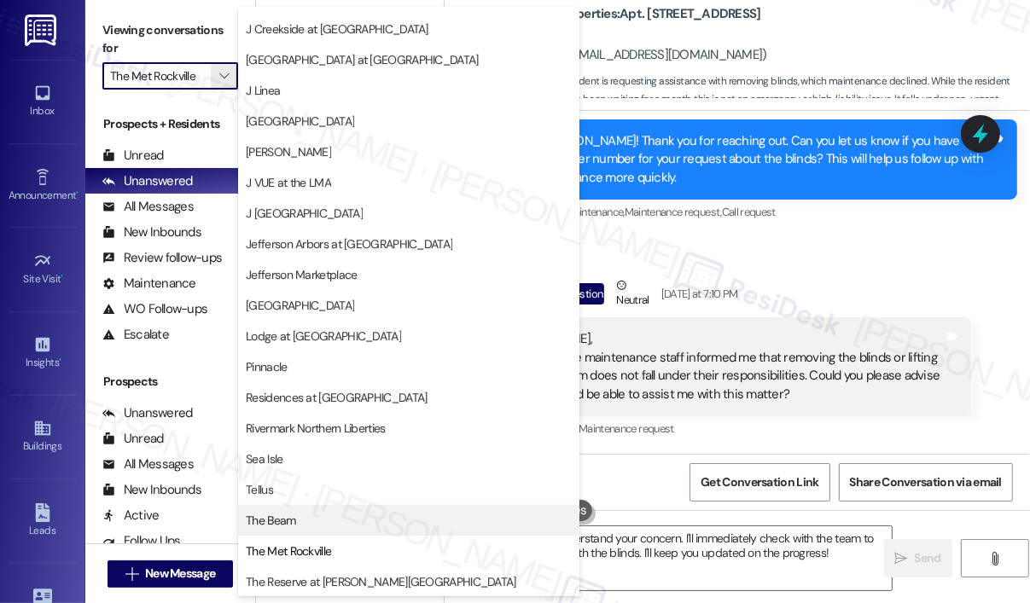
click at [334, 520] on span "The Beam" at bounding box center [409, 520] width 326 height 17
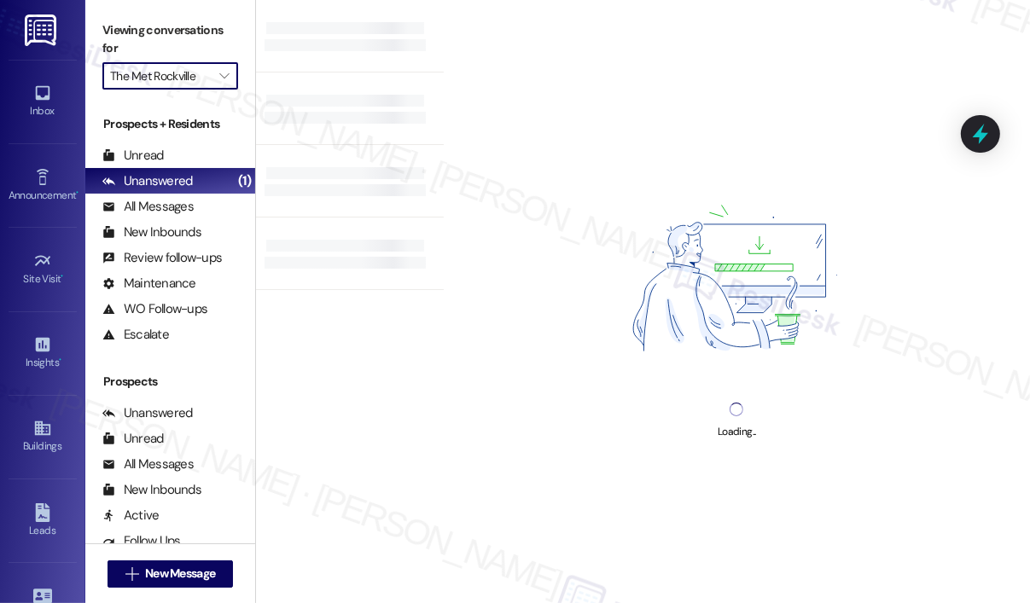
type input "The Beam"
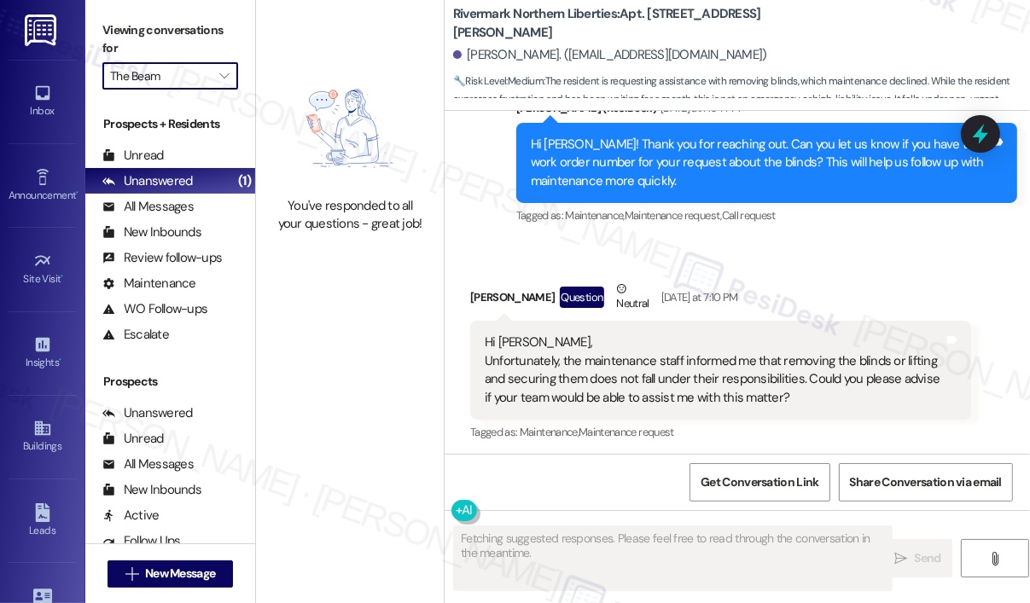
scroll to position [3276, 0]
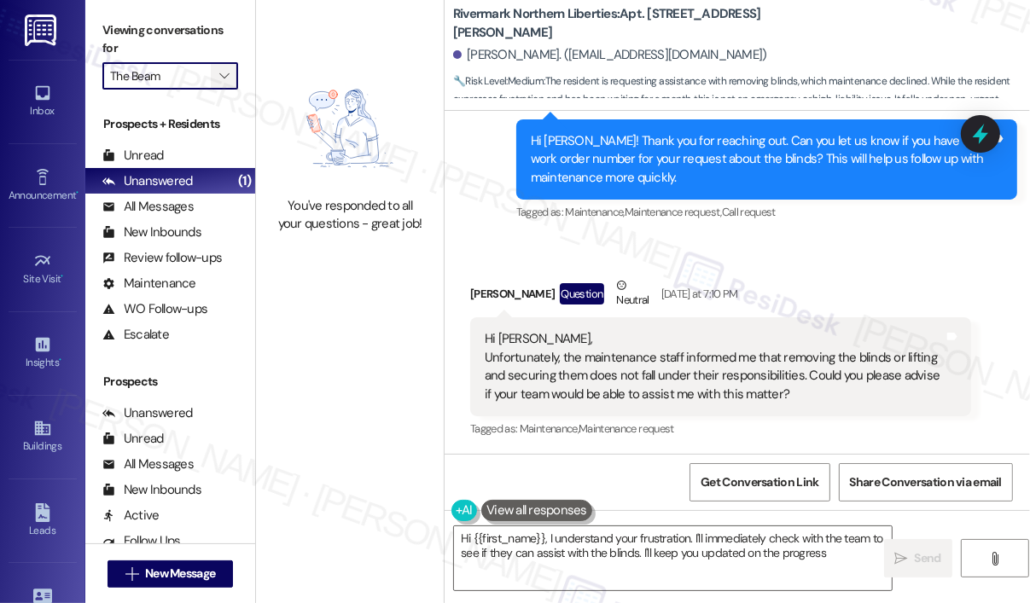
type textarea "Hi {{first_name}}, I understand your frustration. I'll immediately check with t…"
click at [226, 80] on icon "" at bounding box center [223, 76] width 9 height 14
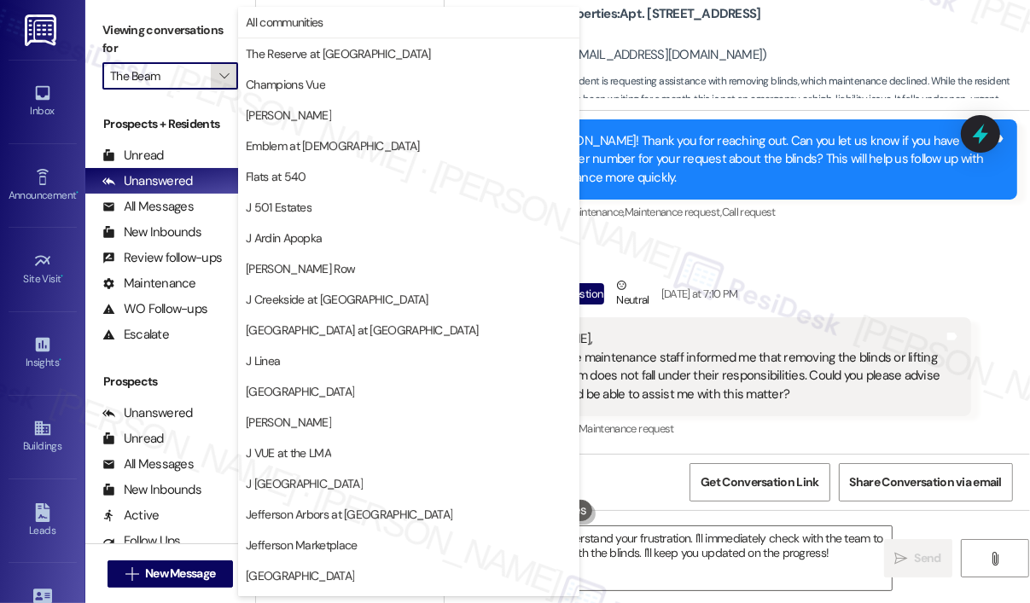
scroll to position [270, 0]
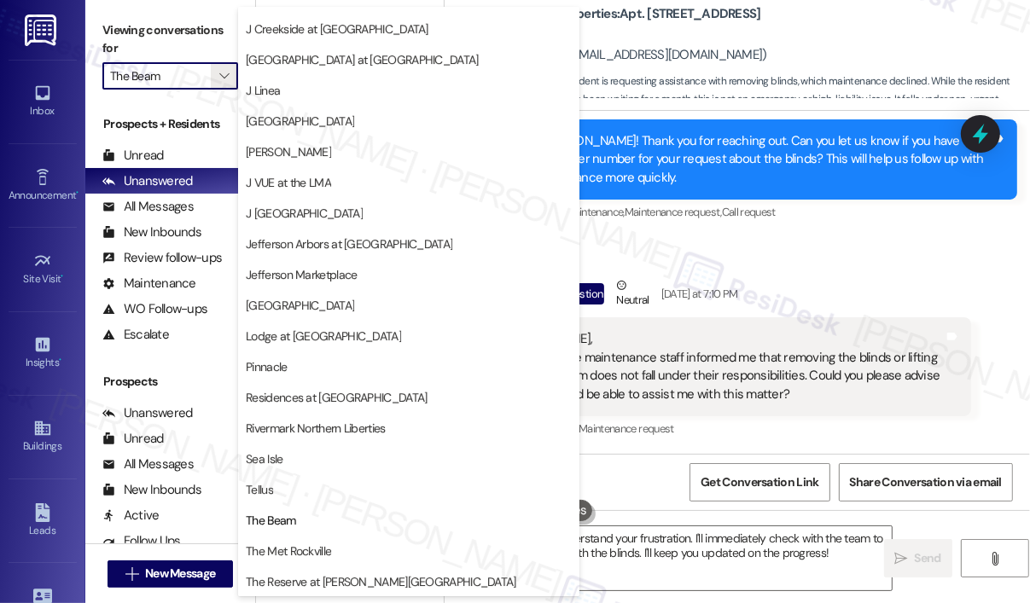
click at [850, 45] on div "Sasha Divain. (modernvocal@mail.ru)" at bounding box center [741, 55] width 577 height 34
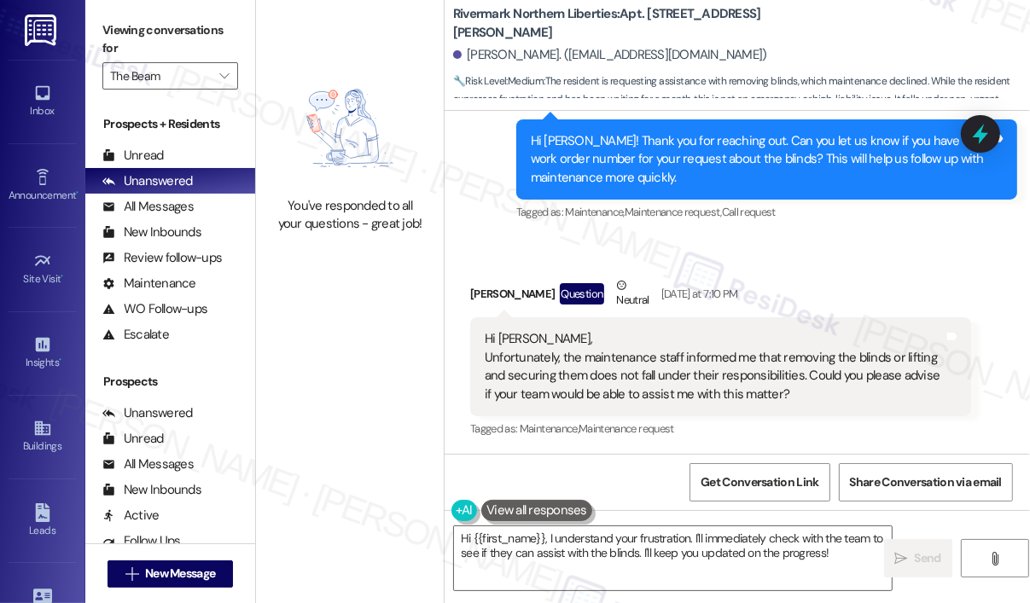
scroll to position [3649, 0]
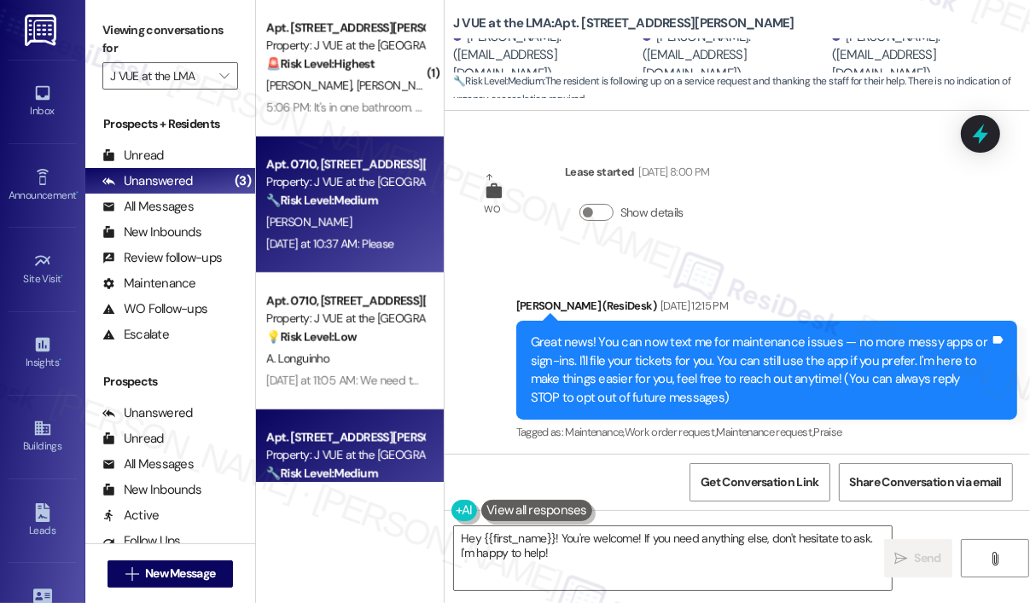
scroll to position [6846, 0]
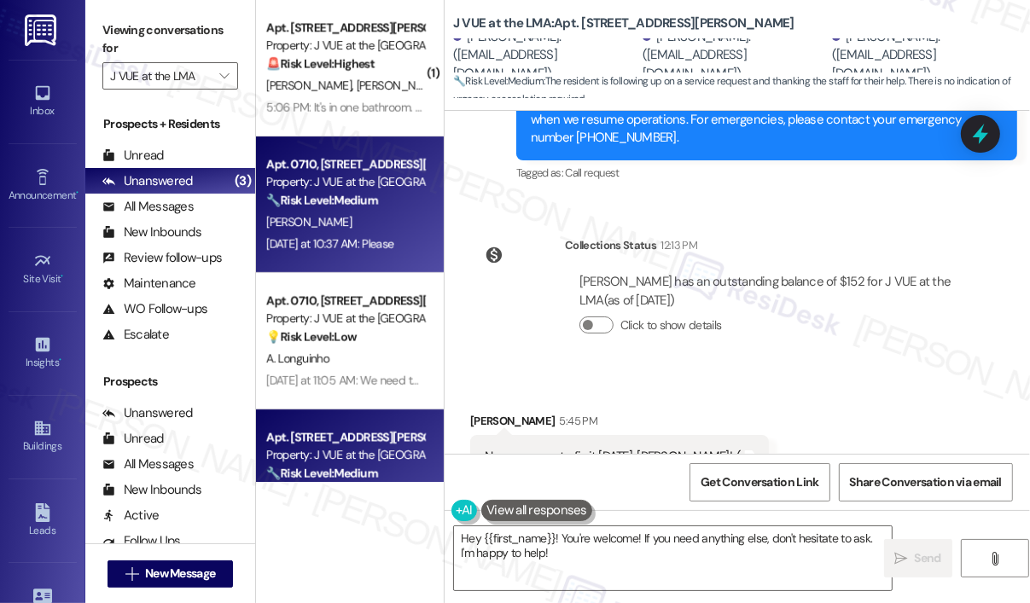
click at [372, 199] on strong "🔧 Risk Level: Medium" at bounding box center [321, 200] width 111 height 15
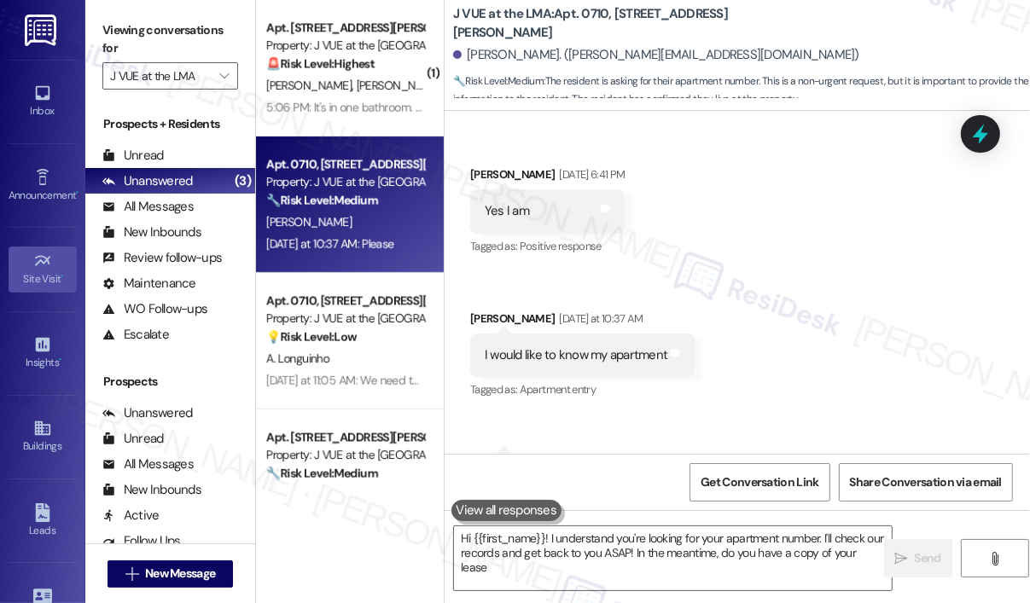
type textarea "Hi {{first_name}}! I understand you're looking for your apartment number. I'll …"
